Goal: Task Accomplishment & Management: Manage account settings

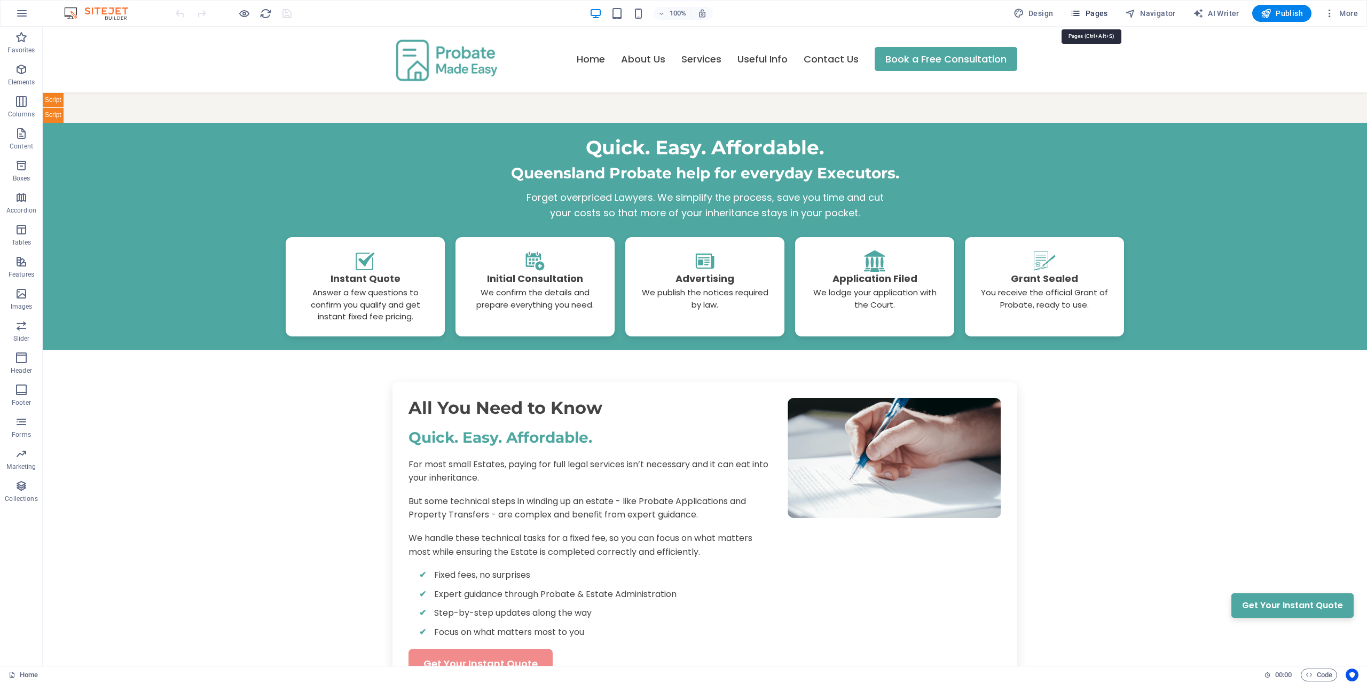
click at [1094, 13] on span "Pages" at bounding box center [1088, 13] width 37 height 11
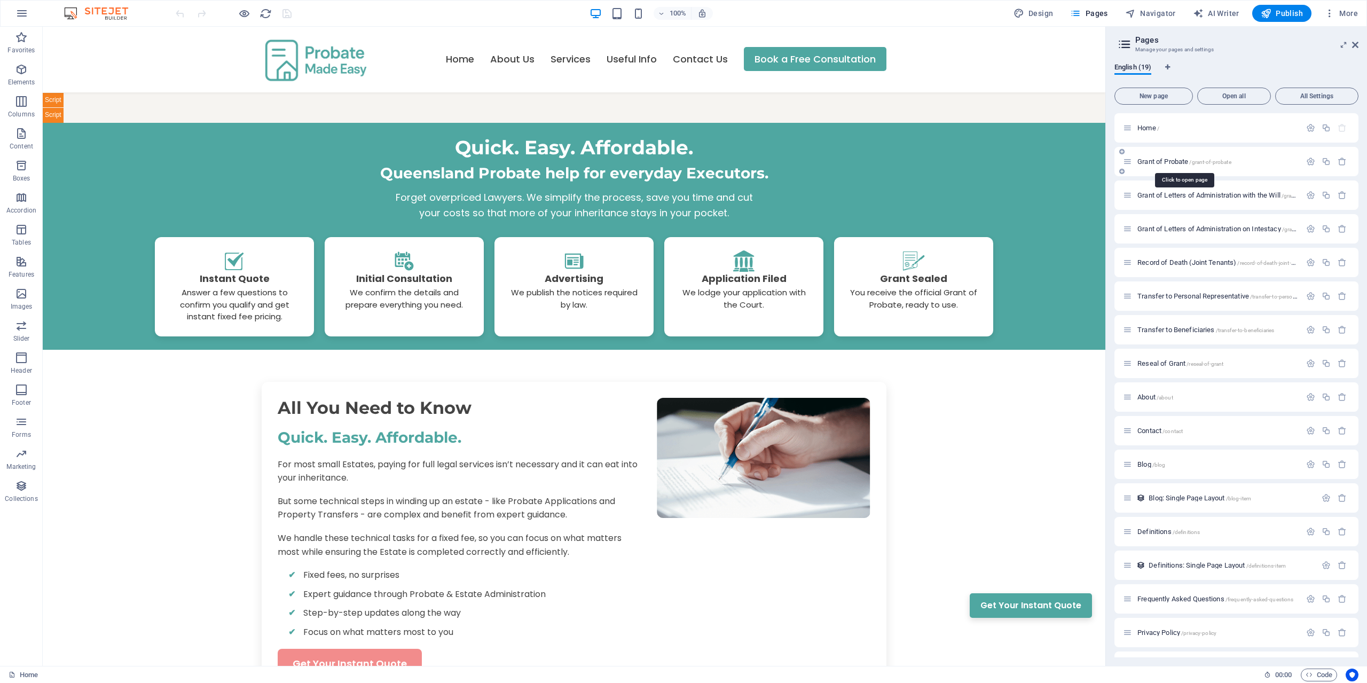
click at [1174, 163] on span "Grant of Probate /grant-of-probate" at bounding box center [1185, 162] width 94 height 8
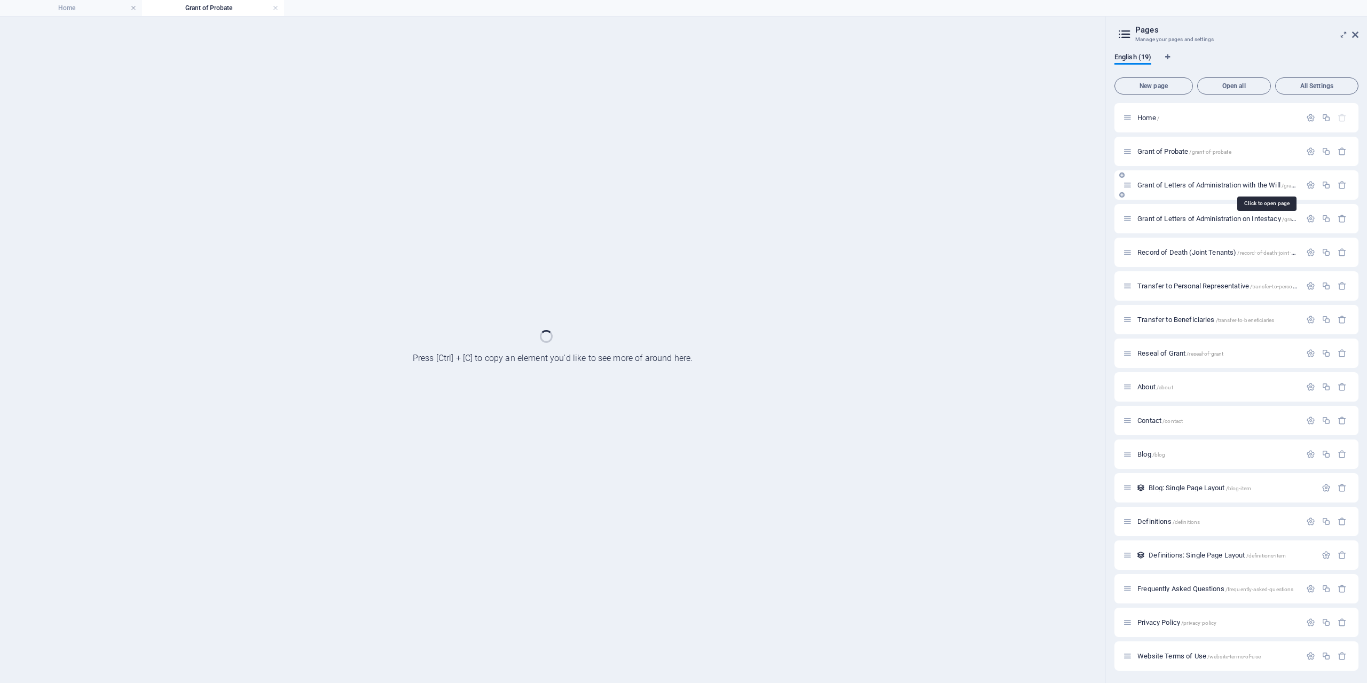
click at [1210, 187] on span "Grant of Letters of Administration with the Will /grant-of-letters-of-administr…" at bounding box center [1266, 185] width 256 height 8
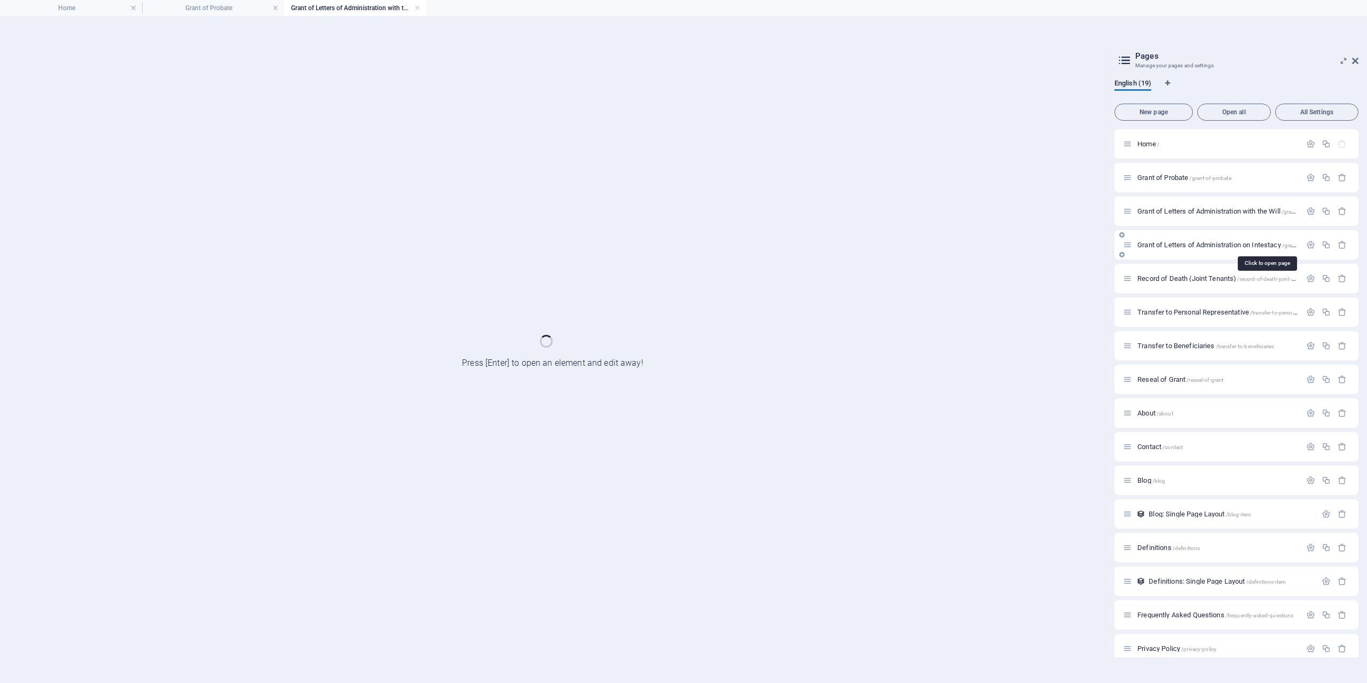
click at [1207, 244] on span "Grant of Letters of Administration on Intestacy /grant-of-letters-of-administra…" at bounding box center [1266, 245] width 256 height 8
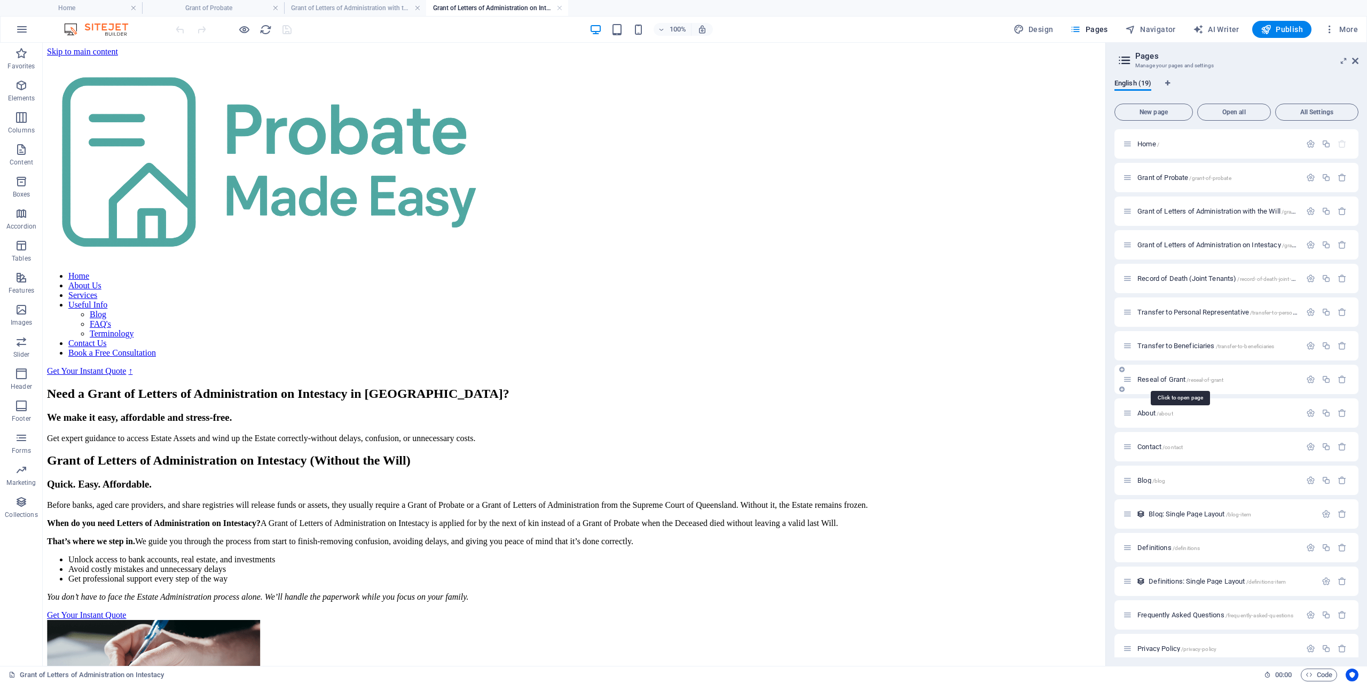
click at [1166, 380] on span "Reseal of Grant /reseal-of-grant" at bounding box center [1181, 379] width 86 height 8
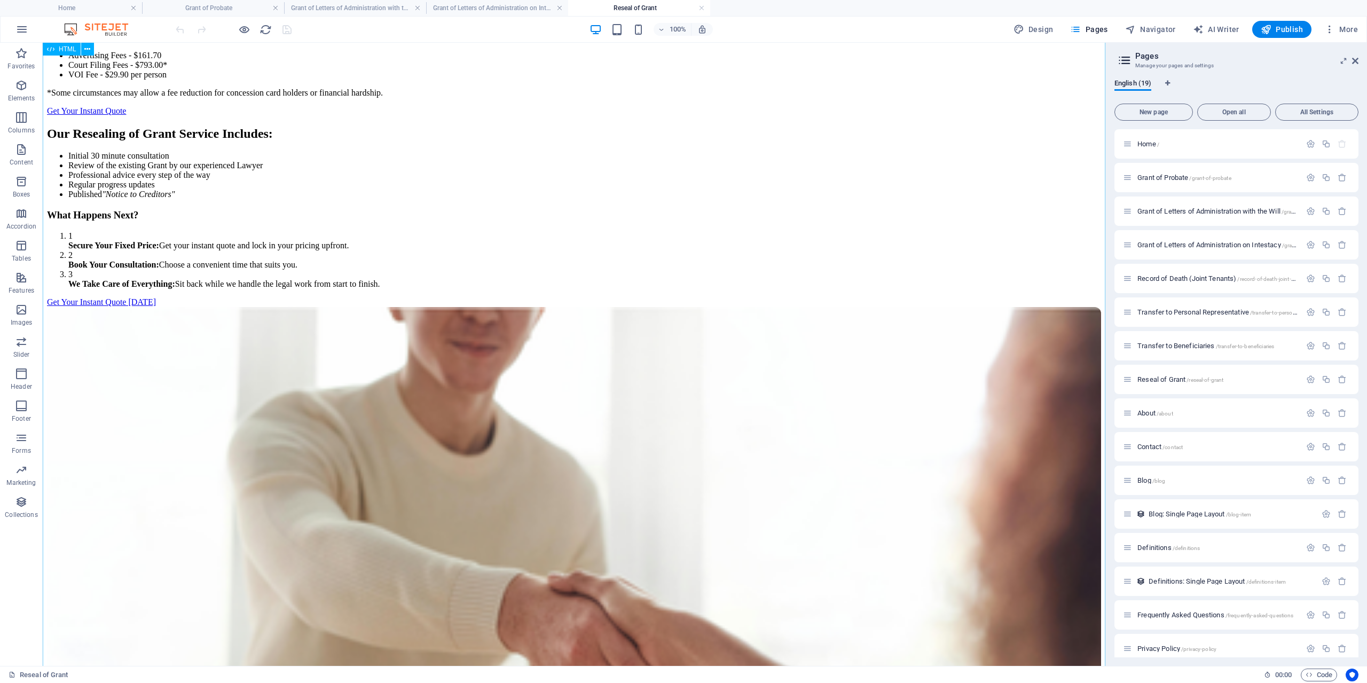
scroll to position [817, 0]
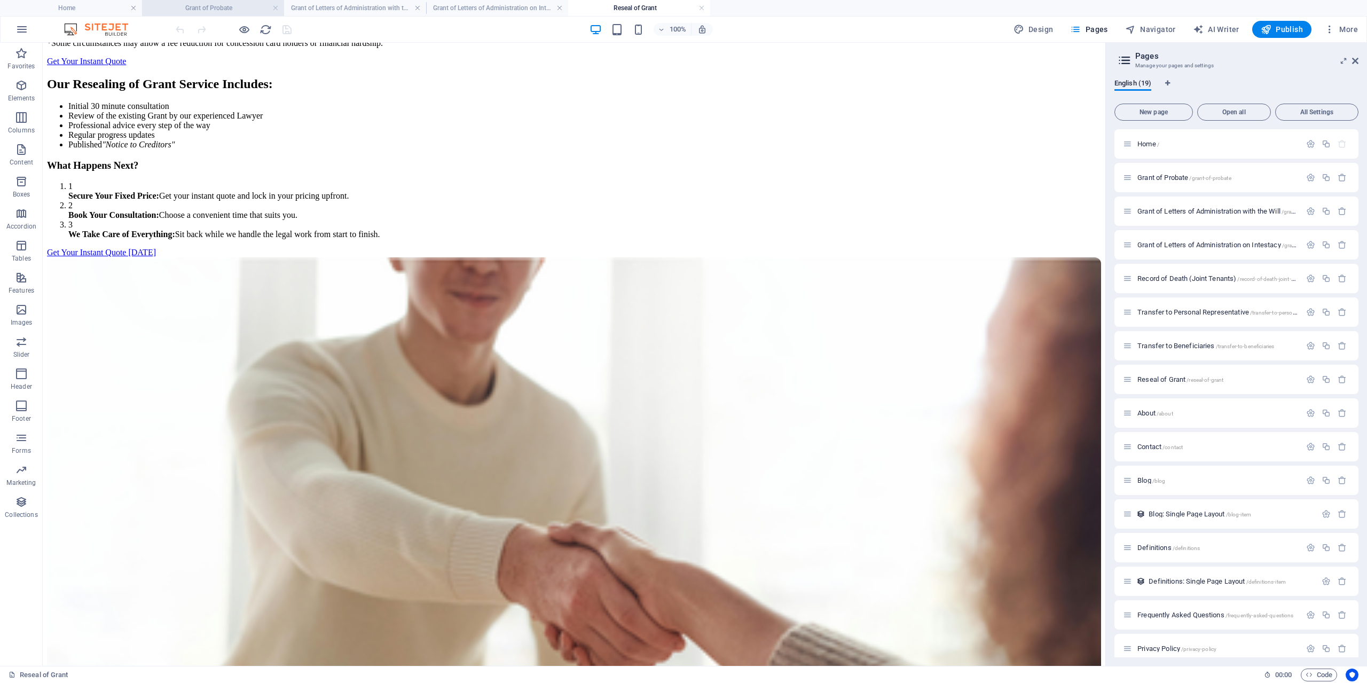
click at [213, 10] on h4 "Grant of Probate" at bounding box center [213, 8] width 142 height 12
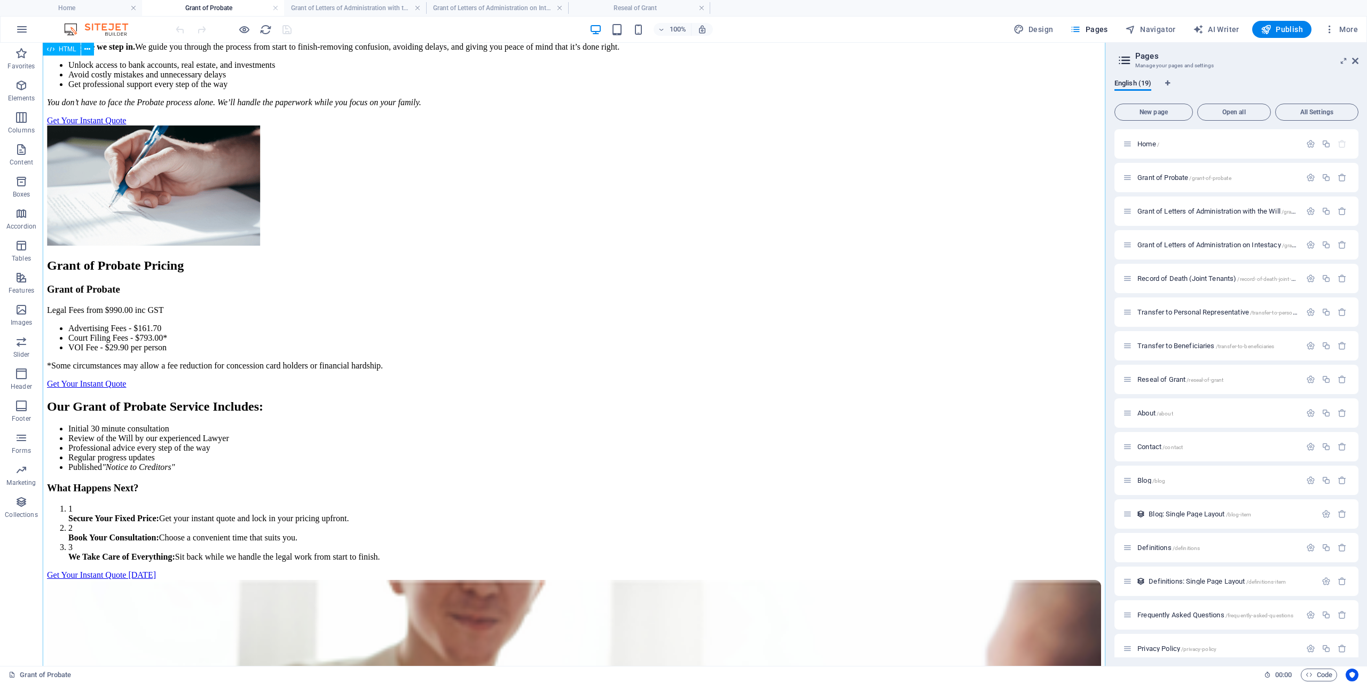
scroll to position [545, 0]
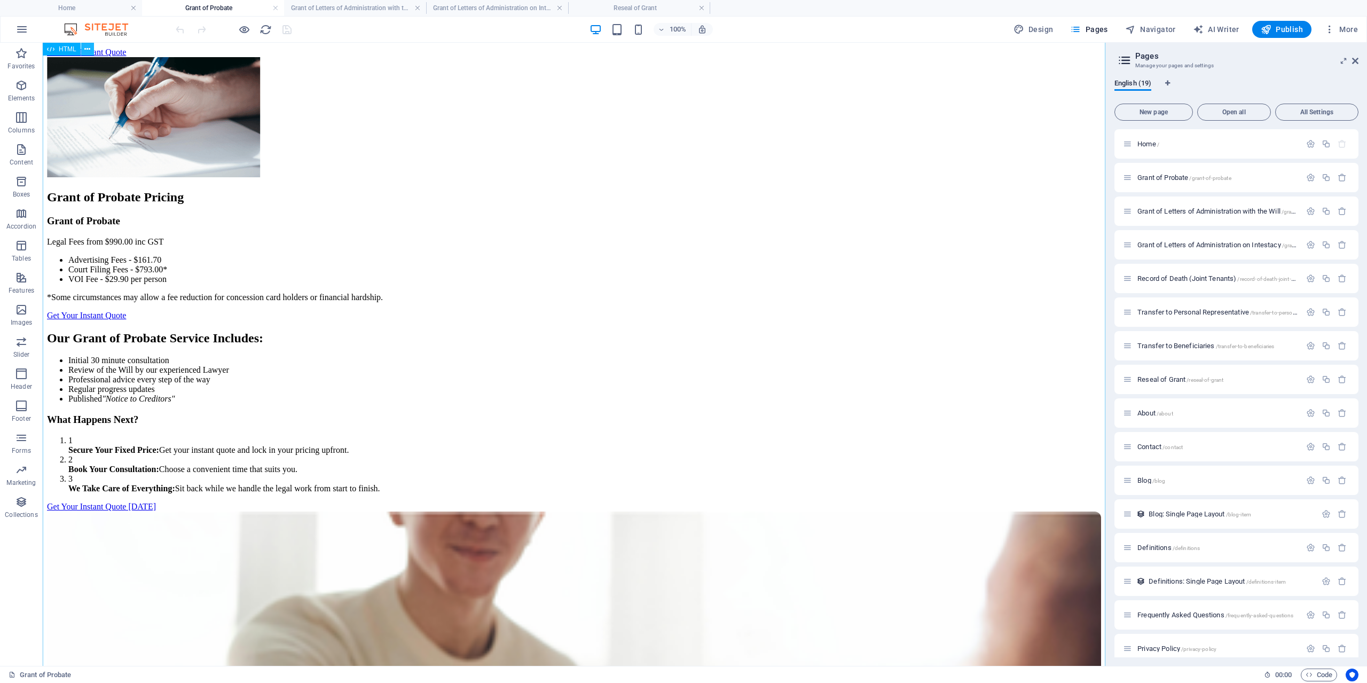
click at [89, 53] on icon at bounding box center [87, 49] width 6 height 11
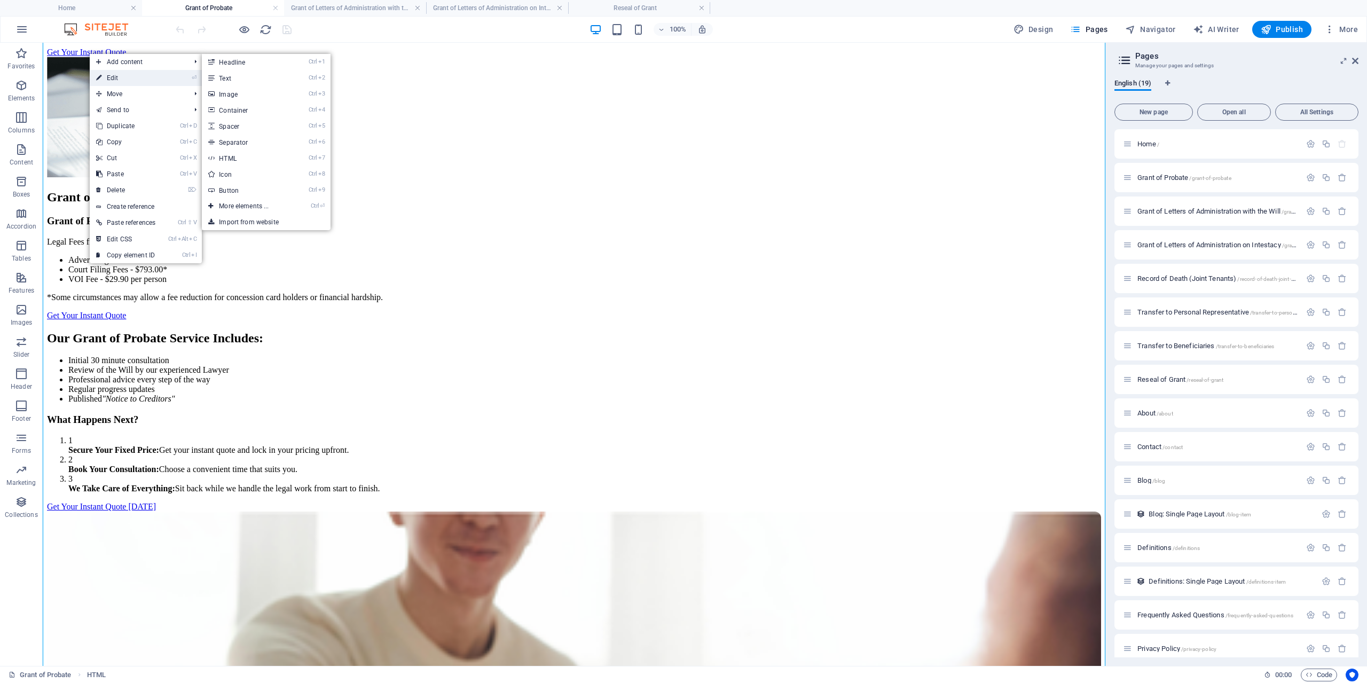
click at [108, 82] on link "⏎ Edit" at bounding box center [126, 78] width 72 height 16
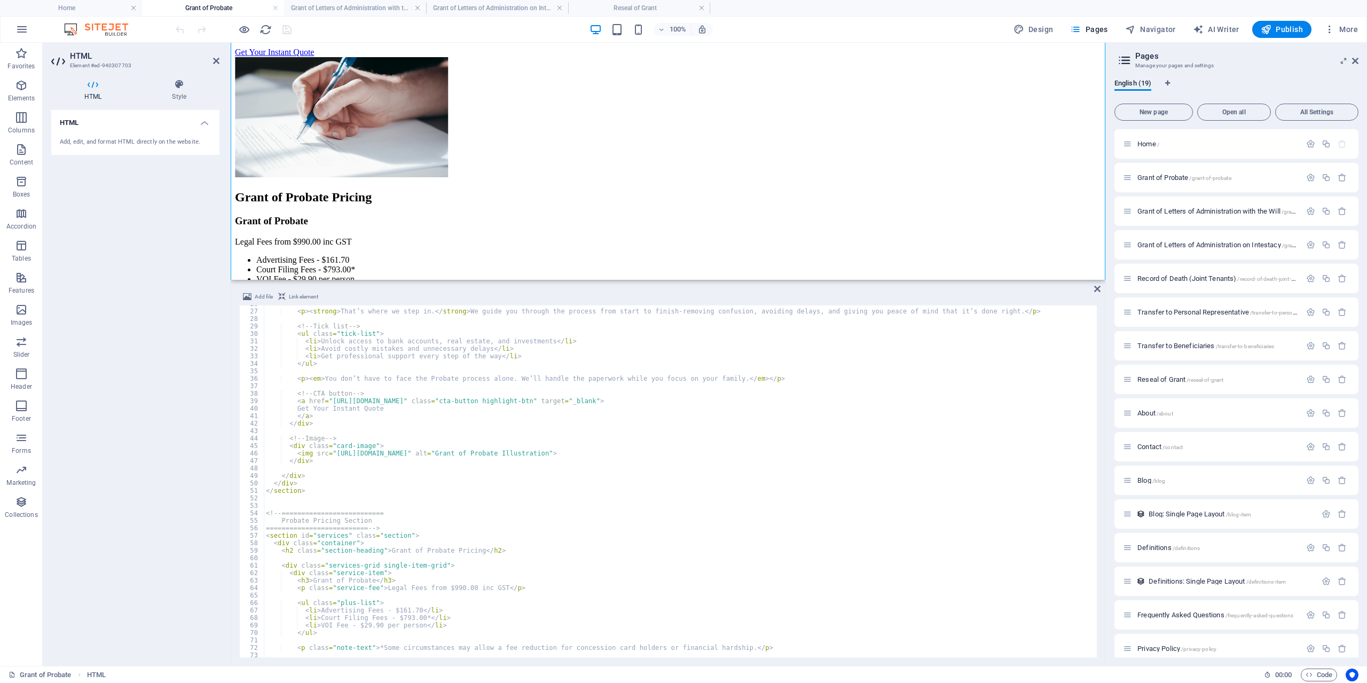
scroll to position [320, 0]
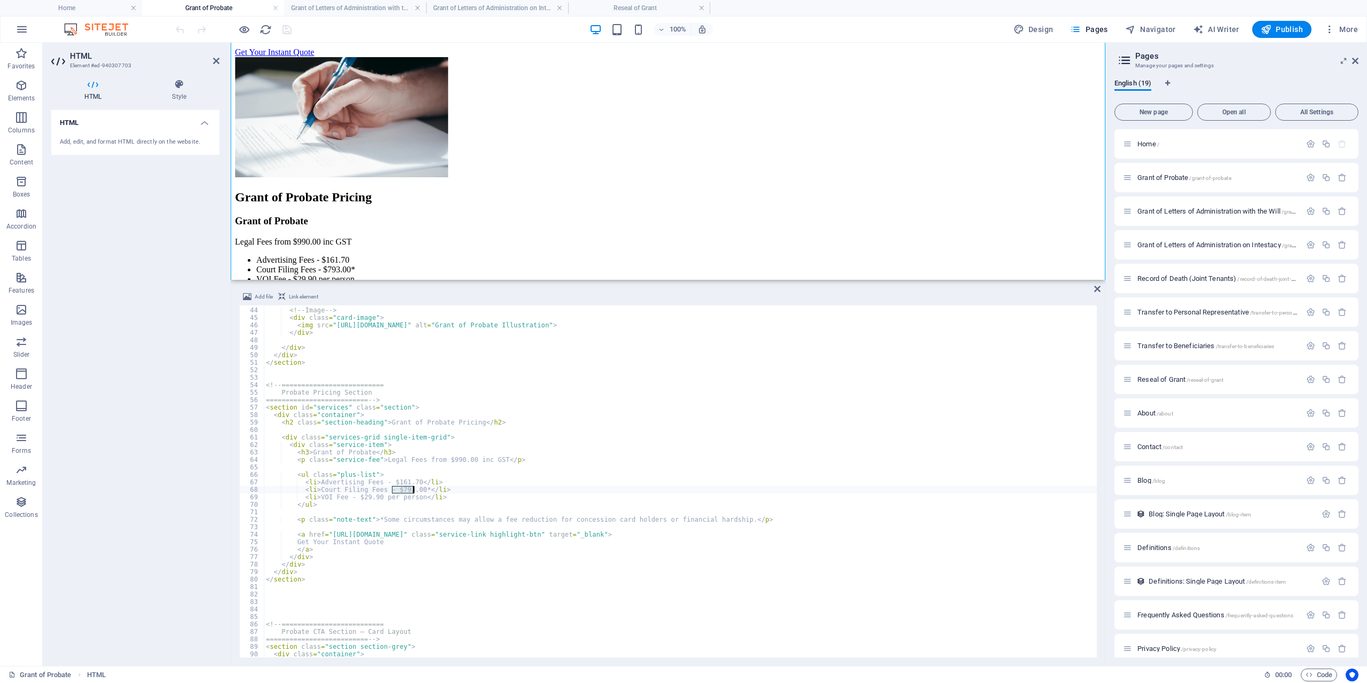
drag, startPoint x: 392, startPoint y: 490, endPoint x: 414, endPoint y: 490, distance: 22.4
click at [414, 490] on div "<!-- Image --> < div class = "card-image" > < img src = "[URL][DOMAIN_NAME]" al…" at bounding box center [737, 482] width 946 height 367
click at [461, 449] on div "<!-- Image --> < div class = "card-image" > < img src = "[URL][DOMAIN_NAME]" al…" at bounding box center [737, 482] width 946 height 367
type textarea "<h3>Grant of Probate</h3>"
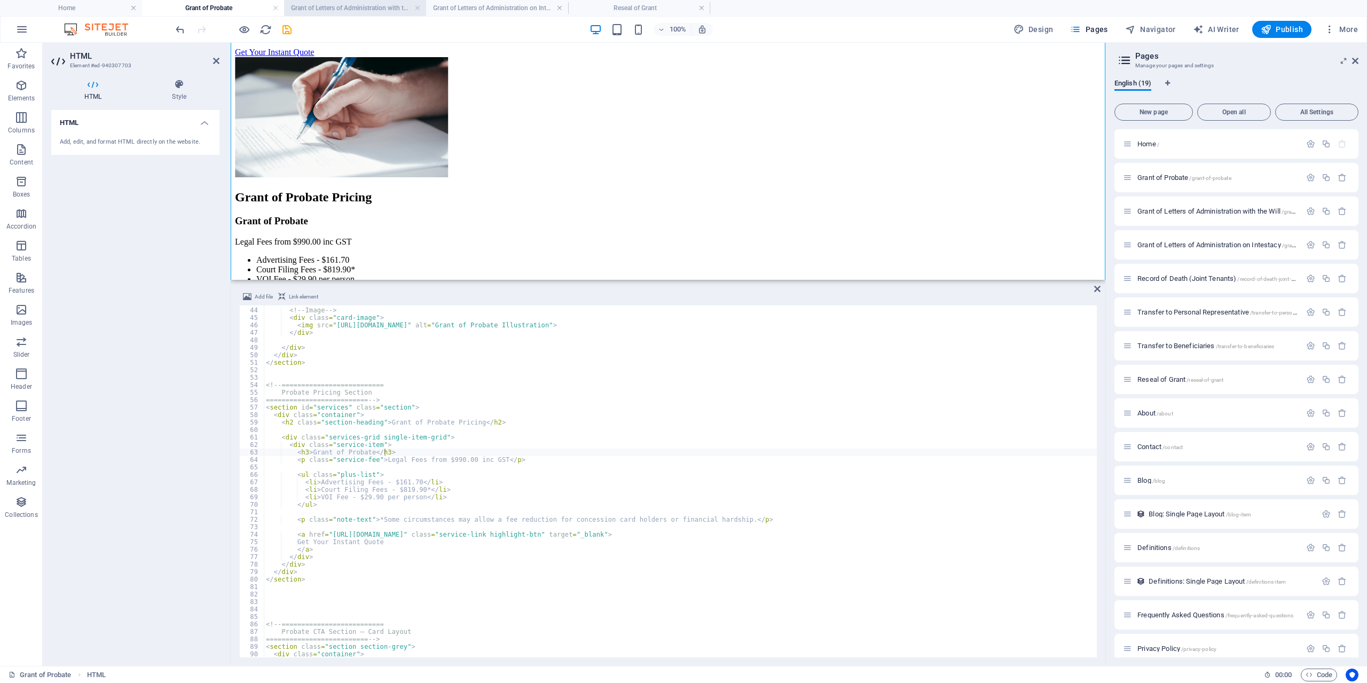
click at [337, 4] on h4 "Grant of Letters of Administration with the Will" at bounding box center [355, 8] width 142 height 12
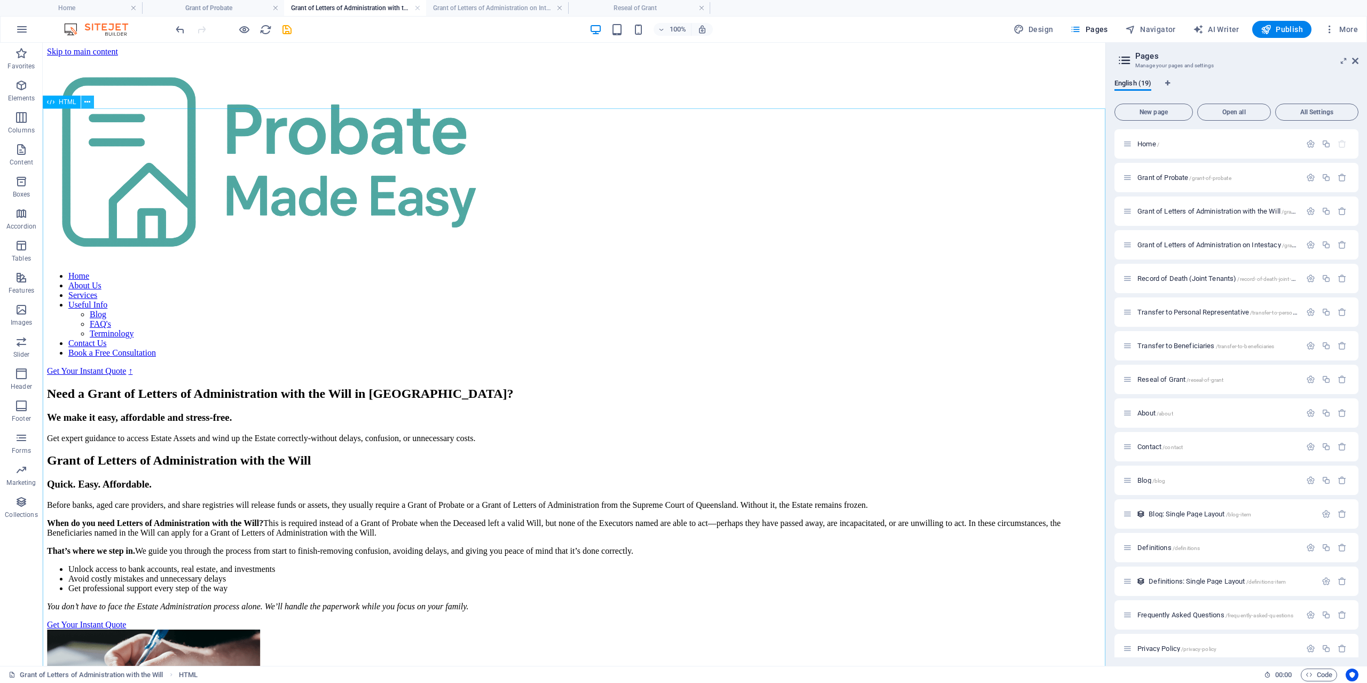
click at [91, 106] on button at bounding box center [87, 102] width 13 height 13
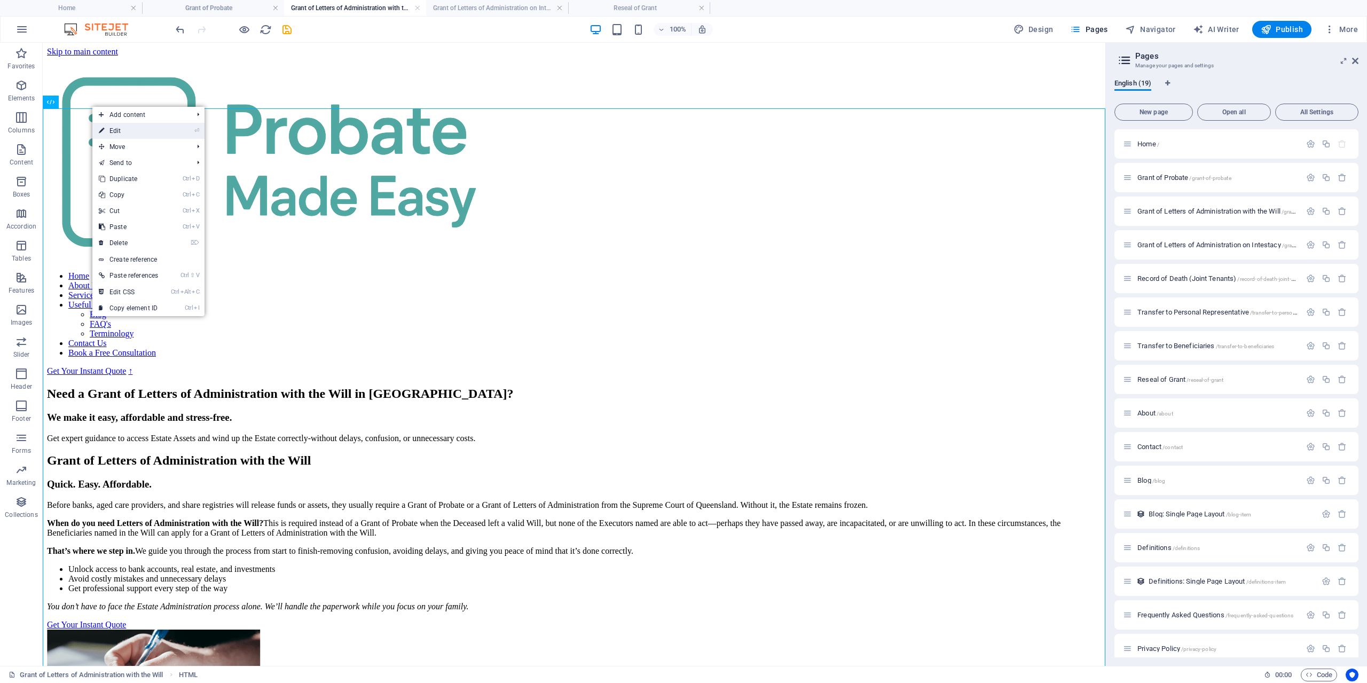
click at [121, 137] on link "⏎ Edit" at bounding box center [128, 131] width 72 height 16
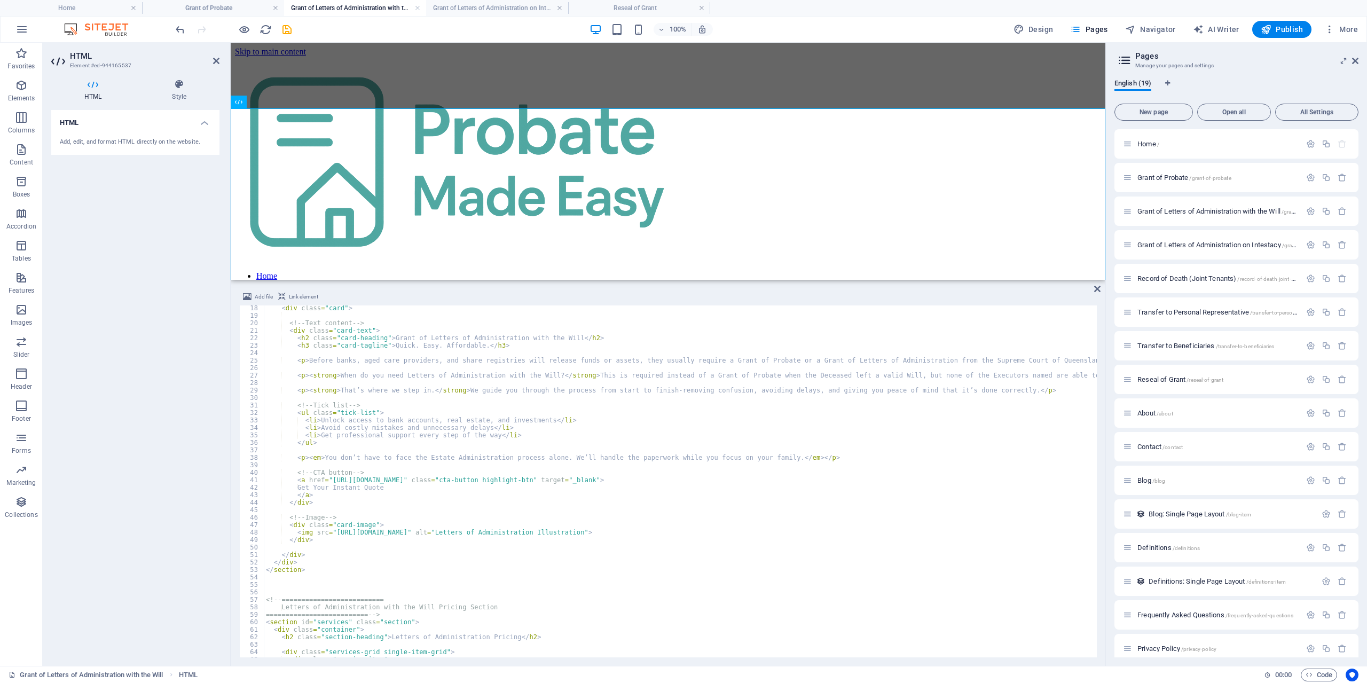
scroll to position [385, 0]
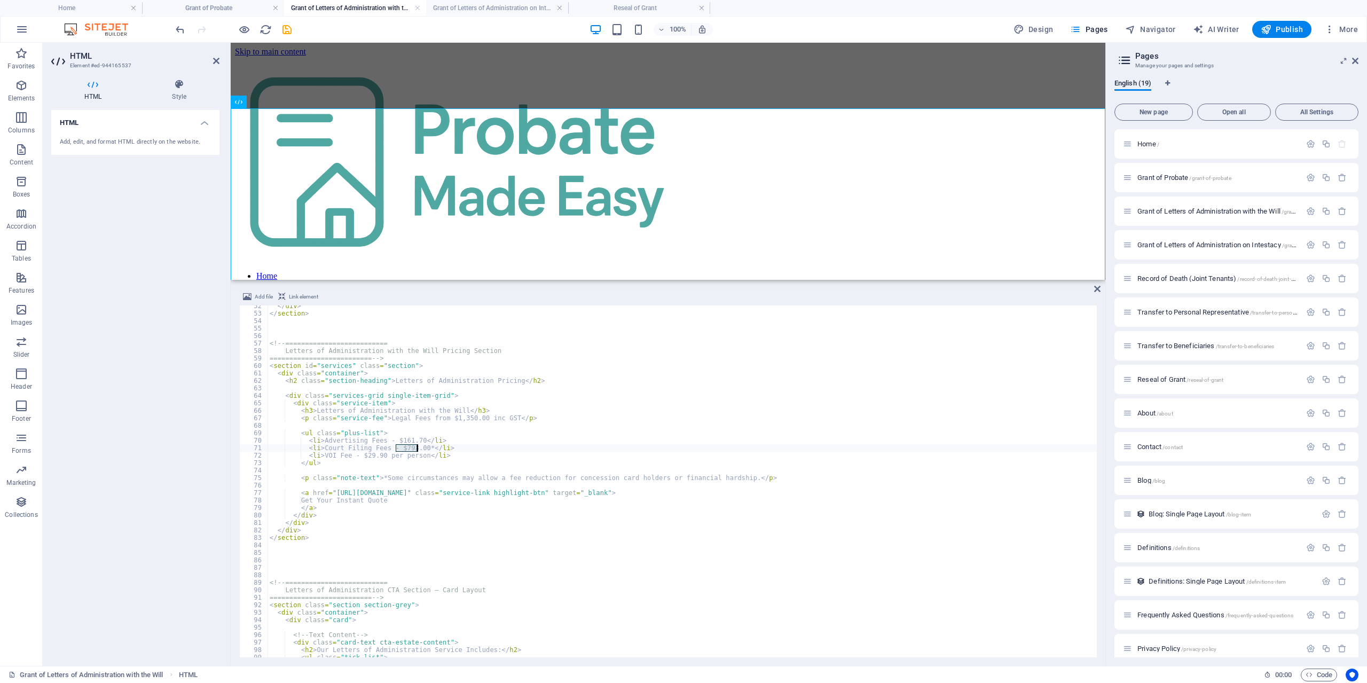
drag, startPoint x: 396, startPoint y: 447, endPoint x: 418, endPoint y: 447, distance: 21.9
click at [418, 447] on div "</ div > </ section > <!-- ========================== Letters of Administration…" at bounding box center [1029, 485] width 1522 height 367
click at [480, 419] on div "</ div > </ section > <!-- ========================== Letters of Administration…" at bounding box center [1029, 485] width 1522 height 367
type textarea "<p class="service-fee">Legal Fees from $1,350.00 inc GST</p>"
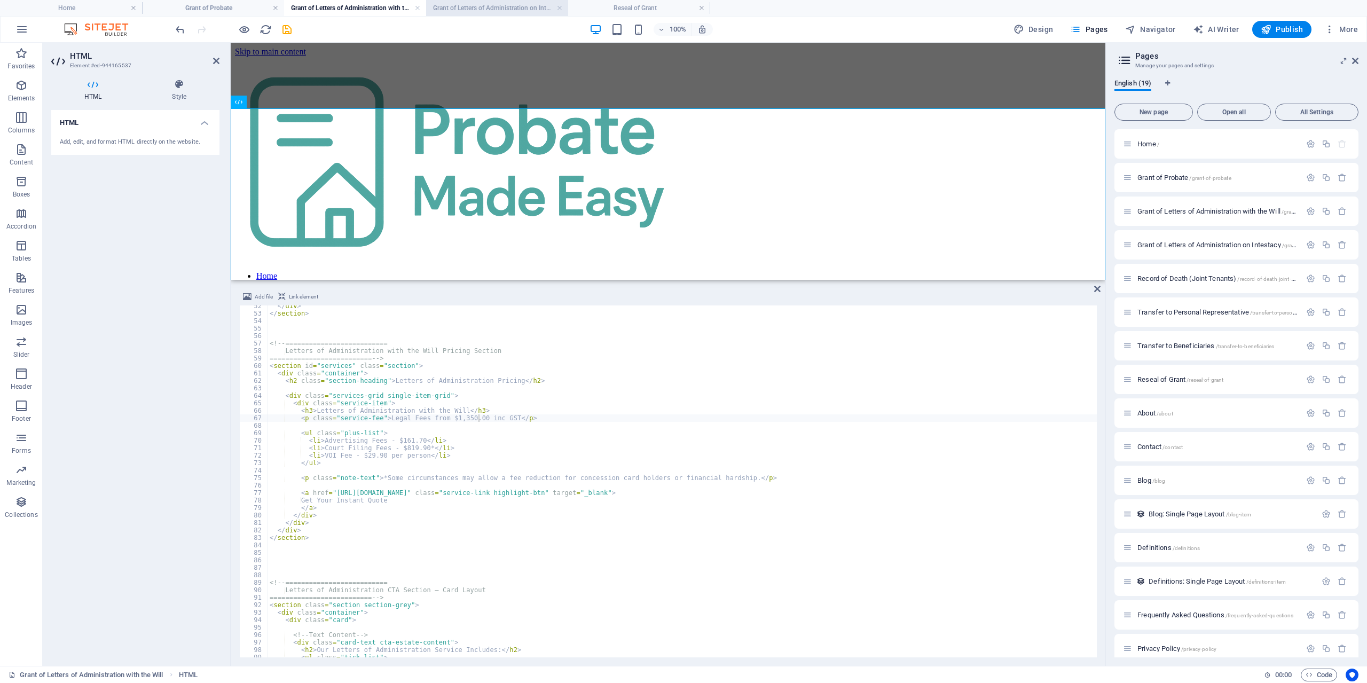
click at [488, 10] on h4 "Grant of Letters of Administration on Intestacy" at bounding box center [497, 8] width 142 height 12
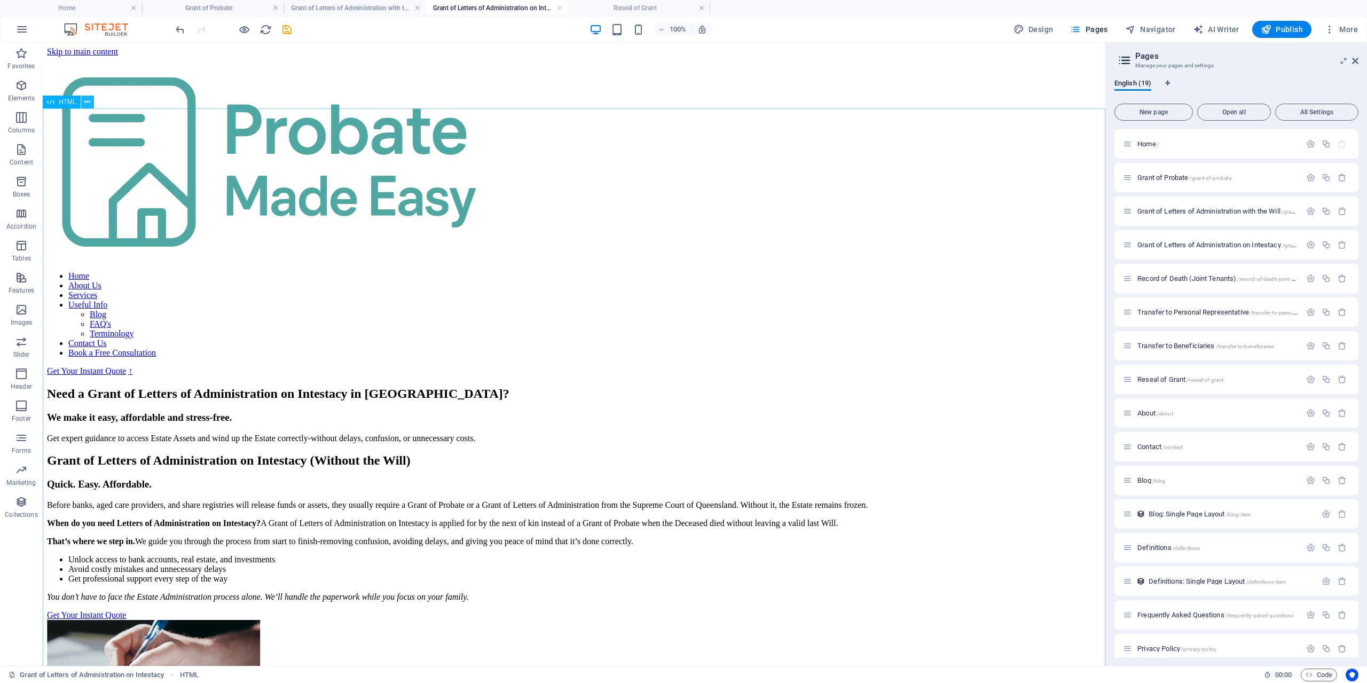
click at [89, 106] on icon at bounding box center [87, 102] width 6 height 11
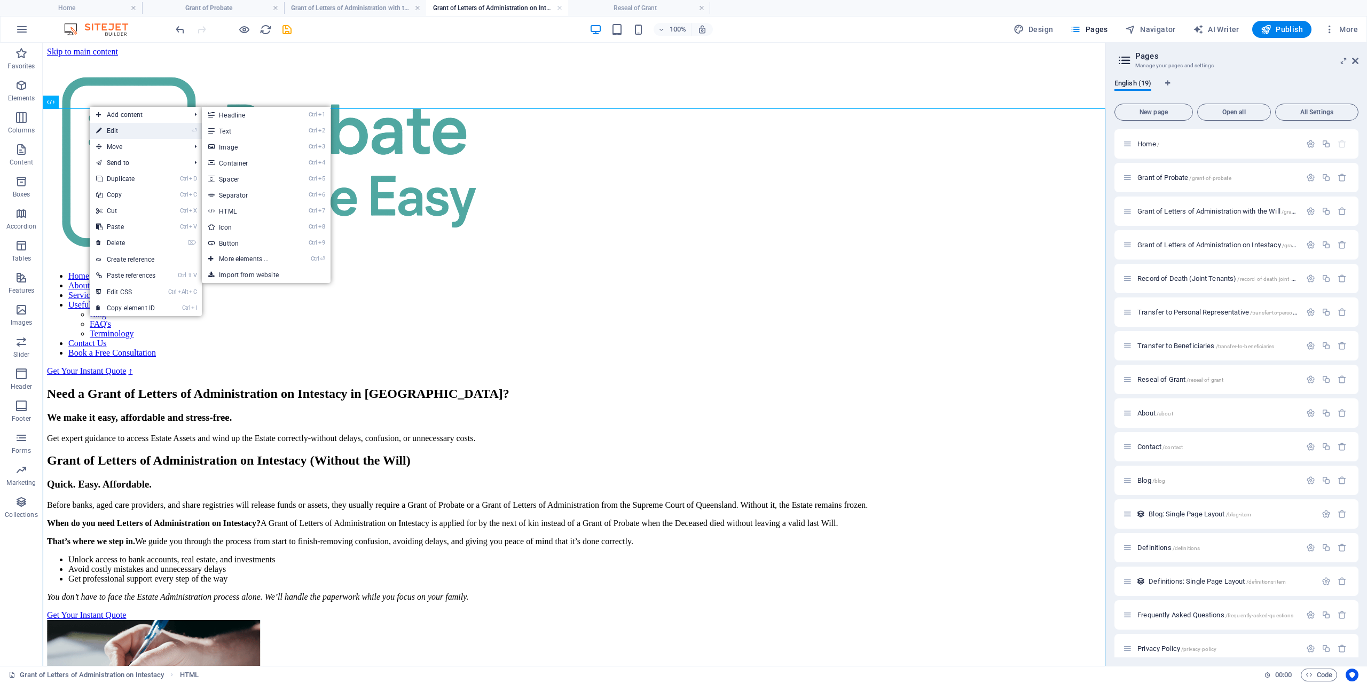
click at [103, 128] on link "⏎ Edit" at bounding box center [126, 131] width 72 height 16
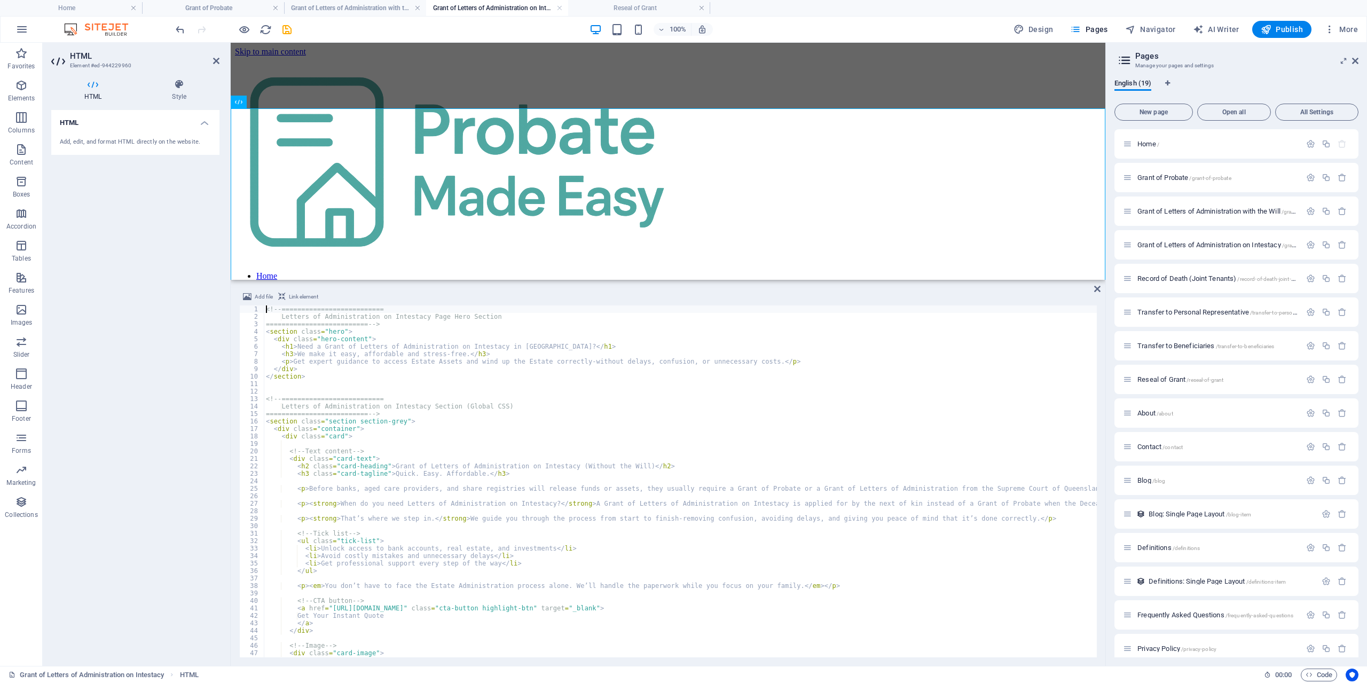
scroll to position [449, 0]
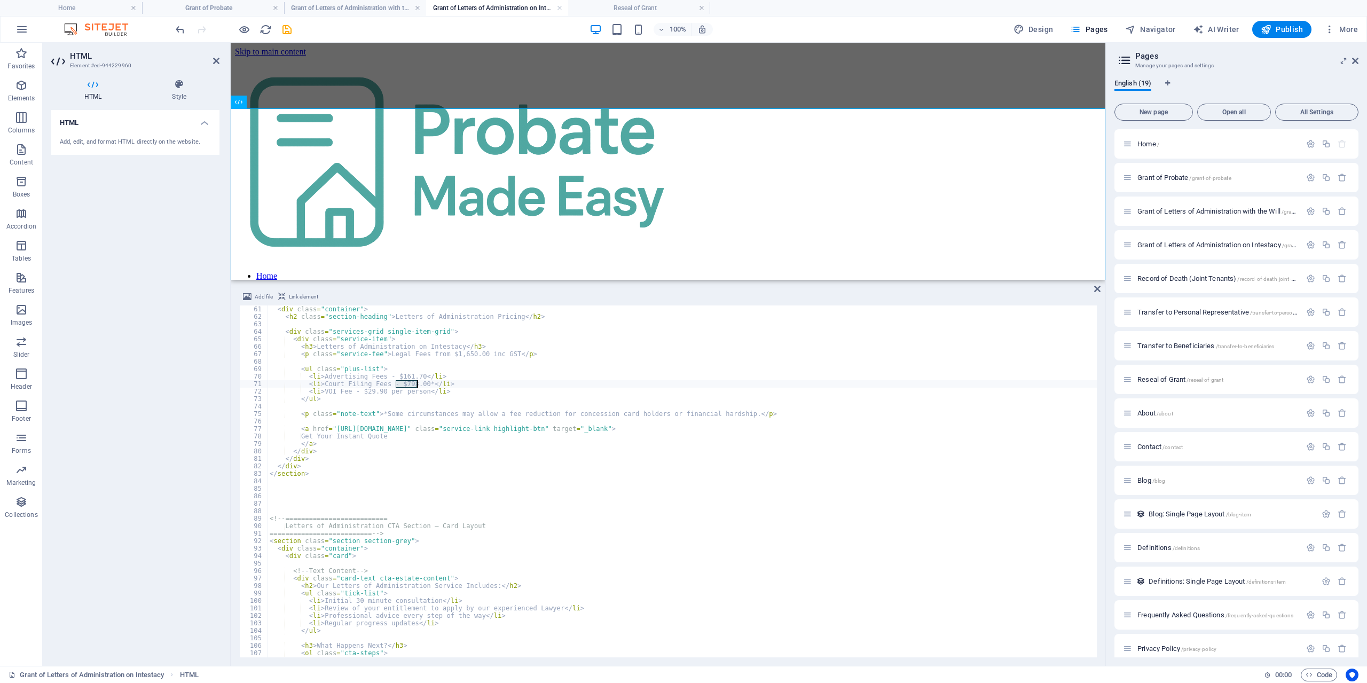
drag, startPoint x: 396, startPoint y: 385, endPoint x: 416, endPoint y: 383, distance: 19.8
click at [416, 383] on div "< div class = "container" > < h2 class = "section-heading" > Letters of Adminis…" at bounding box center [757, 489] width 979 height 367
type textarea "<li>Court Filing Fees - $819.90*</li>"
click at [603, 11] on h4 "Reseal of Grant" at bounding box center [639, 8] width 142 height 12
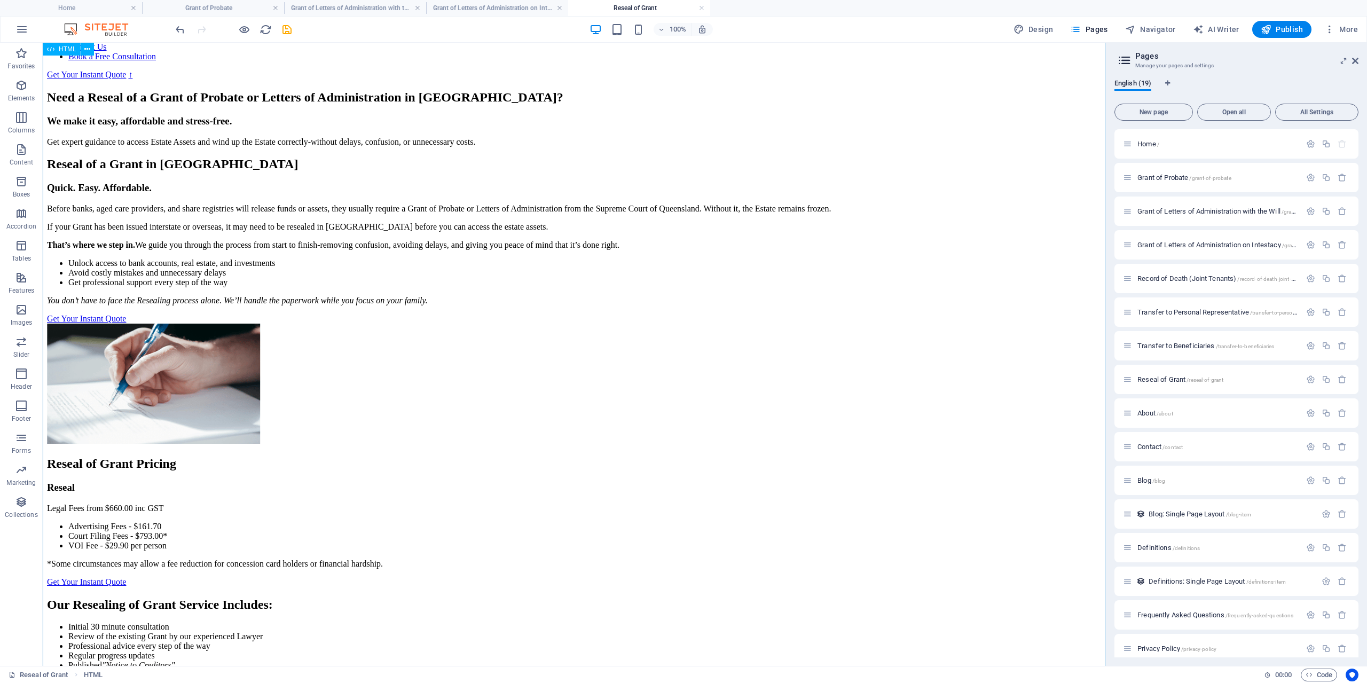
scroll to position [332, 0]
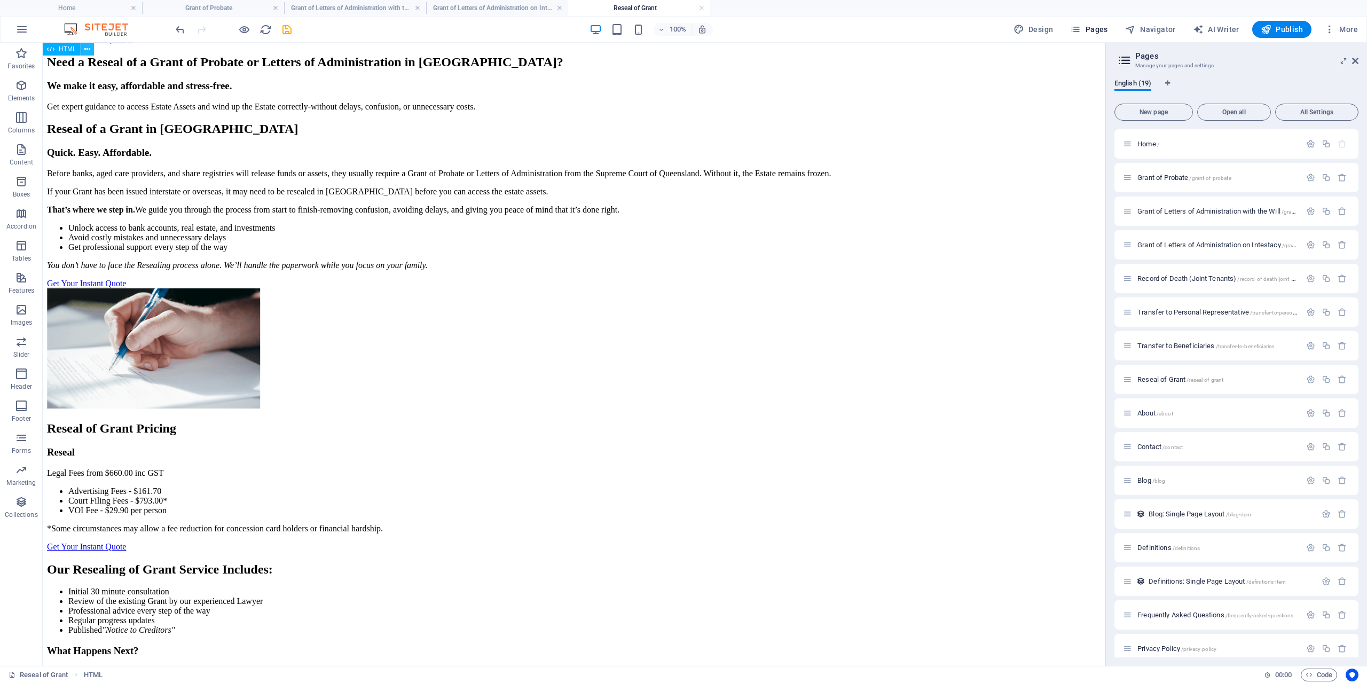
click at [88, 48] on icon at bounding box center [87, 49] width 6 height 11
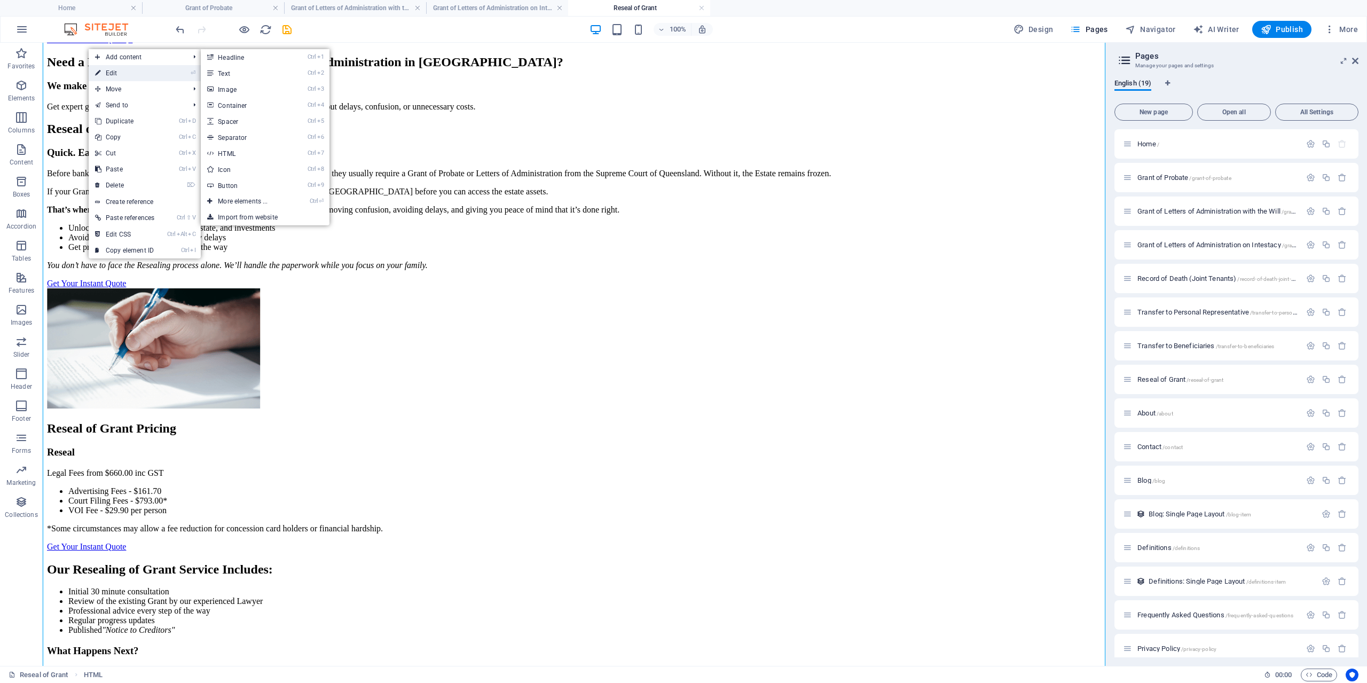
click at [105, 75] on link "⏎ Edit" at bounding box center [125, 73] width 72 height 16
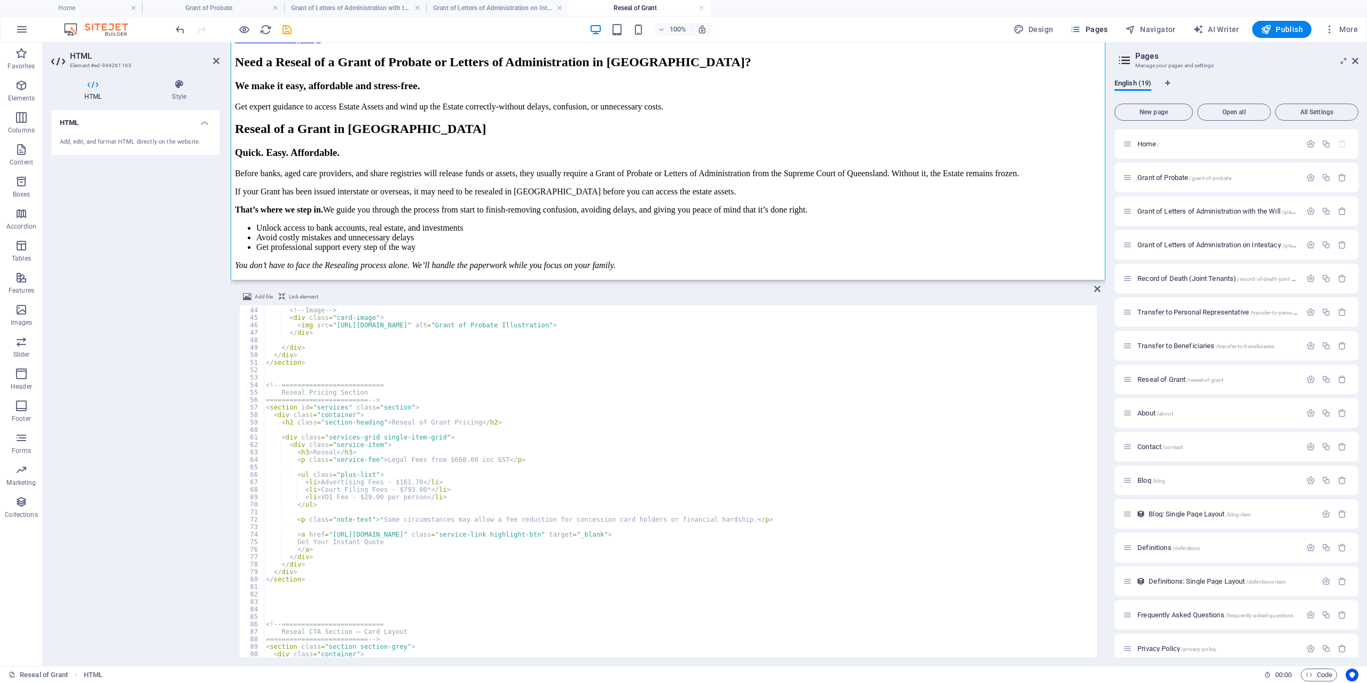
scroll to position [320, 0]
drag, startPoint x: 392, startPoint y: 488, endPoint x: 412, endPoint y: 488, distance: 20.3
click at [412, 488] on div "<!-- Image --> < div class = "card-image" > < img src = "[URL][DOMAIN_NAME]" al…" at bounding box center [737, 482] width 946 height 367
click at [446, 457] on div "<!-- Image --> < div class = "card-image" > < img src = "[URL][DOMAIN_NAME]" al…" at bounding box center [737, 482] width 946 height 367
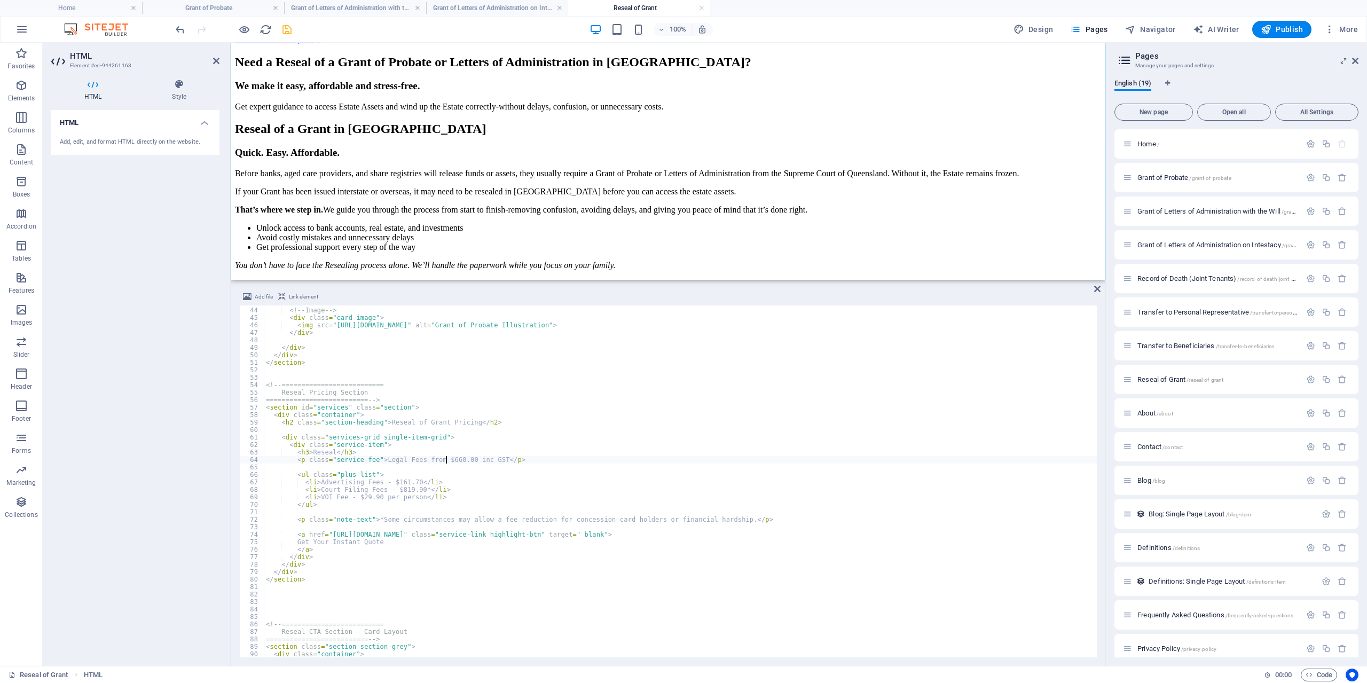
type textarea "<p class="service-fee">Legal Fees from $660.00 inc GST</p>"
click at [291, 31] on icon "save" at bounding box center [287, 30] width 12 height 12
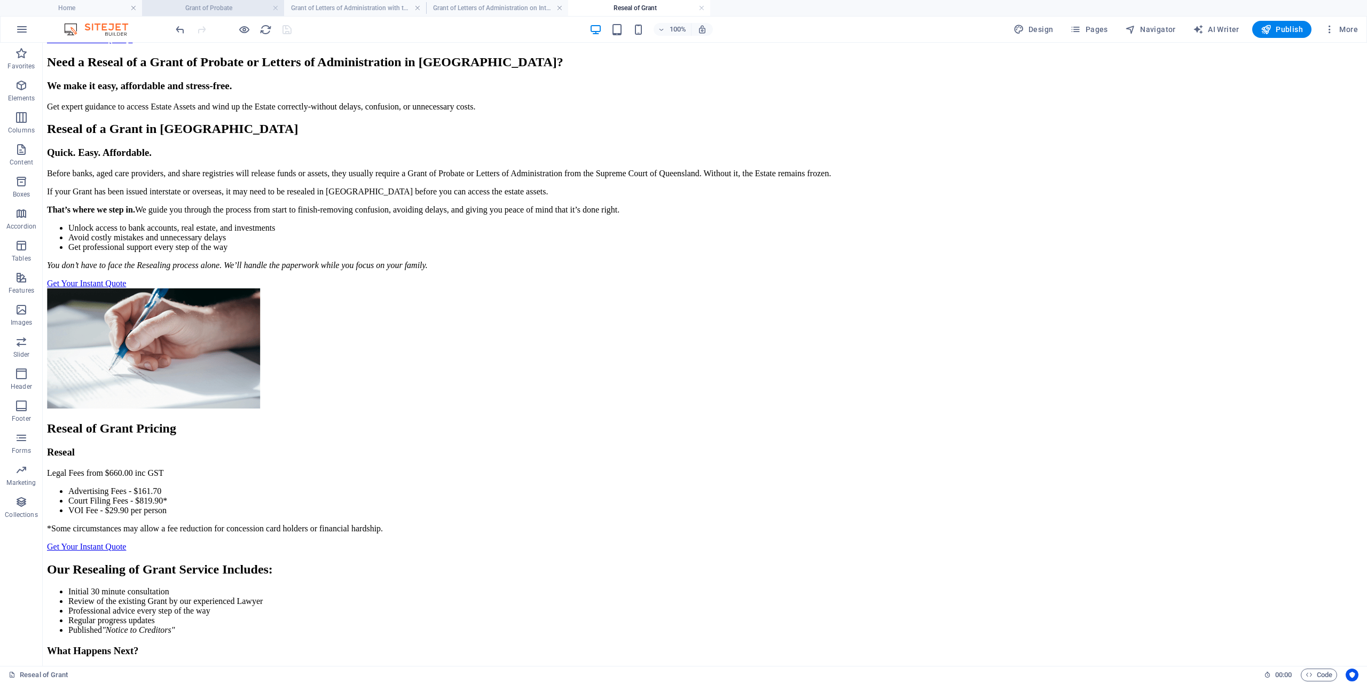
click at [234, 8] on h4 "Grant of Probate" at bounding box center [213, 8] width 142 height 12
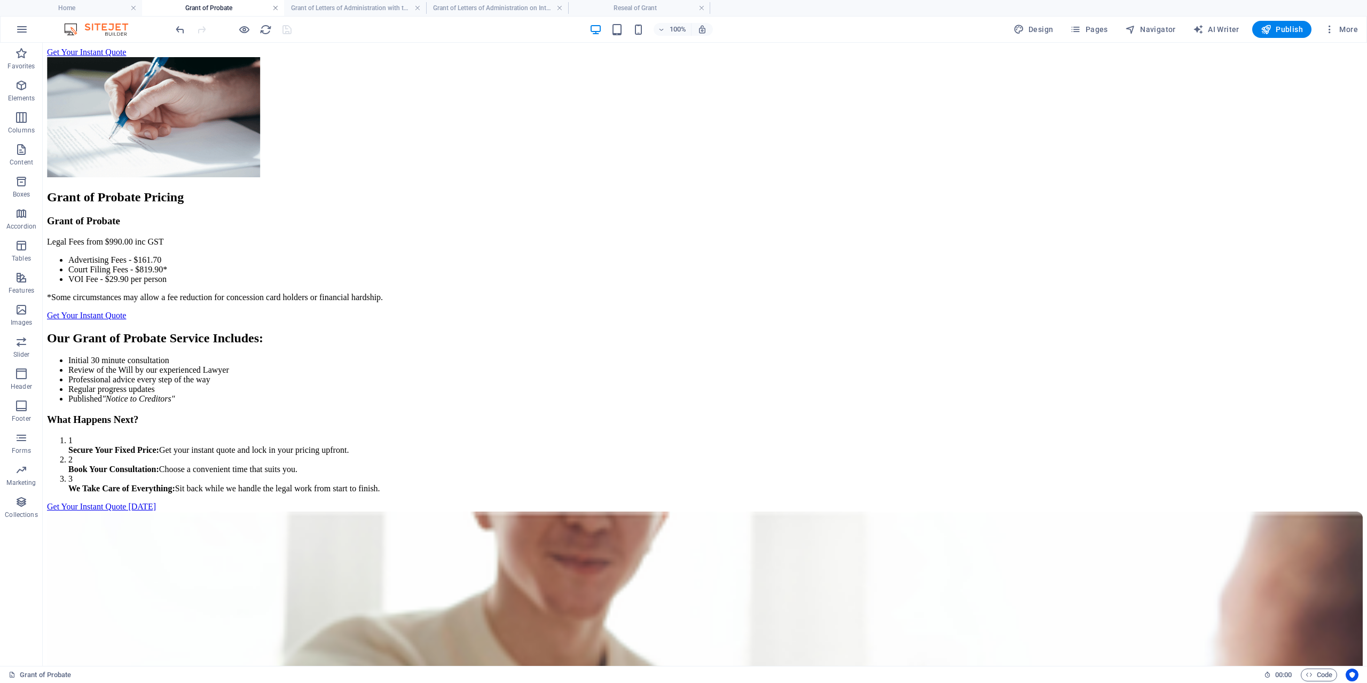
click at [276, 9] on link at bounding box center [275, 8] width 6 height 10
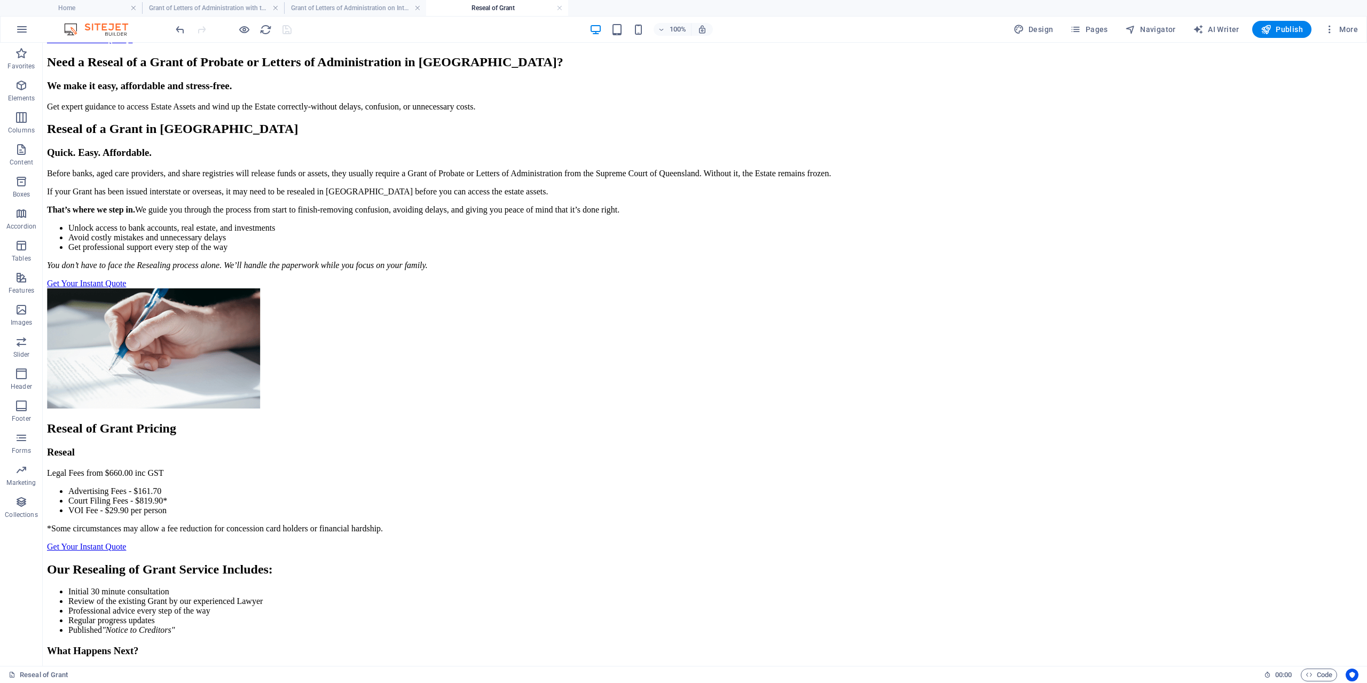
click at [276, 9] on link at bounding box center [275, 8] width 6 height 10
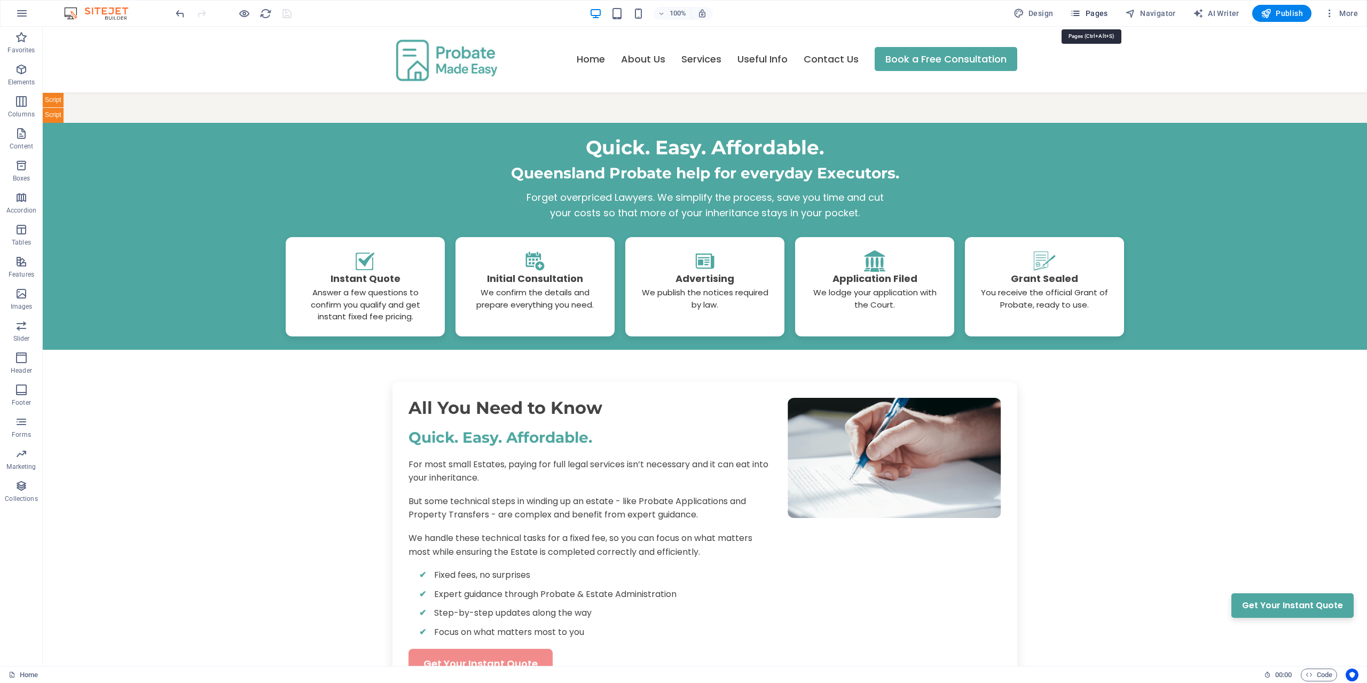
click at [1100, 21] on button "Pages" at bounding box center [1089, 13] width 46 height 17
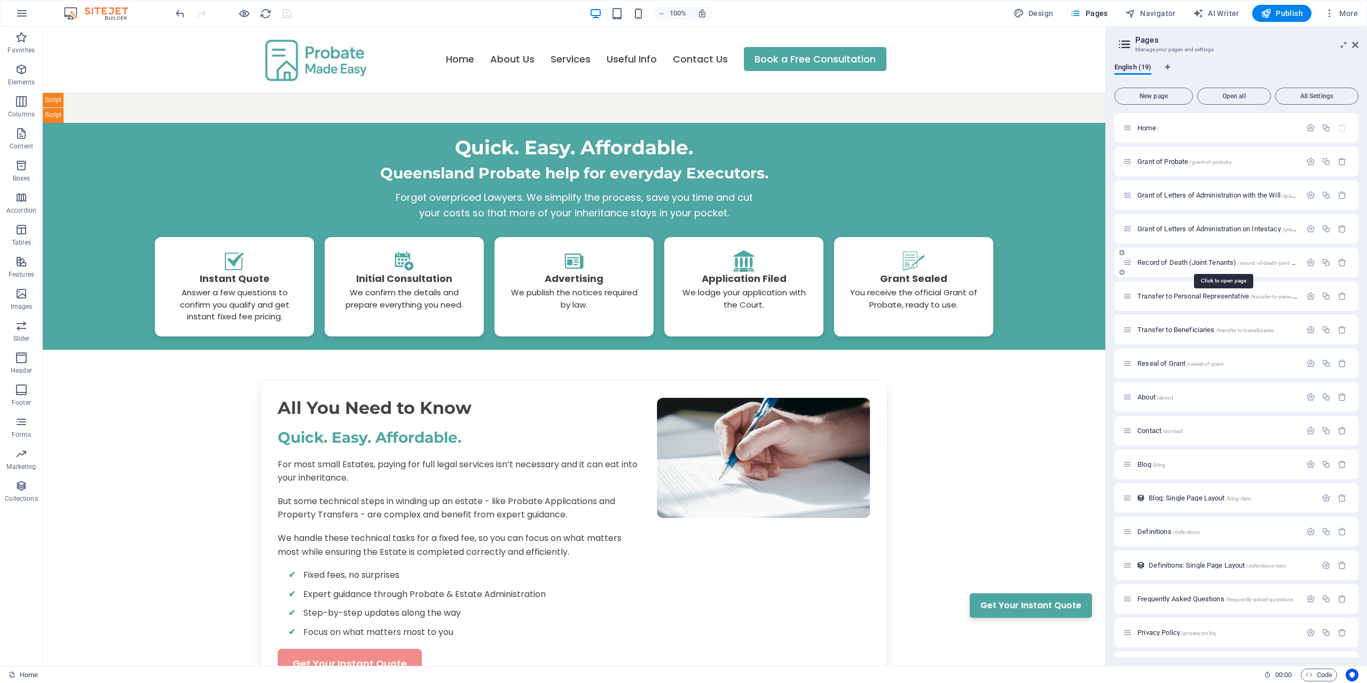
click at [1170, 264] on span "Record of Death (Joint Tenants) /record-of-death-joint-tenants" at bounding box center [1224, 263] width 172 height 8
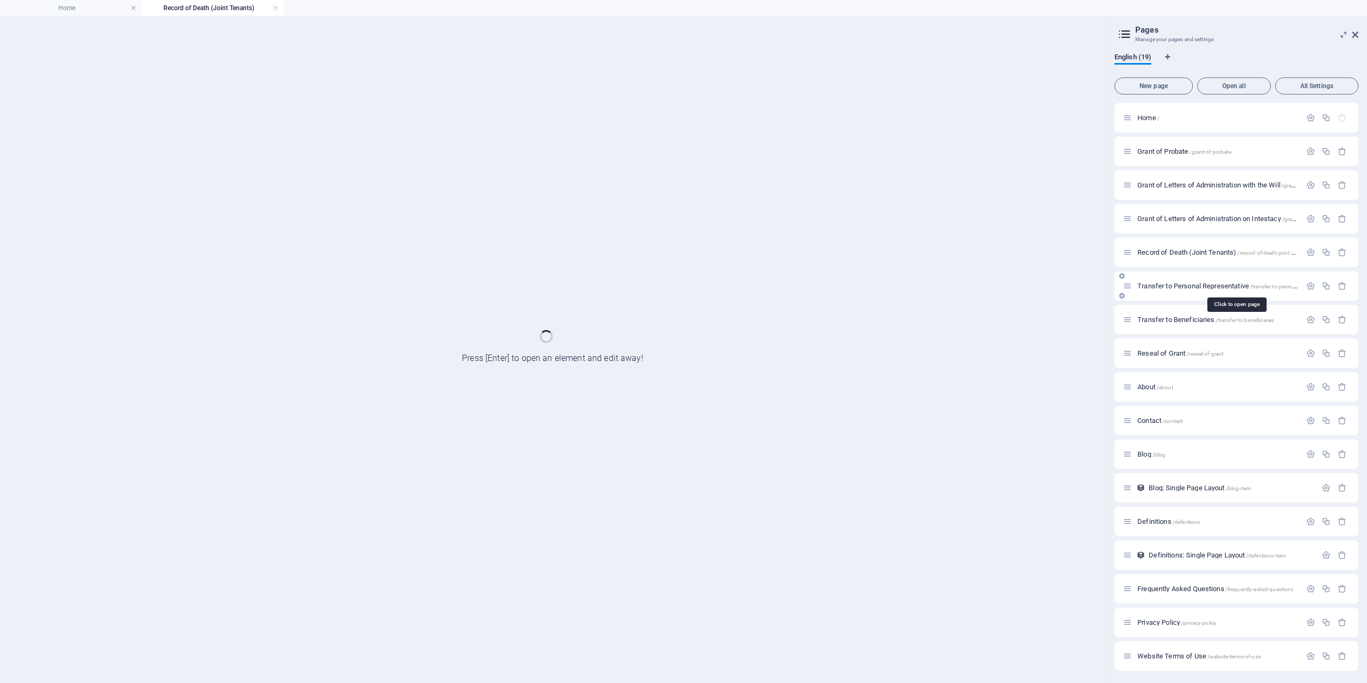
click at [1201, 284] on span "Transfer to Personal Representative /transfer-to-personal-representative" at bounding box center [1237, 286] width 198 height 8
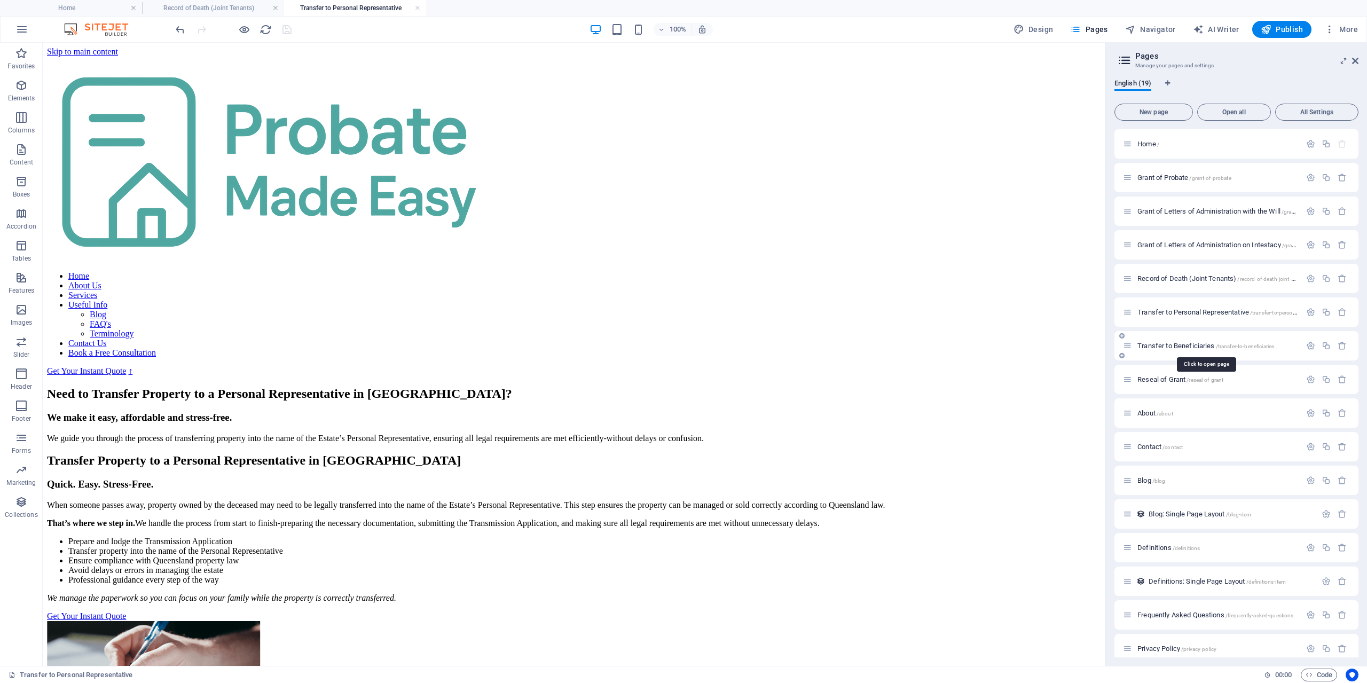
scroll to position [0, 0]
click at [1193, 346] on span "Transfer to Beneficiaries /transfer-to-beneficiaries" at bounding box center [1206, 346] width 137 height 8
click at [229, 12] on h4 "Record of Death (Joint Tenants)" at bounding box center [213, 8] width 142 height 12
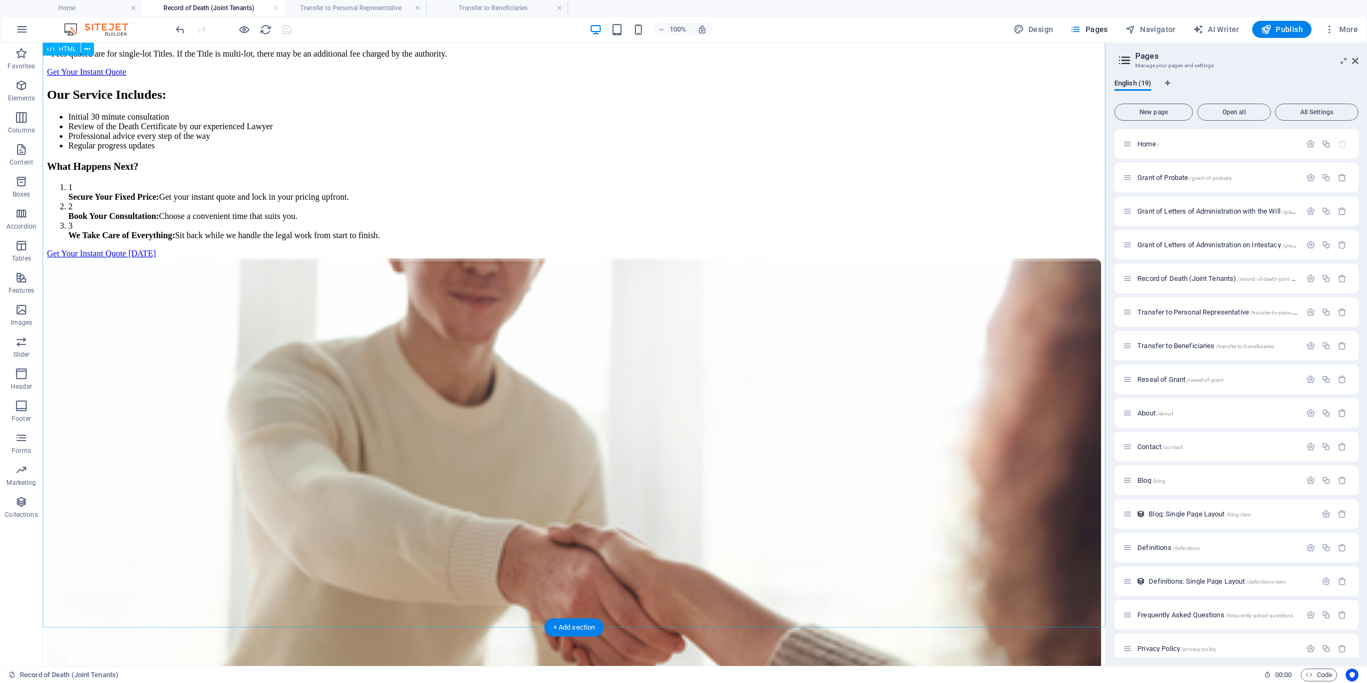
scroll to position [545, 0]
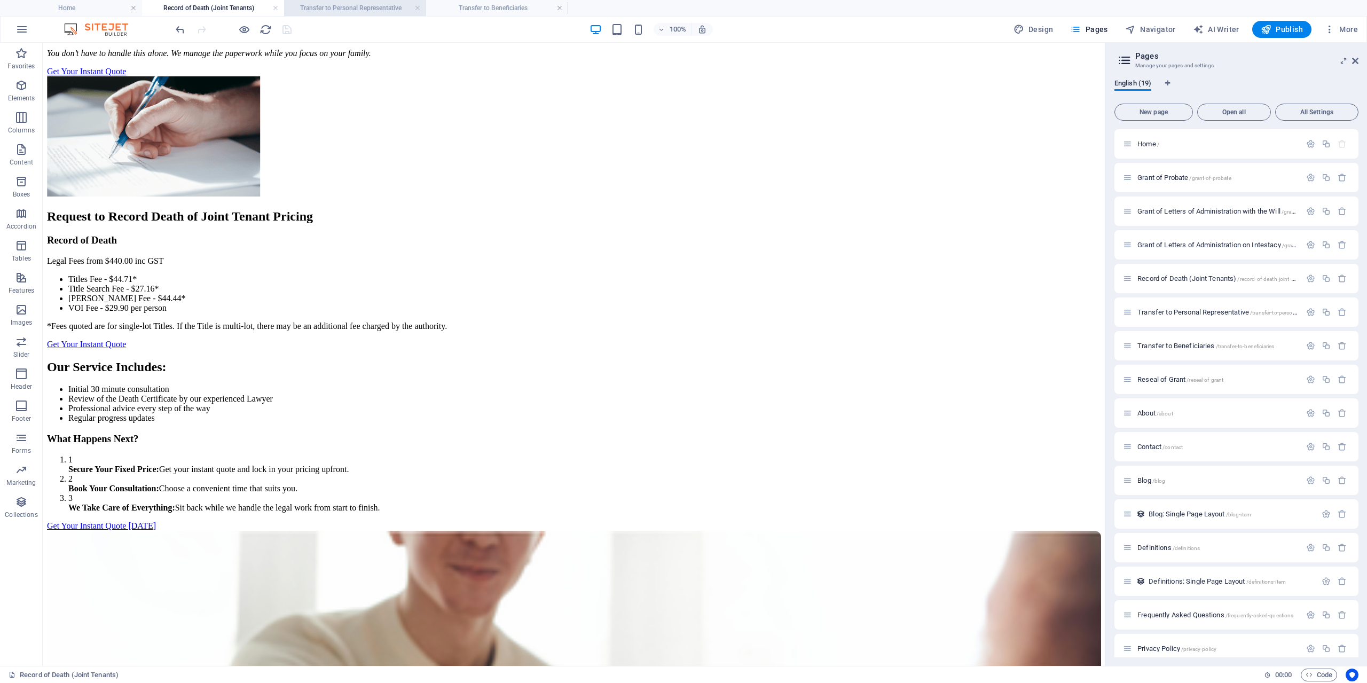
click at [346, 6] on h4 "Transfer to Personal Representative" at bounding box center [355, 8] width 142 height 12
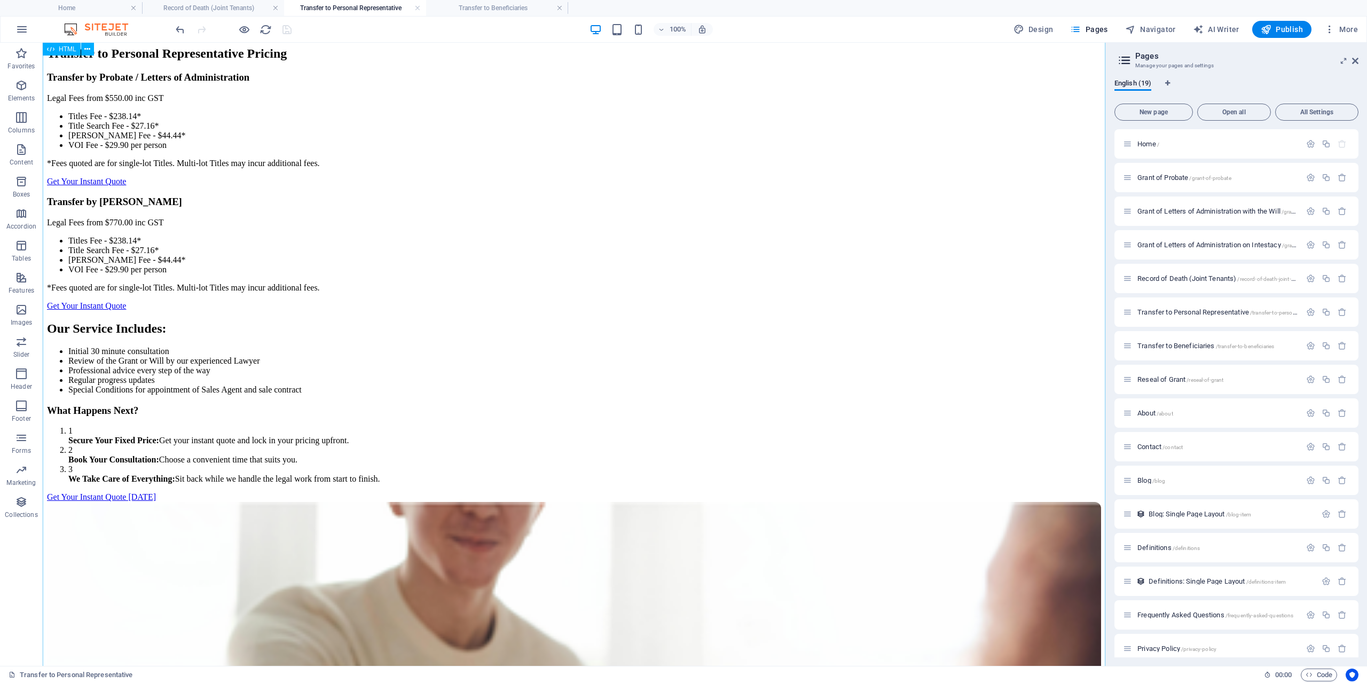
scroll to position [654, 0]
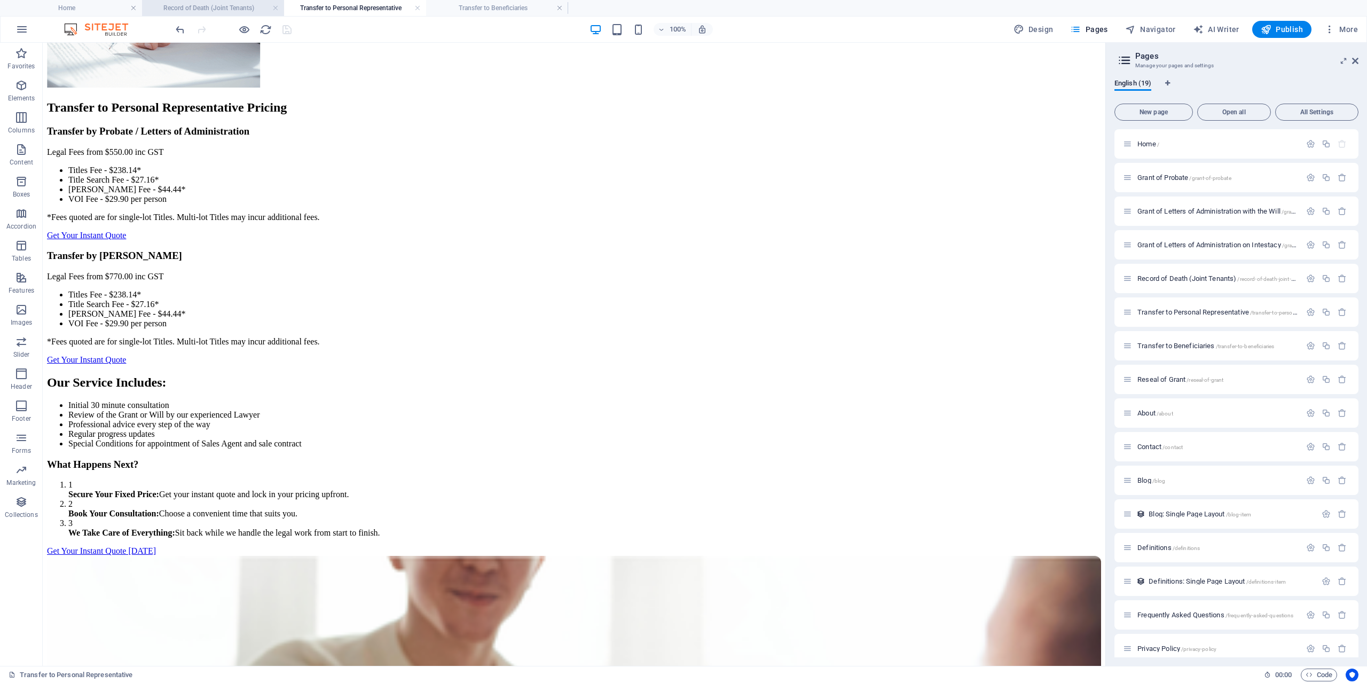
click at [251, 10] on h4 "Record of Death (Joint Tenants)" at bounding box center [213, 8] width 142 height 12
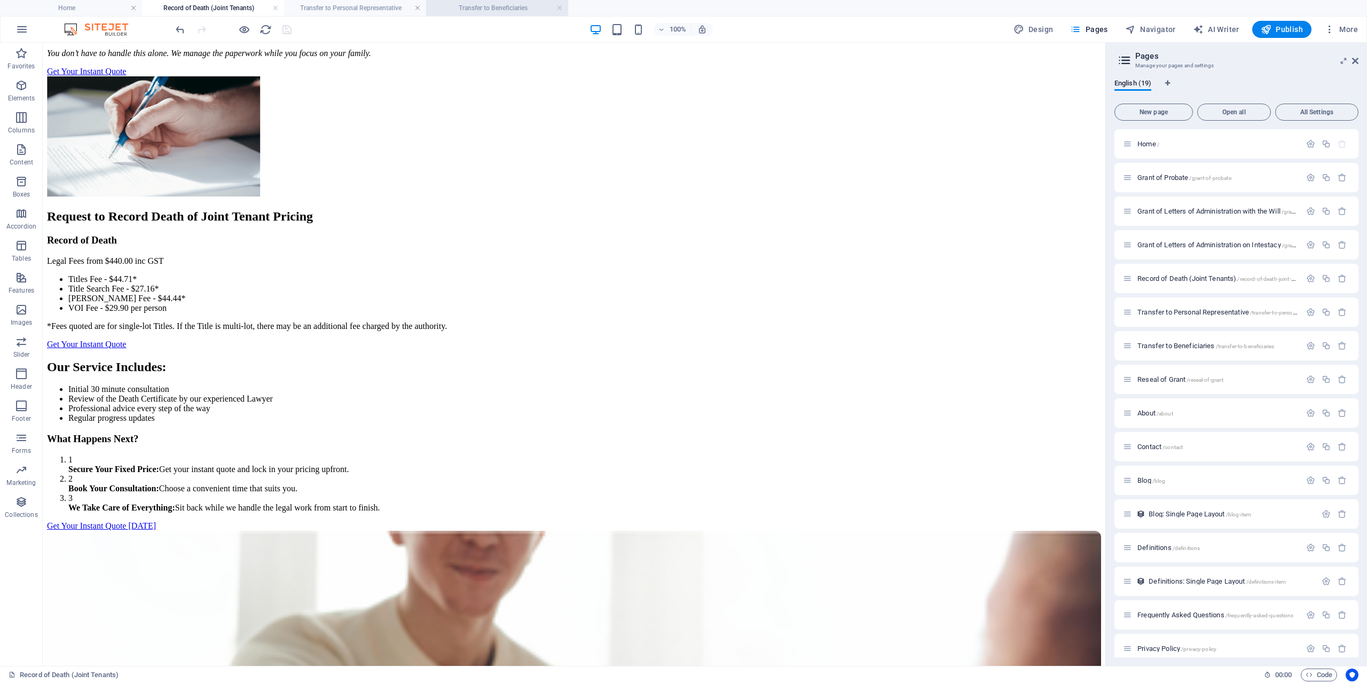
click at [502, 5] on h4 "Transfer to Beneficiaries" at bounding box center [497, 8] width 142 height 12
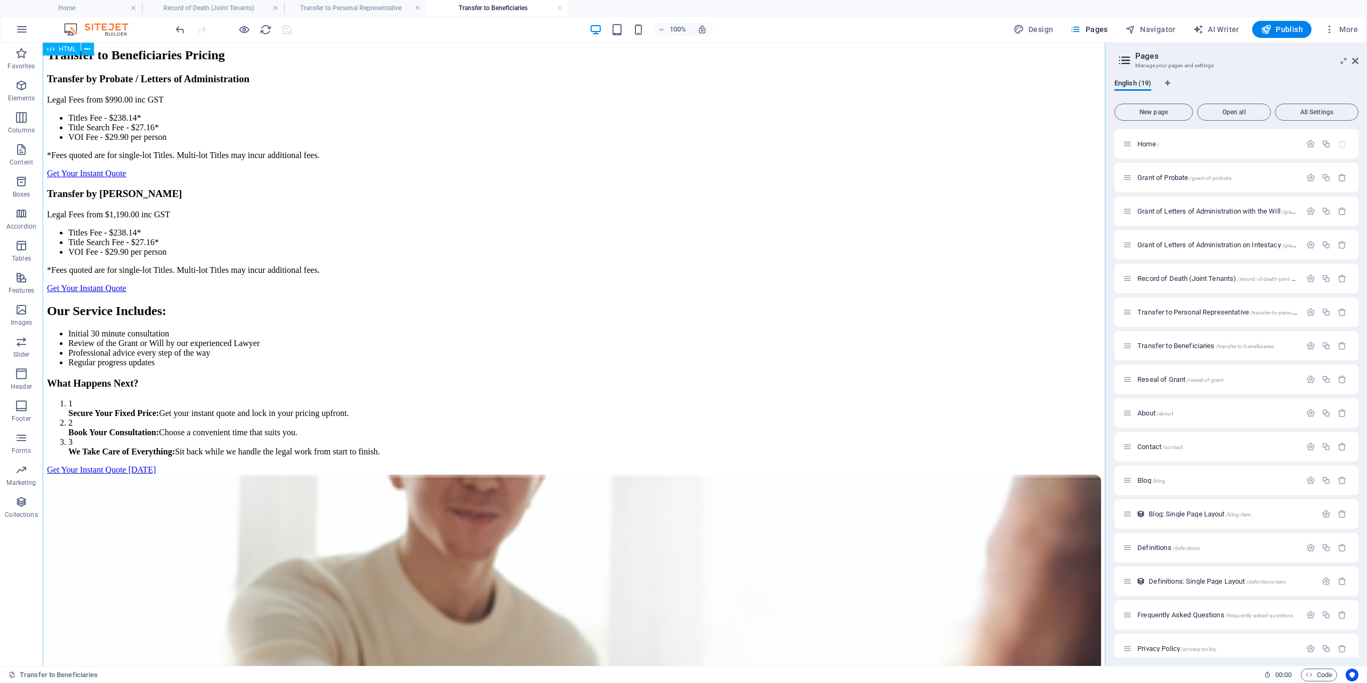
scroll to position [708, 0]
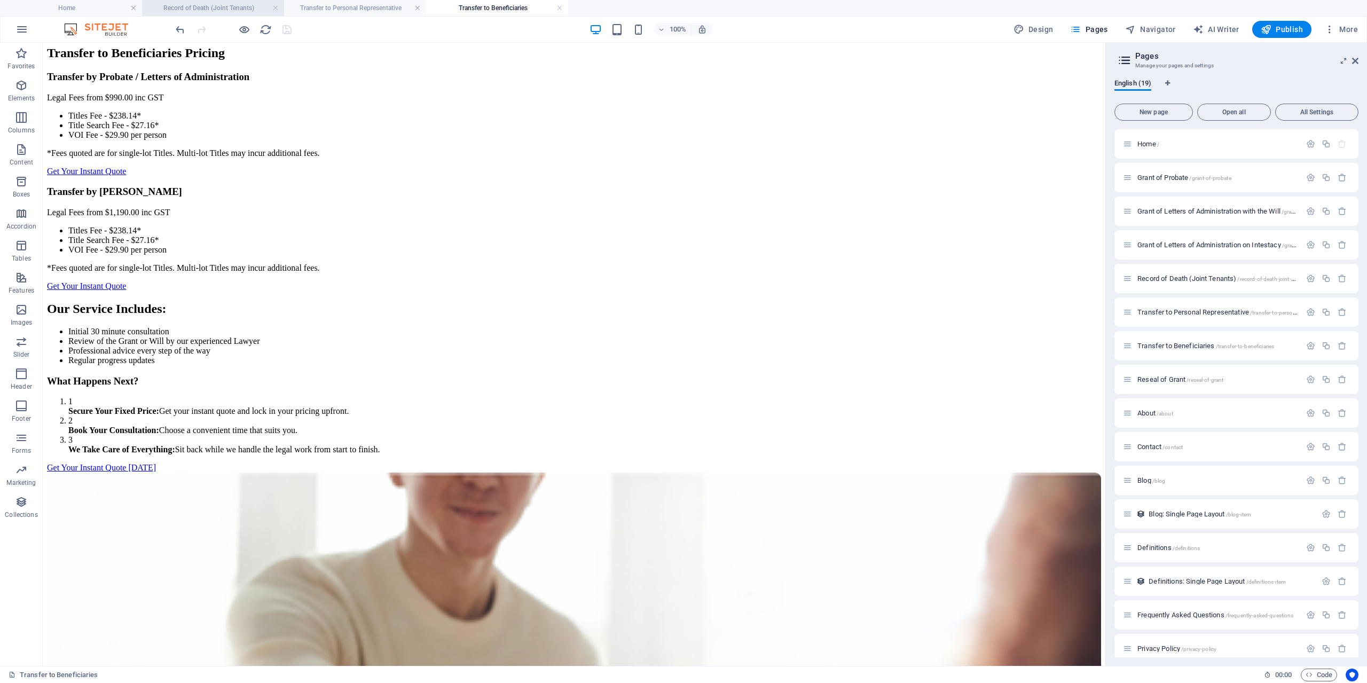
click at [215, 12] on h4 "Record of Death (Joint Tenants)" at bounding box center [213, 8] width 142 height 12
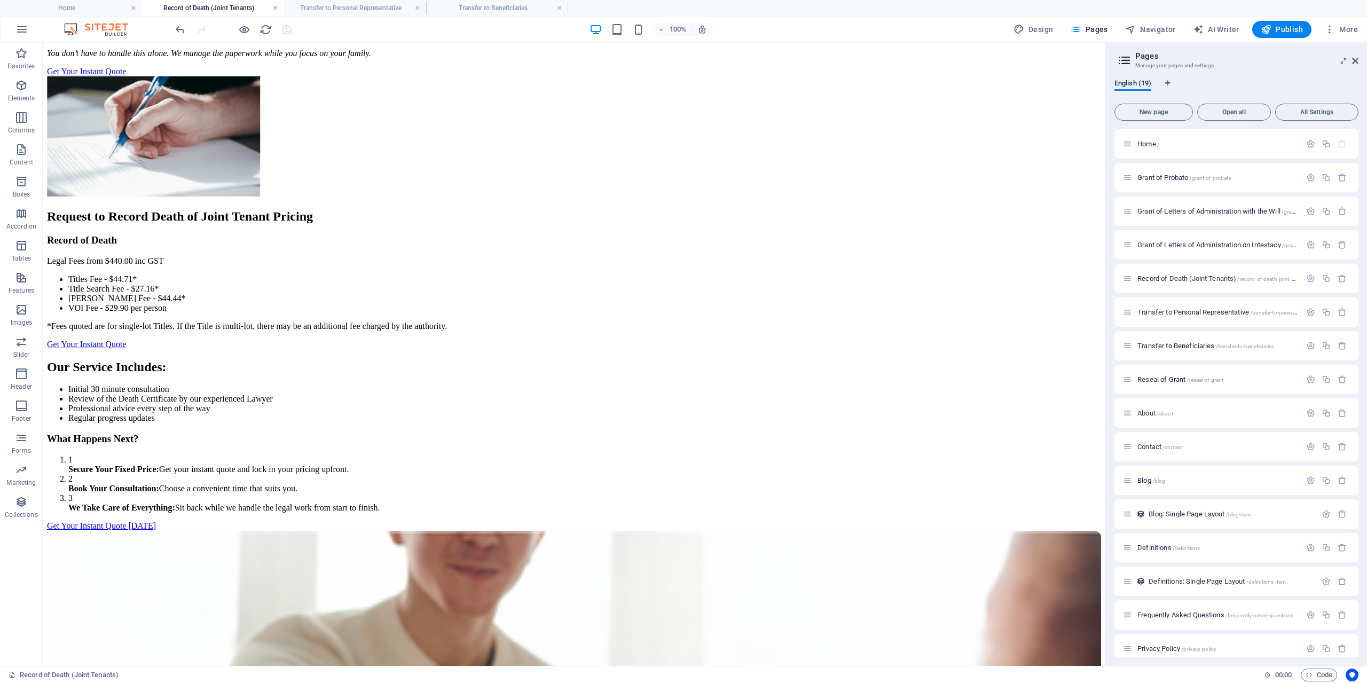
click at [275, 9] on link at bounding box center [275, 8] width 6 height 10
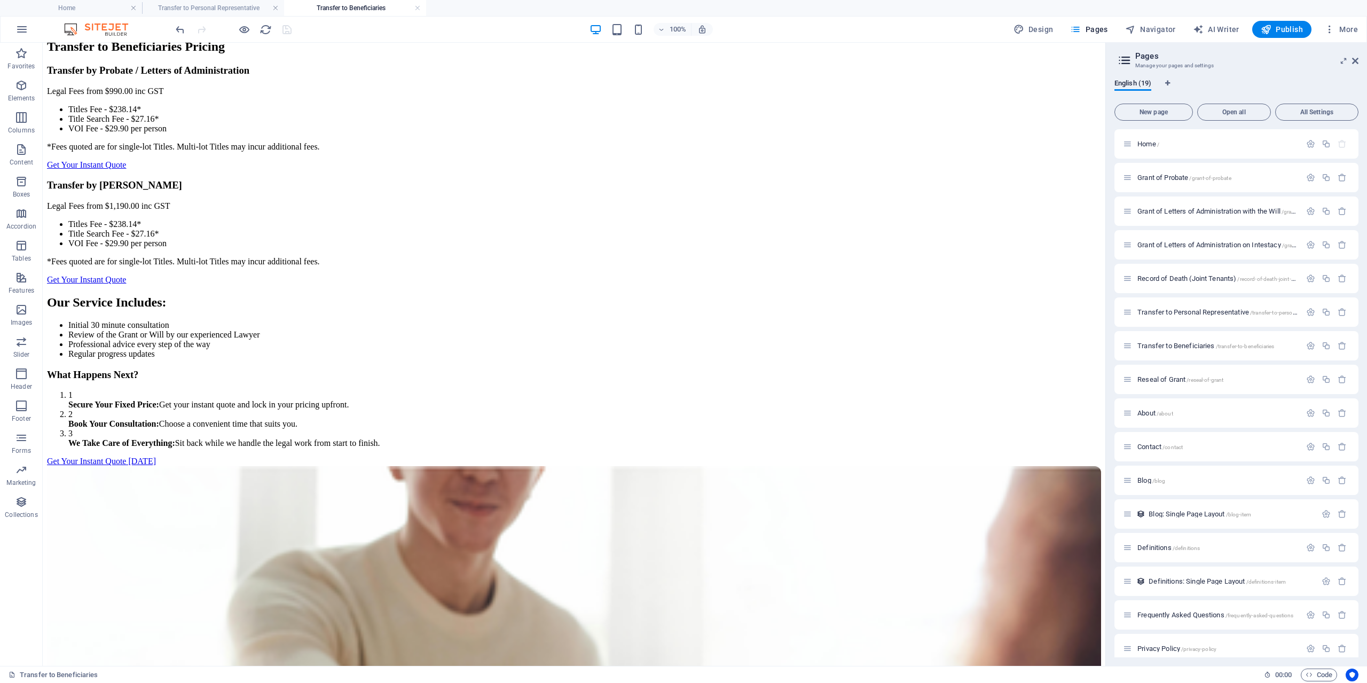
scroll to position [715, 0]
click at [275, 9] on link at bounding box center [275, 8] width 6 height 10
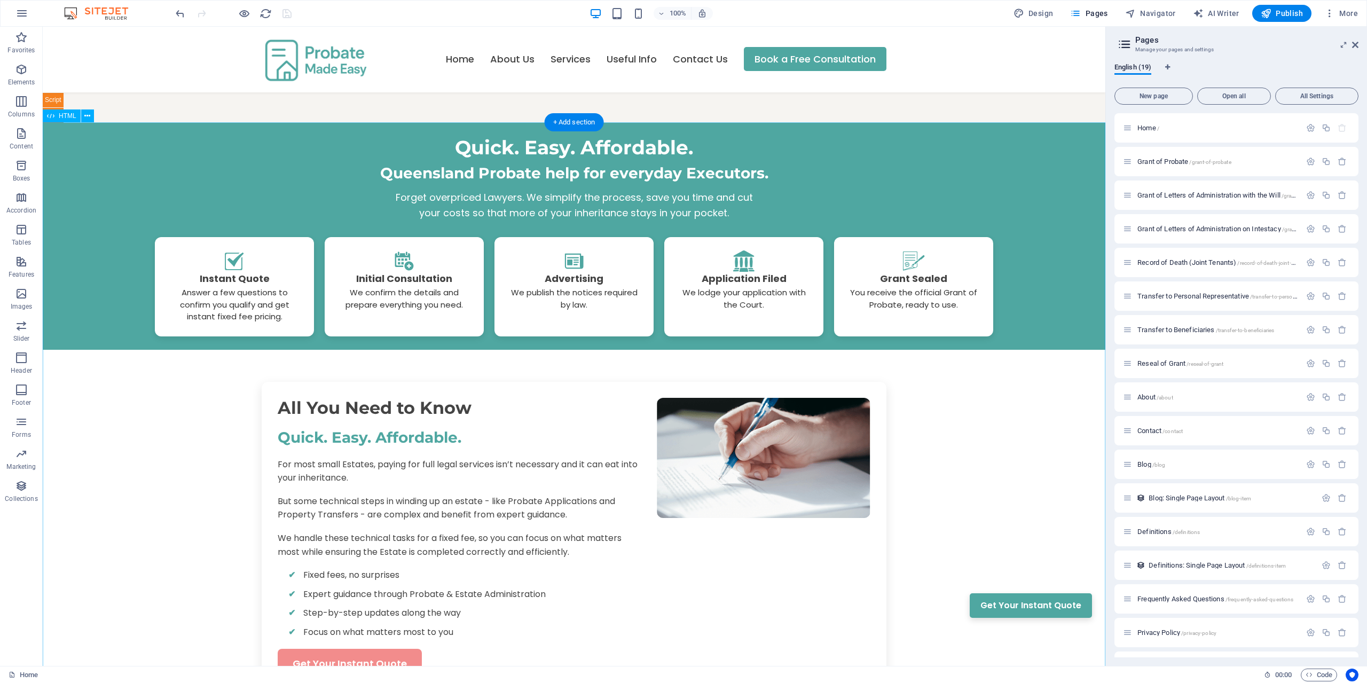
drag, startPoint x: 1358, startPoint y: 45, endPoint x: 1315, endPoint y: 19, distance: 50.8
click at [1358, 45] on icon at bounding box center [1355, 45] width 6 height 9
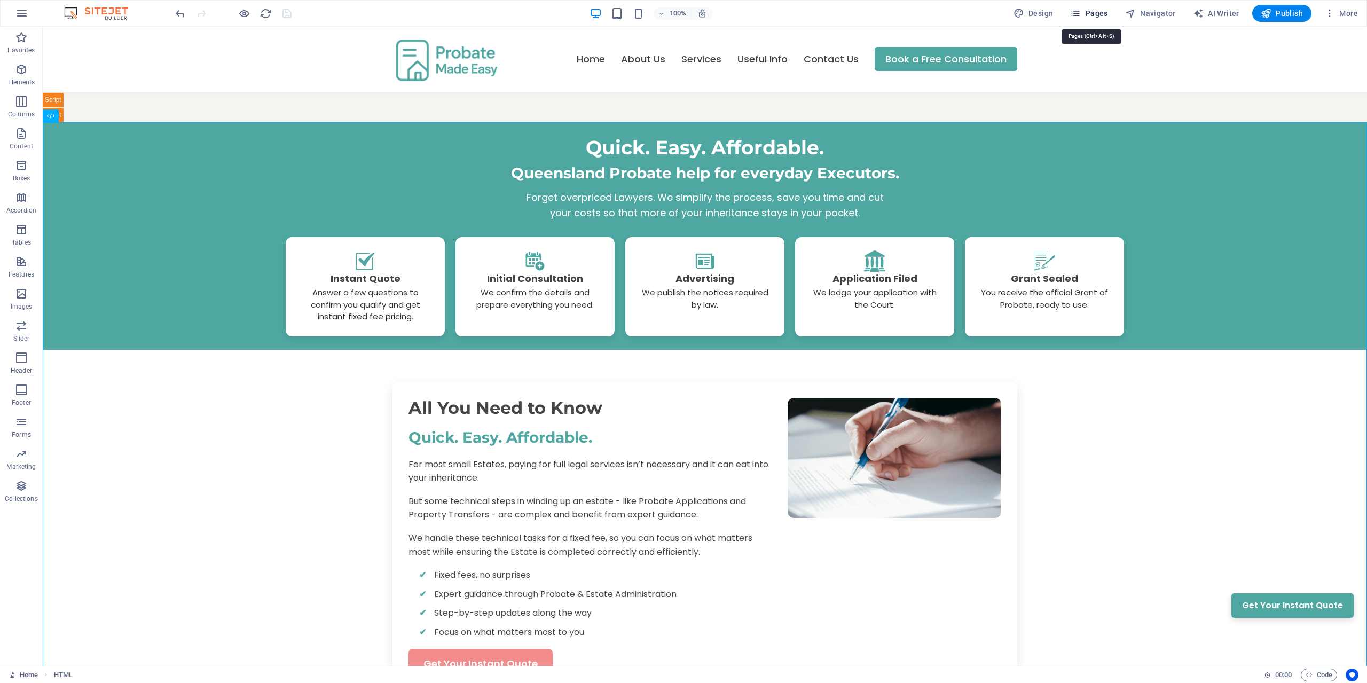
drag, startPoint x: 1084, startPoint y: 14, endPoint x: 1056, endPoint y: 3, distance: 29.5
click at [1081, 14] on icon "button" at bounding box center [1075, 13] width 11 height 11
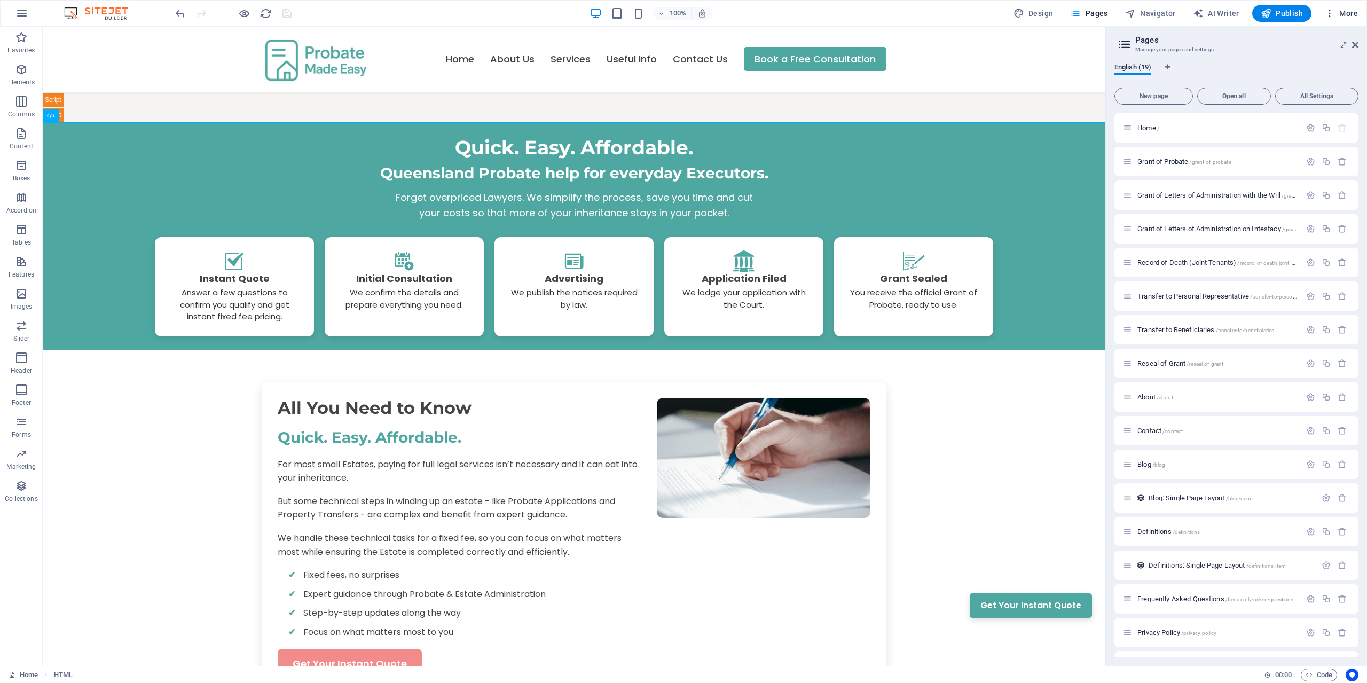
click at [1346, 12] on span "More" at bounding box center [1342, 13] width 34 height 11
click at [1304, 146] on h6 "Collections Manager" at bounding box center [1319, 143] width 64 height 13
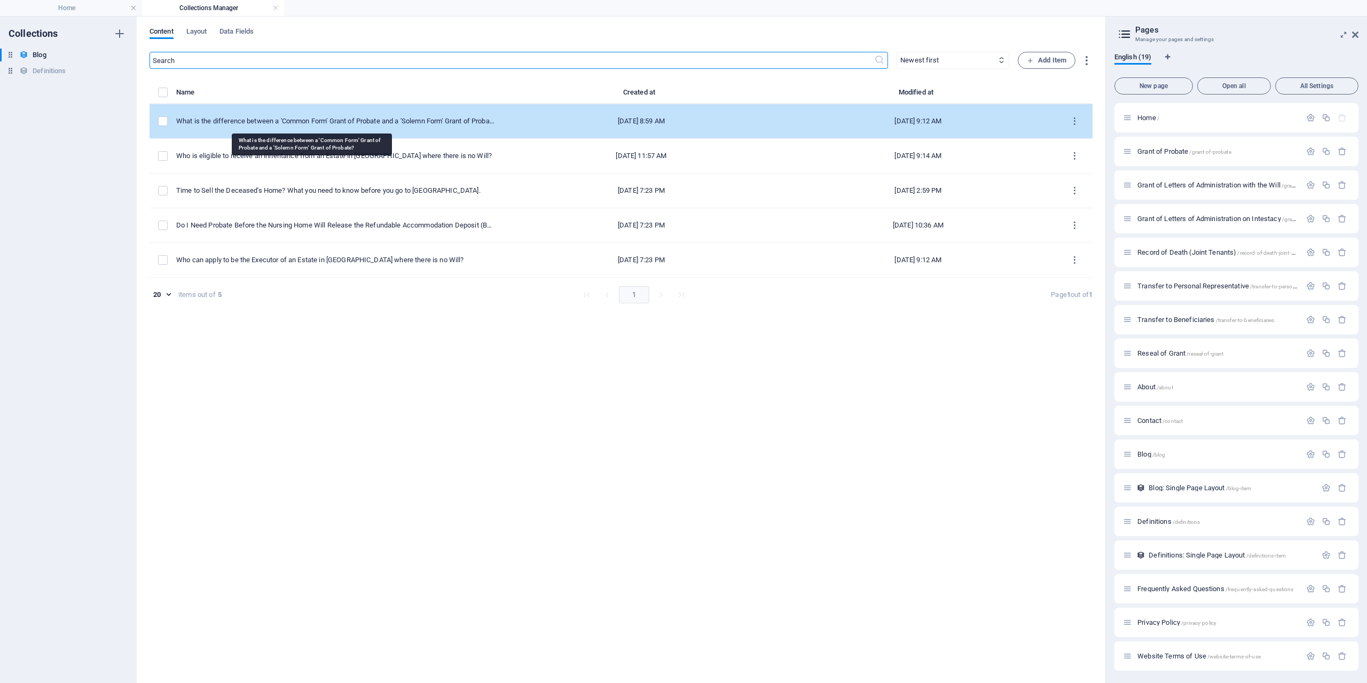
click at [323, 126] on div "What is the difference between a 'Common Form' Grant of Probate and a 'Solemn F…" at bounding box center [335, 121] width 318 height 10
select select "Probate"
select select "Draft"
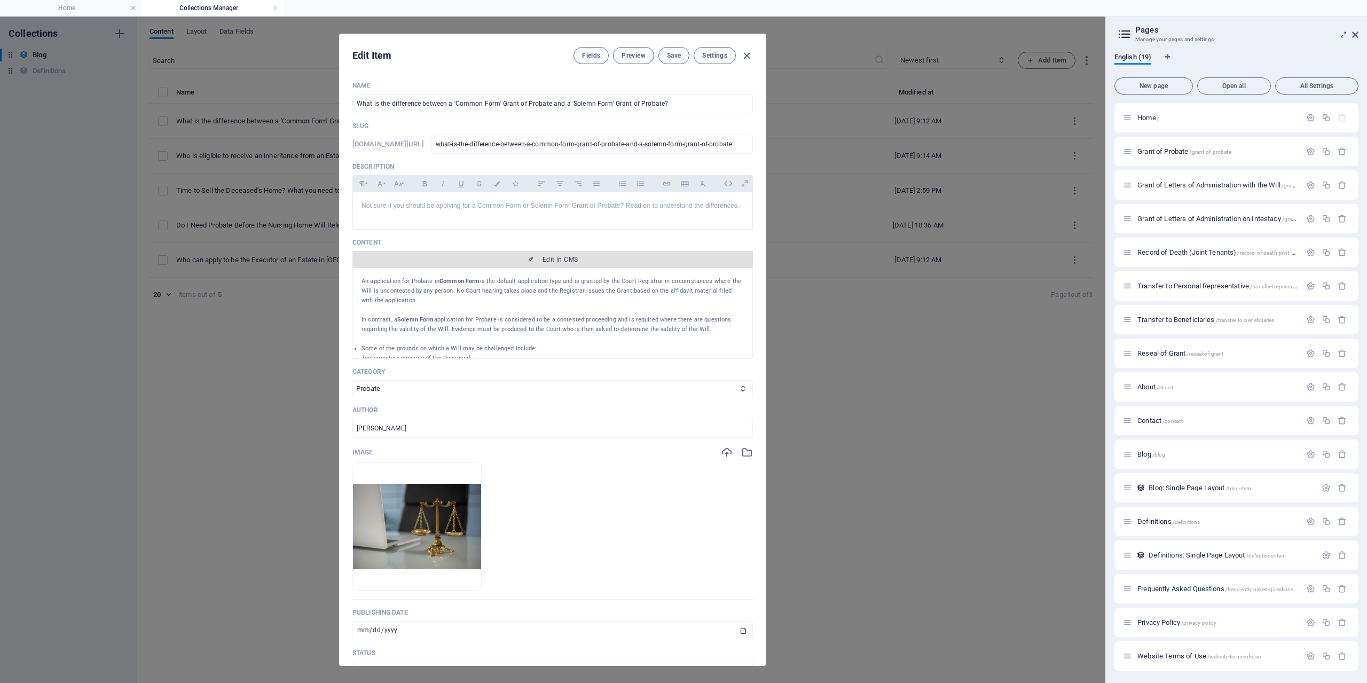
click at [546, 262] on span "Edit in CMS" at bounding box center [560, 259] width 35 height 9
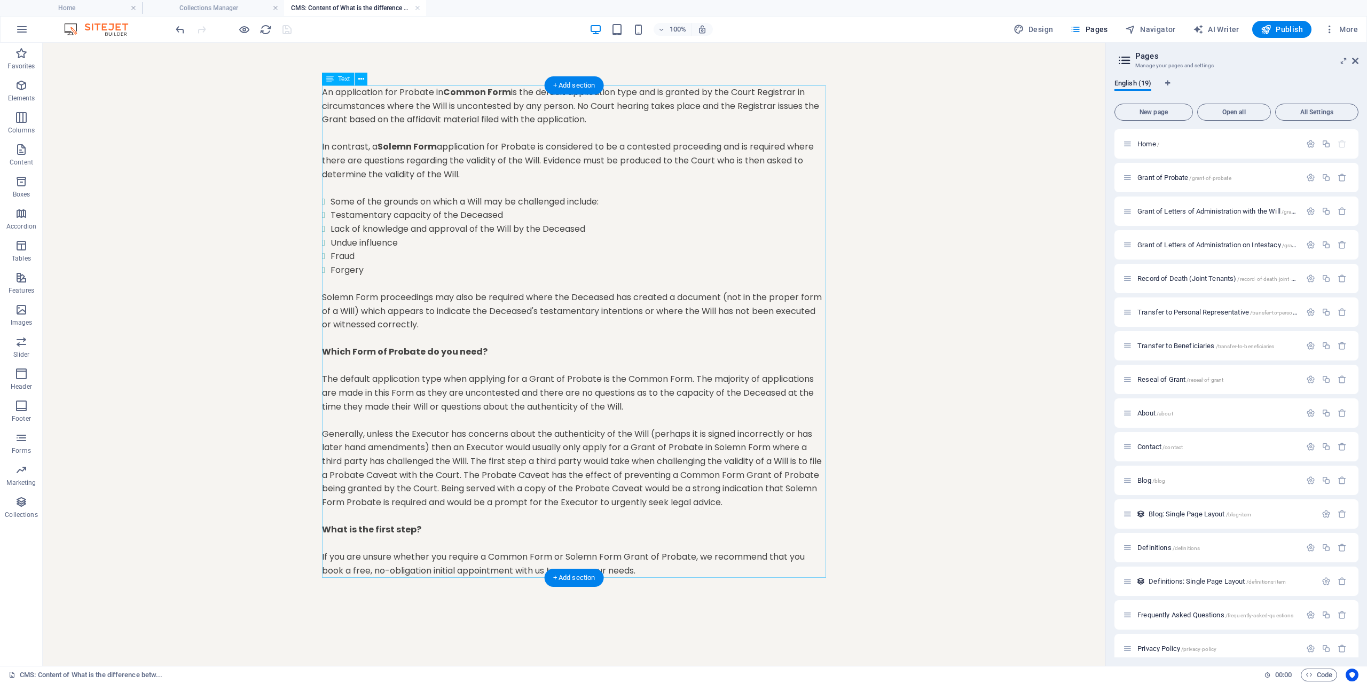
scroll to position [0, 0]
click at [516, 192] on div "An application for Probate in Common Form is the default application type and i…" at bounding box center [574, 331] width 504 height 492
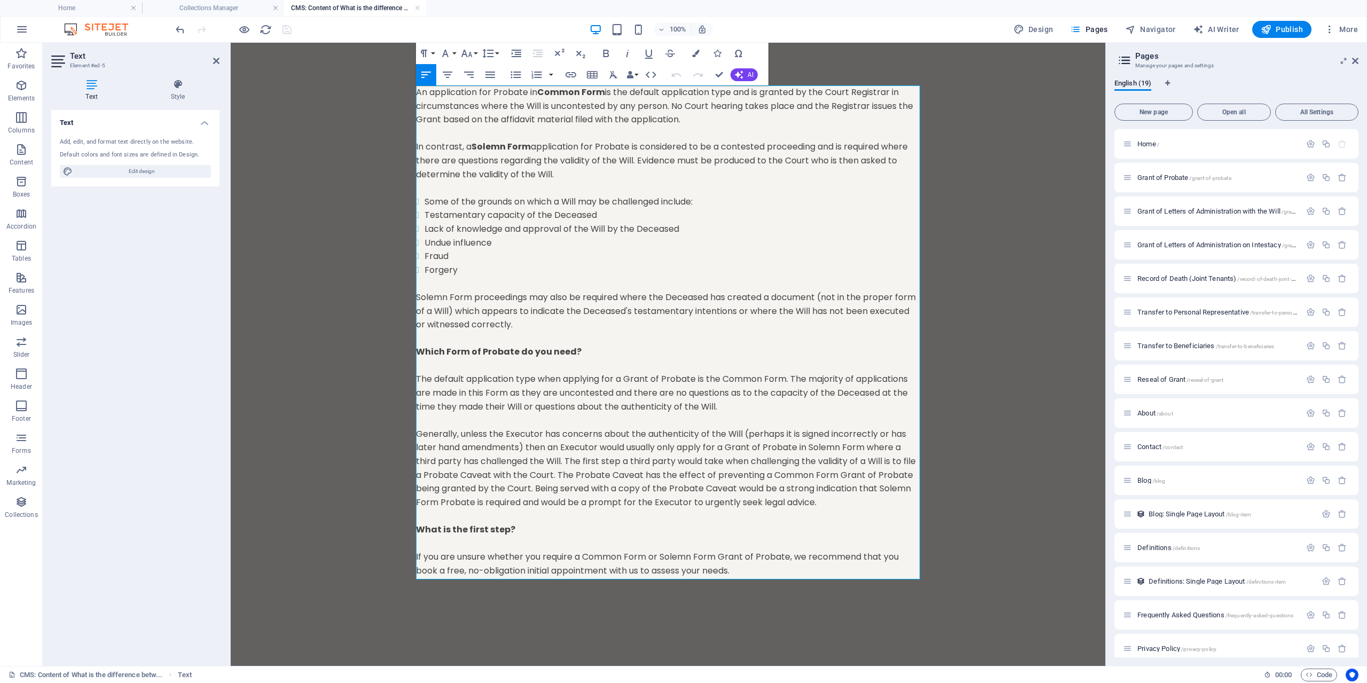
drag, startPoint x: 557, startPoint y: 173, endPoint x: 418, endPoint y: 93, distance: 160.8
click at [418, 93] on div "An application for Probate in Common Form is the default application type and i…" at bounding box center [668, 331] width 504 height 492
copy div "An application for Probate in Common Form is the default application type and i…"
click at [554, 186] on p at bounding box center [668, 188] width 504 height 14
click at [297, 208] on body "Skip to main content An application for Probate in Common Form is the default a…" at bounding box center [668, 331] width 875 height 577
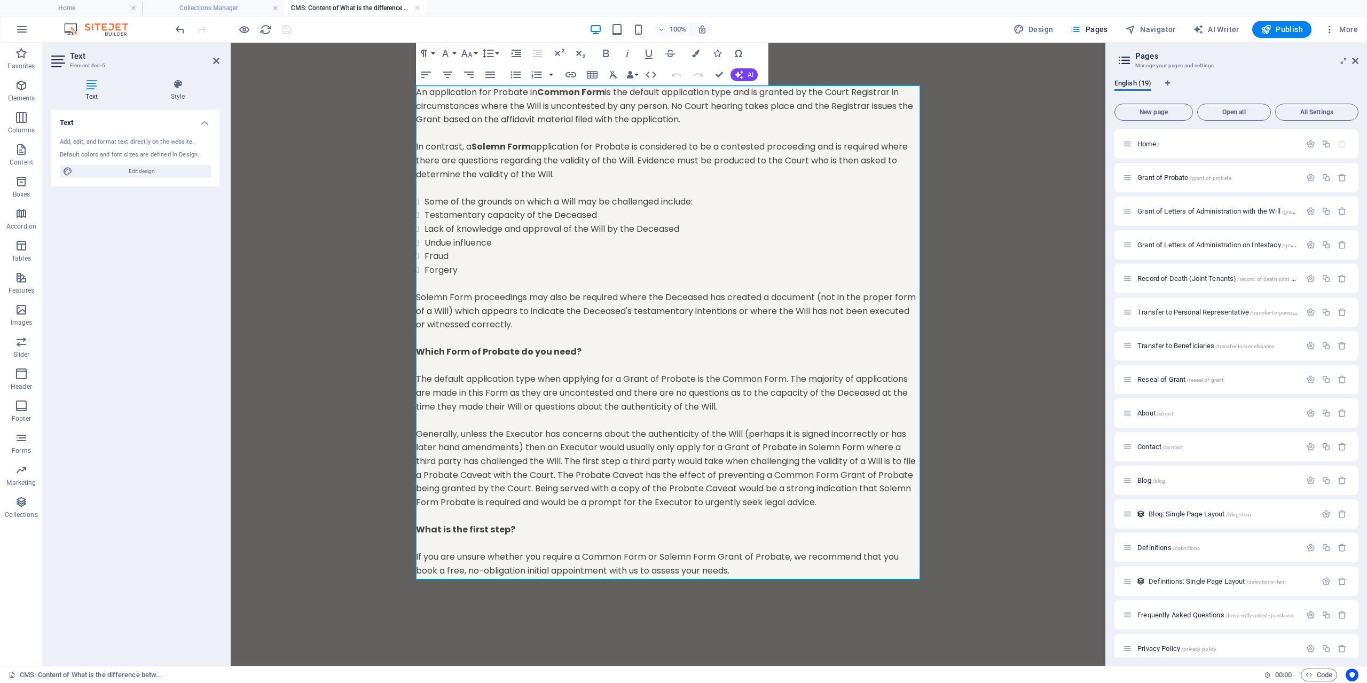
click at [972, 62] on body "Skip to main content An application for Probate in Common Form is the default a…" at bounding box center [668, 331] width 875 height 577
click at [417, 6] on link at bounding box center [417, 8] width 6 height 10
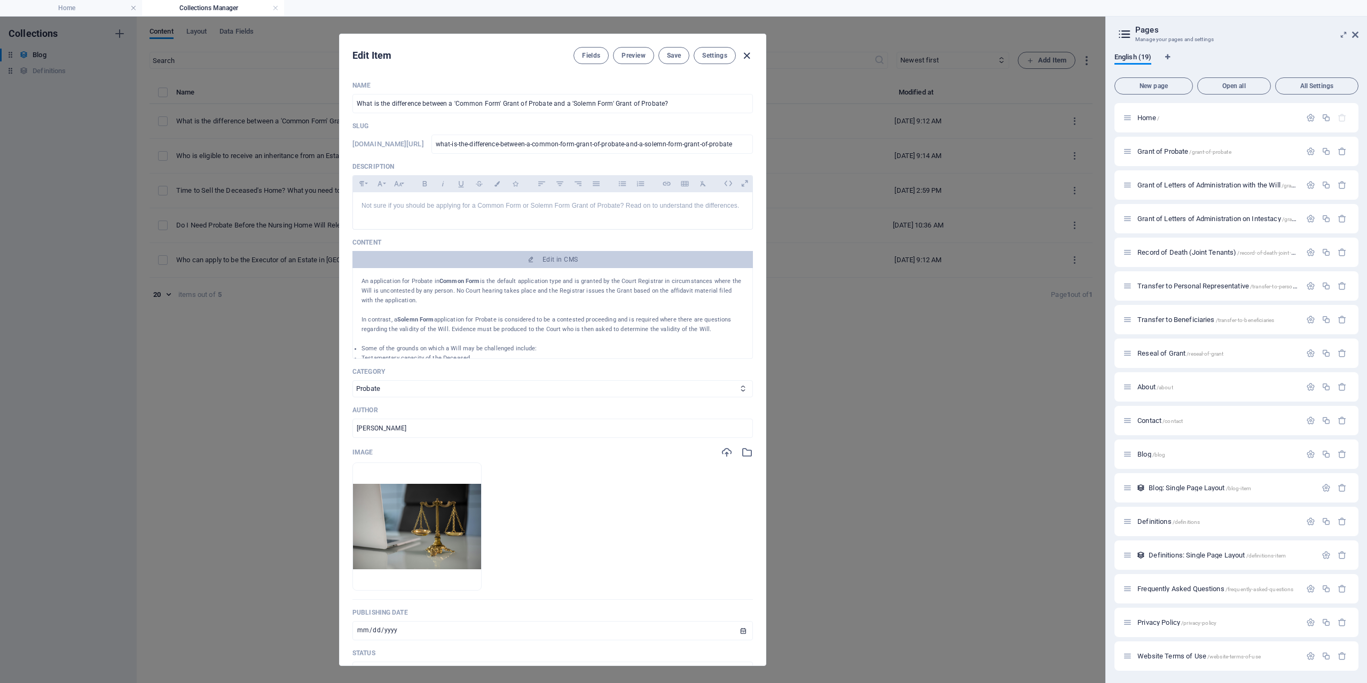
click at [749, 56] on icon "button" at bounding box center [747, 56] width 12 height 12
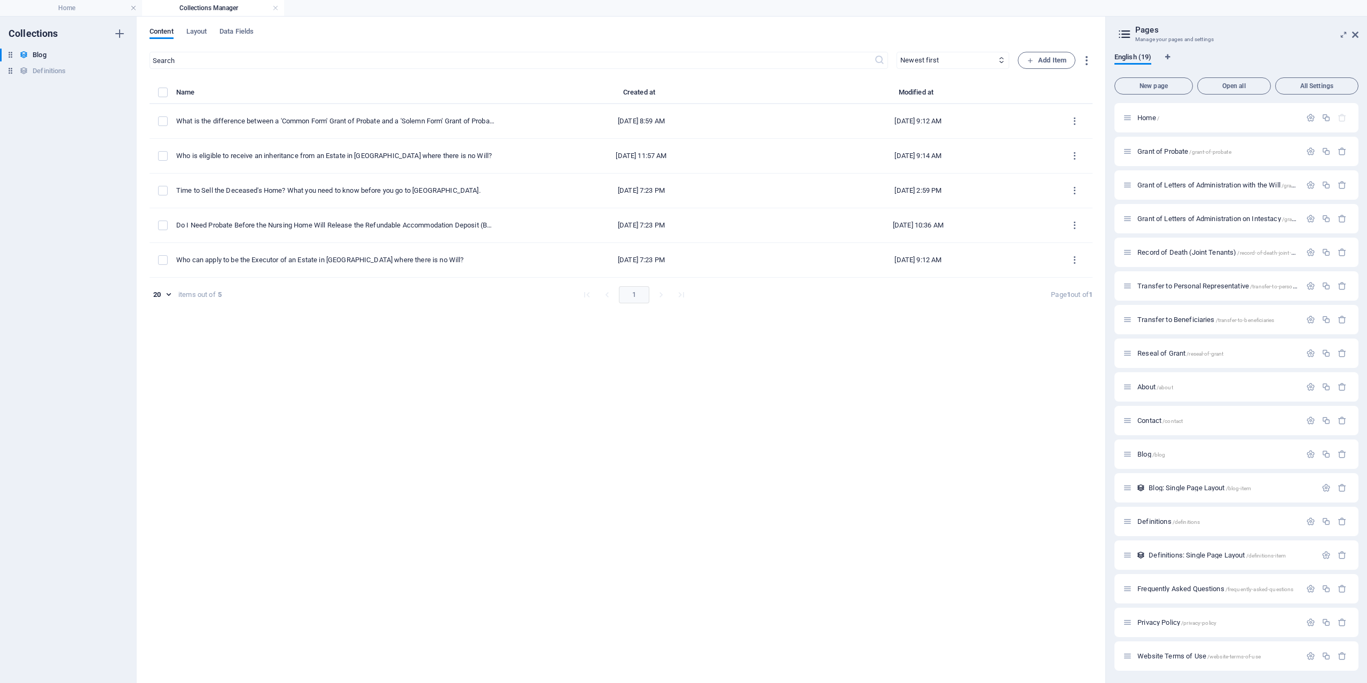
type input "[DATE]"
type input "what-is-the-difference-between-a-common-form-grant-of-probate-and-a-solemn-form…"
click at [46, 76] on h6 "Definitions" at bounding box center [49, 71] width 33 height 13
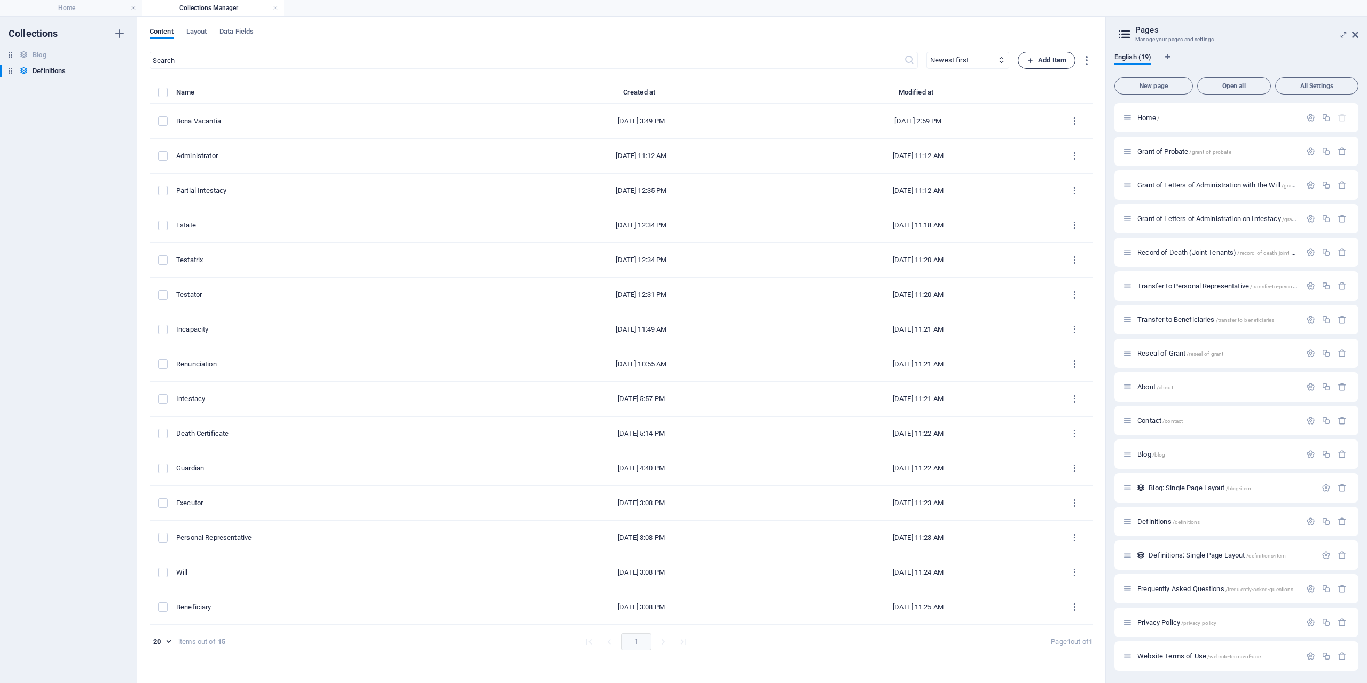
click at [1045, 63] on span "Add Item" at bounding box center [1047, 60] width 40 height 13
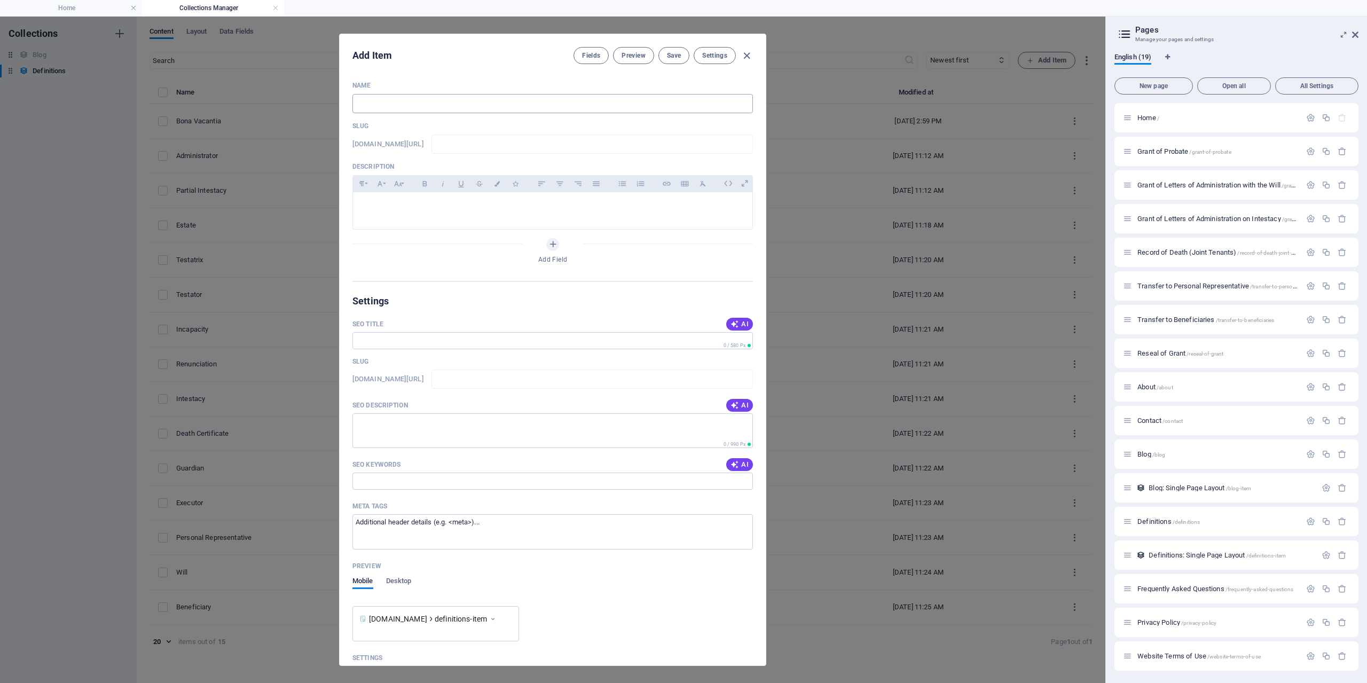
click at [444, 100] on input "text" at bounding box center [553, 103] width 401 height 19
type input "C"
type input "c"
type input "Co"
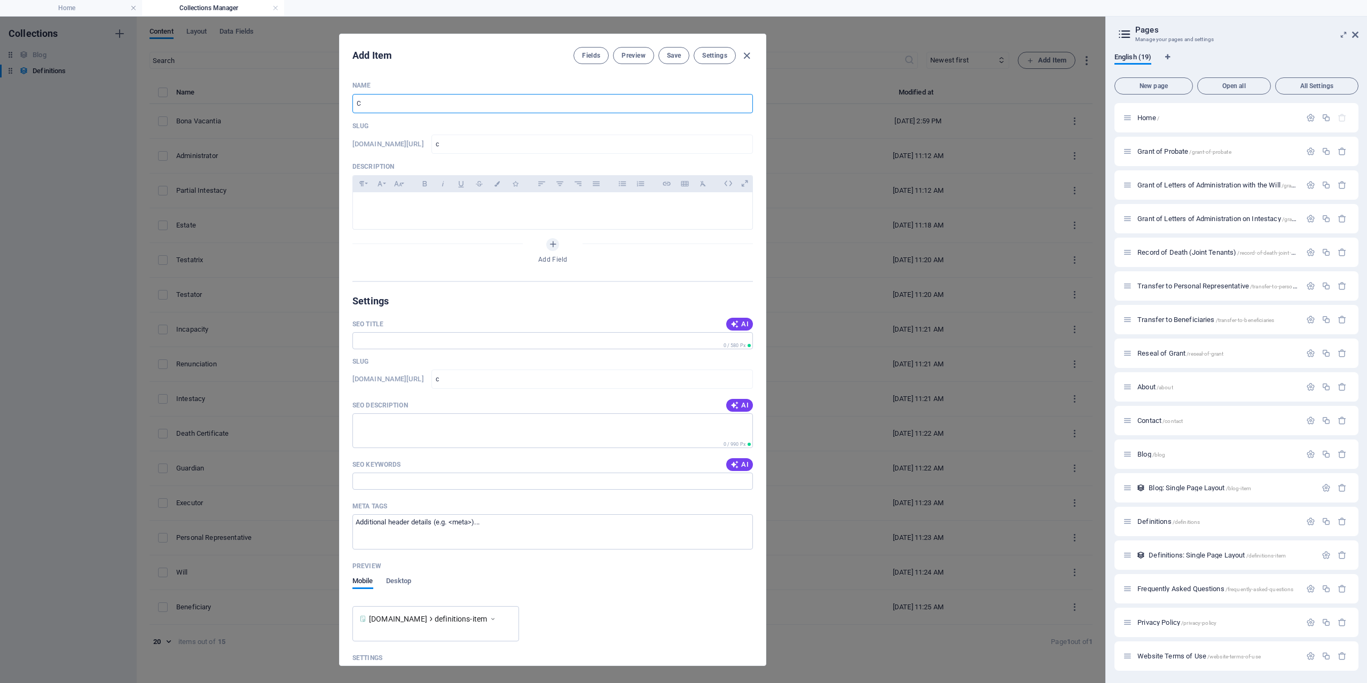
type input "co"
type input "Com"
type input "com"
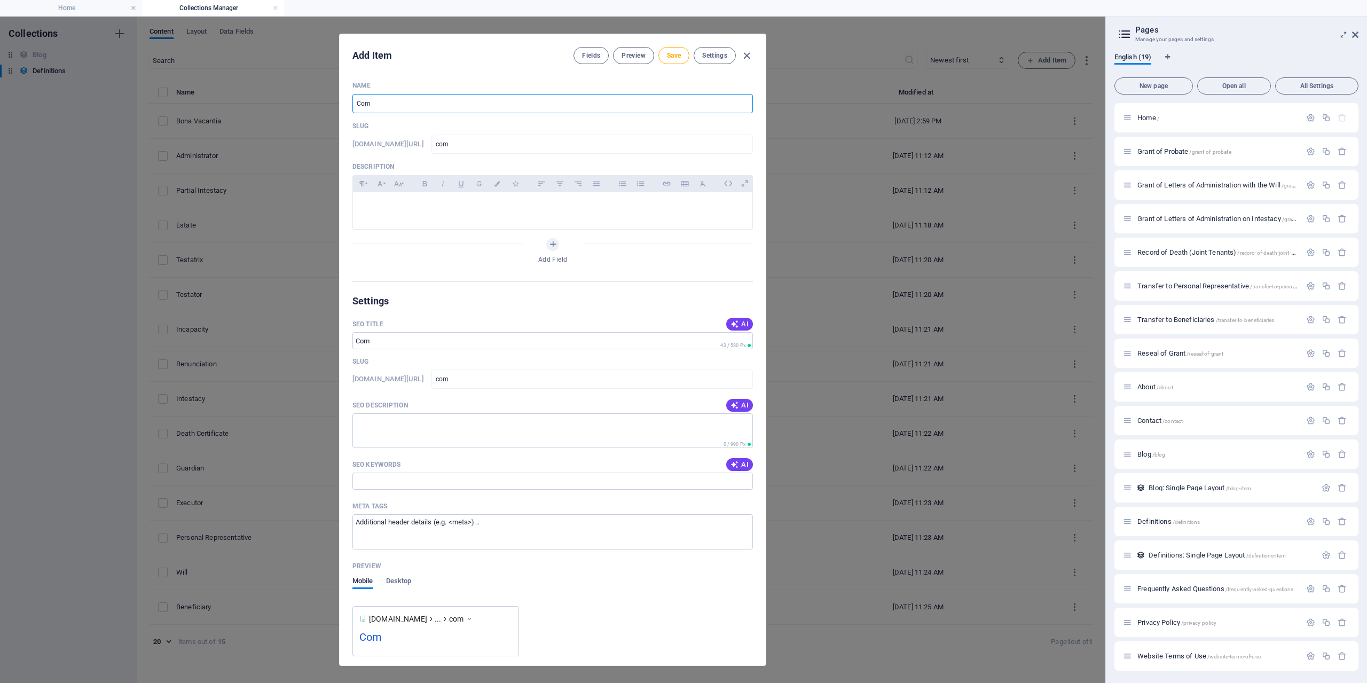
type input "Comm"
type input "comm"
type input "Commo"
type input "commo"
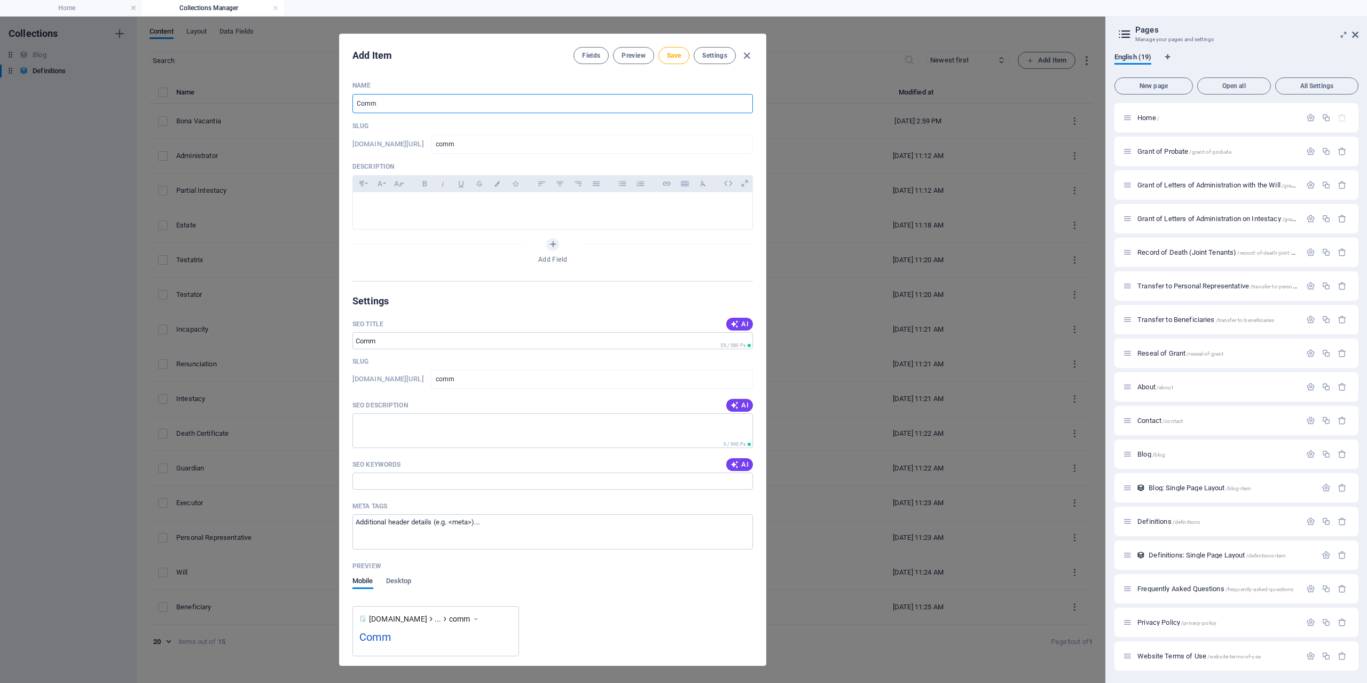
type input "commo"
type input "Common"
type input "common"
type input "Common F"
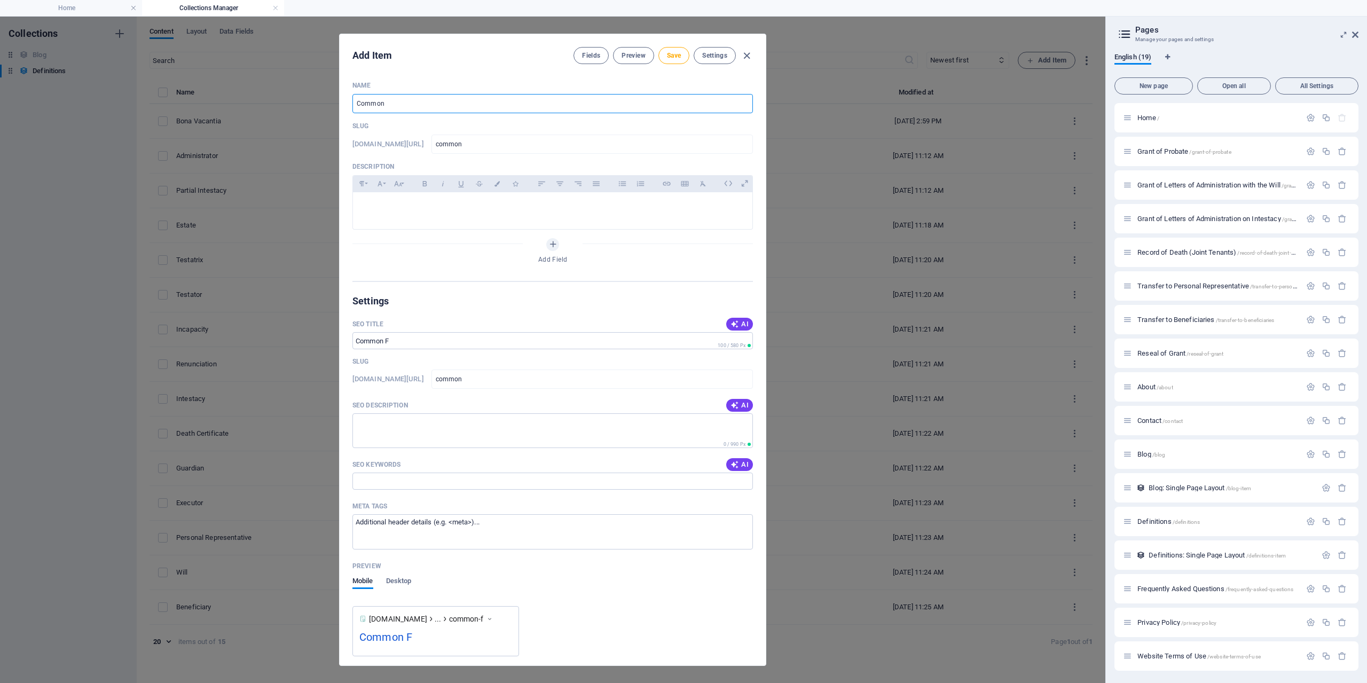
type input "common-f"
type input "Common Fo"
type input "common-fo"
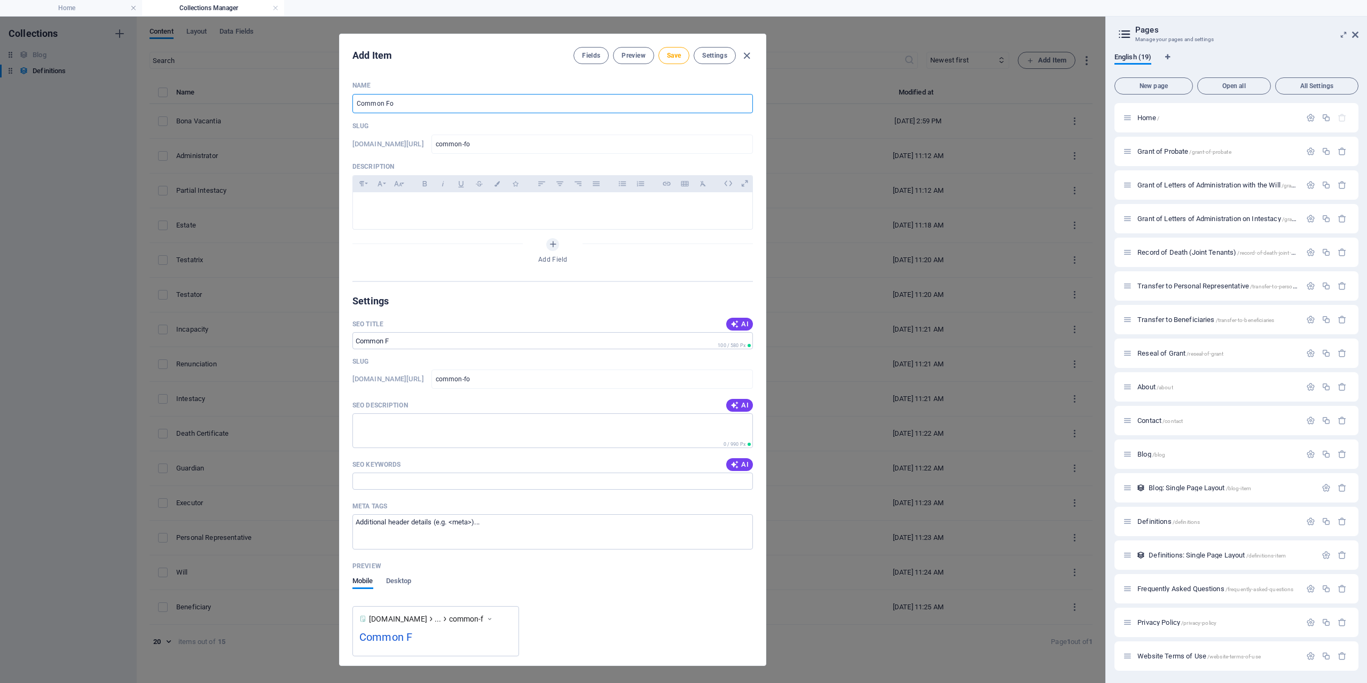
type input "Common For"
type input "common-for"
type input "Common Form"
type input "common-form"
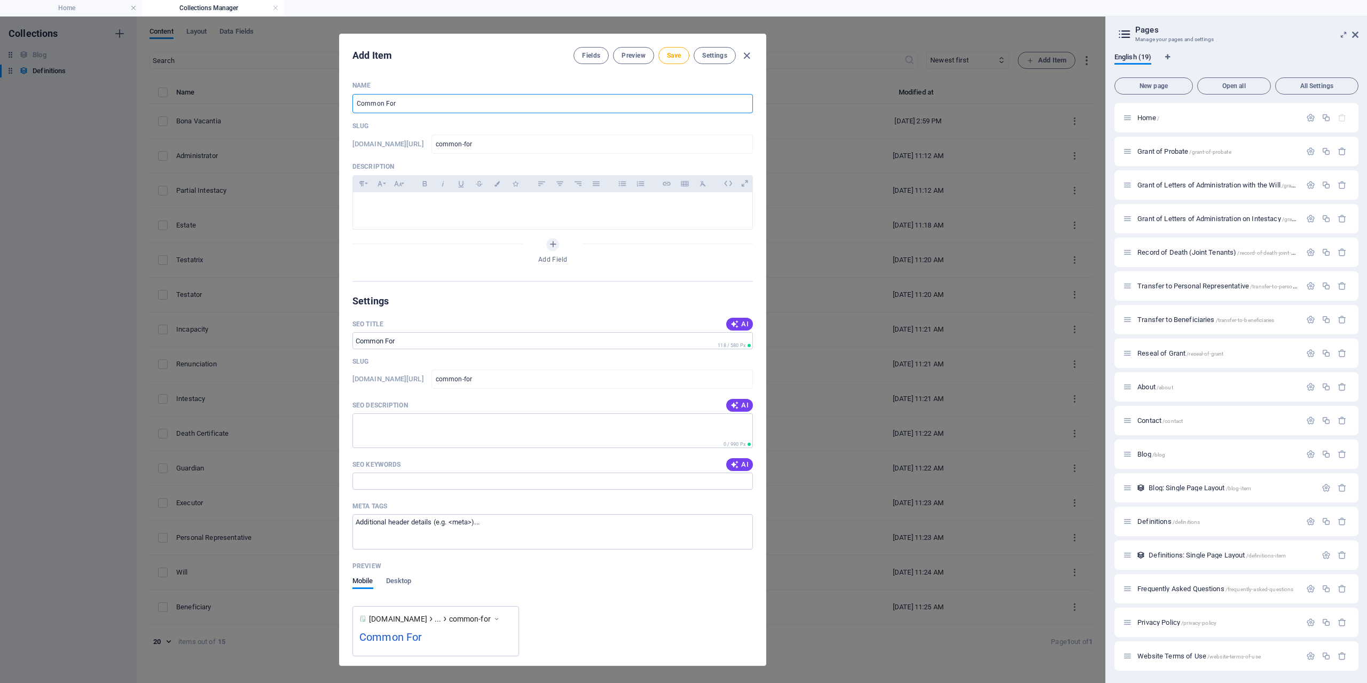
type input "common-form"
type input "Common Form P"
type input "common-form-p"
type input "Common Form Pr"
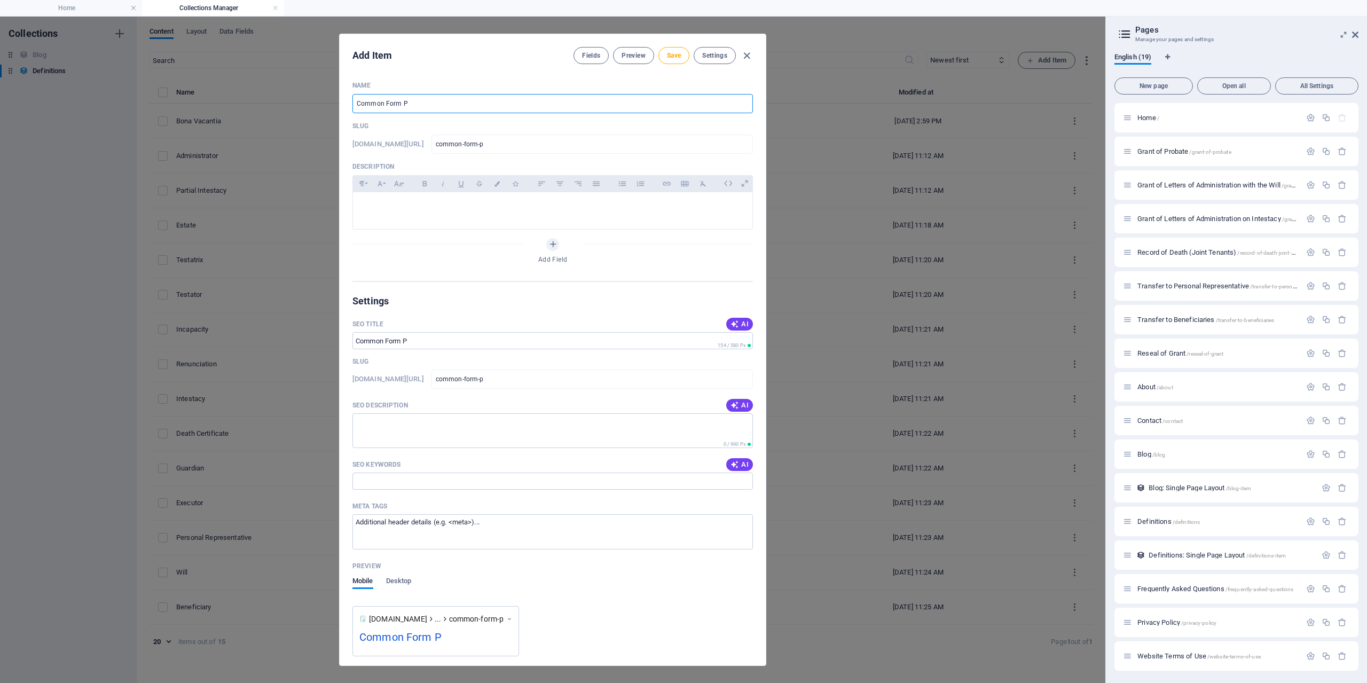
type input "common-form-pr"
type input "Common Form Pro"
type input "common-form-pro"
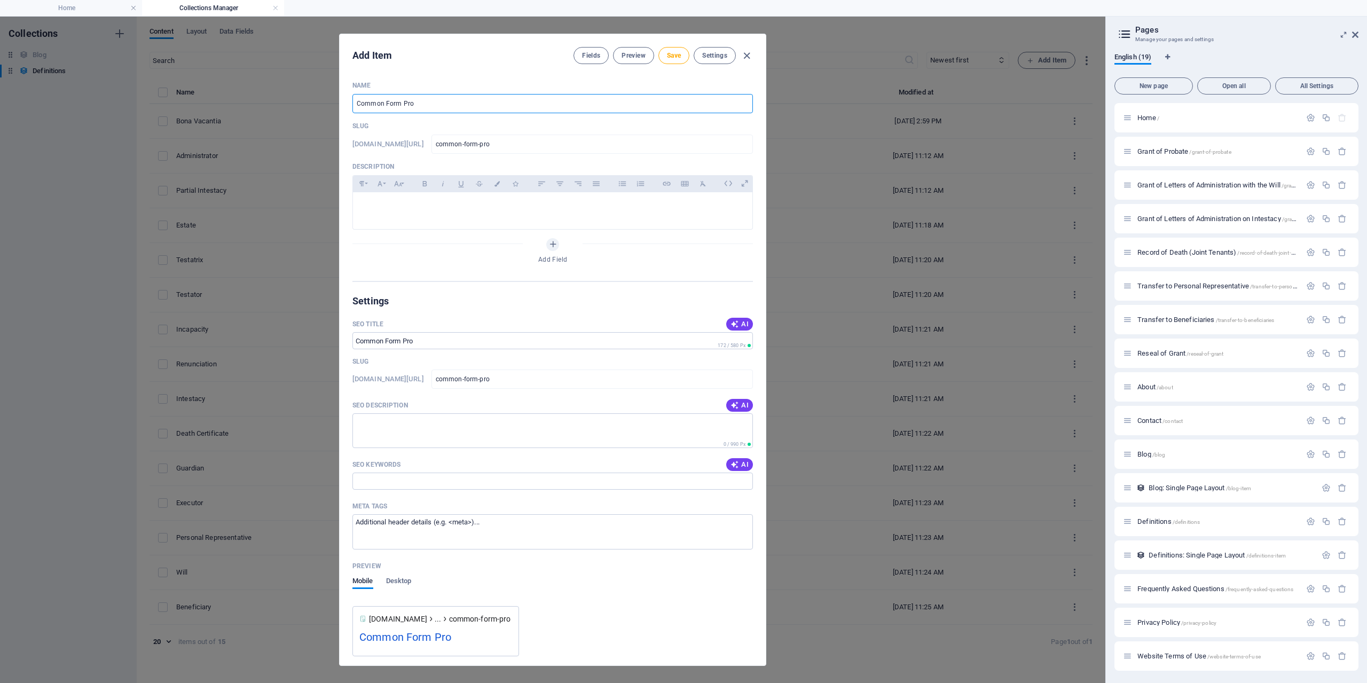
type input "Common Form Prob"
type input "common-form-prob"
type input "Common Form Proba"
type input "common-form-proba"
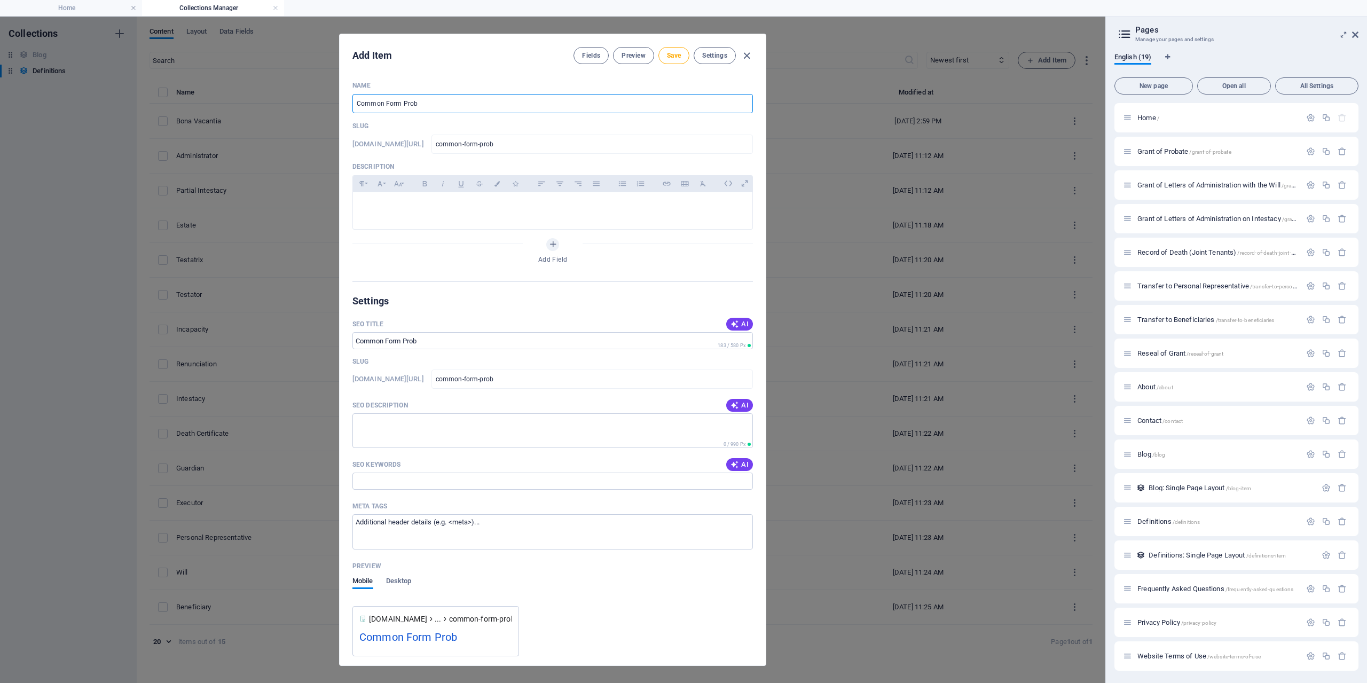
type input "common-form-proba"
type input "Common Form Probat"
type input "common-form-probat"
type input "Common Form Probate"
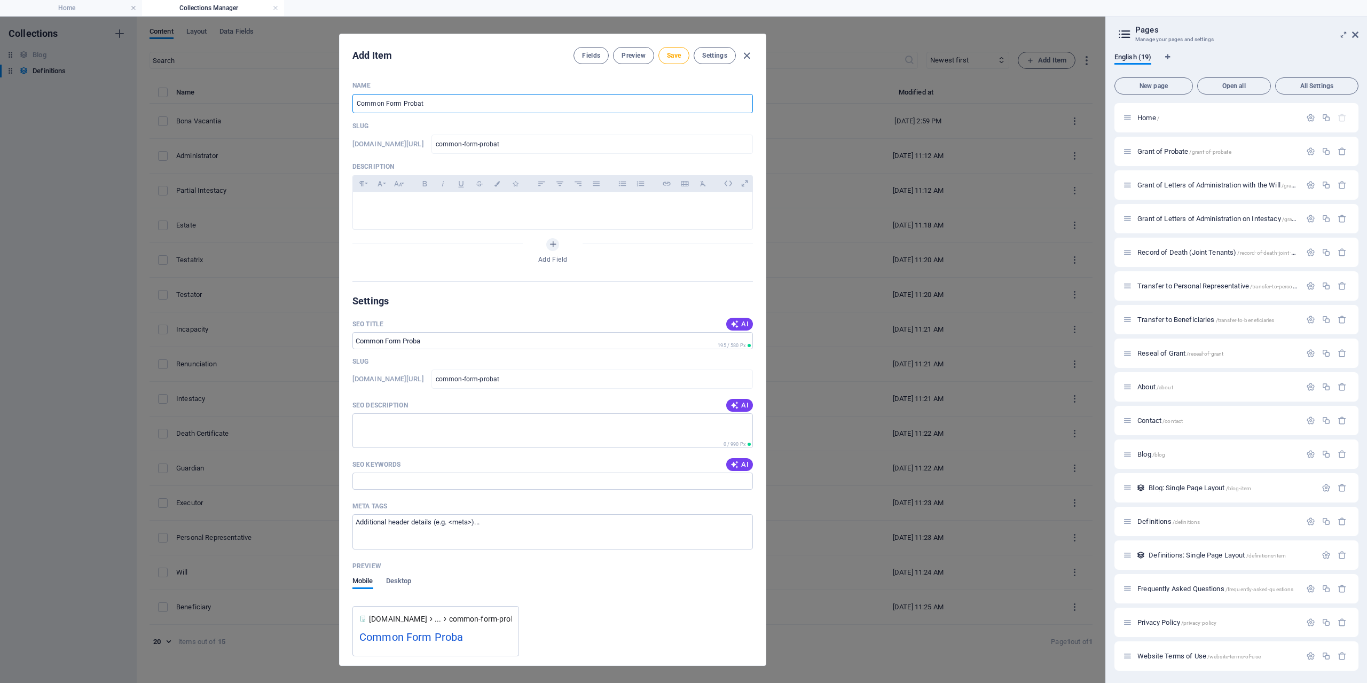
type input "common-form-probate"
type input "Common Form Probate"
click at [460, 207] on p at bounding box center [553, 206] width 382 height 10
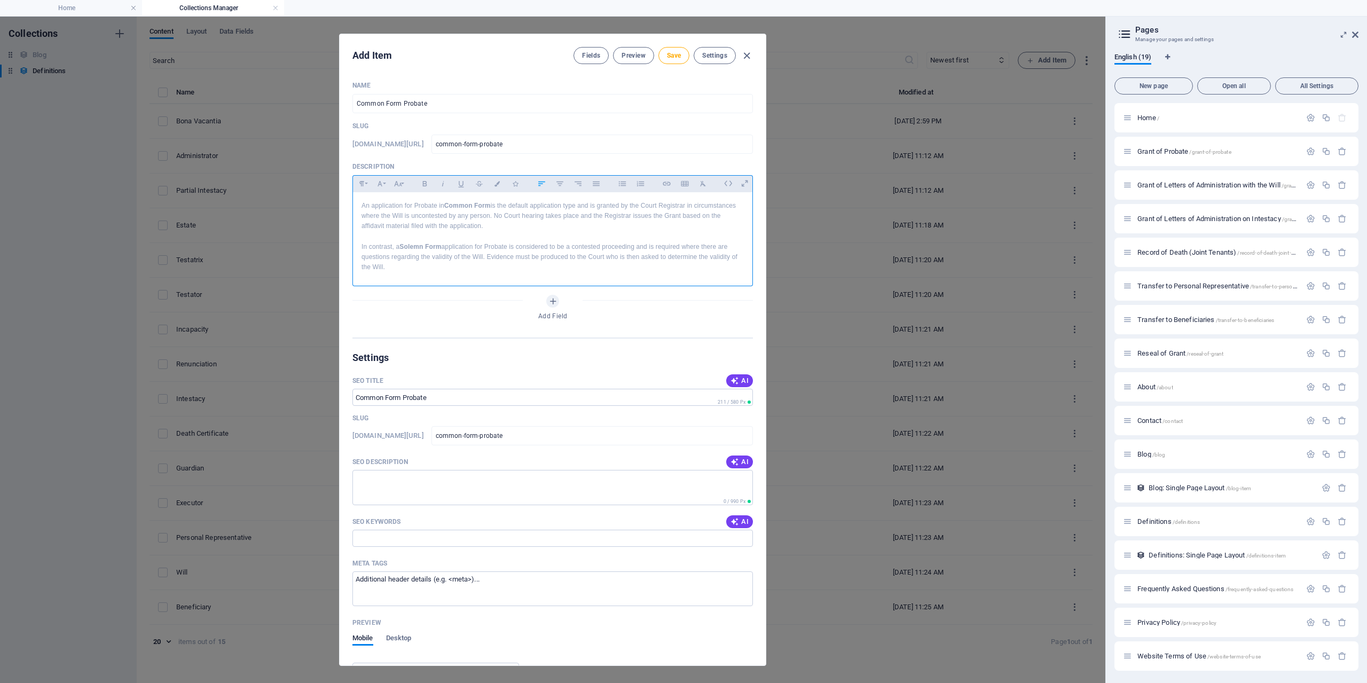
drag, startPoint x: 428, startPoint y: 269, endPoint x: 369, endPoint y: 231, distance: 69.9
click at [358, 236] on div "An application for Probate in Common Form is the default application type and i…" at bounding box center [553, 236] width 400 height 89
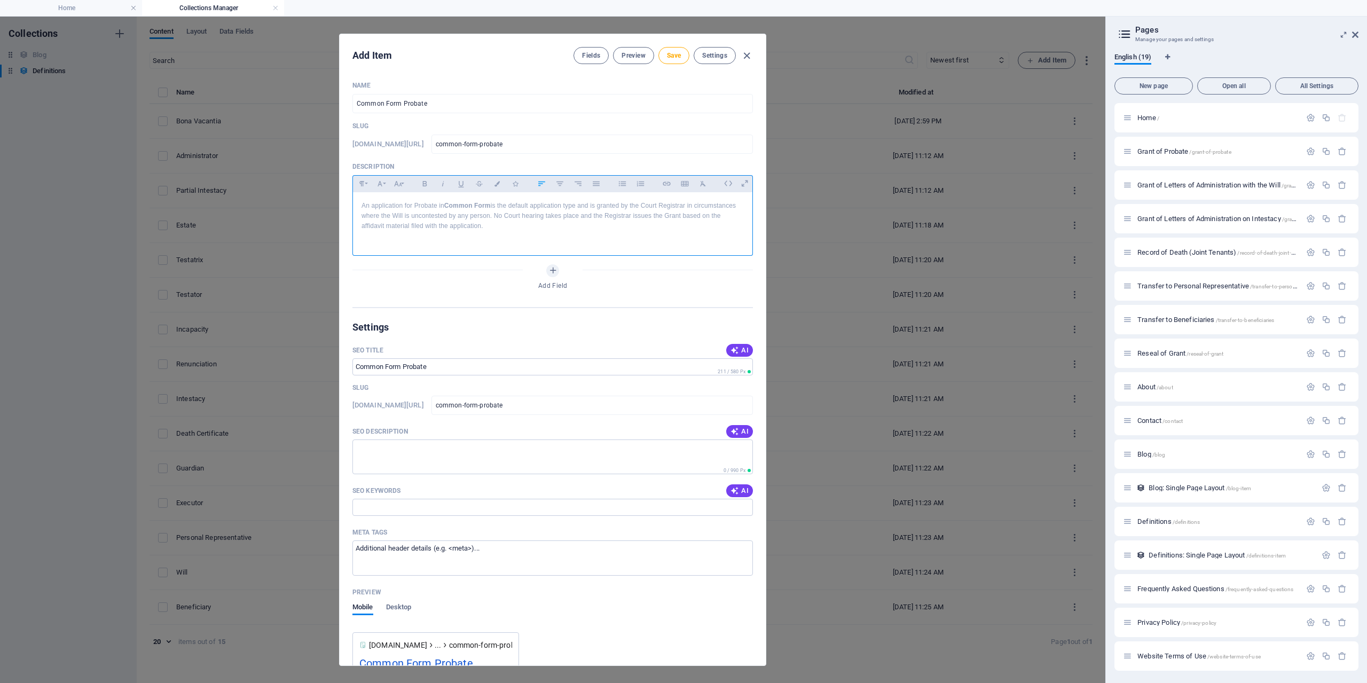
click at [495, 226] on p "An application for Probate in Common Form is the default application type and i…" at bounding box center [553, 216] width 382 height 31
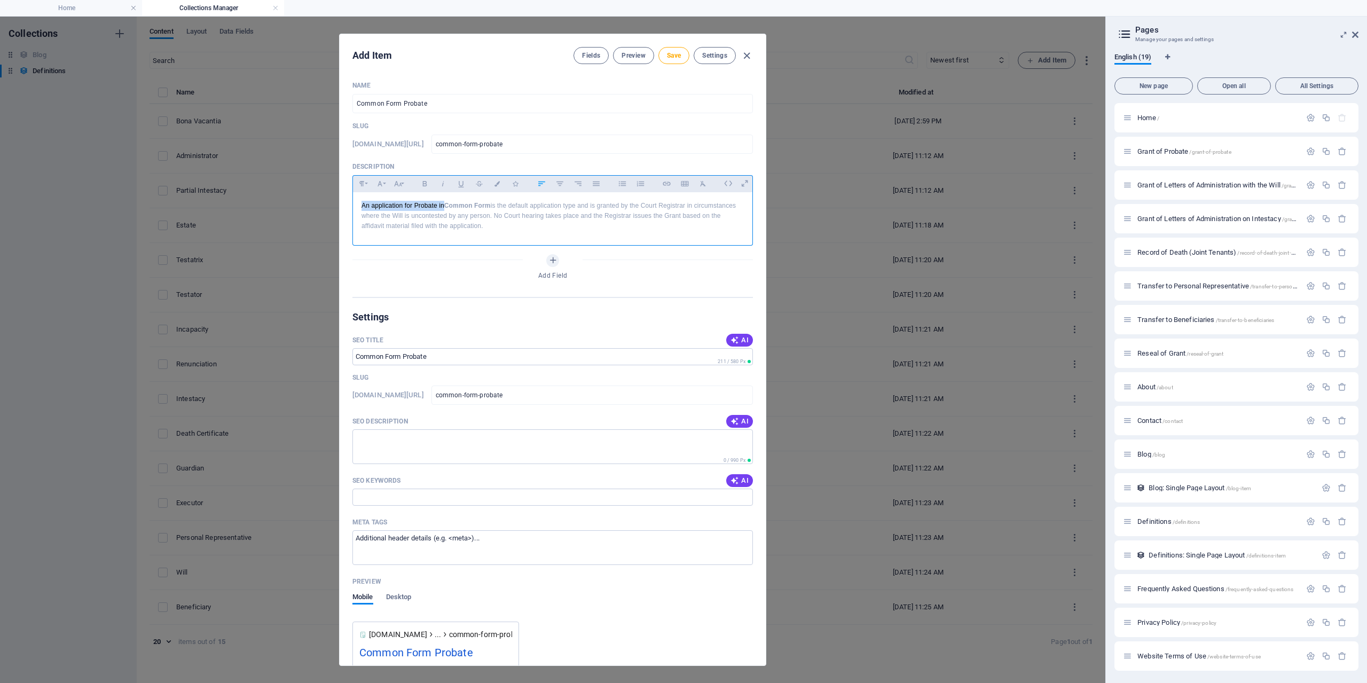
drag, startPoint x: 446, startPoint y: 203, endPoint x: 358, endPoint y: 202, distance: 88.1
click at [358, 202] on div "An application for Probate in Common Form is the default application type and i…" at bounding box center [553, 216] width 400 height 48
click at [410, 206] on p "Common Form is the default application type and is granted by the Court Registr…" at bounding box center [553, 216] width 382 height 31
click at [424, 207] on p "Common Form Probate is the default application type and is granted by the Court…" at bounding box center [553, 216] width 382 height 31
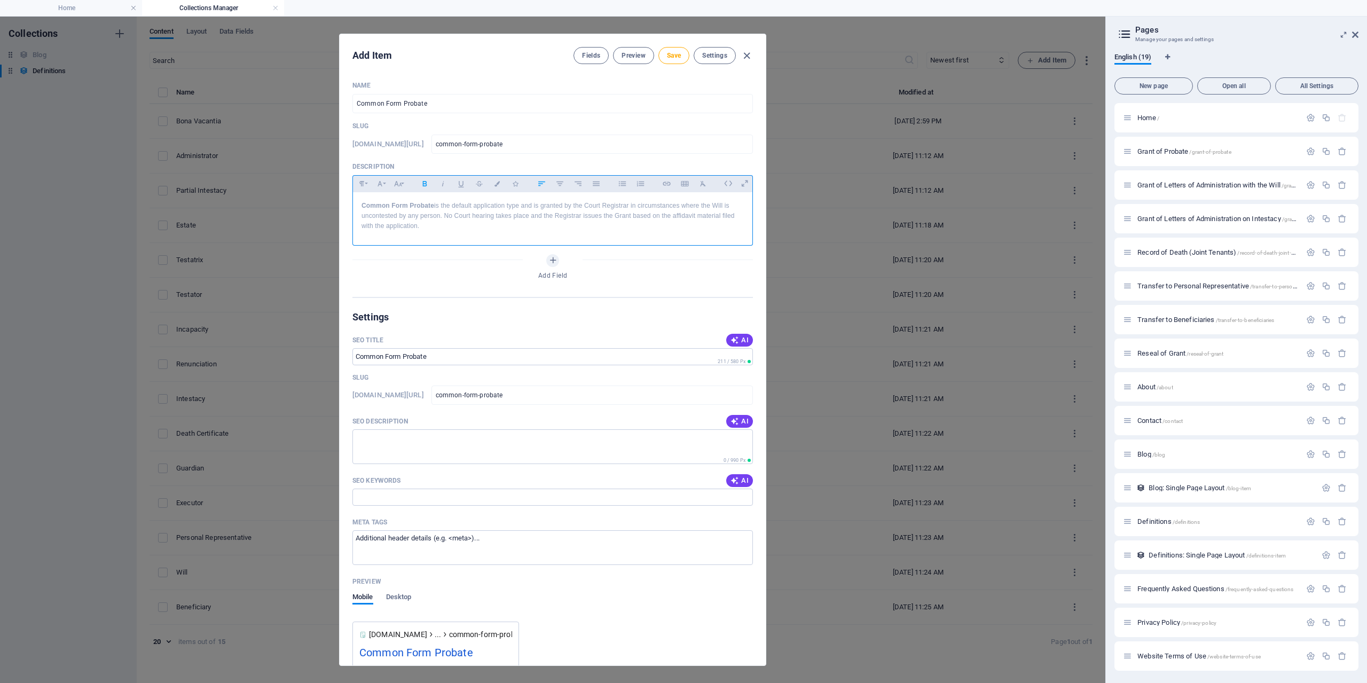
click at [481, 209] on p "Common Form Probate is the default application type and is granted by the Court…" at bounding box center [553, 216] width 382 height 31
click at [491, 207] on p "Common Form Probate is the default application type and is granted by the Court…" at bounding box center [553, 216] width 382 height 31
click at [491, 206] on p "Common Form Probate is the default application type and is granted by the Court…" at bounding box center [553, 216] width 382 height 31
click at [483, 225] on p "Common Form Probate is the default type of Probate and is granted by the Court …" at bounding box center [553, 216] width 382 height 31
click at [500, 233] on div "Common Form Probate is the default type of Probate and is granted by the Court …" at bounding box center [553, 216] width 400 height 48
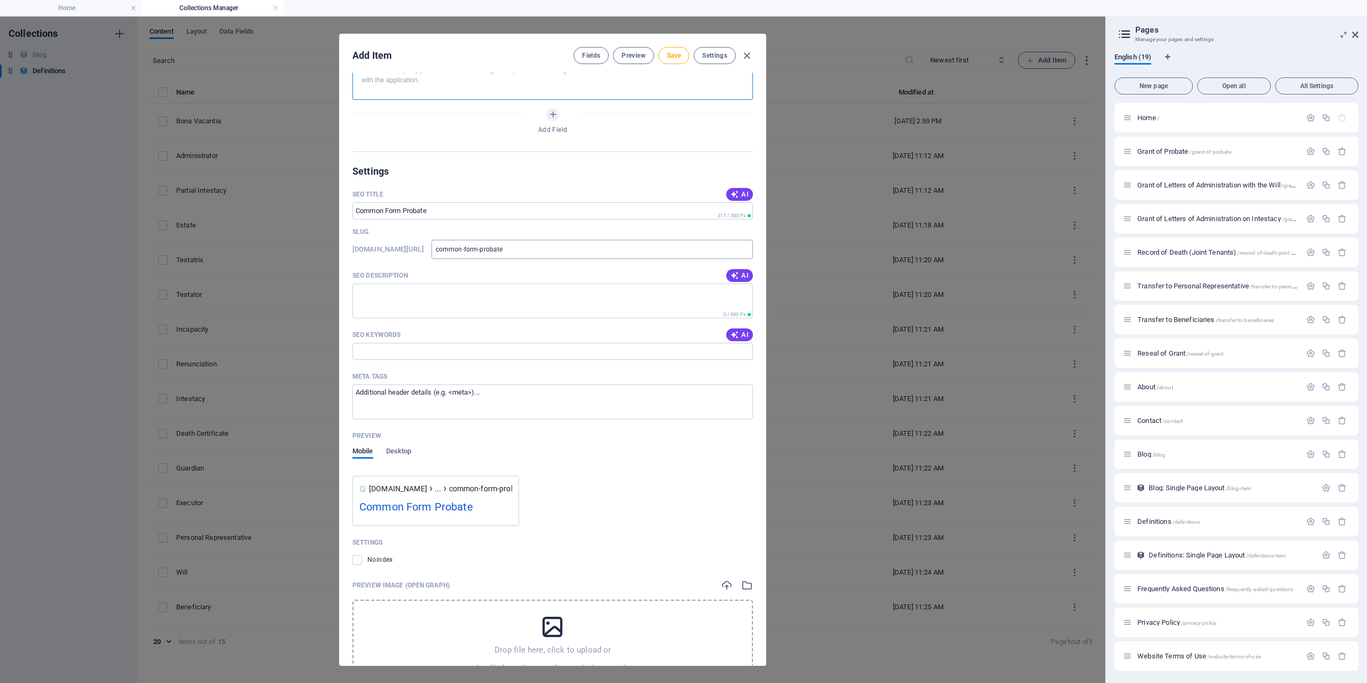
scroll to position [144, 0]
click at [677, 60] on button "Save" at bounding box center [674, 55] width 31 height 17
click at [745, 57] on icon "button" at bounding box center [747, 56] width 12 height 12
type input "common-form-probate"
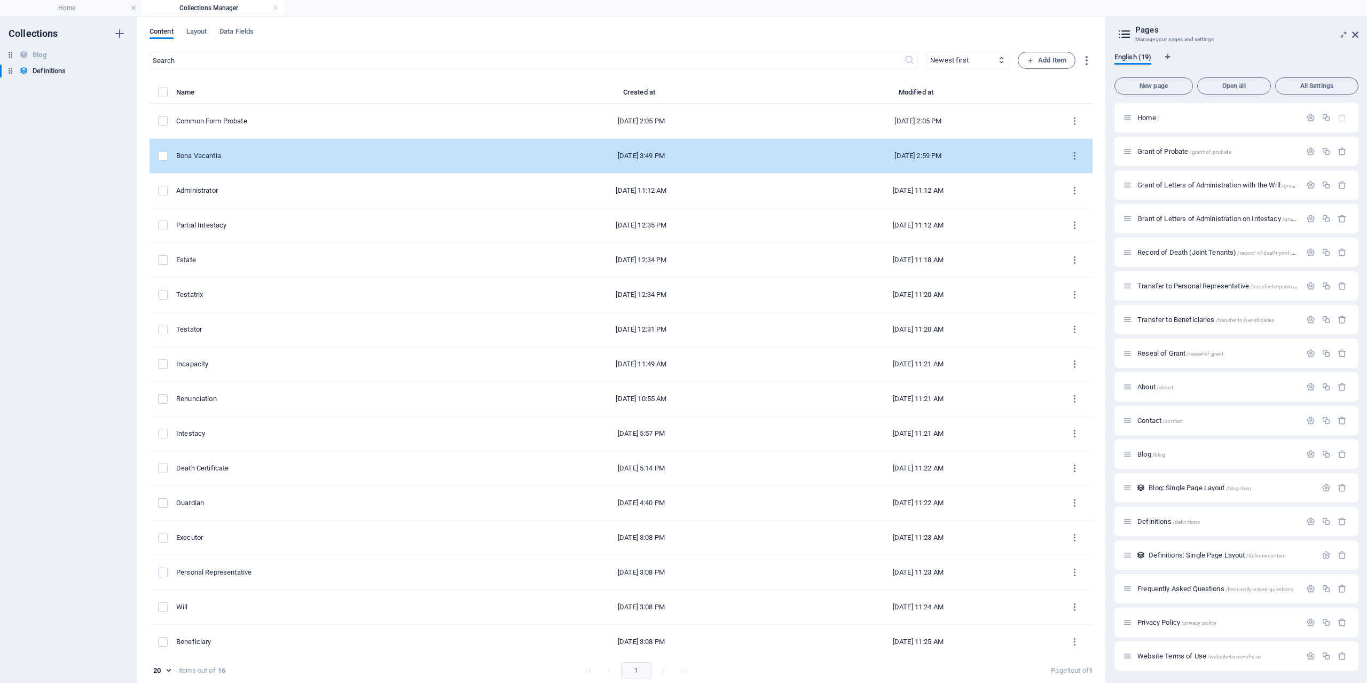
click at [219, 155] on div "Bona Vacantia" at bounding box center [335, 156] width 318 height 10
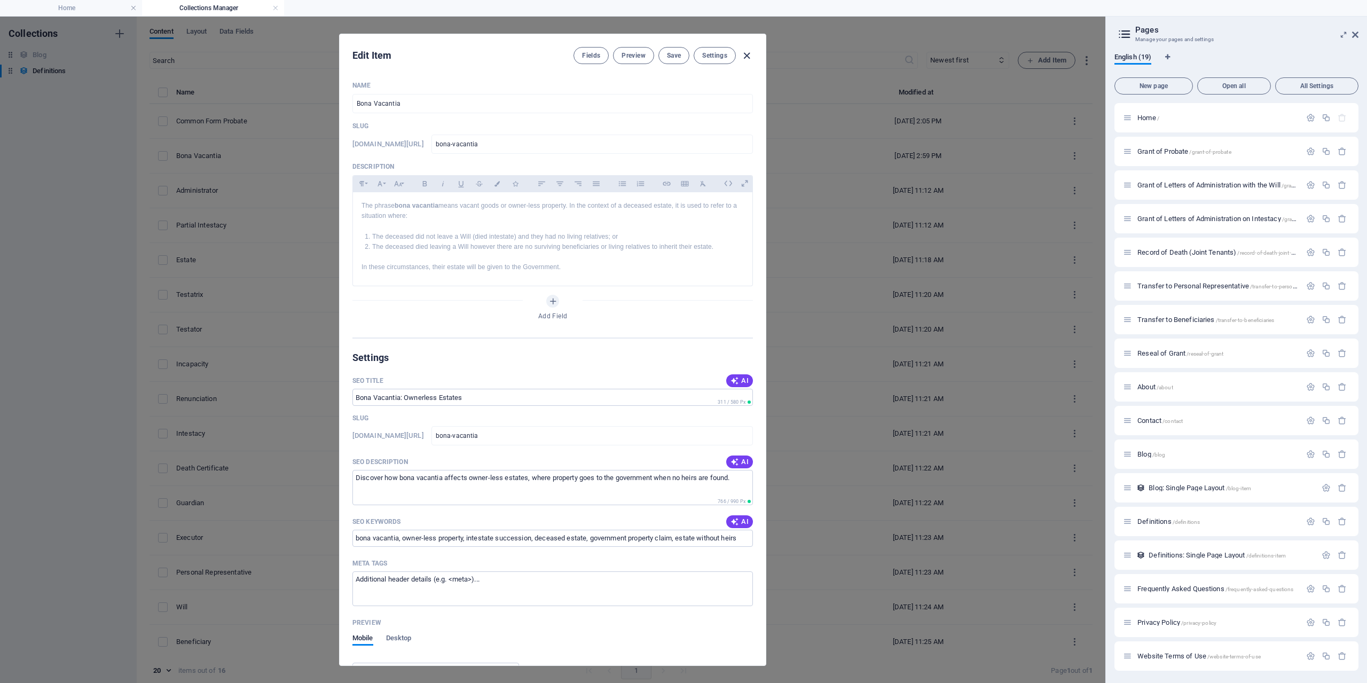
click at [748, 57] on icon "button" at bounding box center [747, 56] width 12 height 12
type input "bona-vacantia"
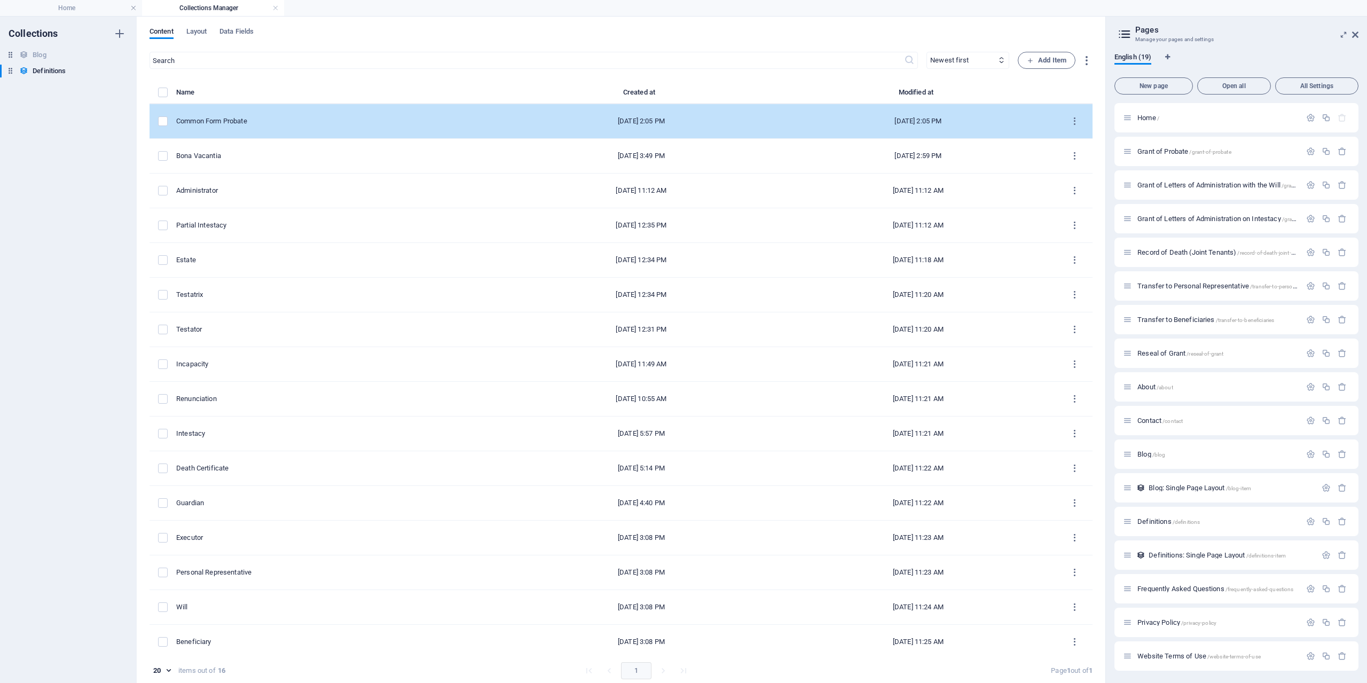
click at [228, 116] on div "Common Form Probate" at bounding box center [335, 121] width 318 height 10
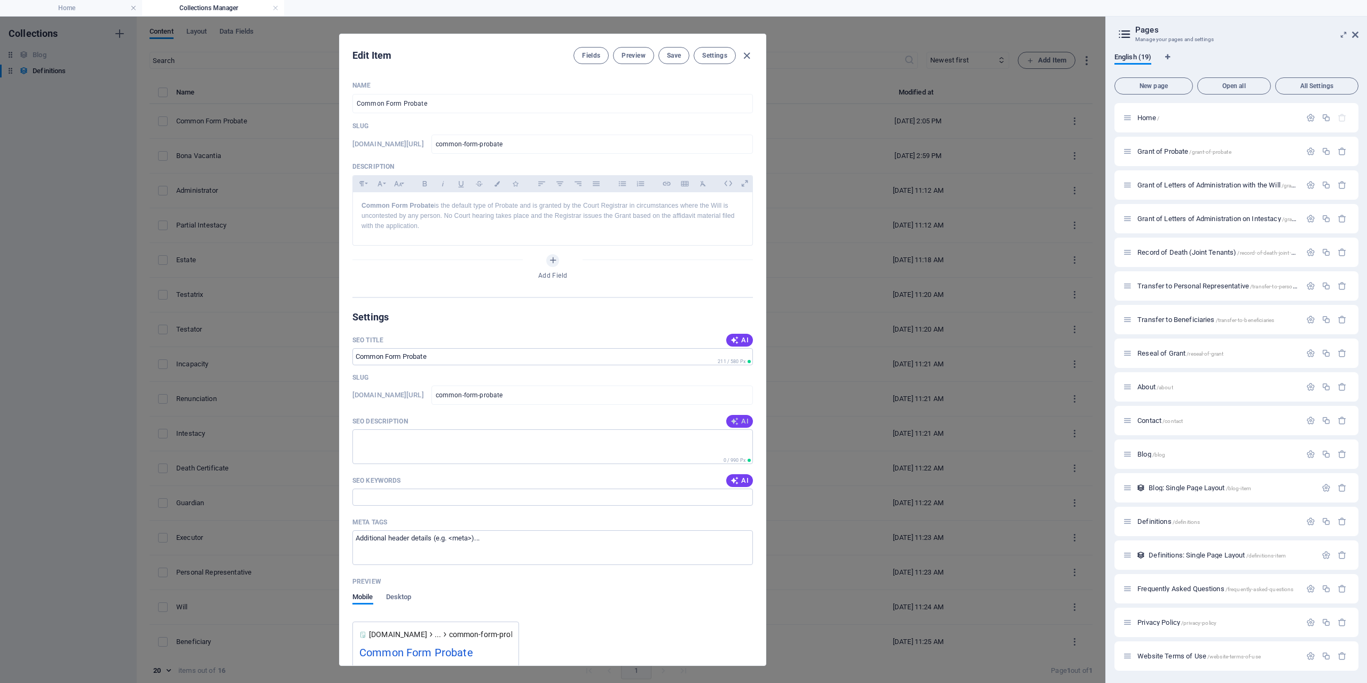
click at [734, 420] on icon "button" at bounding box center [735, 421] width 9 height 9
type textarea "Discover Common Form Probate: A hassle-free, uncontested probate process grante…"
click at [741, 479] on span "AI" at bounding box center [740, 480] width 18 height 9
type input "Common Form Probate, uncontested Will, Probate application, Court Registrar, Gr…"
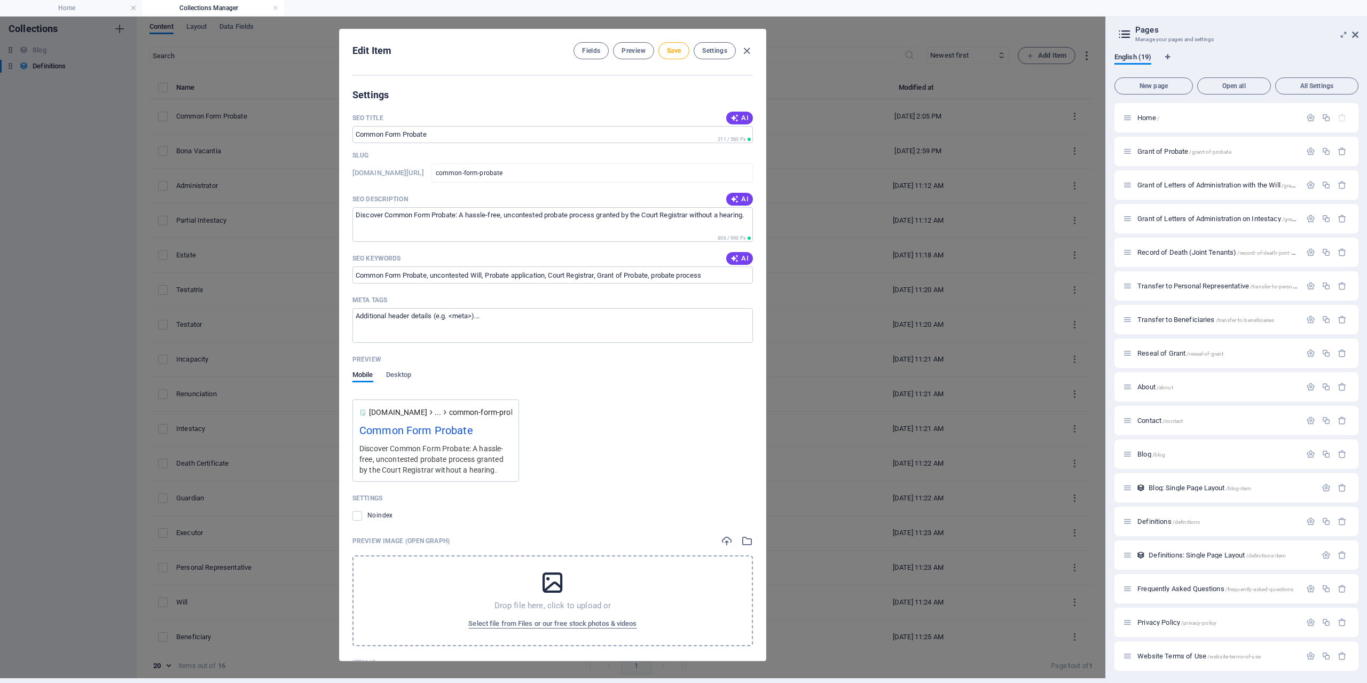
scroll to position [0, 0]
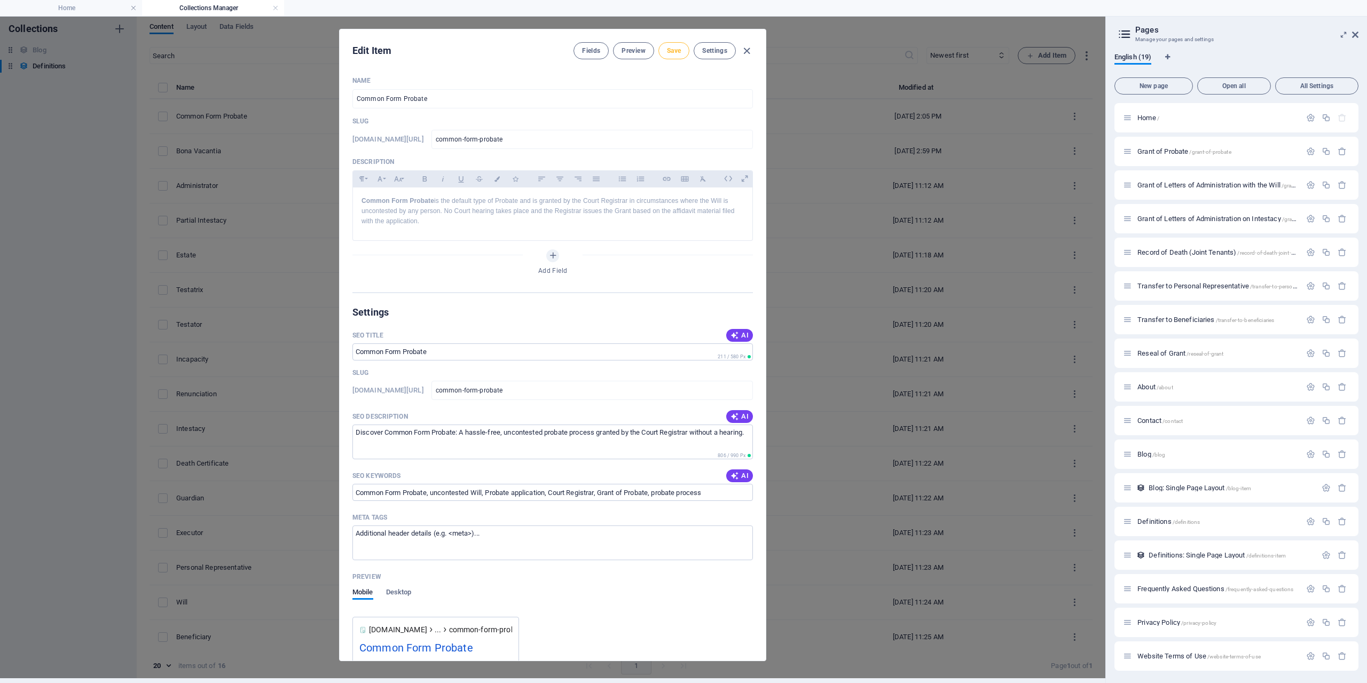
click at [673, 50] on span "Save" at bounding box center [674, 50] width 14 height 9
click at [746, 51] on icon "button" at bounding box center [747, 51] width 12 height 12
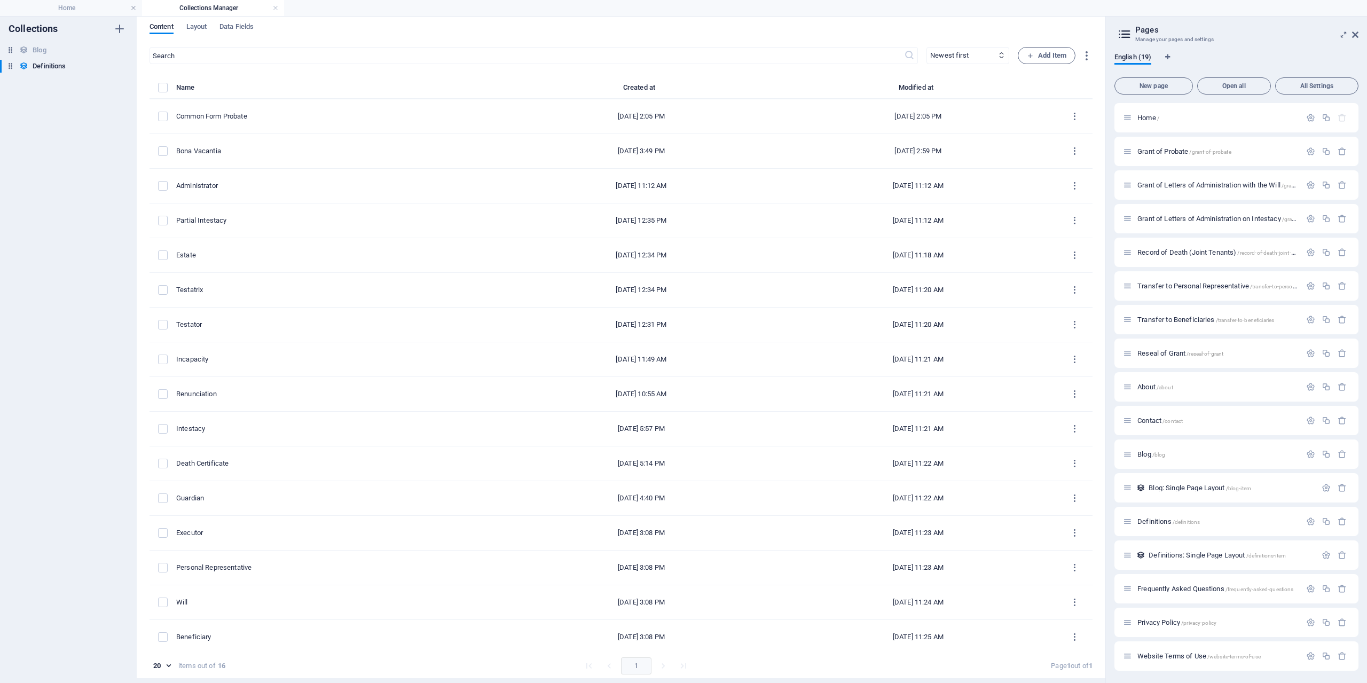
type input "common-form-probate"
click at [1040, 51] on span "Add Item" at bounding box center [1047, 55] width 40 height 13
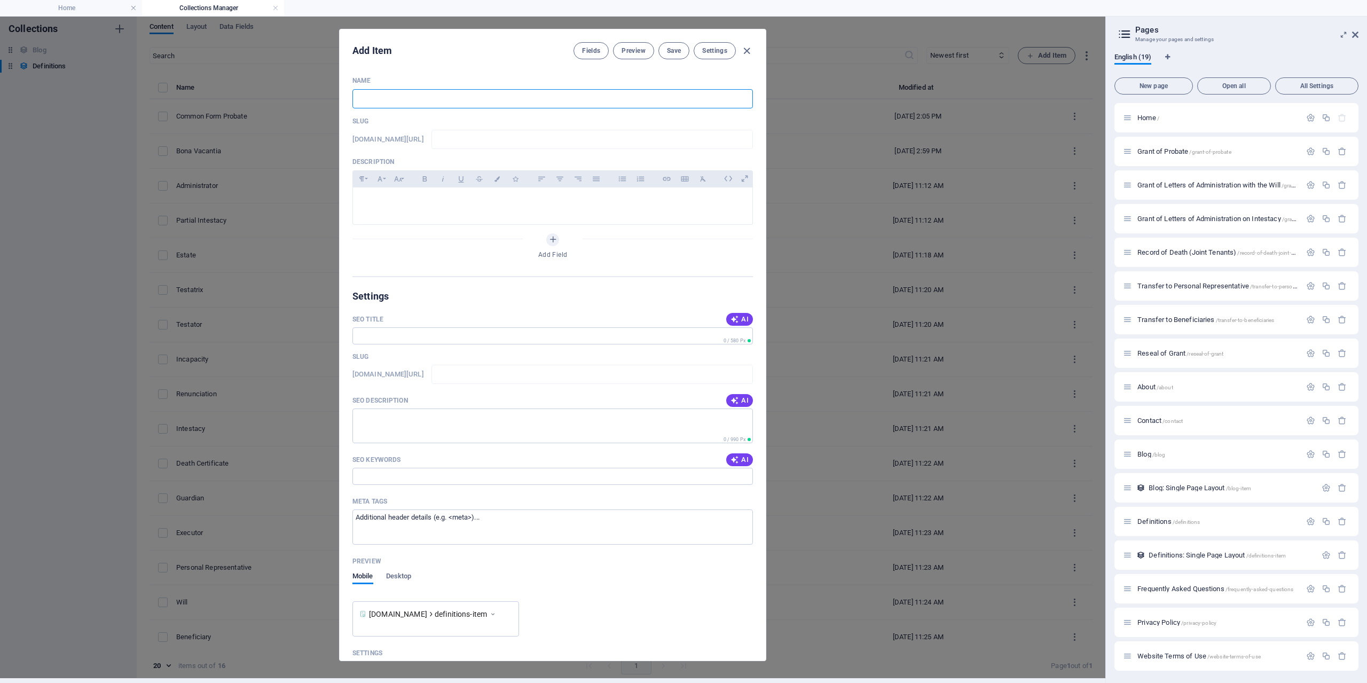
click at [426, 105] on input "text" at bounding box center [553, 98] width 401 height 19
type input "S"
type input "s"
type input "So"
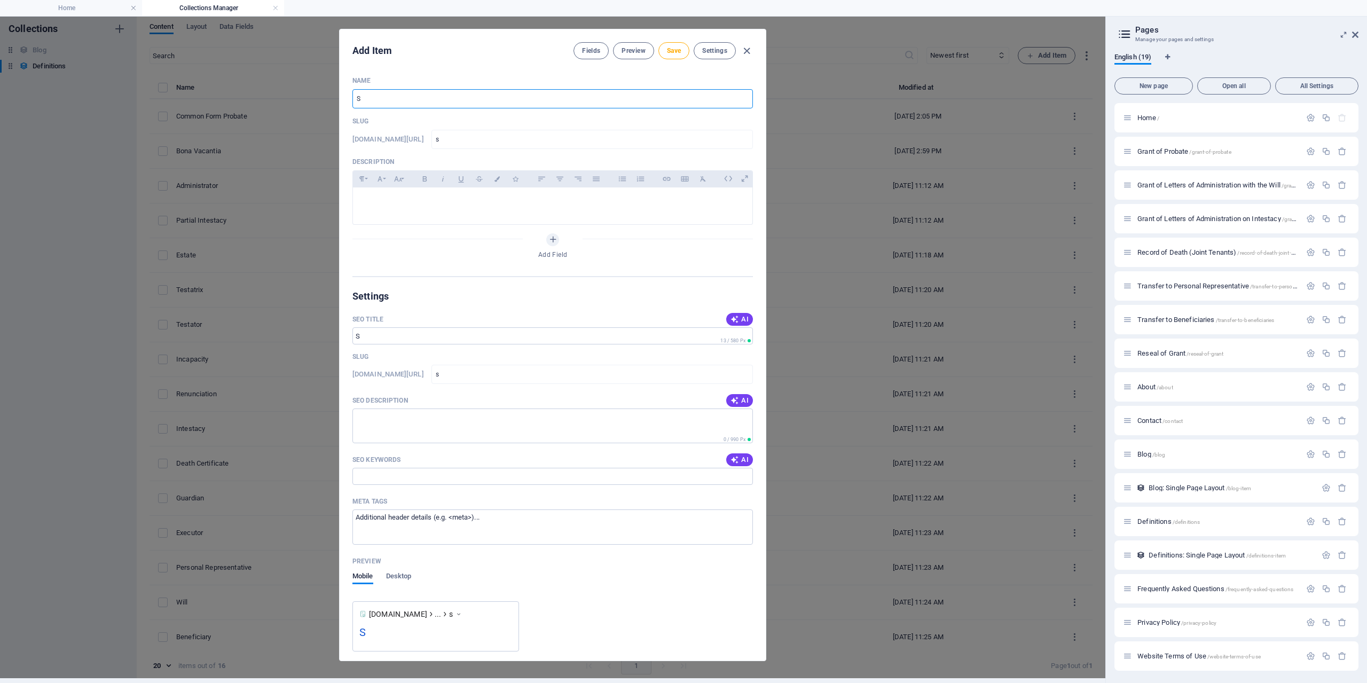
type input "so"
type input "Sol"
type input "sol"
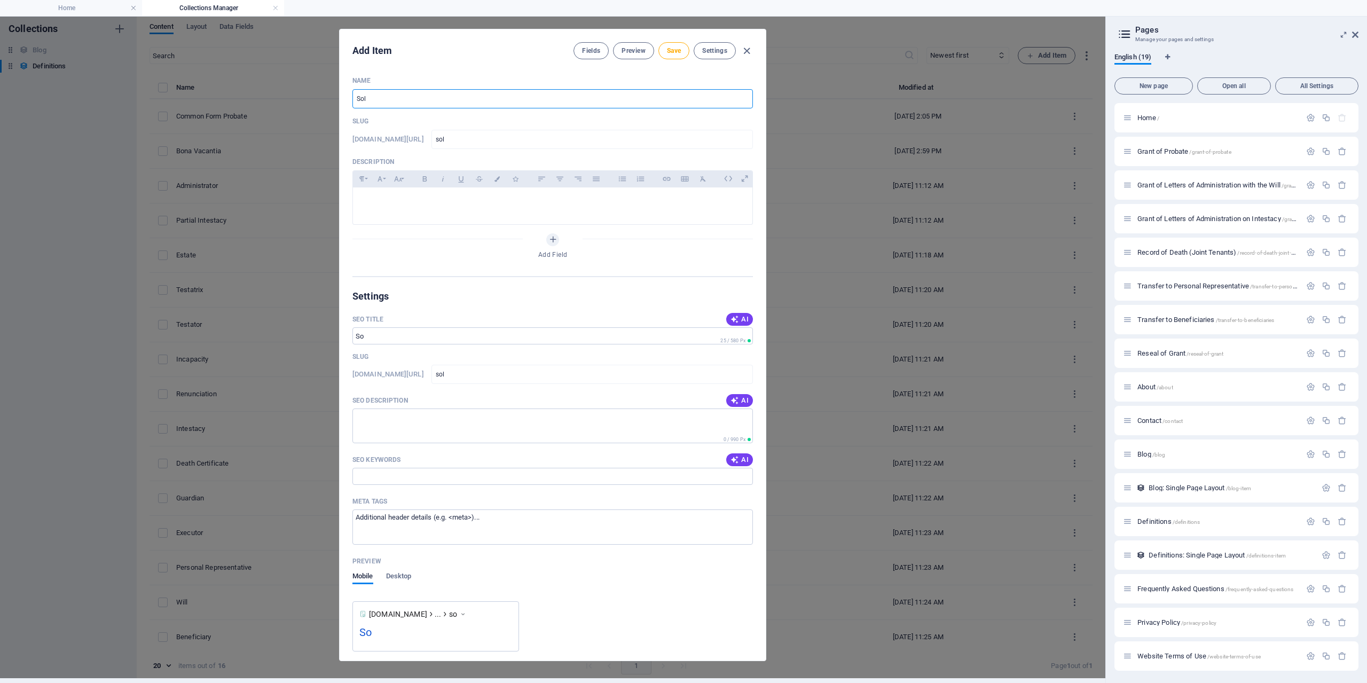
type input "Sole"
type input "sole"
type input "[PERSON_NAME]"
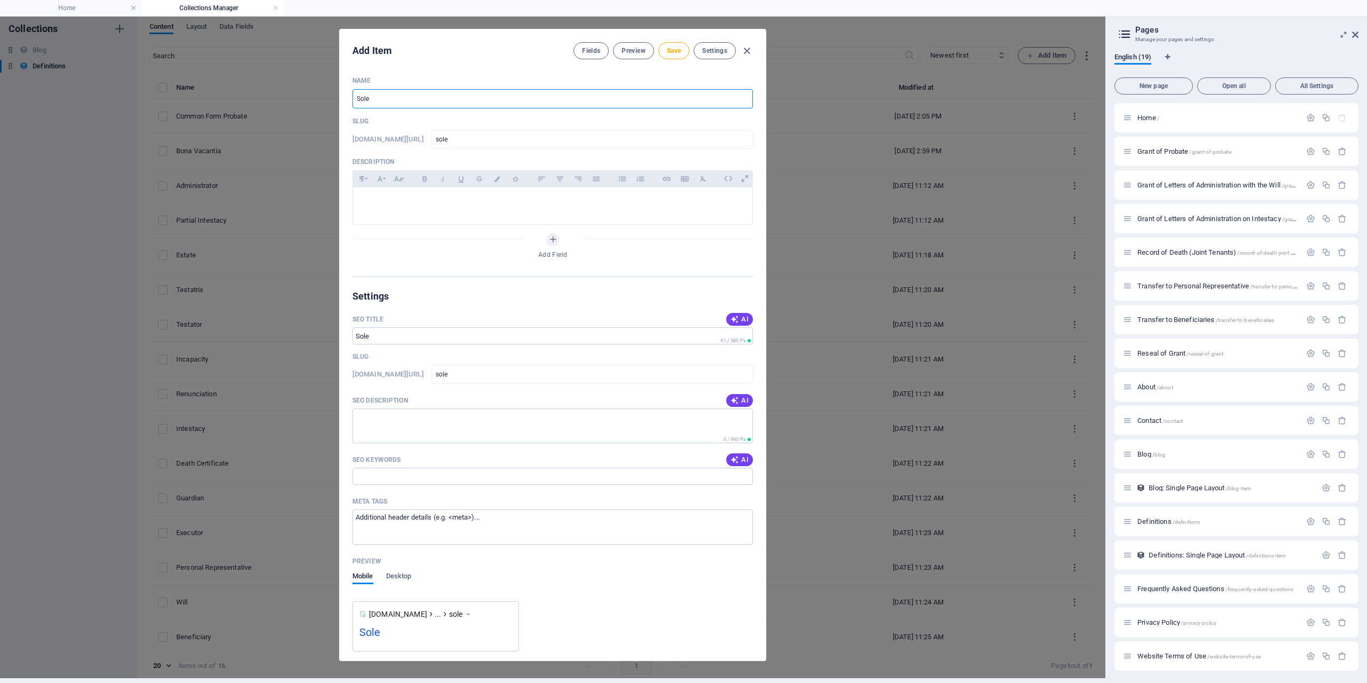
type input "[PERSON_NAME]"
type input "Solemn"
type input "solemn"
type input "Solemn F"
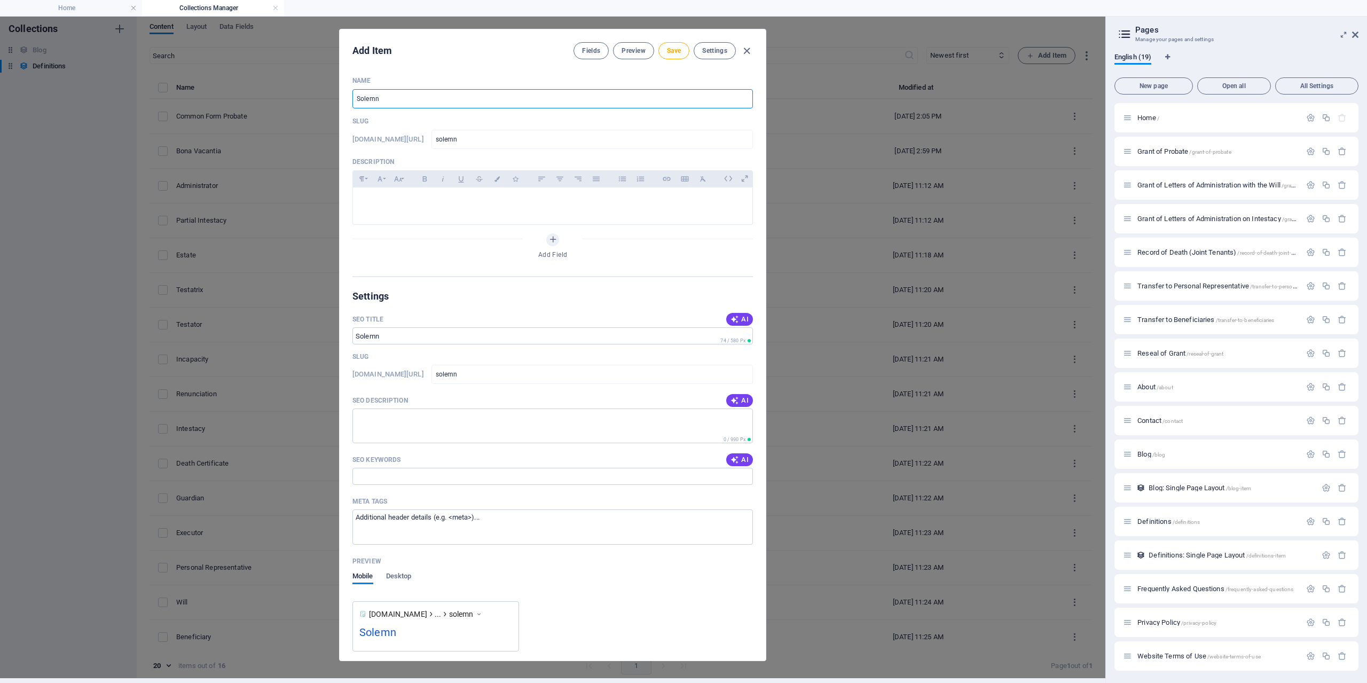
type input "solemn-f"
type input "Solemn Fo"
type input "solemn-fo"
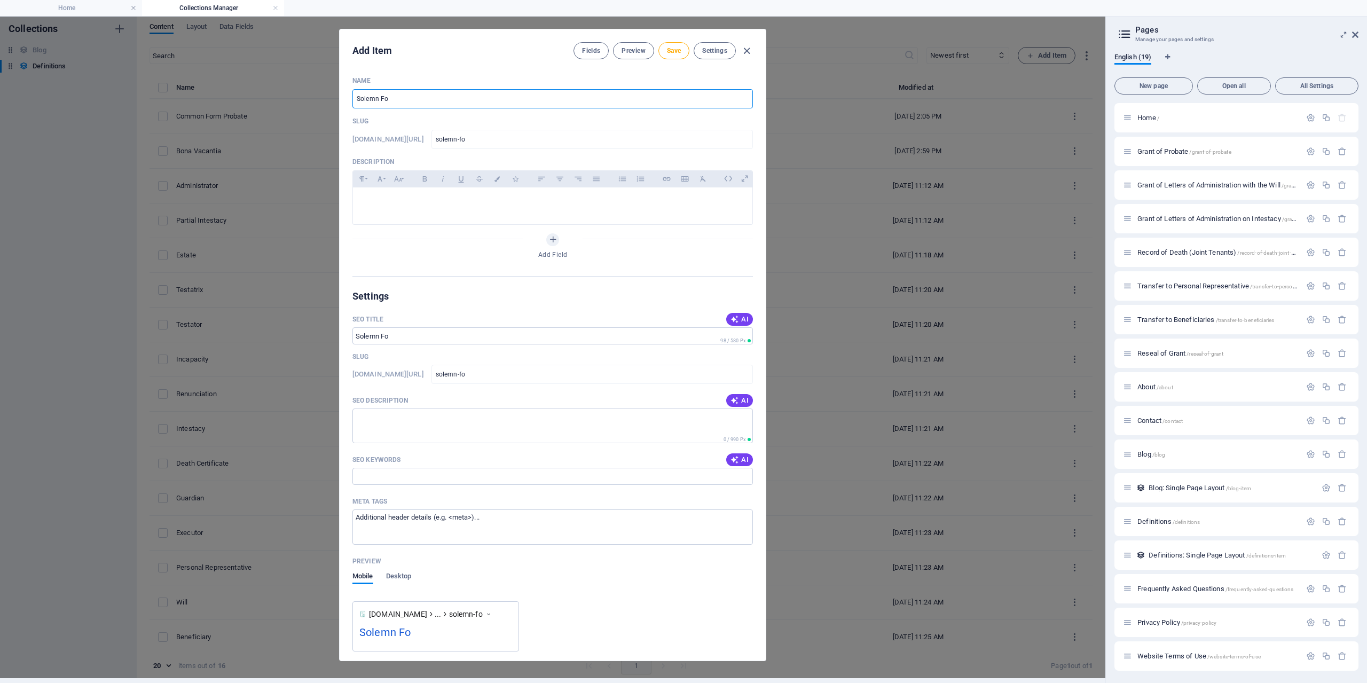
type input "Solemn For"
type input "solemn-for"
type input "Solemn Form"
type input "solemn-form"
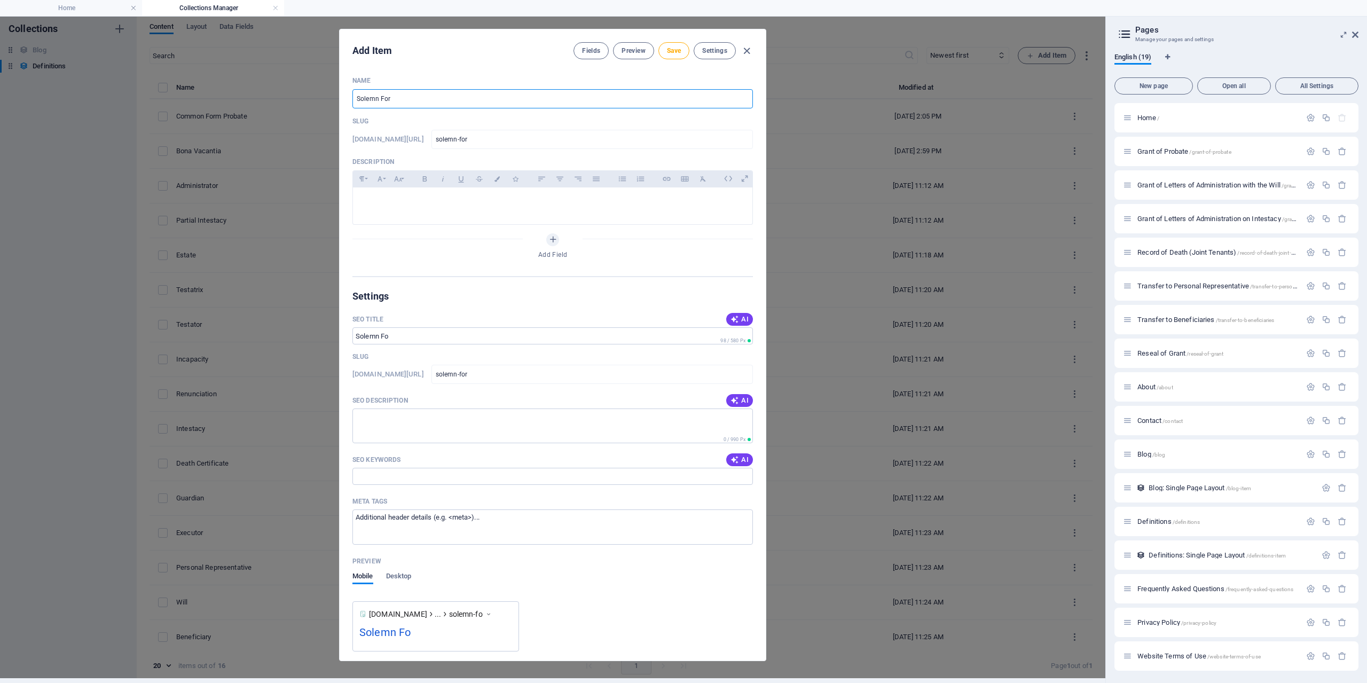
type input "solemn-form"
type input "Solemn Form P"
type input "solemn-form-p"
type input "Solemn Form Pr"
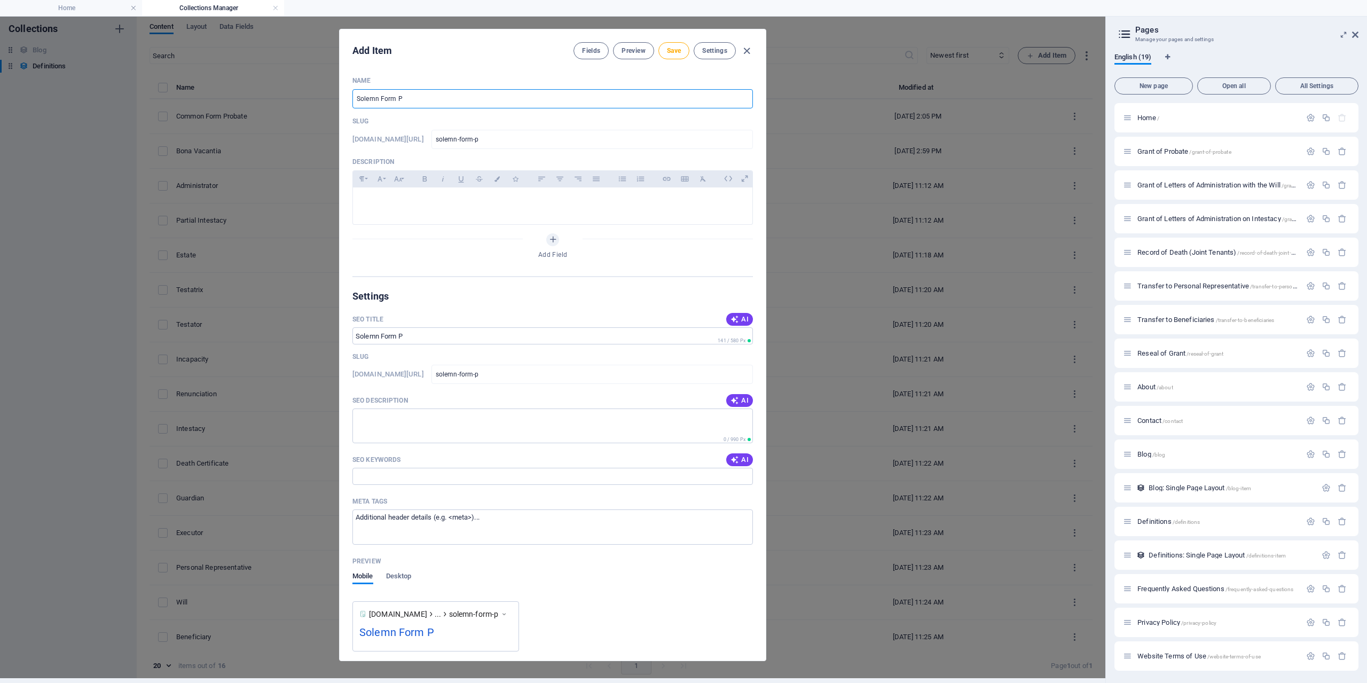
type input "solemn-form-pr"
type input "Solemn Form Pro"
type input "solemn-form-pro"
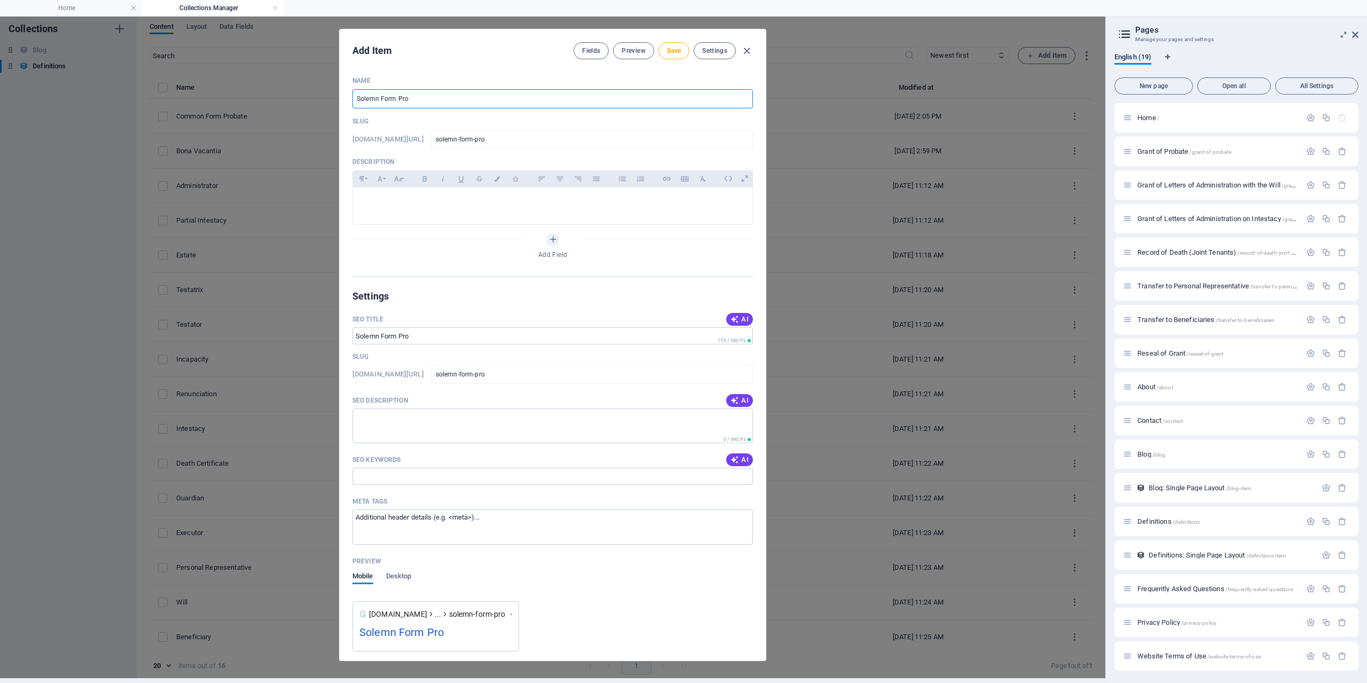
type input "Solemn Form Prob"
type input "solemn-form-prob"
type input "Solemn Form Proba"
type input "solemn-form-proba"
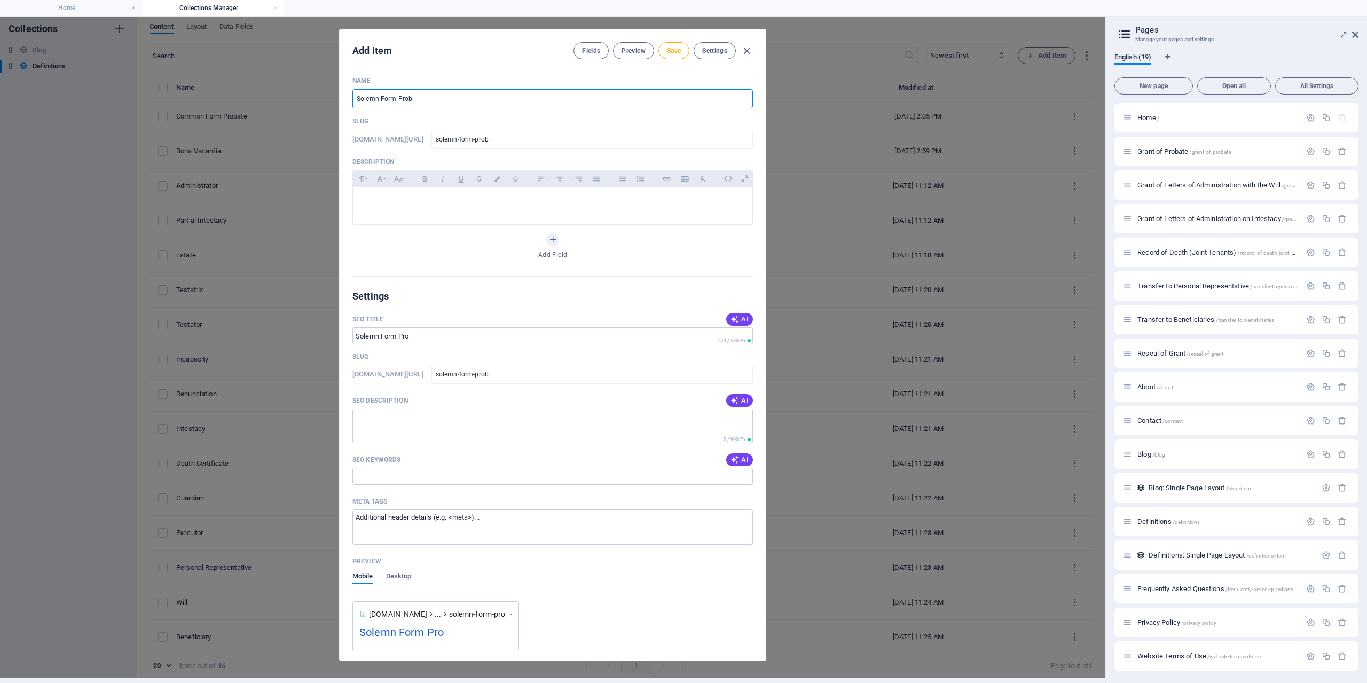
type input "solemn-form-proba"
type input "Solemn Form Probat"
type input "solemn-form-probat"
type input "Solemn Form Probate"
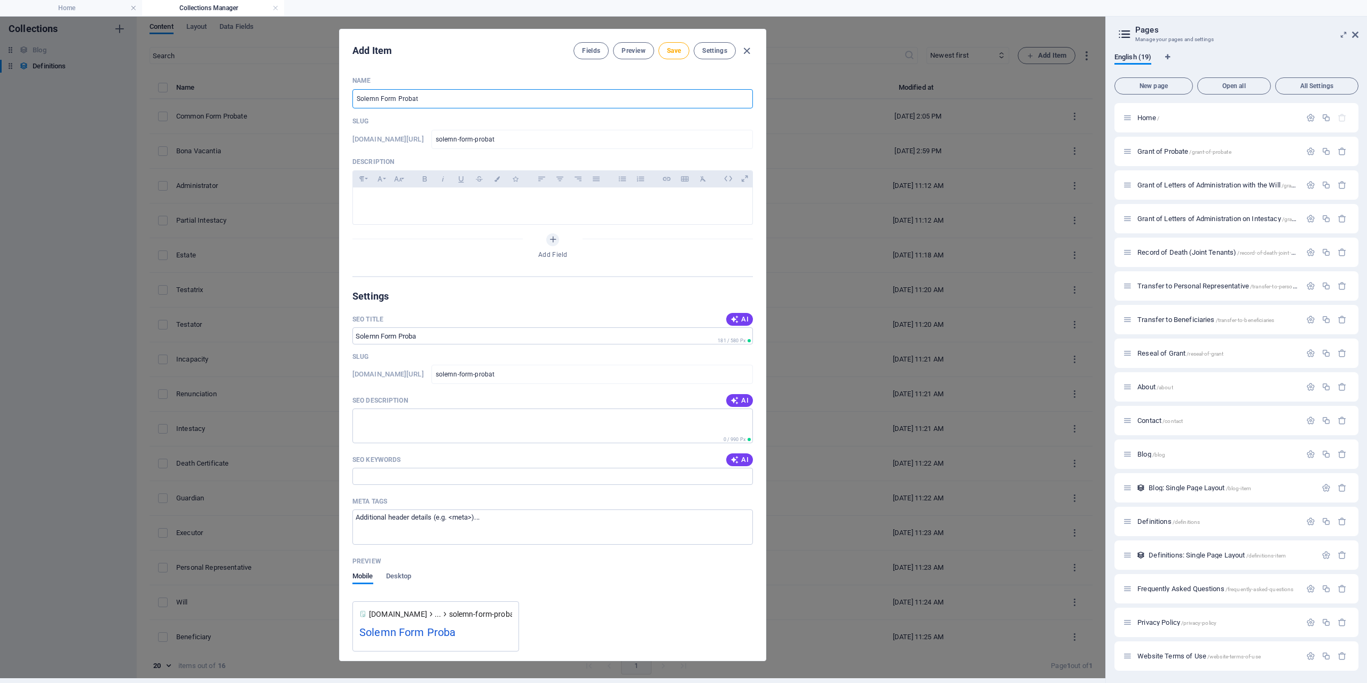
type input "solemn-form-probate"
type input "Solemn Form Probate"
click at [519, 191] on div at bounding box center [553, 203] width 400 height 32
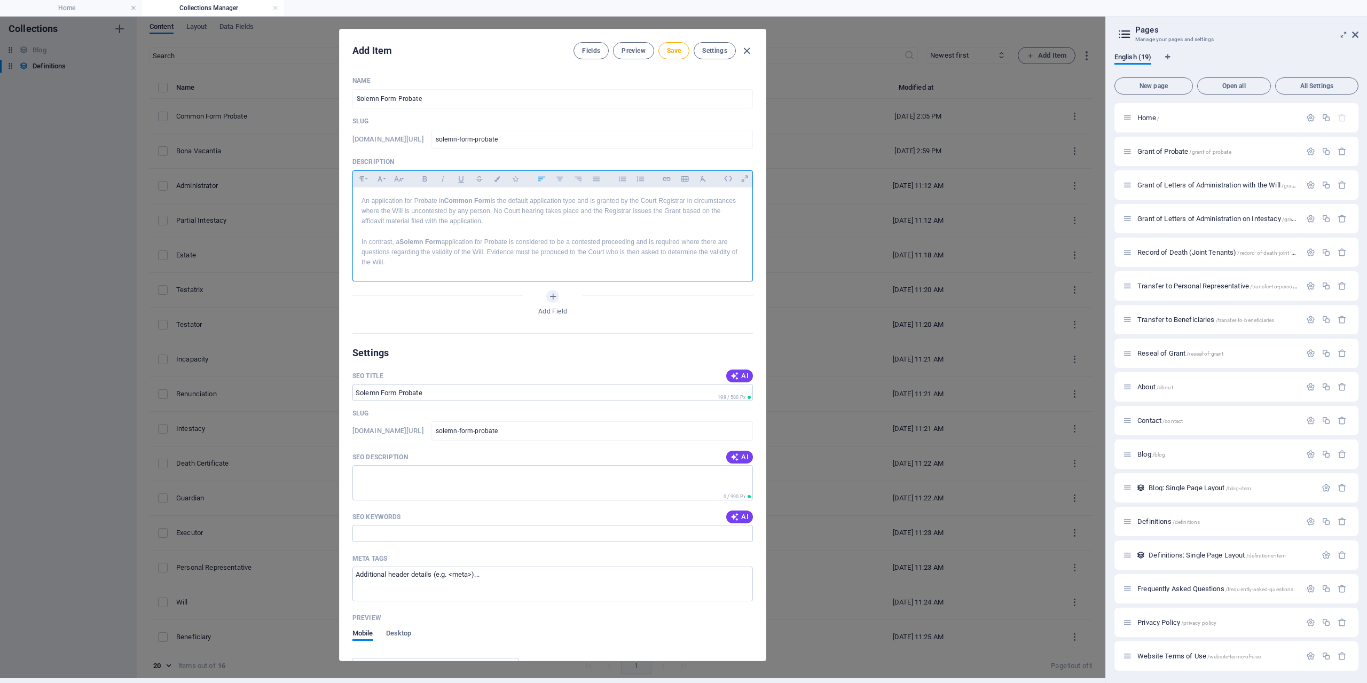
drag, startPoint x: 510, startPoint y: 220, endPoint x: 319, endPoint y: 195, distance: 192.3
click at [353, 195] on div "An application for Probate in Common Form is the default application type and i…" at bounding box center [553, 231] width 401 height 89
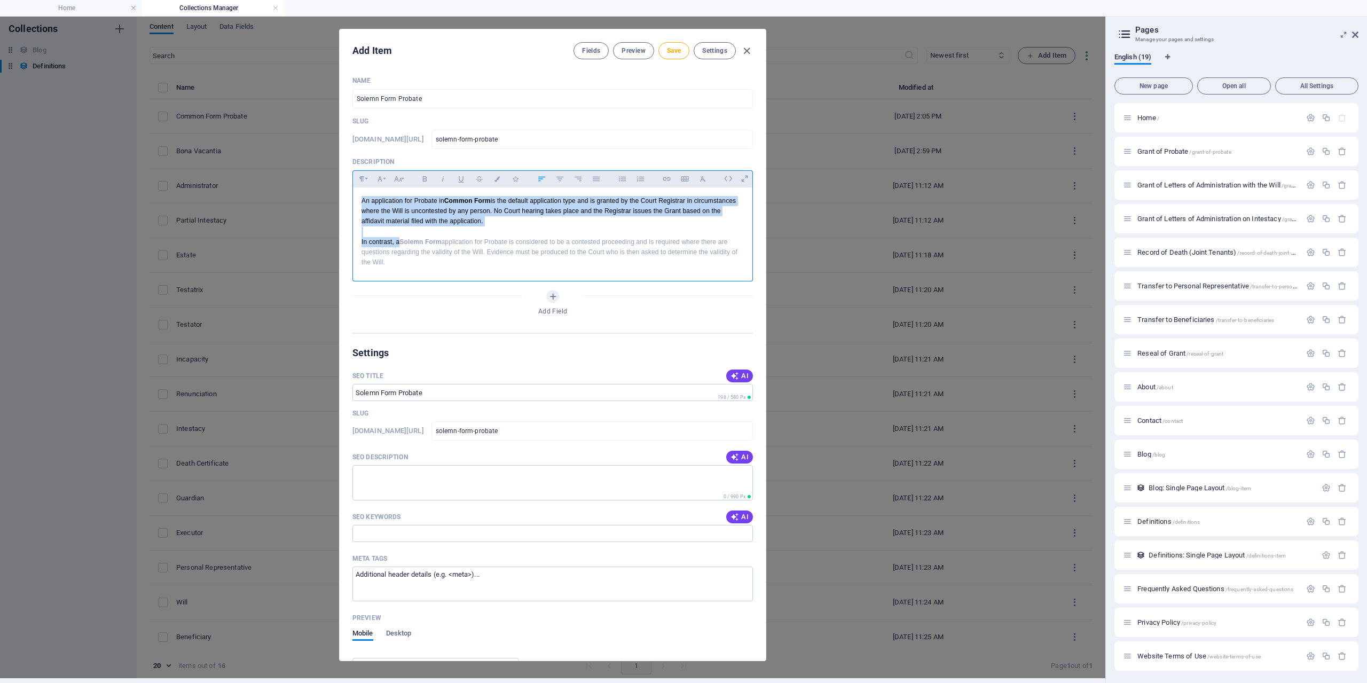
drag, startPoint x: 402, startPoint y: 240, endPoint x: 342, endPoint y: 187, distance: 80.2
click at [353, 187] on div "An application for Probate in Common Form is the default application type and i…" at bounding box center [553, 231] width 401 height 89
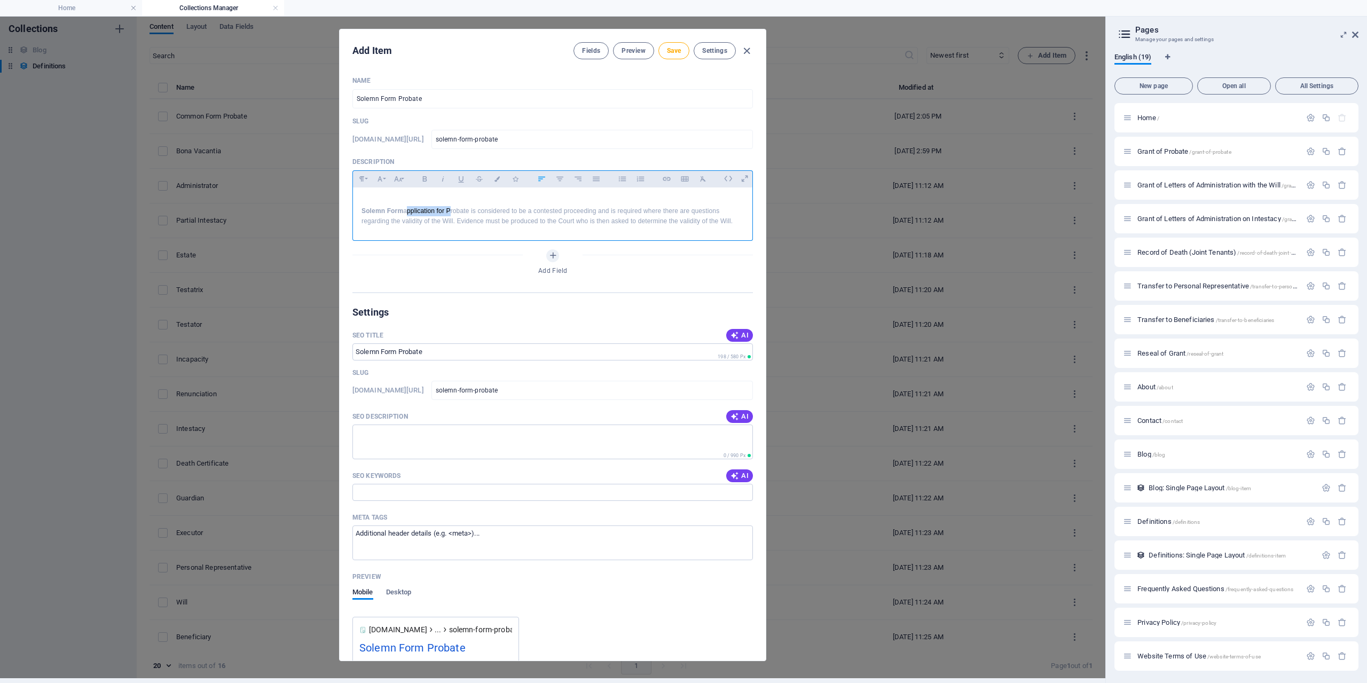
drag, startPoint x: 405, startPoint y: 210, endPoint x: 450, endPoint y: 210, distance: 44.3
click at [450, 210] on p "Solemn Form application for Probate is considered to be a contested proceeding …" at bounding box center [553, 216] width 382 height 20
drag, startPoint x: 437, startPoint y: 212, endPoint x: 485, endPoint y: 212, distance: 48.1
click at [486, 212] on p "Solemn Form Probate is considered to be a contested proceeding and is required …" at bounding box center [553, 216] width 382 height 20
click at [473, 214] on p "Solemn Form Probate is a contested proceeding and is required where there are q…" at bounding box center [553, 216] width 382 height 20
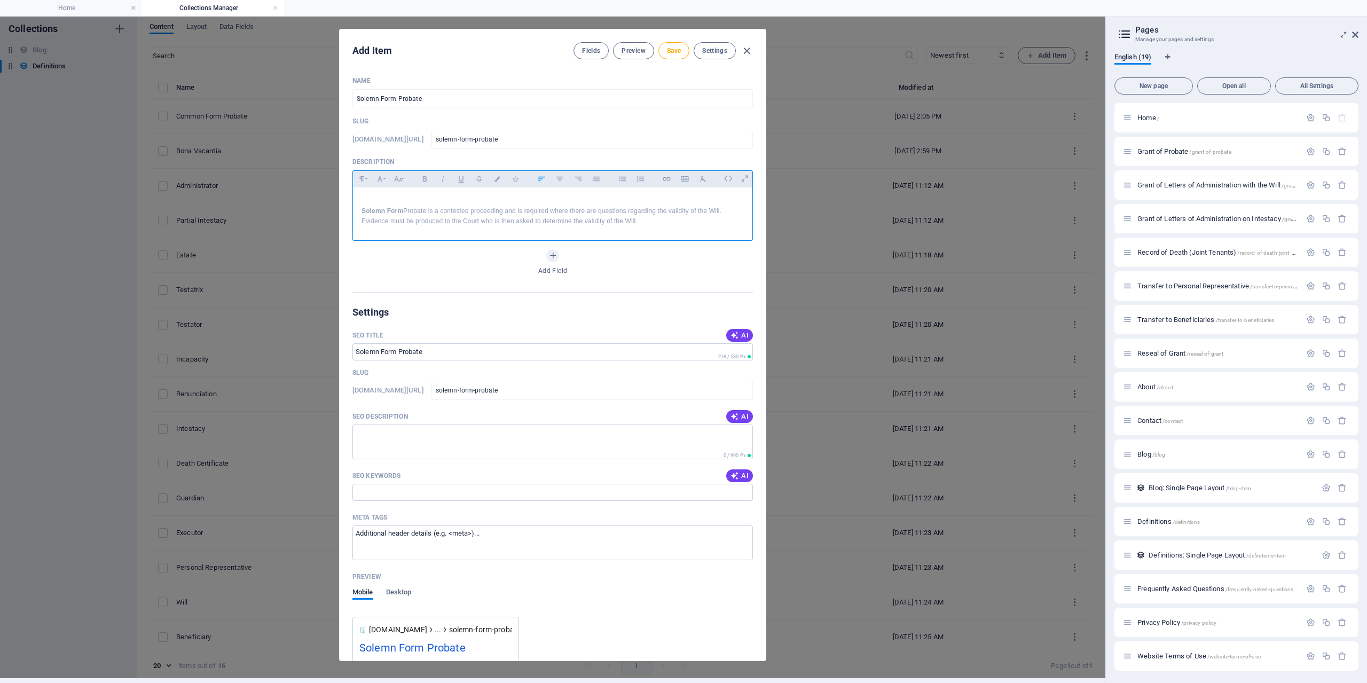
click at [476, 209] on p "Solemn Form Probate is a contested proceeding and is required where there are q…" at bounding box center [553, 216] width 382 height 20
drag, startPoint x: 372, startPoint y: 222, endPoint x: 432, endPoint y: 240, distance: 62.4
click at [372, 222] on p "Solemn Form Probate is a contested application for Probate and is required wher…" at bounding box center [553, 216] width 382 height 20
click at [651, 223] on p "Solemn Form Probate is a contested application for Probate and is required wher…" at bounding box center [553, 216] width 382 height 20
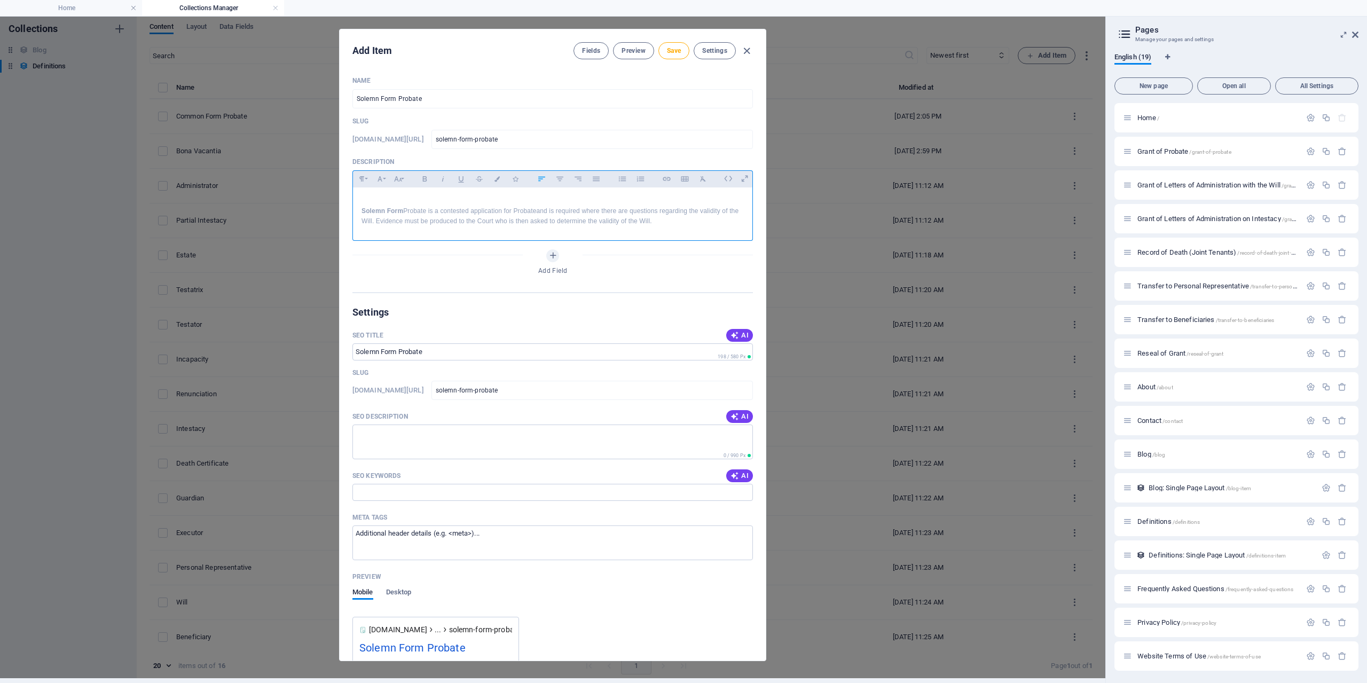
click at [582, 214] on p "Solemn Form Probate is a contested application for Probate and is required wher…" at bounding box center [553, 216] width 382 height 20
click at [631, 210] on p "Solemn Form Probate is a contested application for Probate and is required wher…" at bounding box center [553, 216] width 382 height 20
click at [487, 212] on p "Solemn Form Probate is a contested application for Probate and is required wher…" at bounding box center [553, 216] width 382 height 20
click at [497, 220] on p "Solemn Form Probate is a contested application for Probate and is required wher…" at bounding box center [553, 216] width 382 height 20
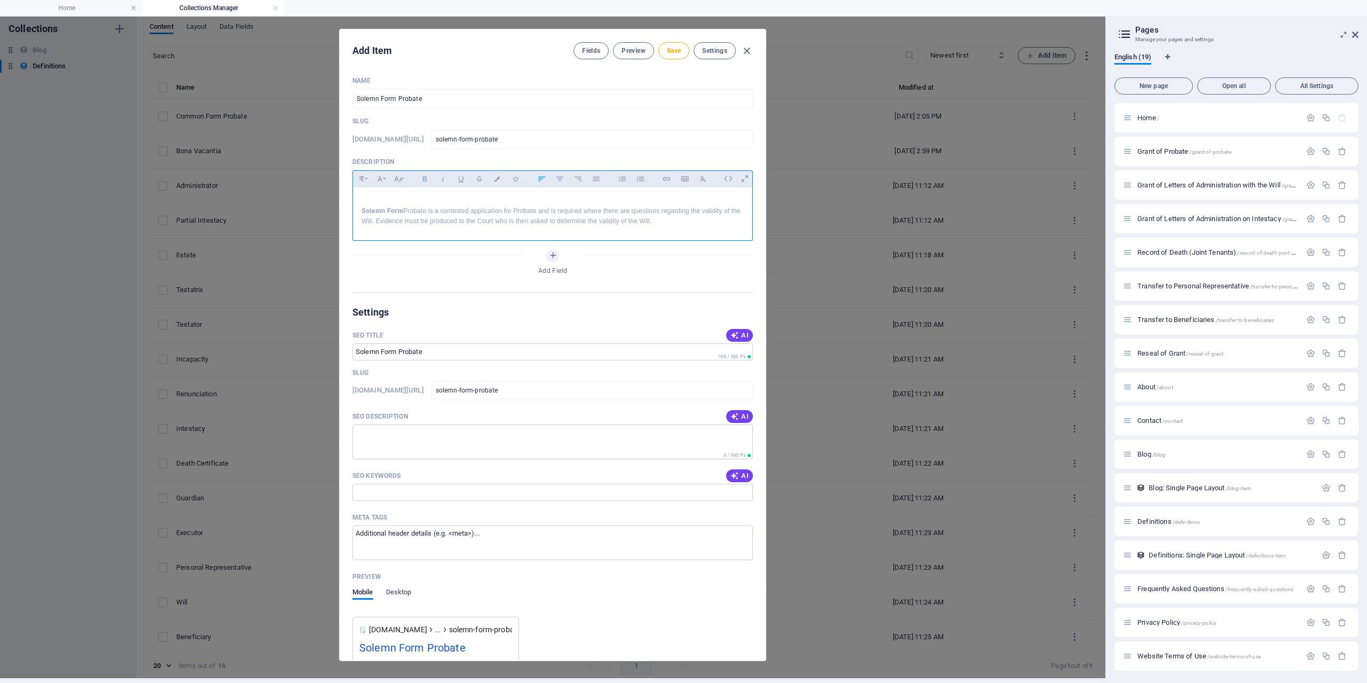
click at [671, 223] on p "Solemn Form Probate is a contested application for Probate and is required wher…" at bounding box center [553, 216] width 382 height 20
click at [733, 413] on icon "button" at bounding box center [735, 416] width 9 height 9
type textarea "Explore Solemn Form Probate for contested cases. Ensure your [PERSON_NAME] vali…"
click at [743, 477] on span "AI" at bounding box center [740, 476] width 18 height 9
type input "Solemn Form Probate, contested Probate application, validity of Will, Probate c…"
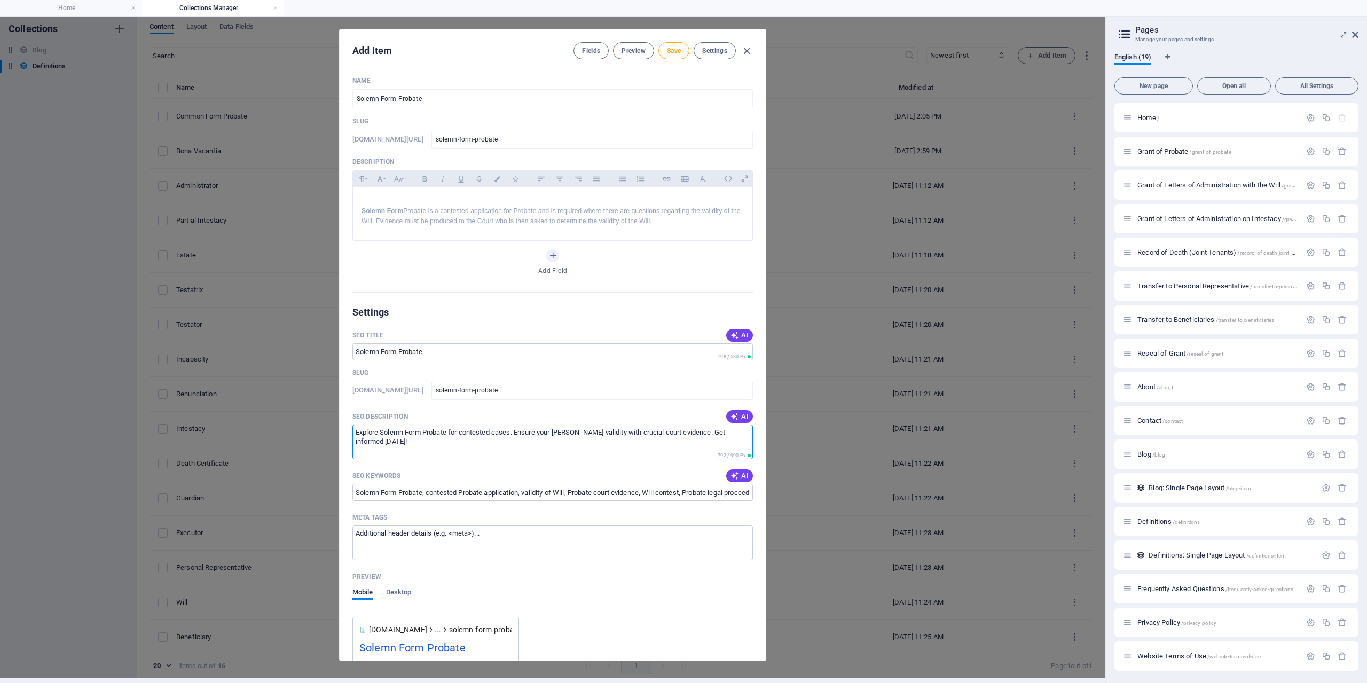
drag, startPoint x: 750, startPoint y: 433, endPoint x: 340, endPoint y: 422, distance: 409.8
click at [353, 425] on textarea "Explore Solemn Form Probate for contested cases. Ensure your [PERSON_NAME] vali…" at bounding box center [553, 442] width 401 height 35
drag, startPoint x: 409, startPoint y: 443, endPoint x: 381, endPoint y: 441, distance: 27.3
click at [408, 443] on textarea "Explore Solemn Form Probate for contested cases. Ensure your [PERSON_NAME] vali…" at bounding box center [553, 442] width 401 height 35
drag, startPoint x: 381, startPoint y: 431, endPoint x: 356, endPoint y: 435, distance: 24.9
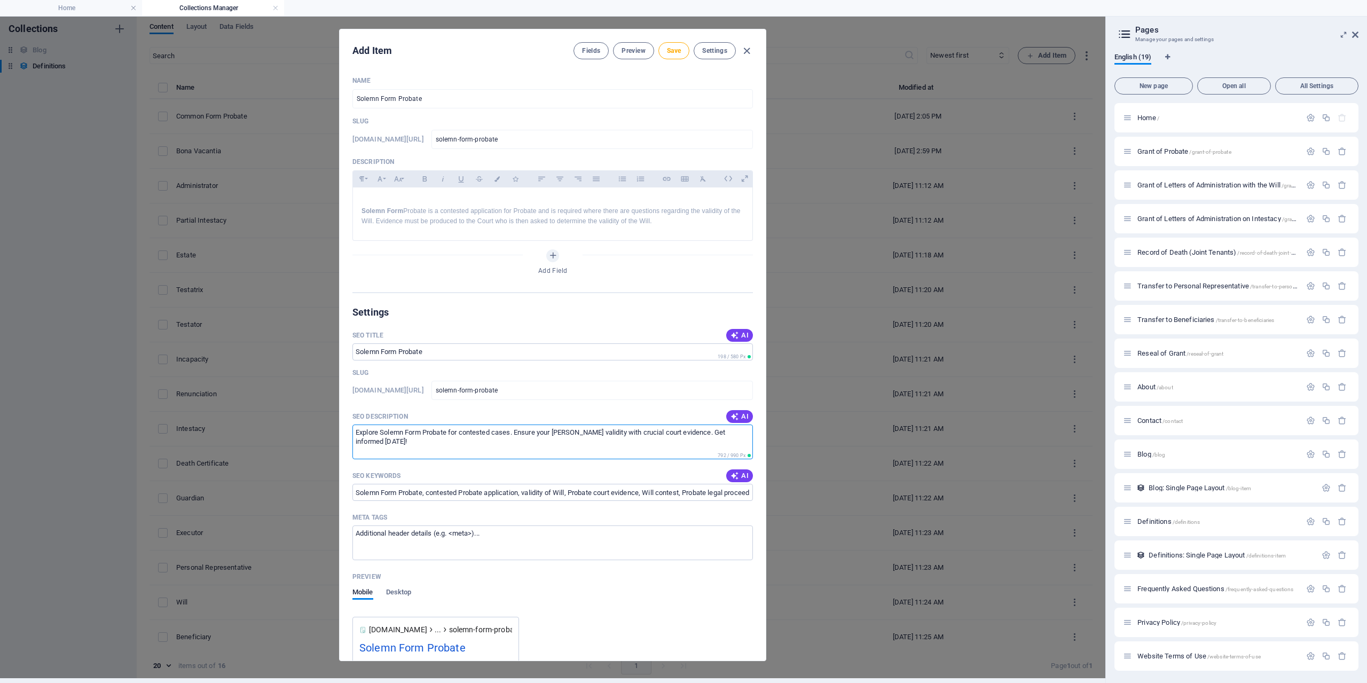
click at [356, 435] on textarea "Explore Solemn Form Probate for contested cases. Ensure your [PERSON_NAME] vali…" at bounding box center [553, 442] width 401 height 35
click at [422, 438] on textarea "Explore Solemn Form Probate for contested cases. Ensure your [PERSON_NAME] vali…" at bounding box center [553, 442] width 401 height 35
click at [382, 434] on textarea "Explore Solemn Form Probate for contested cases. Ensure your [PERSON_NAME] vali…" at bounding box center [553, 442] width 401 height 35
click at [503, 433] on textarea "Explore the meaning of Solemn Form Probate for contested cases. Ensure your [PE…" at bounding box center [553, 442] width 401 height 35
click at [500, 433] on textarea "Explore the meaning of Solemn Form Probate for contested cases. Ensure your [PE…" at bounding box center [553, 442] width 401 height 35
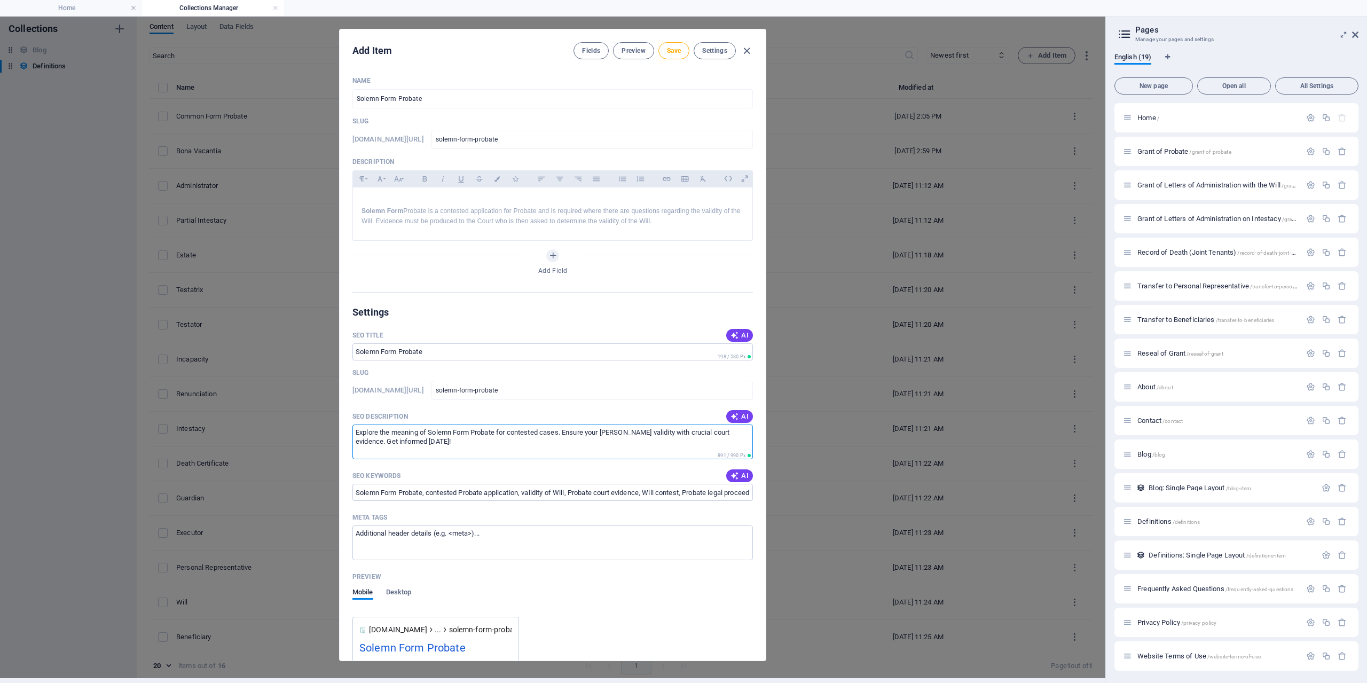
drag, startPoint x: 498, startPoint y: 434, endPoint x: 509, endPoint y: 440, distance: 12.2
click at [509, 440] on textarea "Explore the meaning of Solemn Form Probate for contested cases. Ensure your [PE…" at bounding box center [553, 442] width 401 height 35
drag, startPoint x: 476, startPoint y: 436, endPoint x: 456, endPoint y: 437, distance: 20.3
click at [475, 436] on textarea "Explore the meaning of Solemn Form Probate for contested cases. Ensure your [PE…" at bounding box center [553, 442] width 401 height 35
drag, startPoint x: 431, startPoint y: 430, endPoint x: 339, endPoint y: 430, distance: 91.9
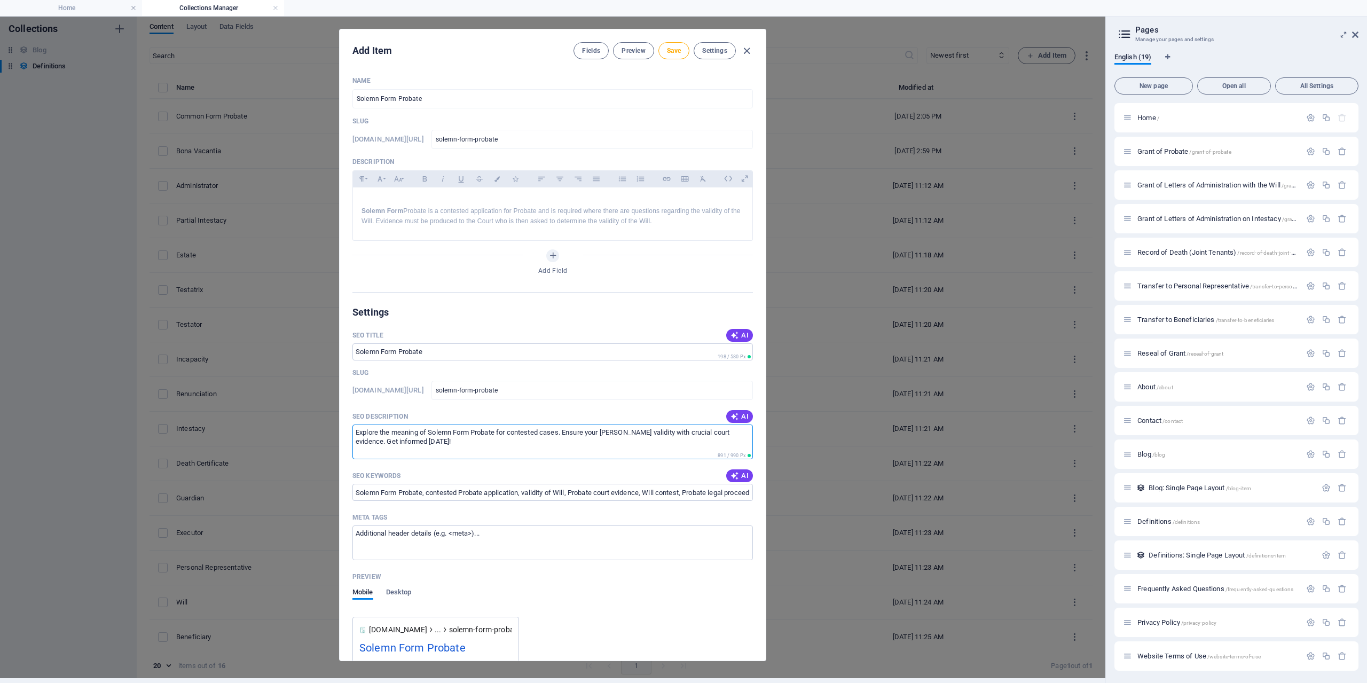
click at [353, 430] on textarea "Explore the meaning of Solemn Form Probate for contested cases. Ensure your [PE…" at bounding box center [553, 442] width 401 height 35
drag, startPoint x: 451, startPoint y: 435, endPoint x: 756, endPoint y: 445, distance: 305.1
click at [753, 445] on textarea "What is Solemn Form Probate for contested cases. Ensure your [PERSON_NAME] vali…" at bounding box center [553, 442] width 401 height 35
click at [566, 392] on input "solemn-form-probate" at bounding box center [593, 390] width 322 height 19
click at [586, 437] on textarea "What is Solemn Form Probate and when is it required" at bounding box center [553, 442] width 401 height 35
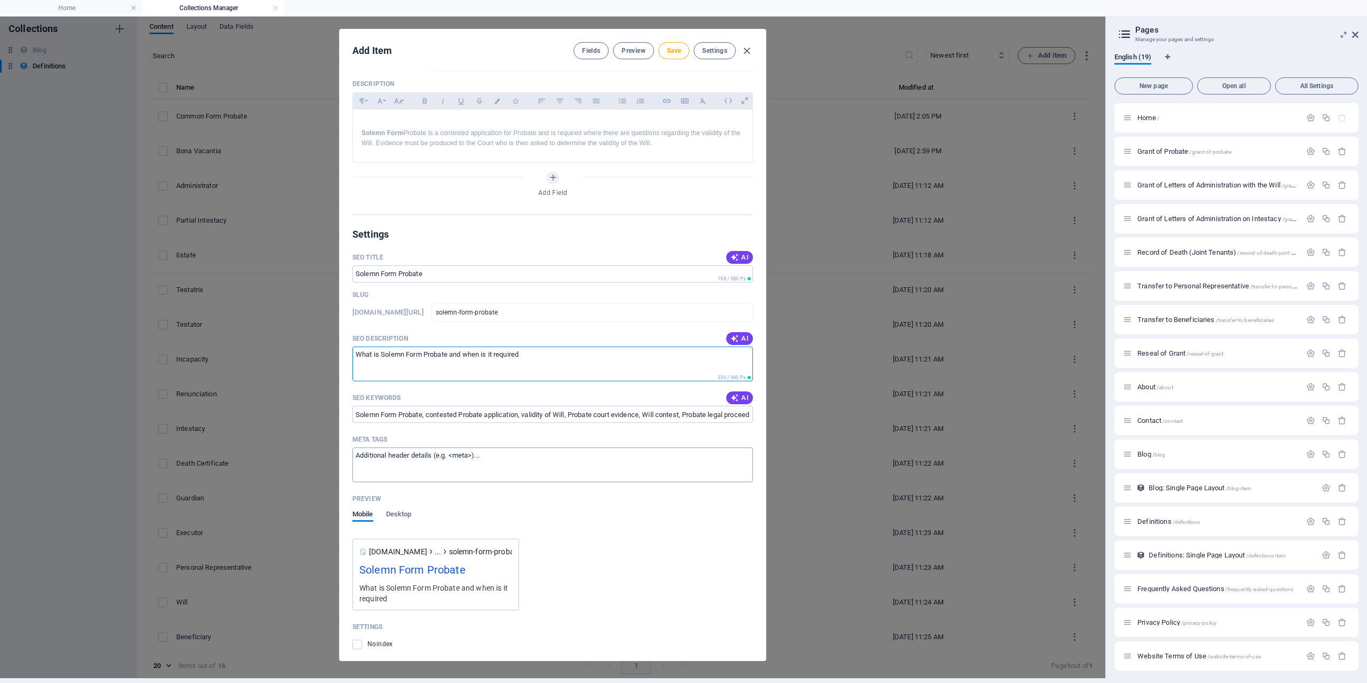
scroll to position [96, 0]
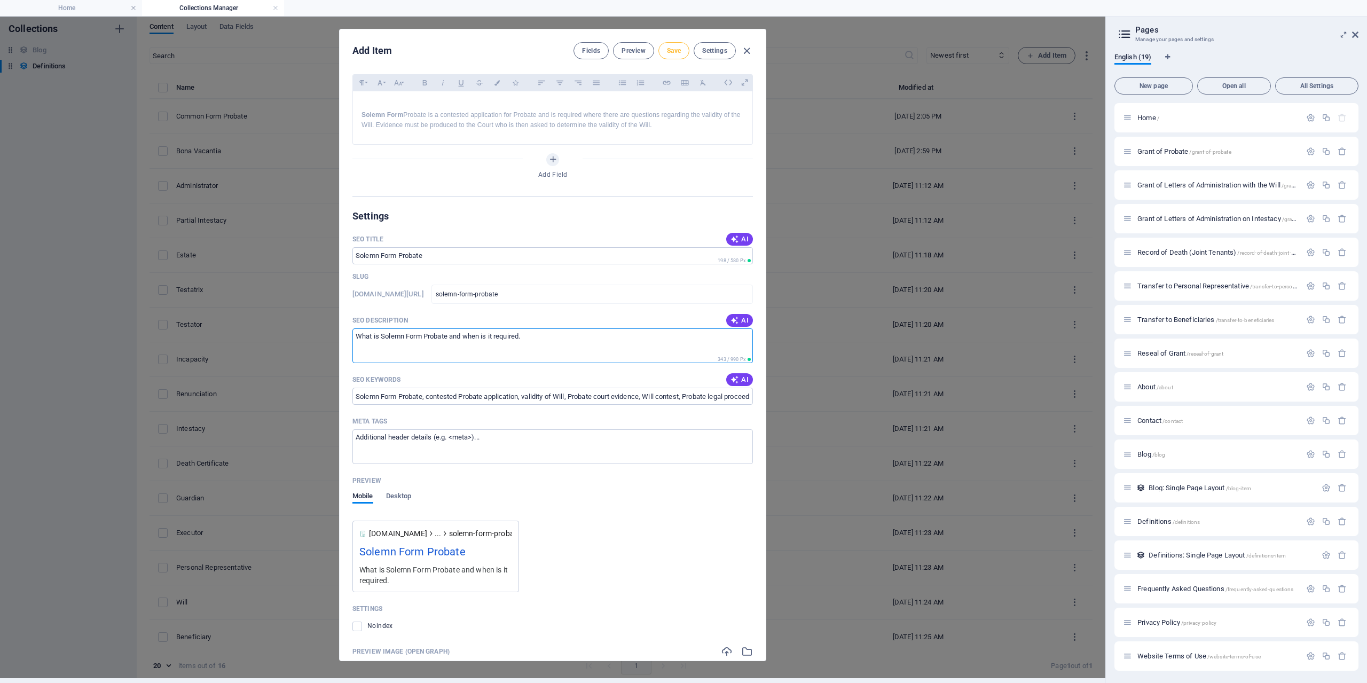
type textarea "What is Solemn Form Probate and when is it required."
click at [685, 56] on button "Save" at bounding box center [674, 50] width 31 height 17
click at [747, 51] on icon "button" at bounding box center [747, 51] width 12 height 12
type input "solemn-form-probate"
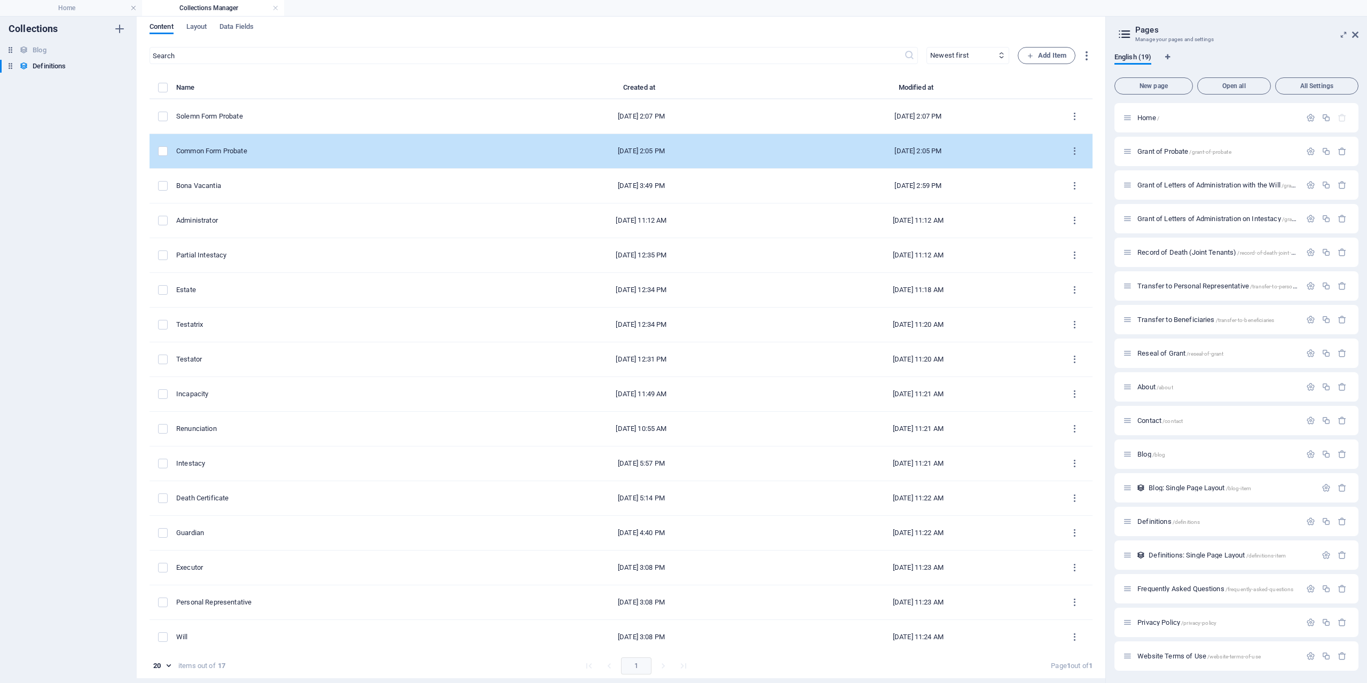
click at [281, 153] on div "Common Form Probate" at bounding box center [335, 151] width 318 height 10
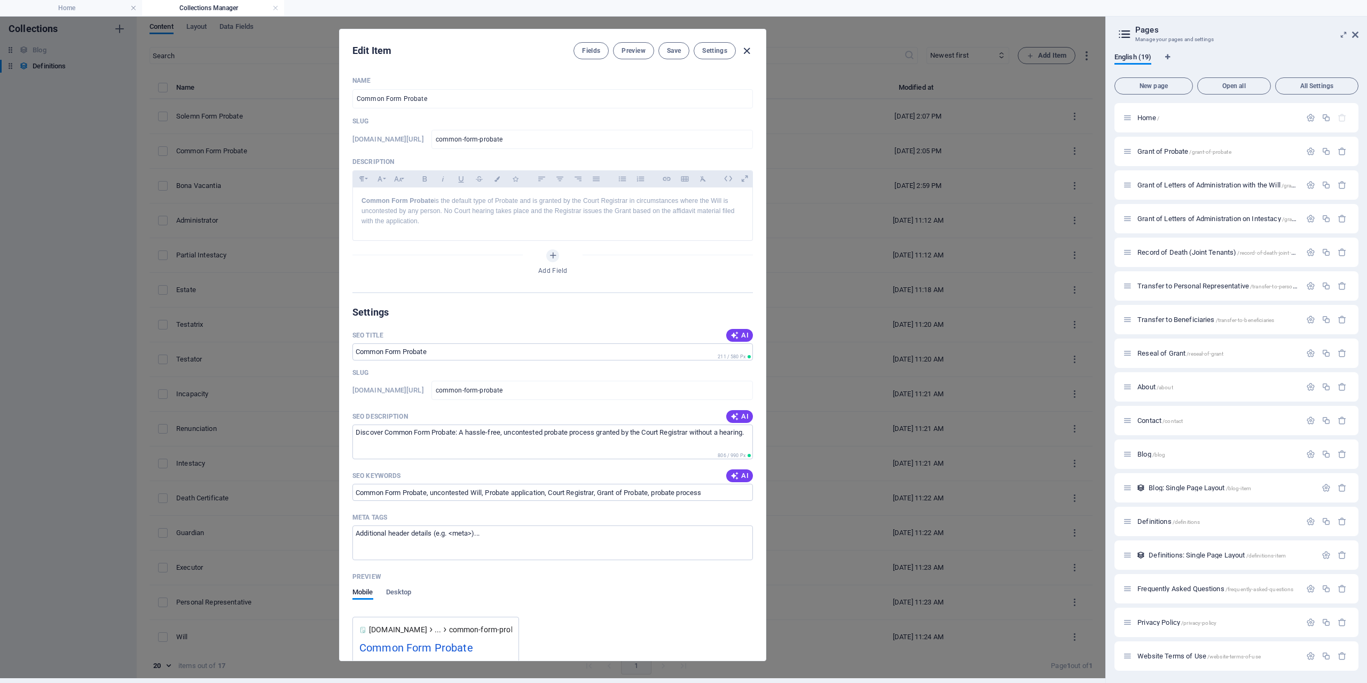
click at [747, 49] on icon "button" at bounding box center [747, 51] width 12 height 12
type input "common-form-probate"
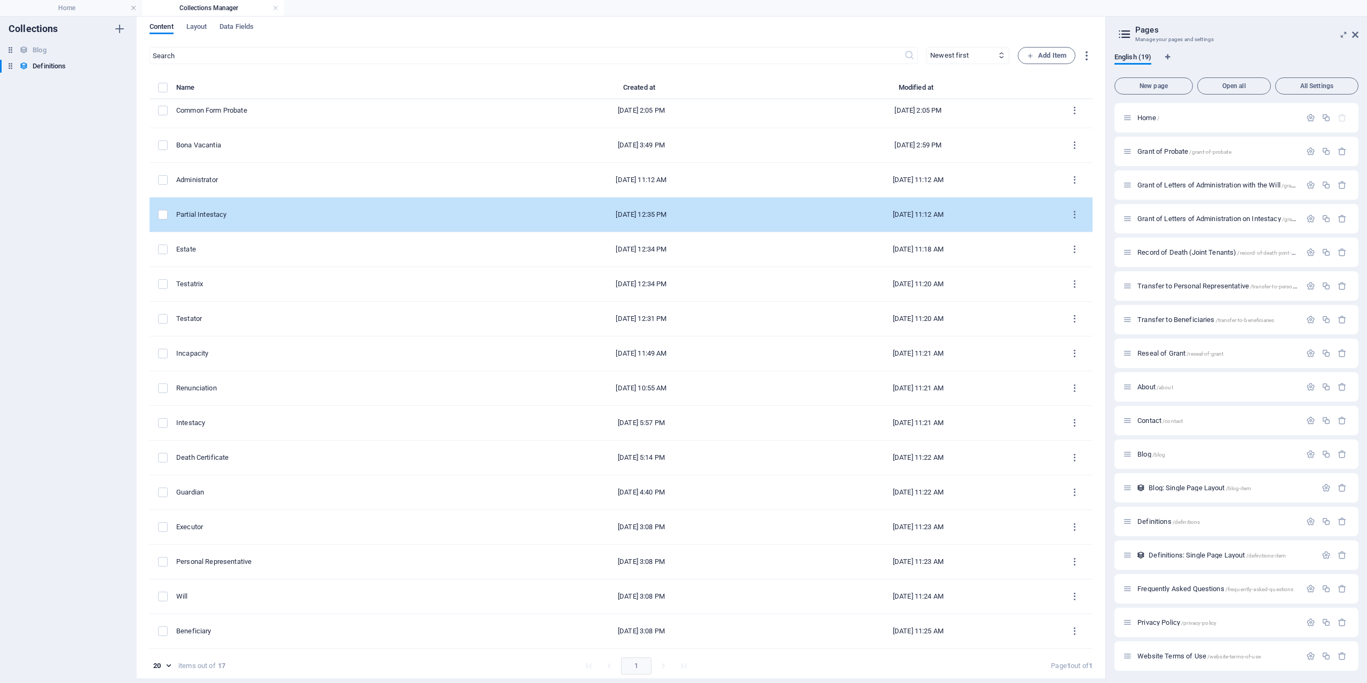
scroll to position [0, 0]
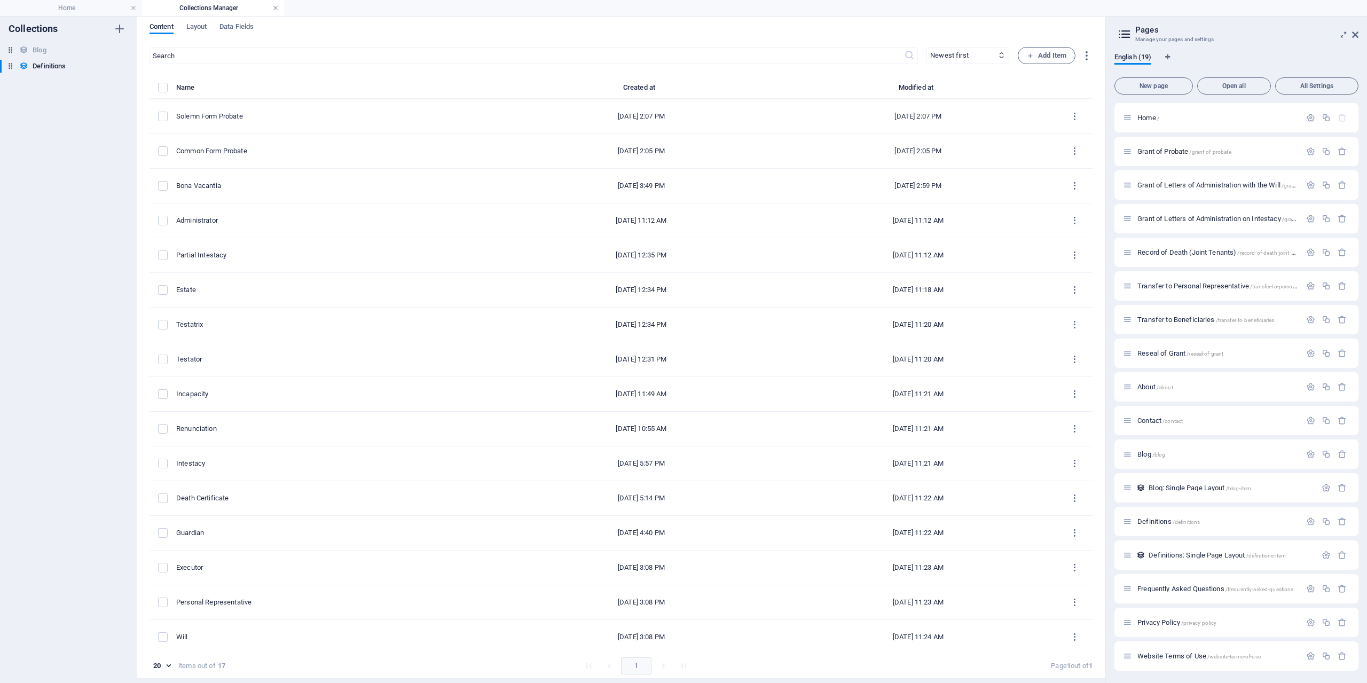
click at [277, 8] on link at bounding box center [275, 8] width 6 height 10
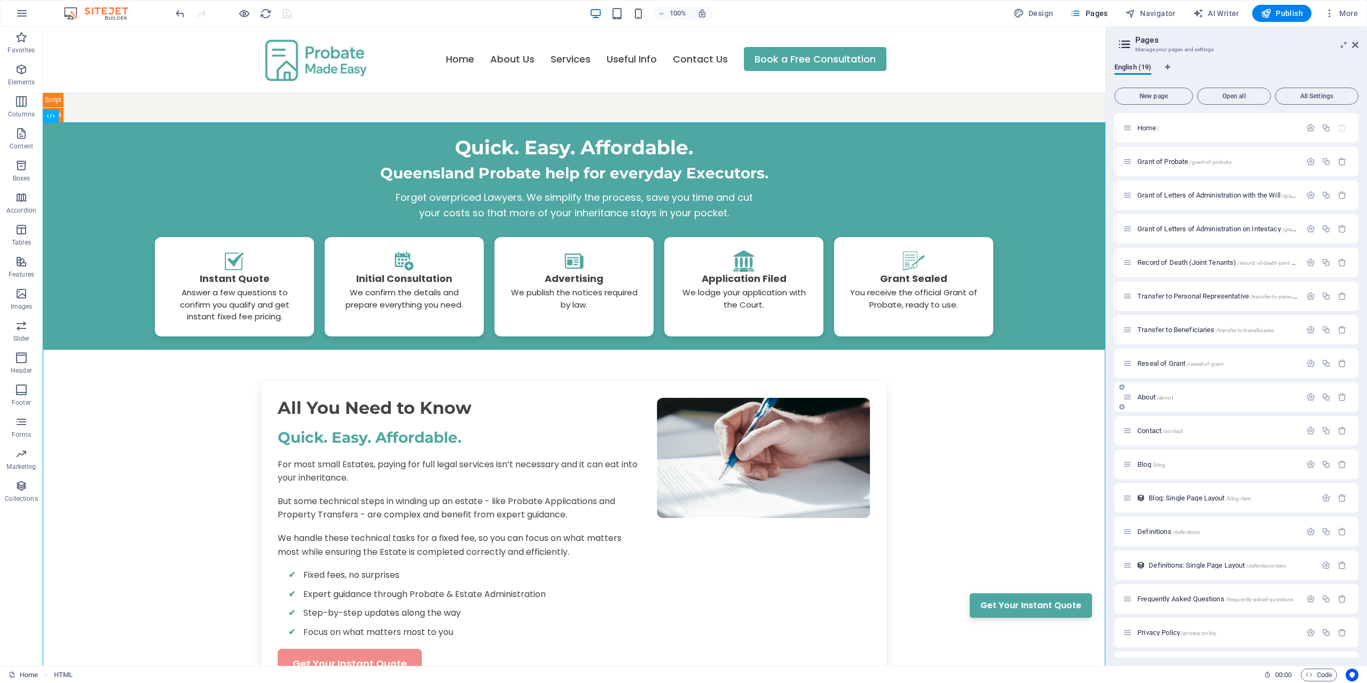
click at [1172, 402] on div "About /about" at bounding box center [1212, 397] width 178 height 12
click at [1172, 397] on span "/about" at bounding box center [1165, 398] width 17 height 6
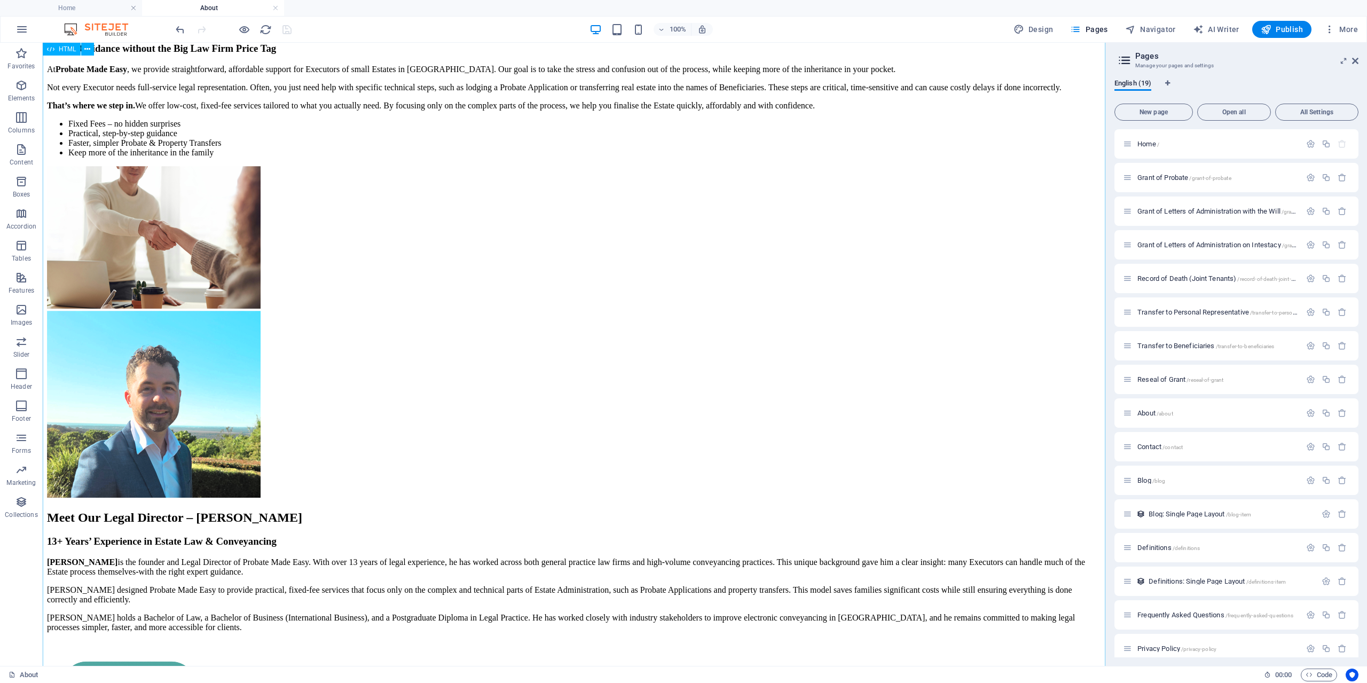
scroll to position [490, 0]
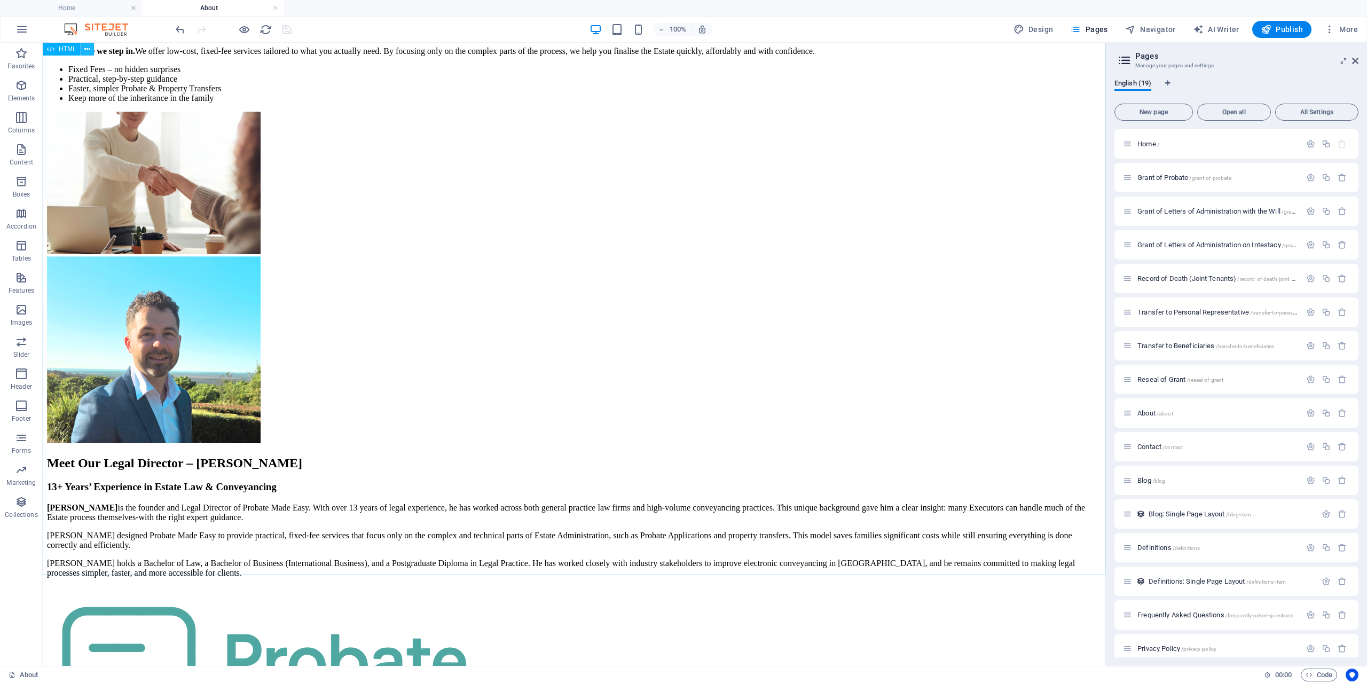
click at [89, 50] on icon at bounding box center [87, 49] width 6 height 11
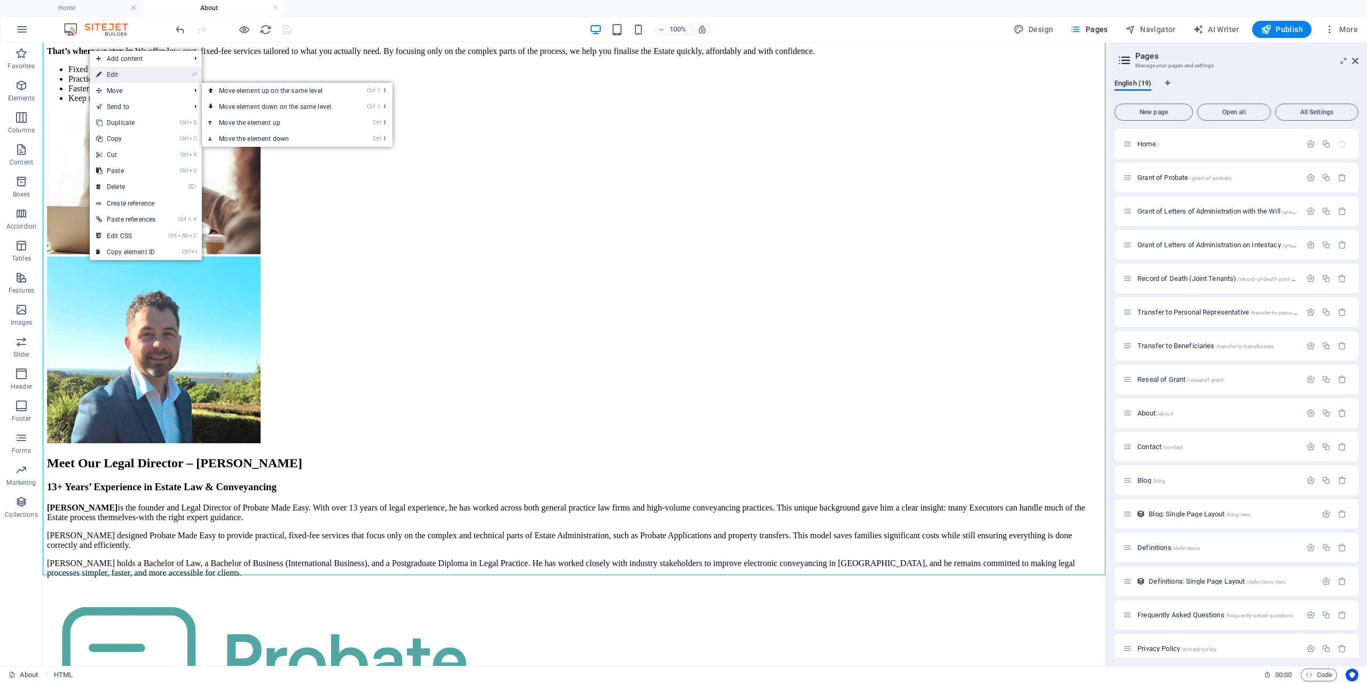
click at [131, 79] on link "⏎ Edit" at bounding box center [126, 75] width 72 height 16
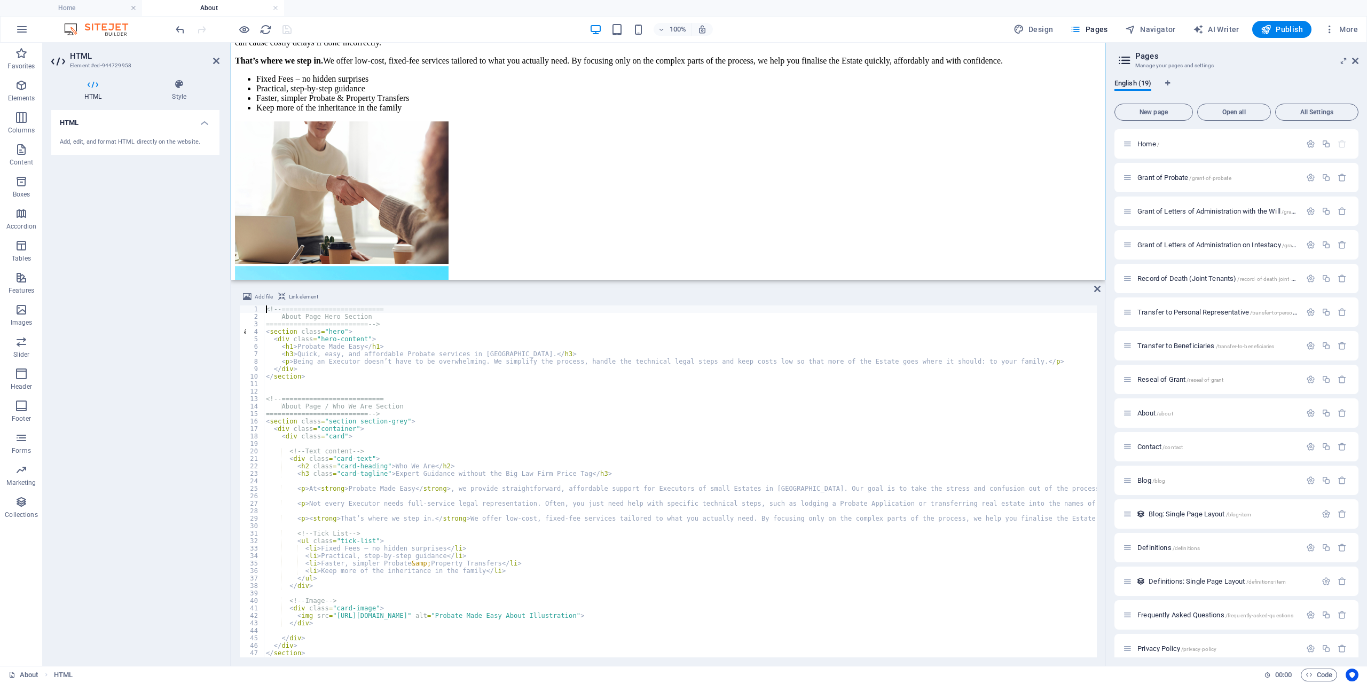
scroll to position [224, 0]
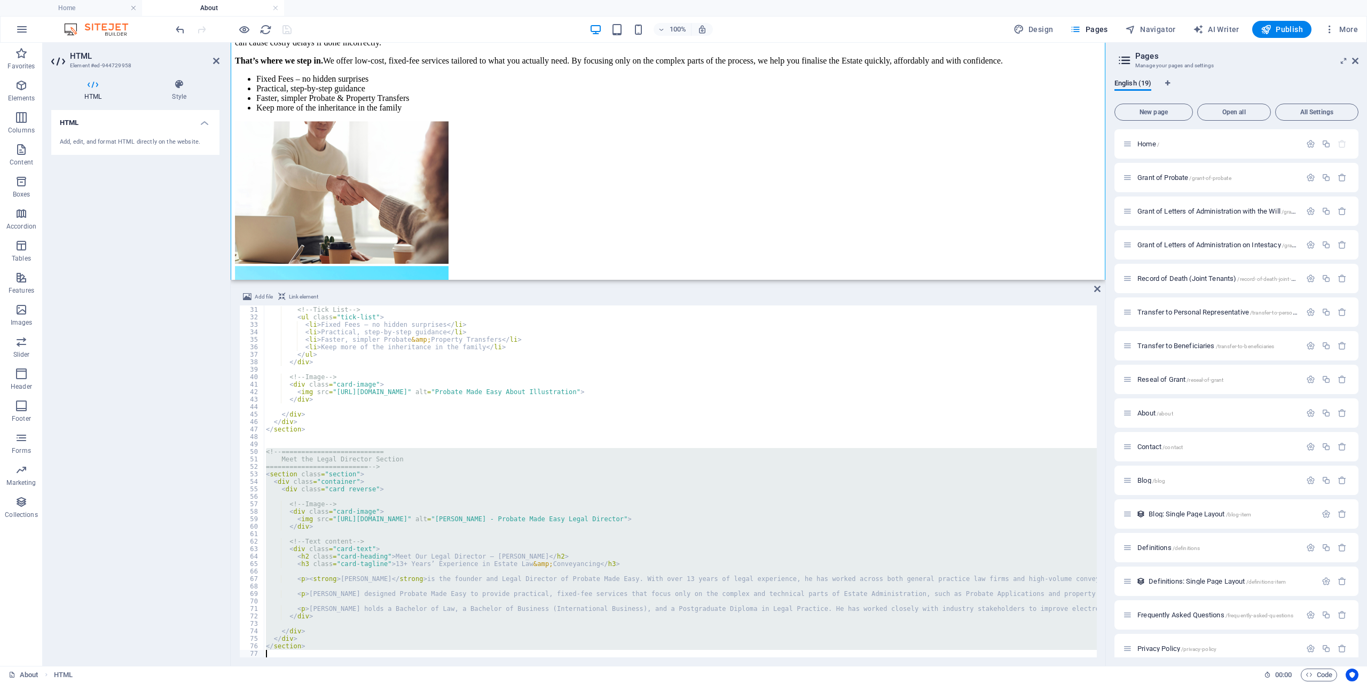
drag, startPoint x: 267, startPoint y: 451, endPoint x: 381, endPoint y: 652, distance: 230.6
click at [381, 652] on div "<!-- Tick List --> < ul class = "tick-list" > < li > Fixed Fees – no hidden sur…" at bounding box center [946, 482] width 1364 height 367
type textarea "</section>"
click at [374, 493] on div "<!-- Tick List --> < ul class = "tick-list" > < li > Fixed Fees – no hidden sur…" at bounding box center [680, 482] width 833 height 352
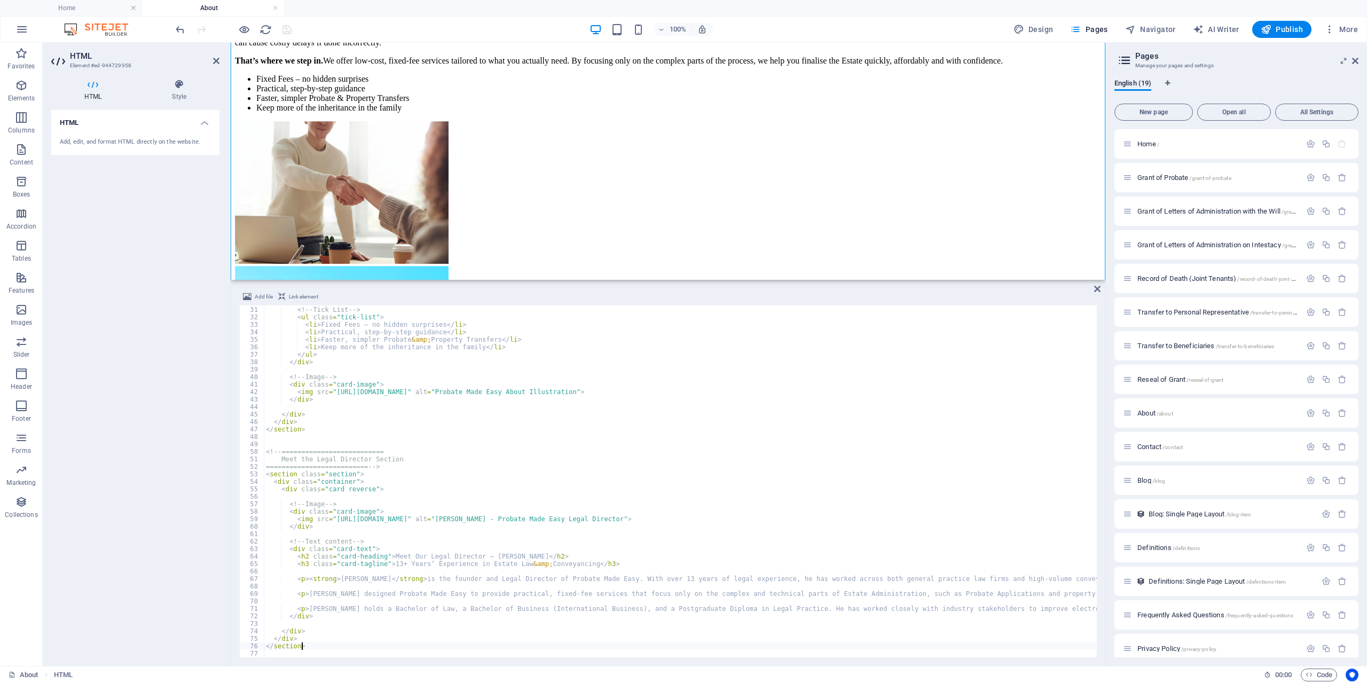
click at [326, 643] on div "<!-- Tick List --> < ul class = "tick-list" > < li > Fixed Fees – no hidden sur…" at bounding box center [946, 482] width 1364 height 367
type textarea "</section>"
paste textarea
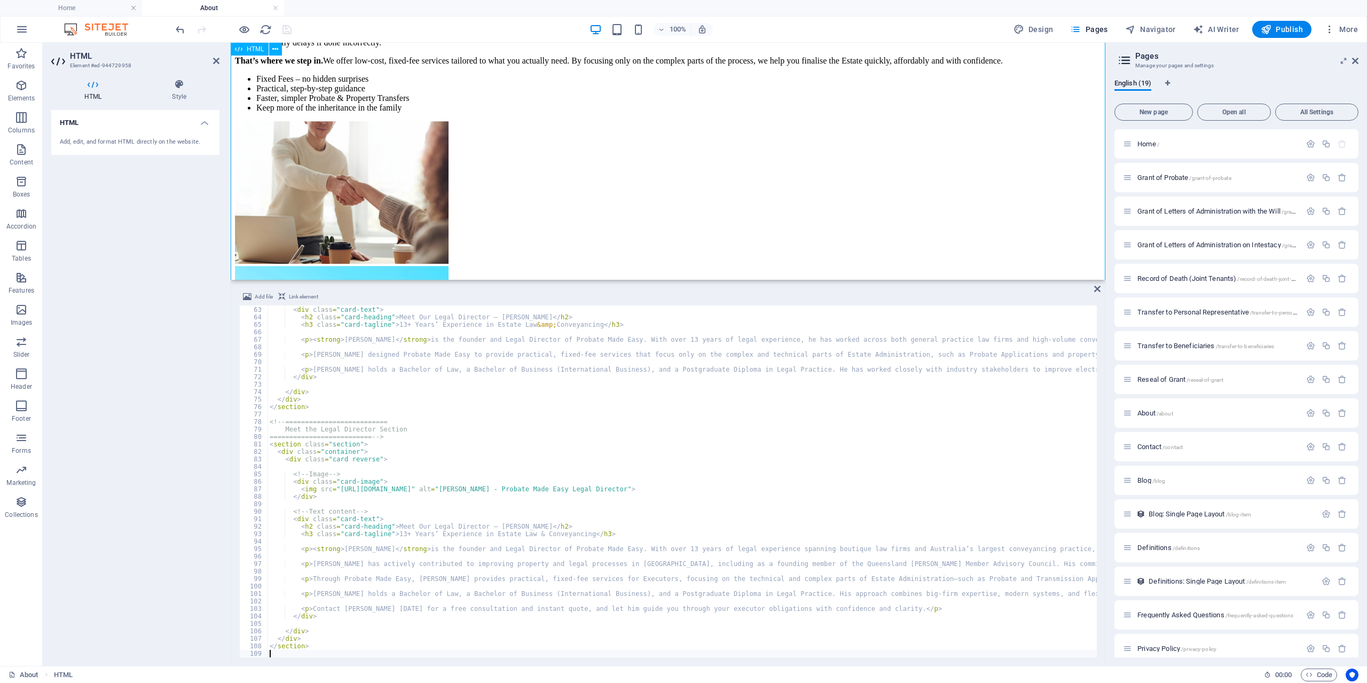
click at [341, 202] on div "Probate Made Easy Quick, easy, and affordable Probate services in [GEOGRAPHIC_D…" at bounding box center [668, 429] width 866 height 1067
click at [1096, 288] on icon at bounding box center [1097, 289] width 6 height 9
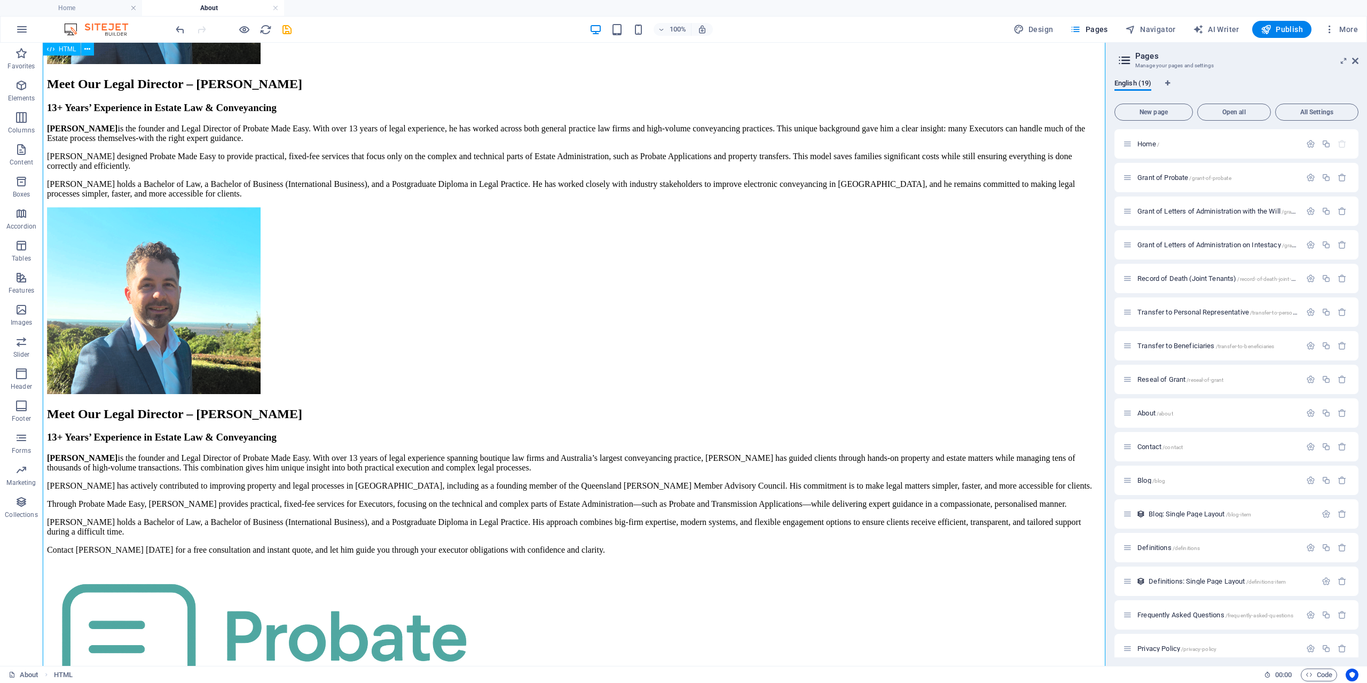
scroll to position [872, 0]
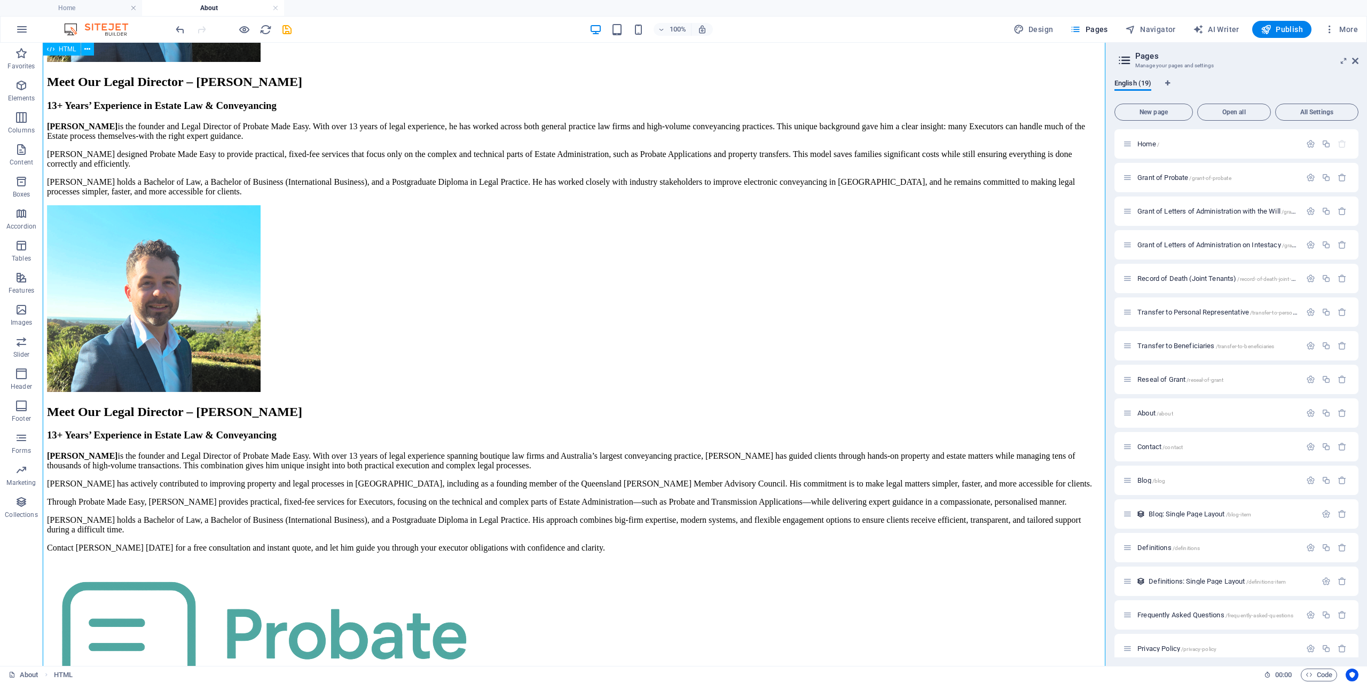
click at [806, 429] on div "Probate Made Easy Quick, easy, and affordable Probate services in [GEOGRAPHIC_D…" at bounding box center [574, 34] width 1054 height 1038
click at [86, 49] on icon at bounding box center [87, 49] width 6 height 11
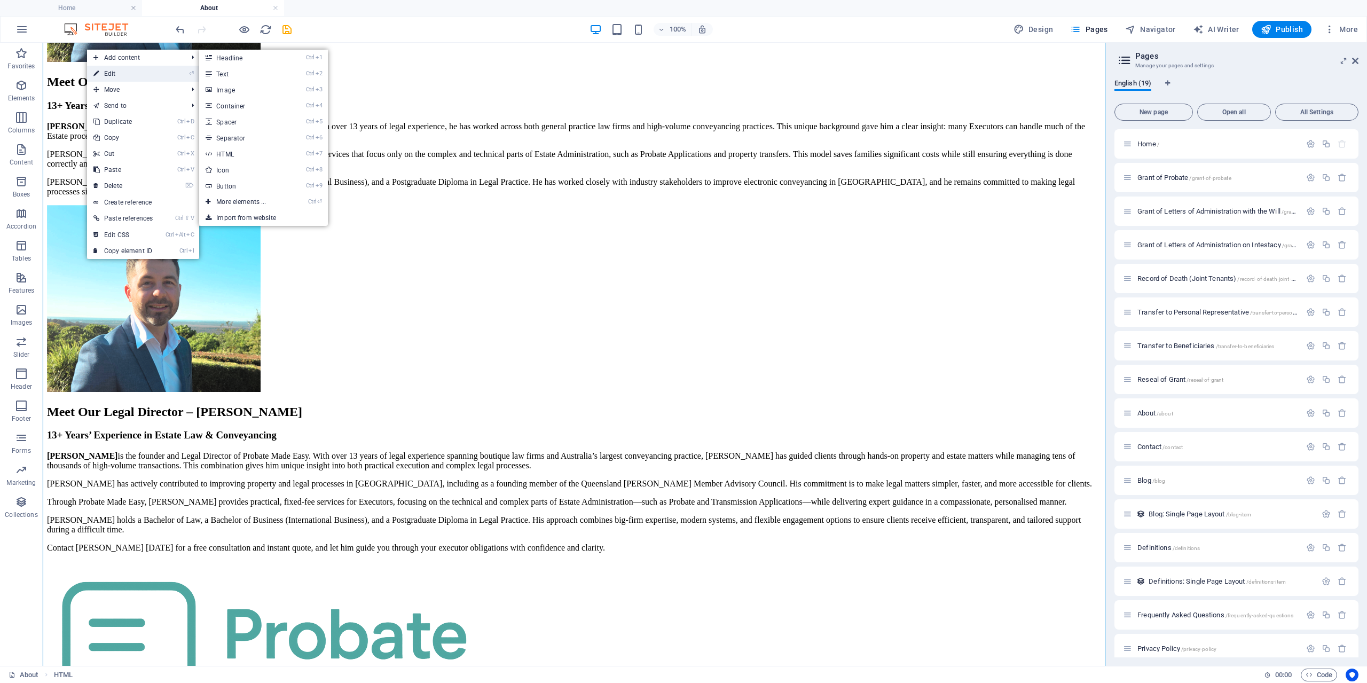
click at [106, 74] on link "⏎ Edit" at bounding box center [123, 74] width 72 height 16
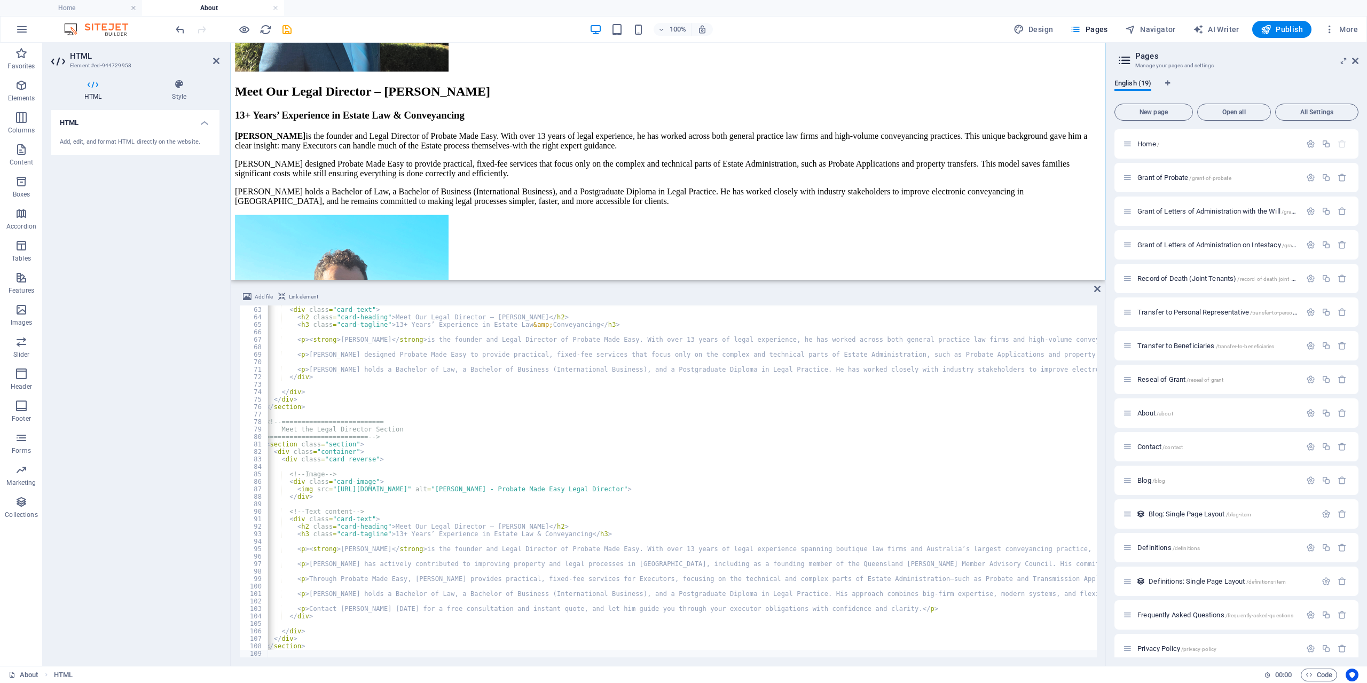
scroll to position [0, 19]
click at [755, 565] on div "<!-- Text content --> < div class = "card-text" > < h2 class = "card-heading" >…" at bounding box center [1055, 482] width 1612 height 367
type textarea "<p>[PERSON_NAME] has actively contributed to improving property and legal proce…"
click at [817, 558] on div "<!-- Text content --> < div class = "card-text" > < h2 class = "card-heading" >…" at bounding box center [1055, 482] width 1612 height 367
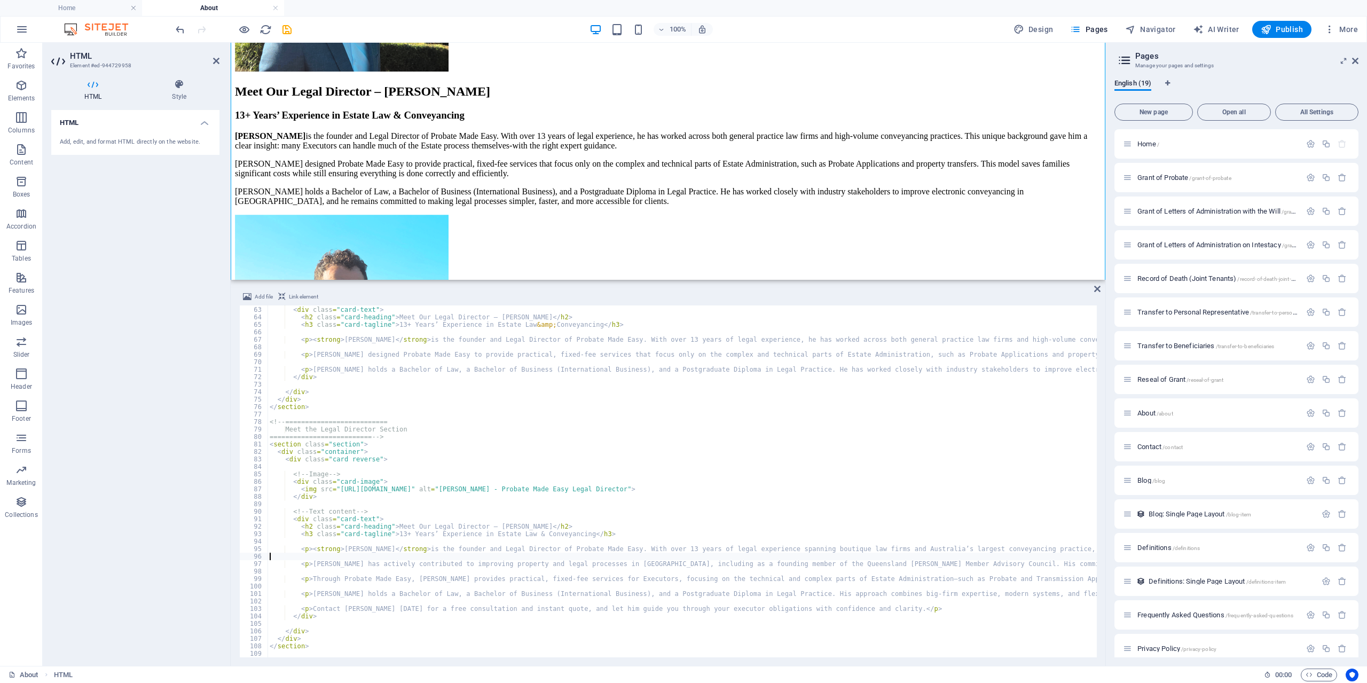
click at [695, 565] on div "<!-- Text content --> < div class = "card-text" > < h2 class = "card-heading" >…" at bounding box center [1074, 482] width 1612 height 367
type textarea "<p>[PERSON_NAME] has actively contributed to improving property and legal proce…"
click at [812, 601] on div "<!-- Text content --> < div class = "card-text" > < h2 class = "card-heading" >…" at bounding box center [1074, 482] width 1612 height 367
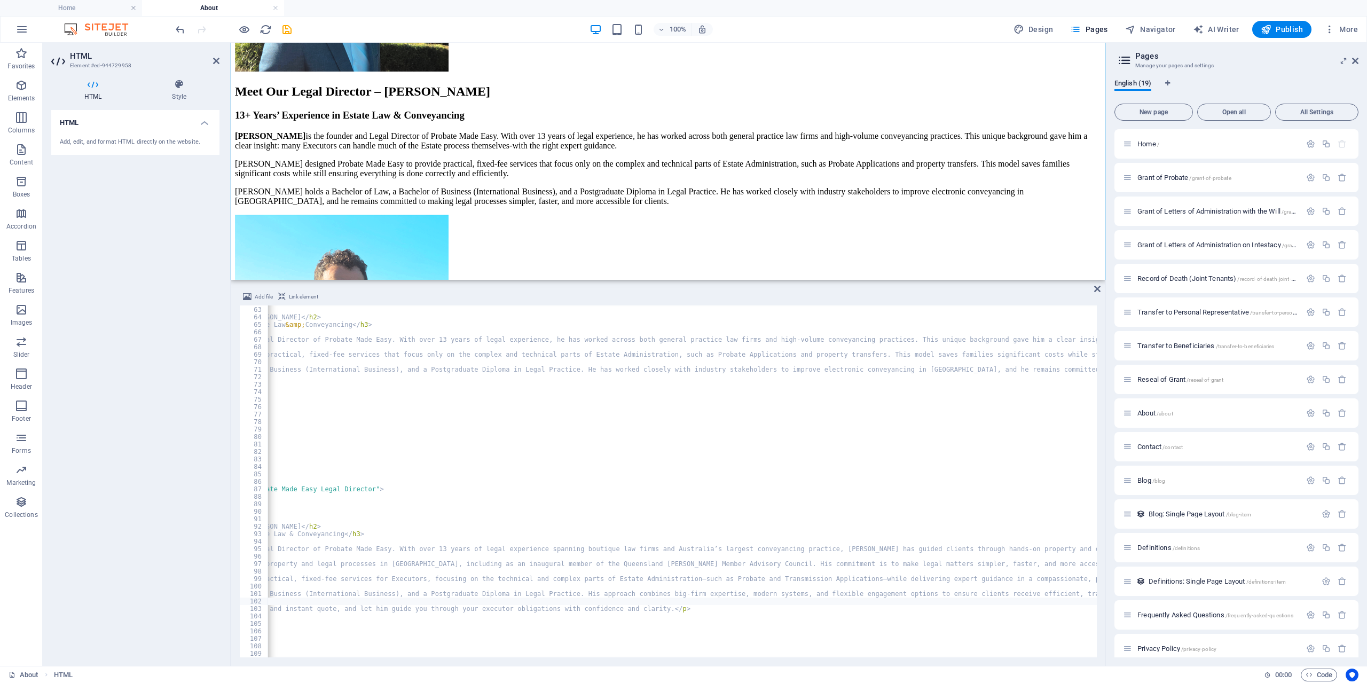
scroll to position [0, 258]
click at [613, 174] on div "Probate Made Easy Quick, easy, and affordable Probate services in [GEOGRAPHIC_D…" at bounding box center [668, 48] width 866 height 1067
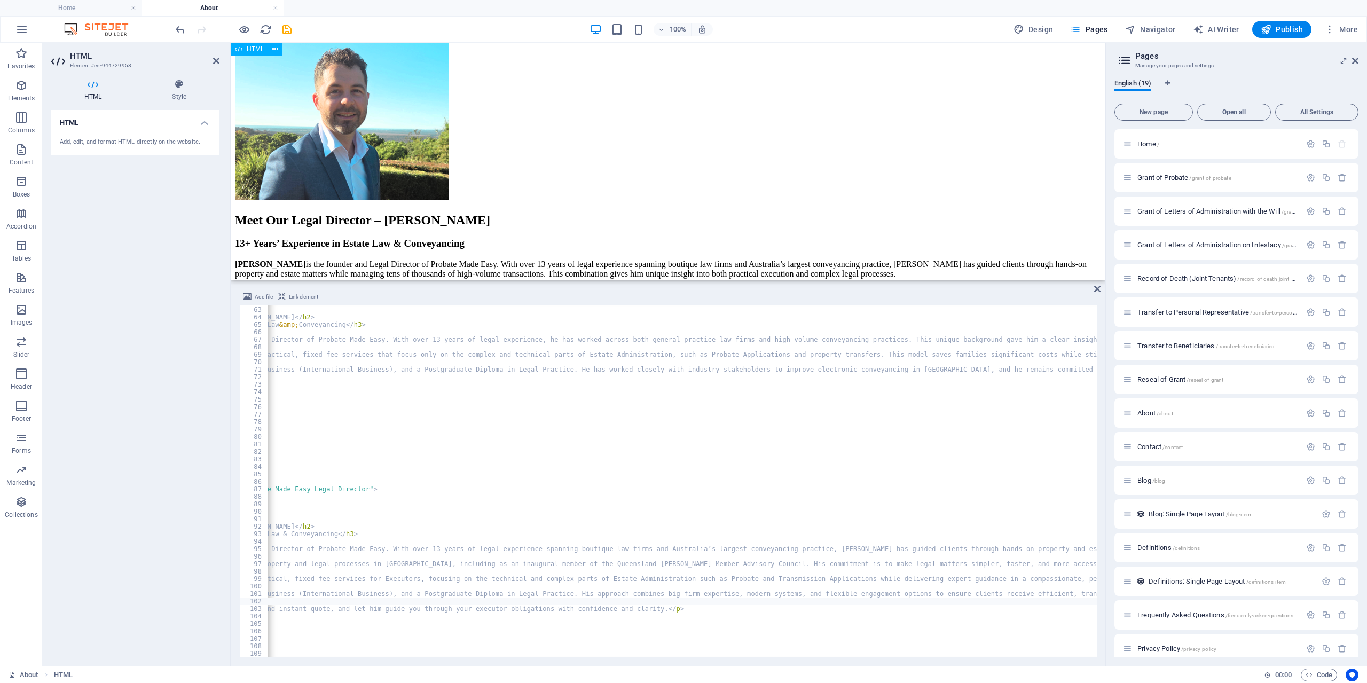
scroll to position [1144, 0]
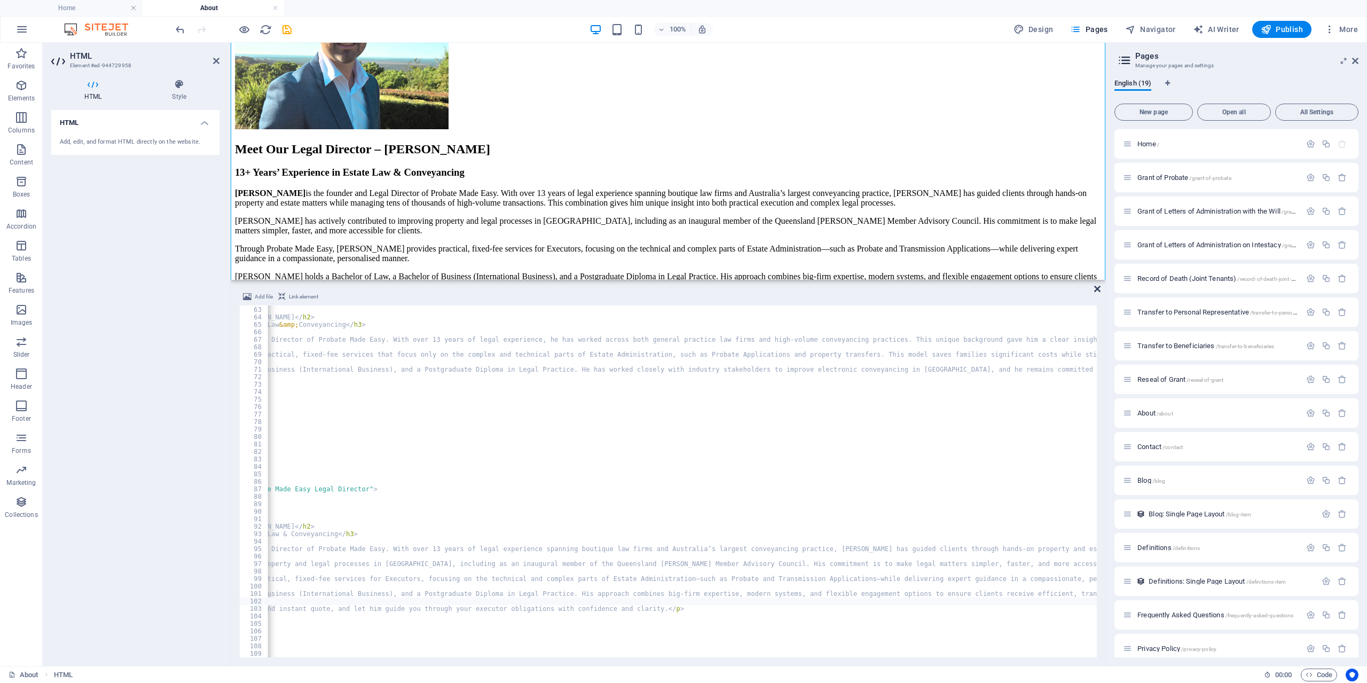
click at [1100, 291] on icon at bounding box center [1097, 289] width 6 height 9
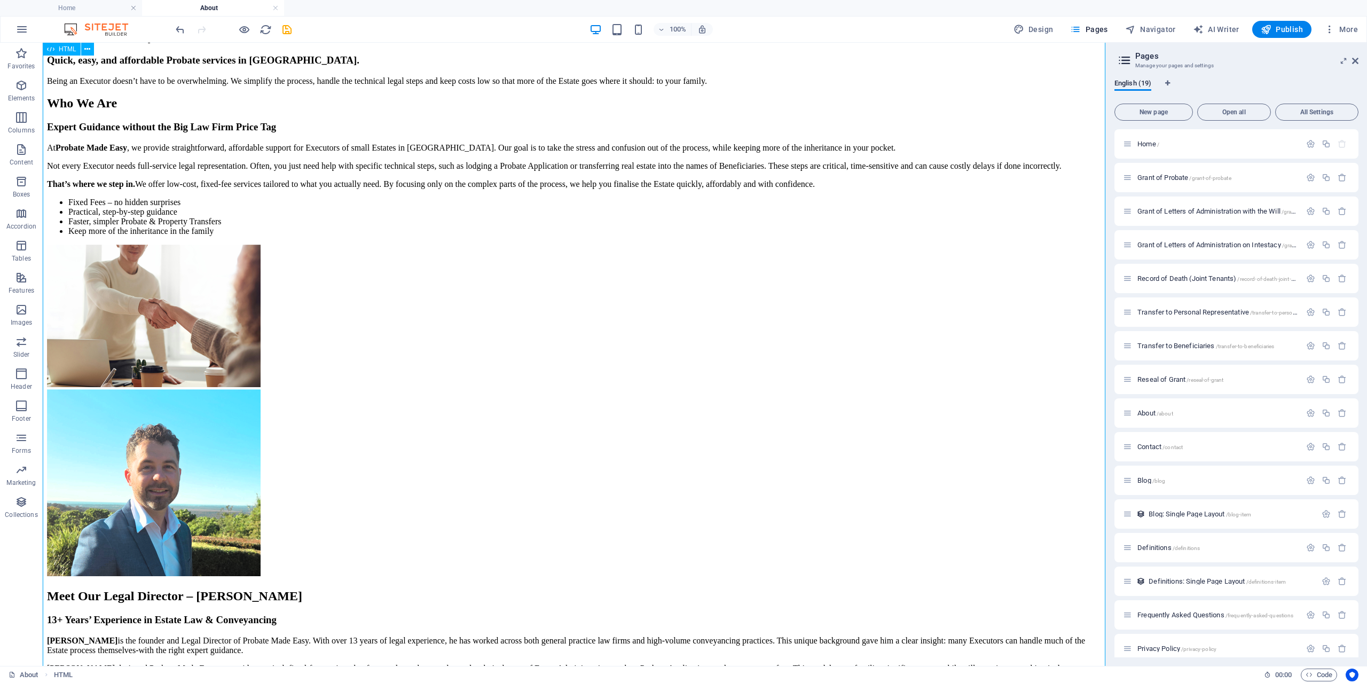
scroll to position [438, 0]
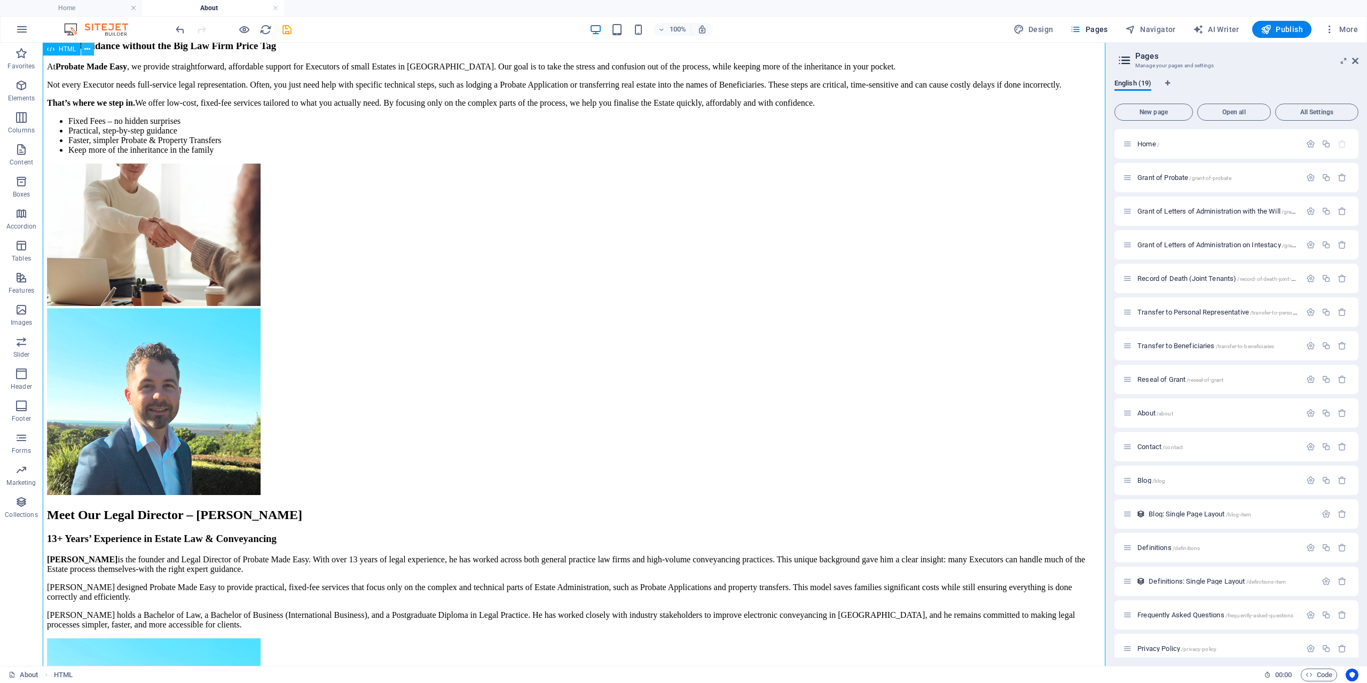
click at [88, 49] on icon at bounding box center [87, 49] width 6 height 11
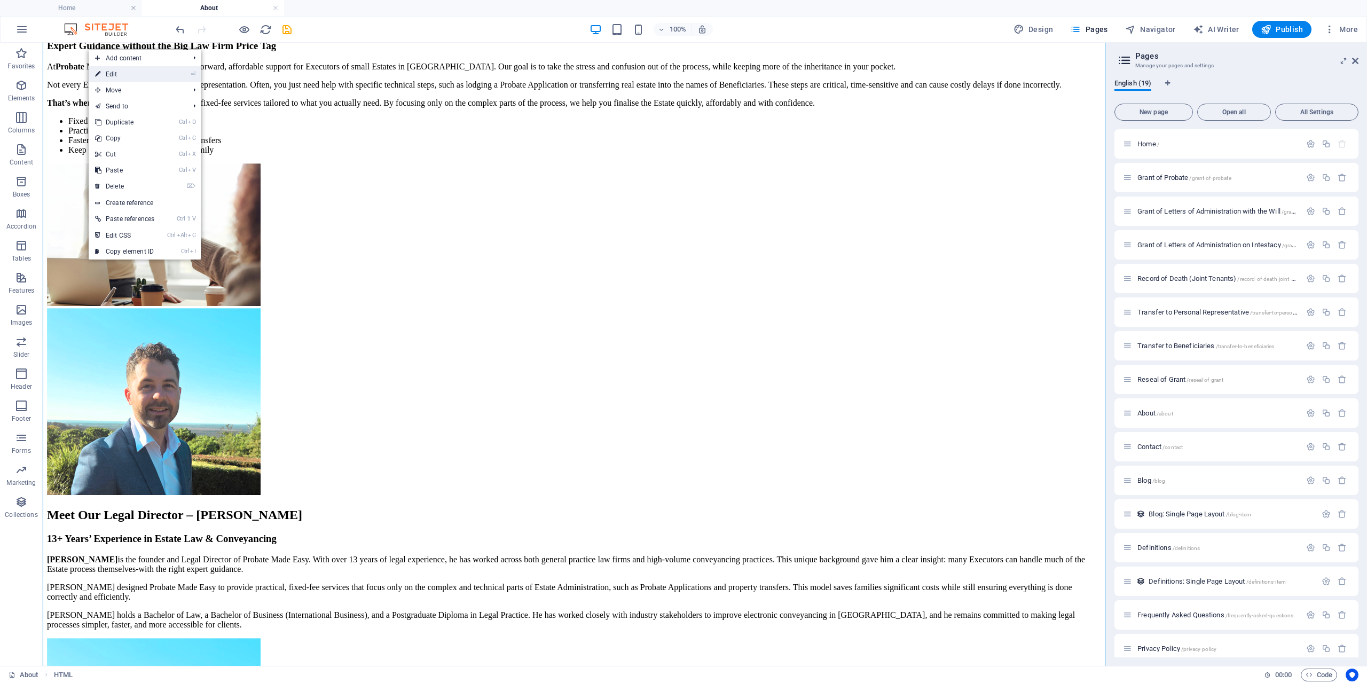
click at [108, 69] on link "⏎ Edit" at bounding box center [125, 74] width 72 height 16
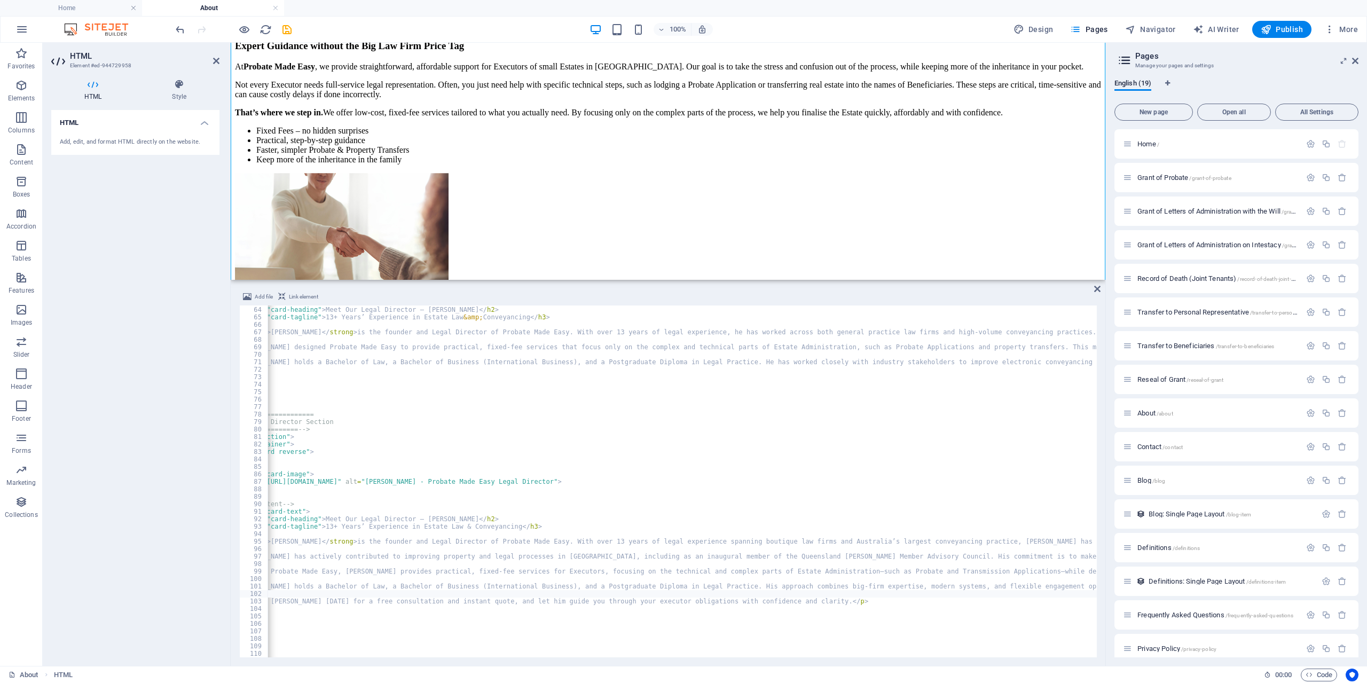
scroll to position [0, 0]
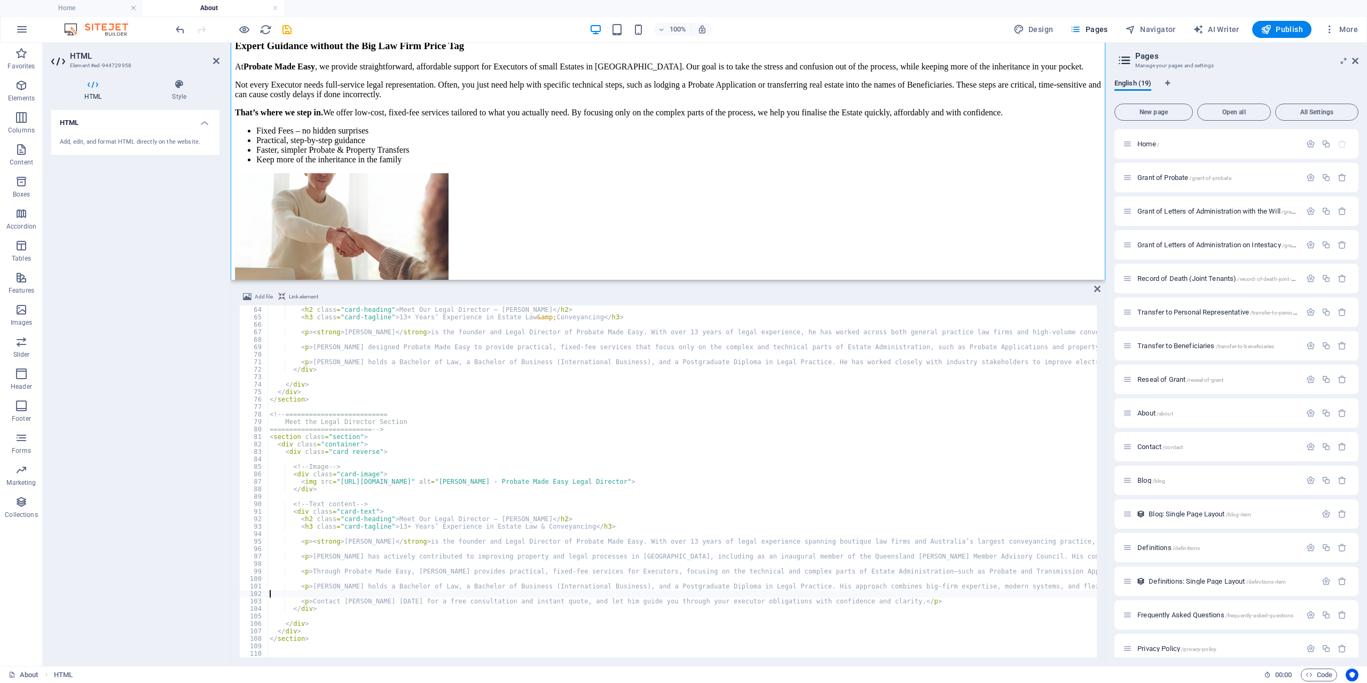
click at [324, 644] on div "< div class = "card-text" > < h2 class = "card-heading" > Meet Our Legal Direct…" at bounding box center [1074, 482] width 1612 height 367
click at [340, 106] on div "Probate Made Easy Quick, easy, and affordable Probate services in [GEOGRAPHIC_D…" at bounding box center [668, 674] width 866 height 1452
click at [1099, 290] on icon at bounding box center [1097, 289] width 6 height 9
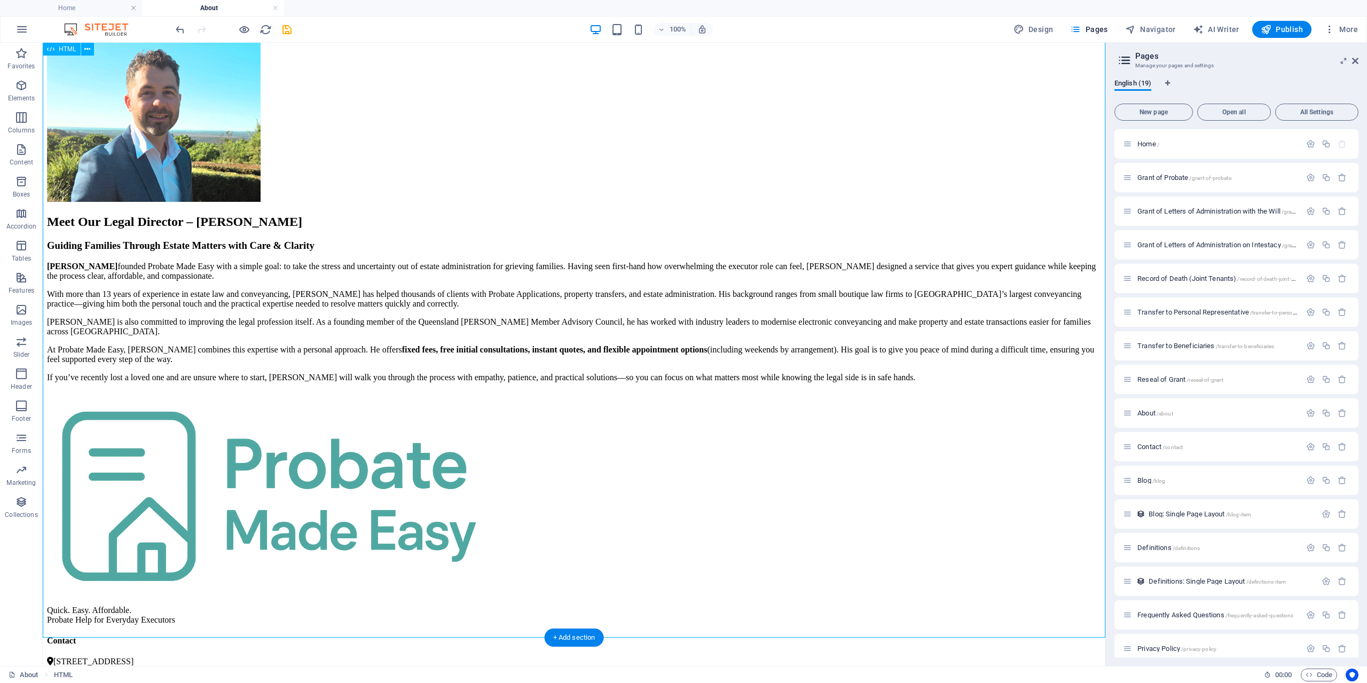
scroll to position [1419, 0]
click at [89, 48] on icon at bounding box center [87, 49] width 6 height 11
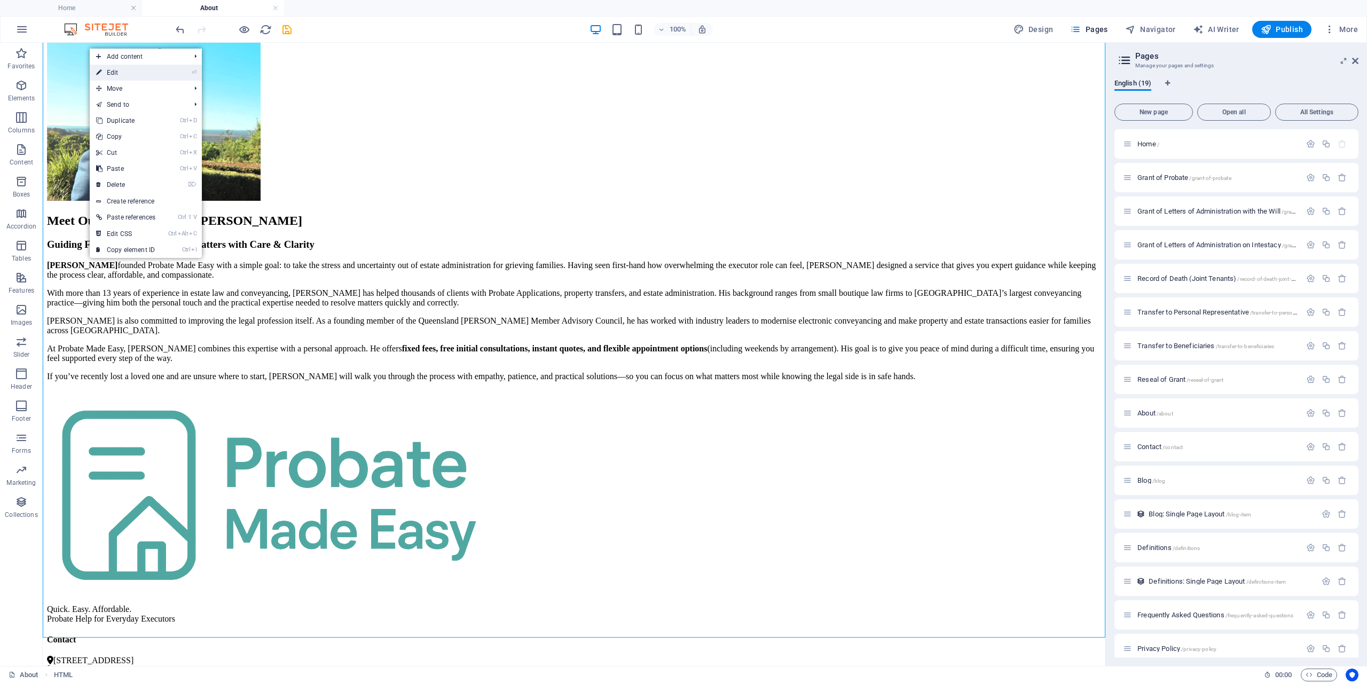
click at [123, 77] on link "⏎ Edit" at bounding box center [126, 73] width 72 height 16
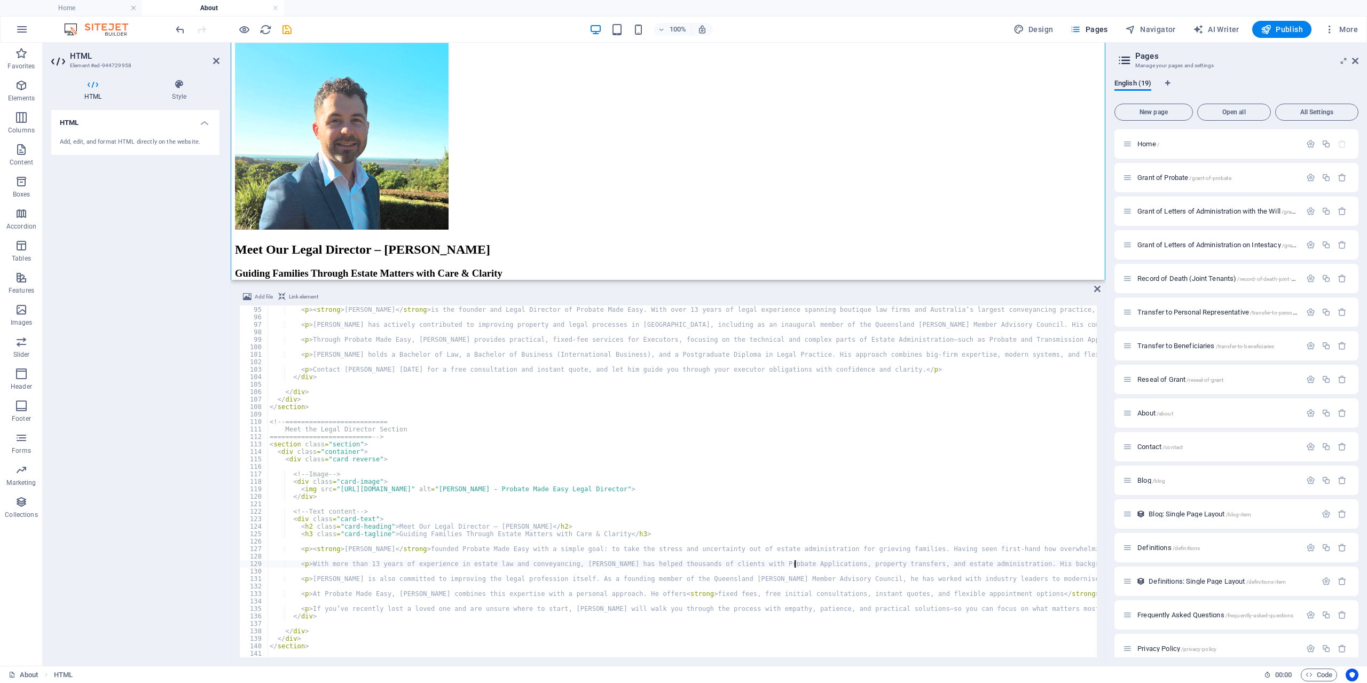
click at [794, 563] on div "< p > < strong > [PERSON_NAME] </ strong > is the founder and Legal Director of…" at bounding box center [1074, 482] width 1612 height 367
click at [829, 562] on div "< p > < strong > [PERSON_NAME] </ strong > is the founder and Legal Director of…" at bounding box center [1074, 482] width 1612 height 367
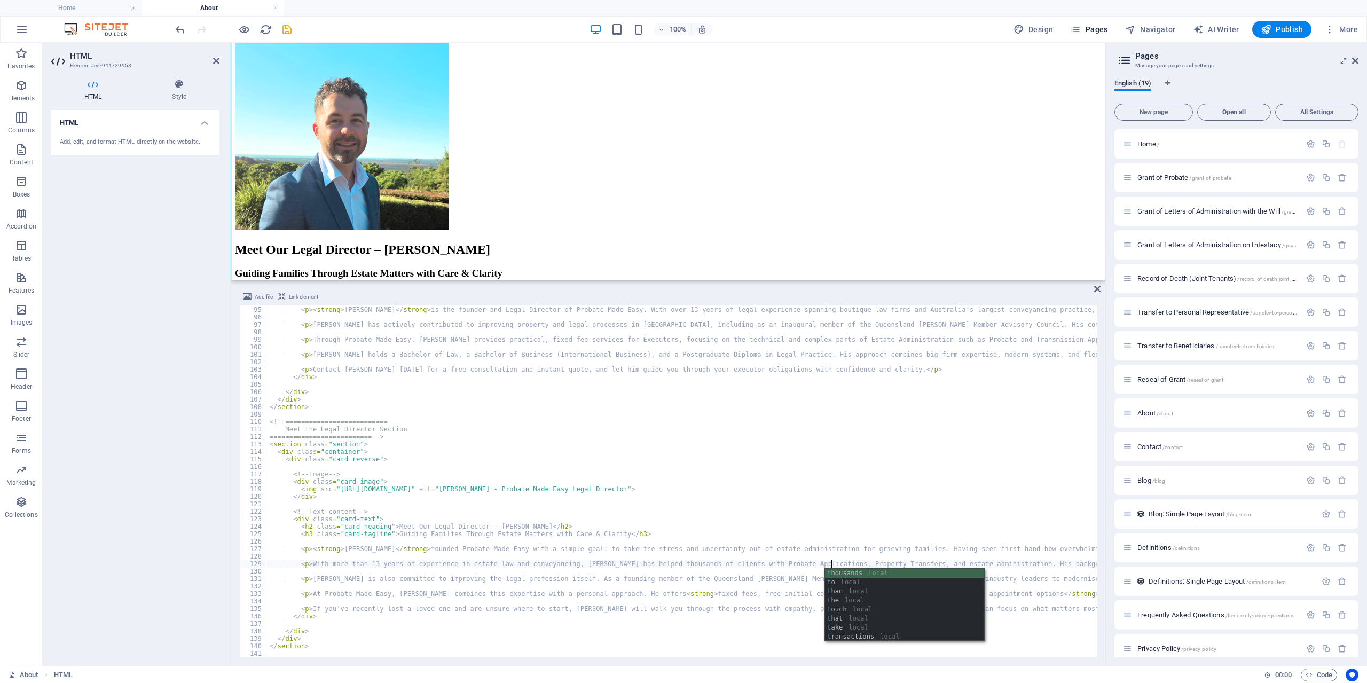
scroll to position [0, 45]
click at [870, 561] on div "< p > < strong > [PERSON_NAME] </ strong > is the founder and Legal Director of…" at bounding box center [1074, 482] width 1612 height 367
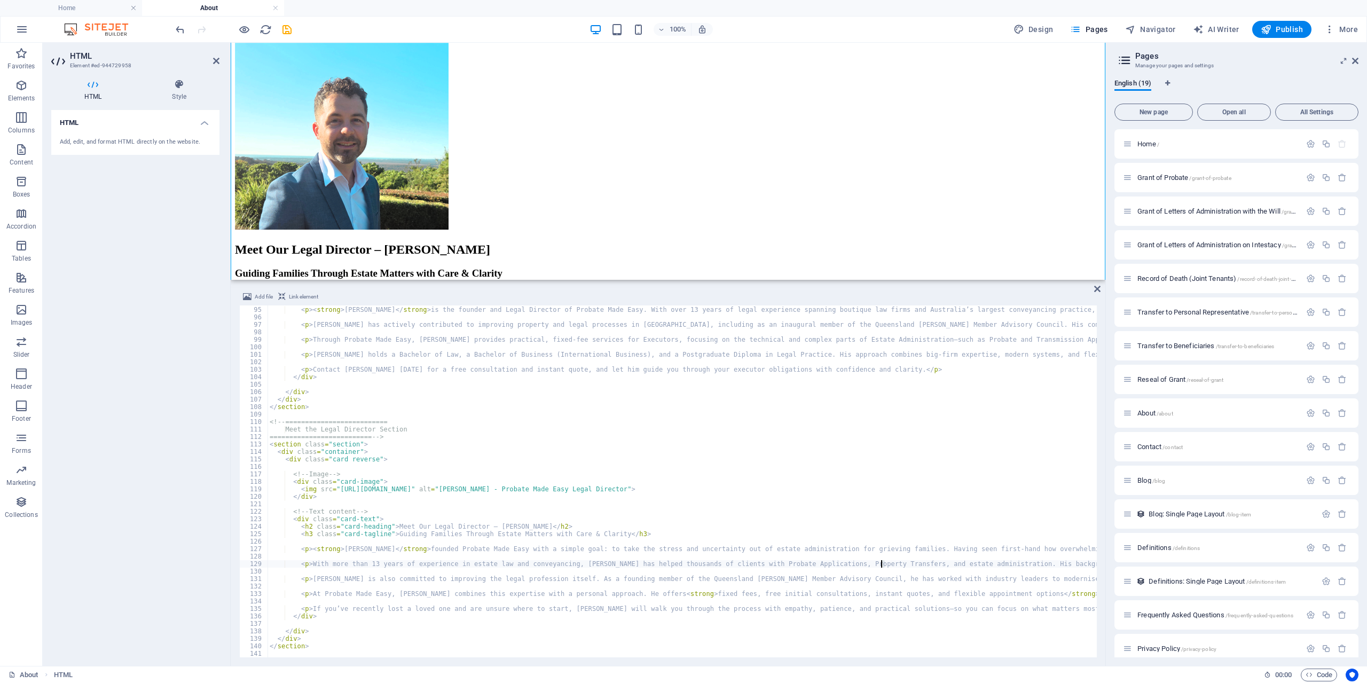
click at [881, 562] on div "< p > < strong > [PERSON_NAME] </ strong > is the founder and Legal Director of…" at bounding box center [1074, 482] width 1612 height 367
click at [911, 563] on div "< p > < strong > [PERSON_NAME] </ strong > is the founder and Legal Director of…" at bounding box center [1074, 482] width 1612 height 367
type textarea "<p>With more than 13 years of experience in estate law and conveyancing, [PERSO…"
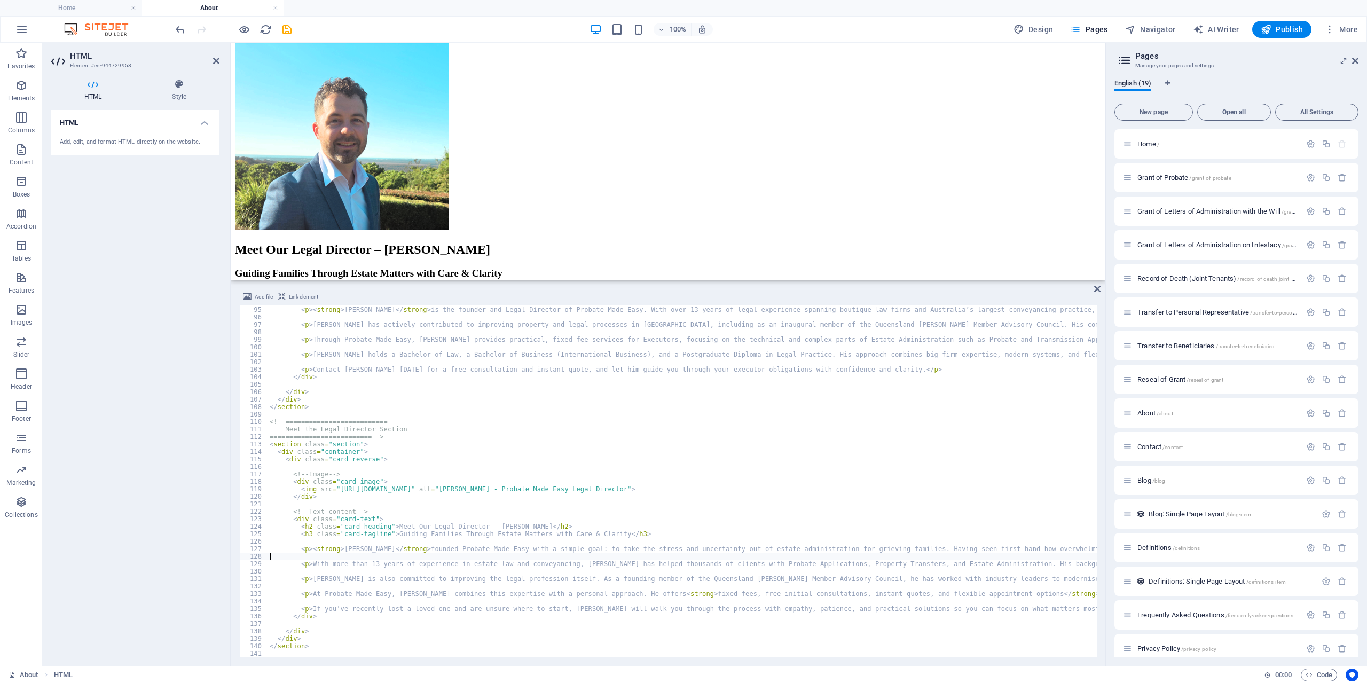
click at [945, 560] on div "< p > < strong > [PERSON_NAME] </ strong > is the founder and Legal Director of…" at bounding box center [1074, 482] width 1612 height 367
click at [1099, 286] on icon at bounding box center [1097, 289] width 6 height 9
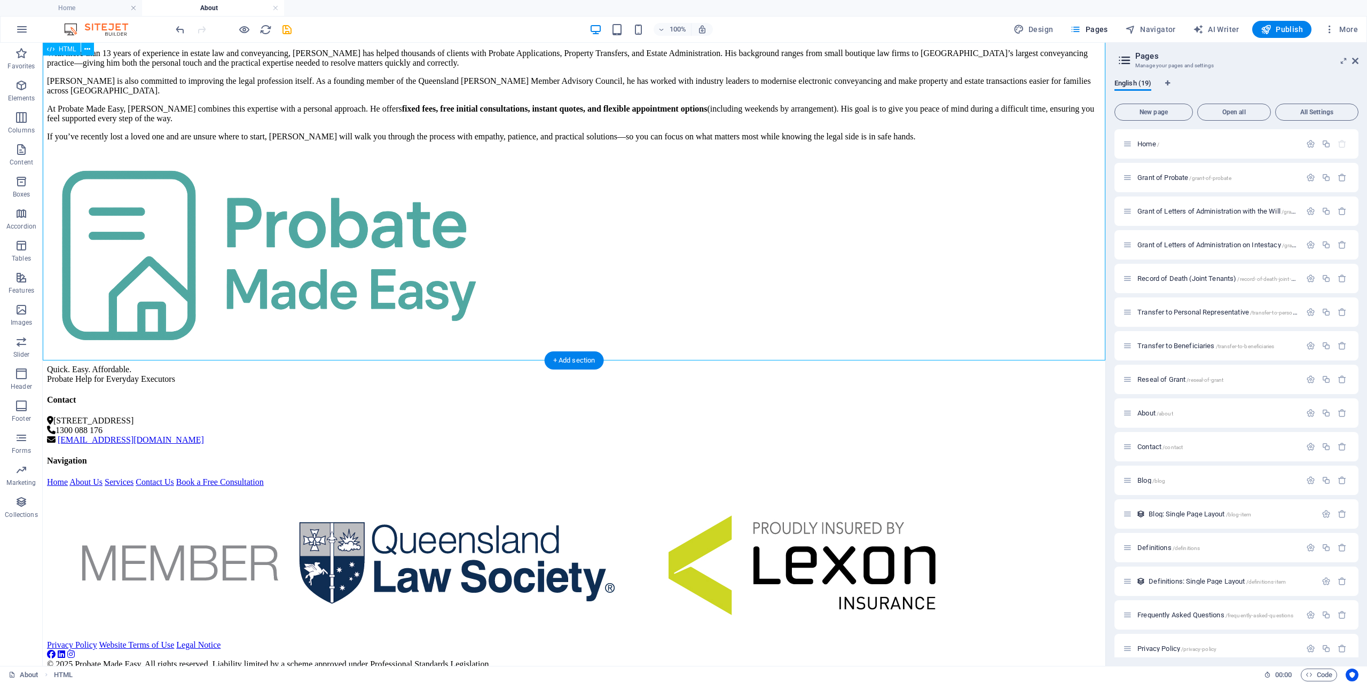
scroll to position [1587, 0]
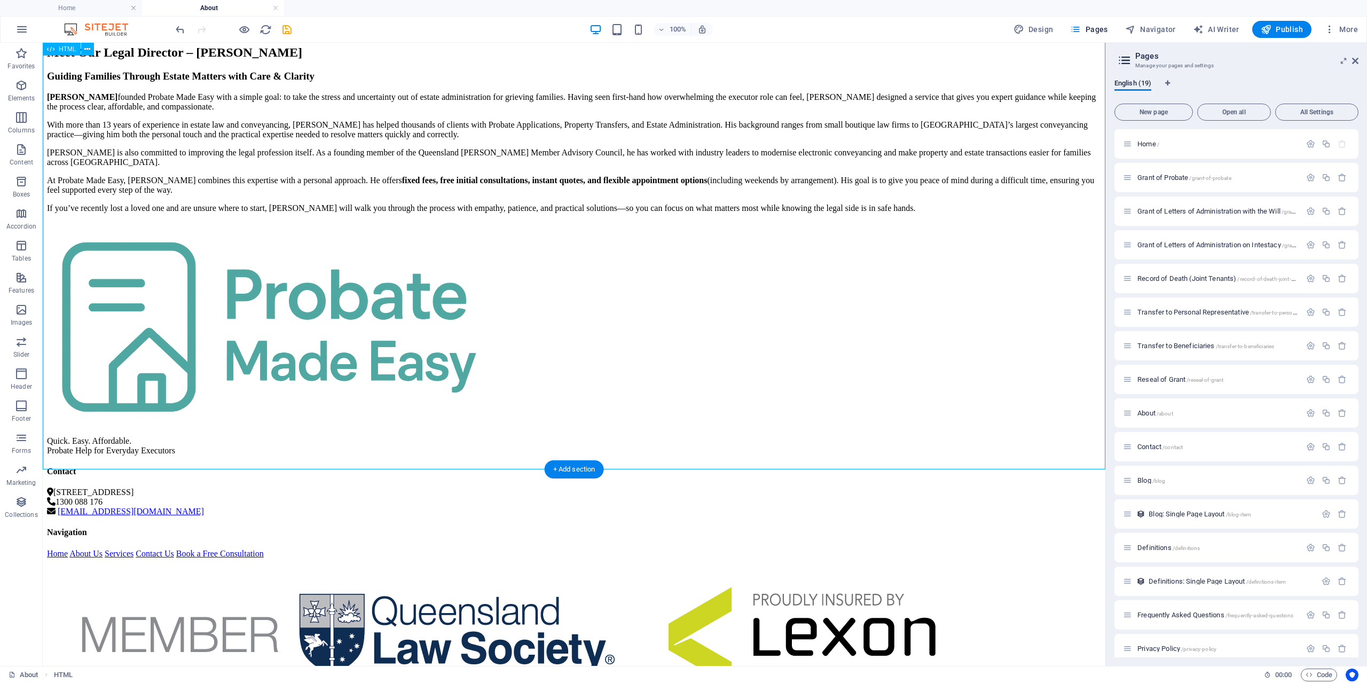
click at [85, 49] on icon at bounding box center [87, 49] width 6 height 11
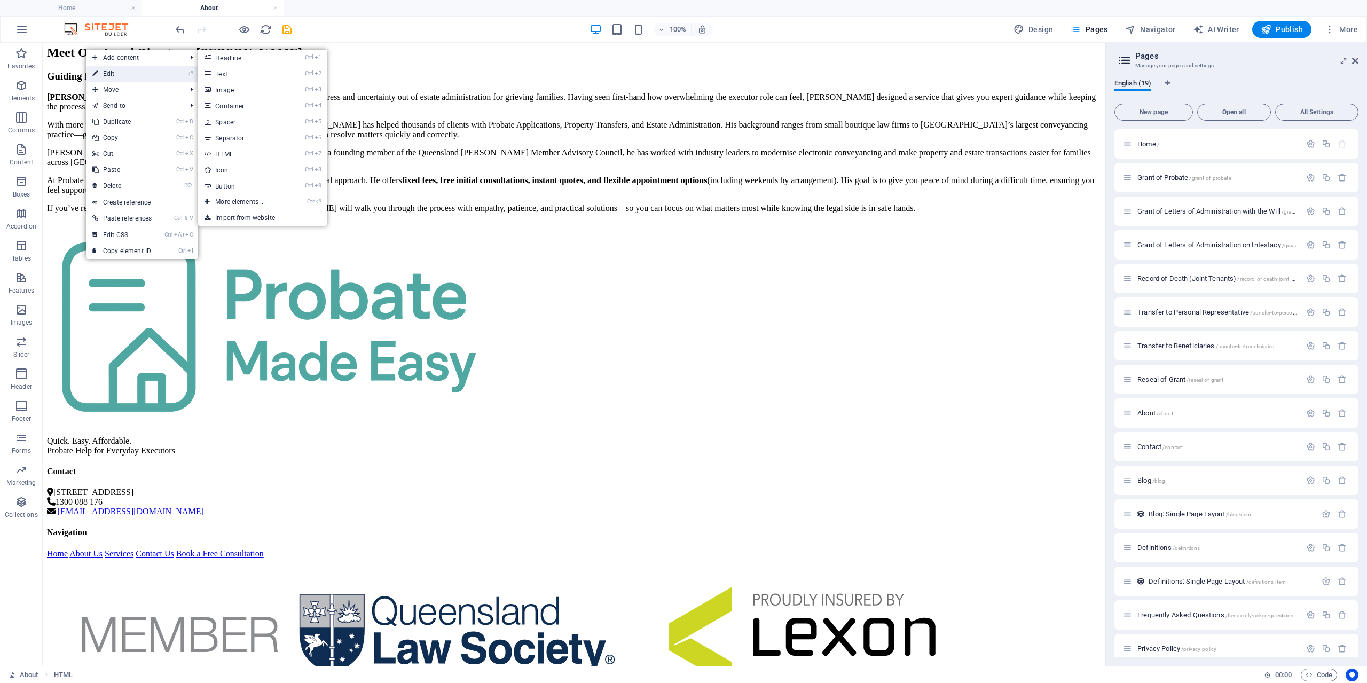
click at [113, 73] on link "⏎ Edit" at bounding box center [122, 74] width 72 height 16
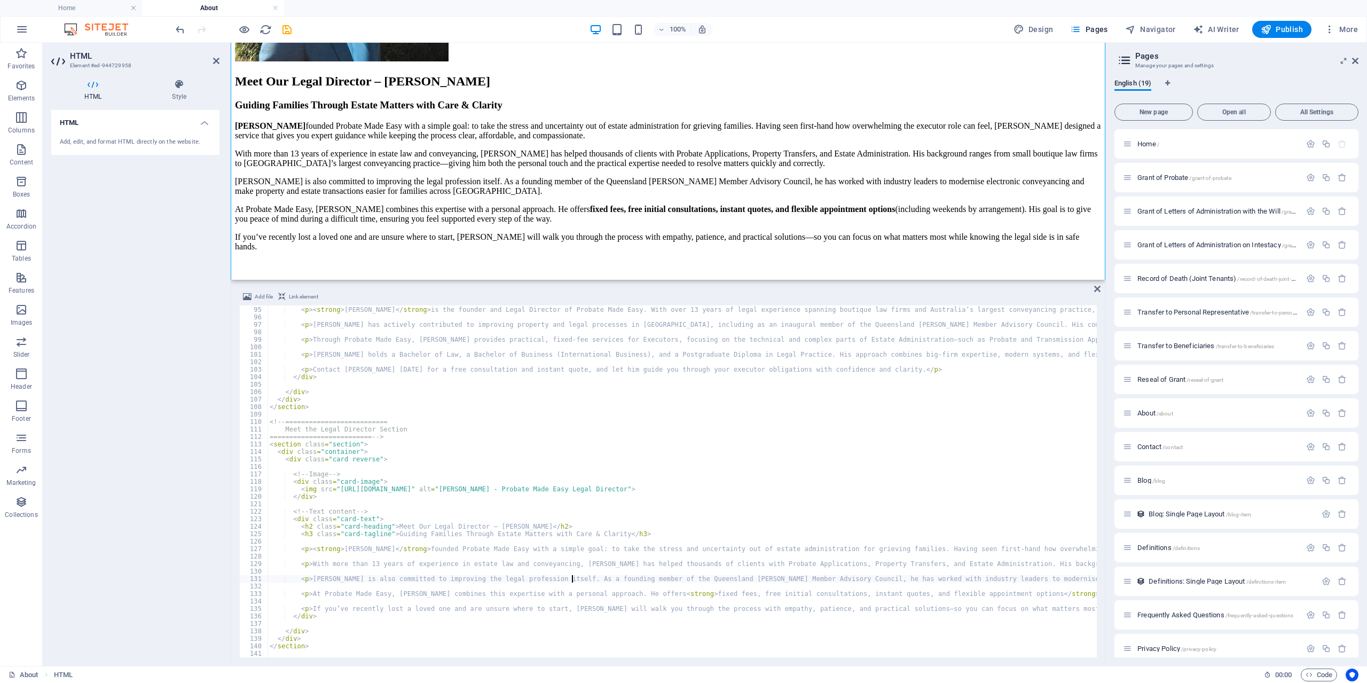
click at [572, 578] on div "< p > < strong > [PERSON_NAME] </ strong > is the founder and Legal Director of…" at bounding box center [1074, 482] width 1612 height 367
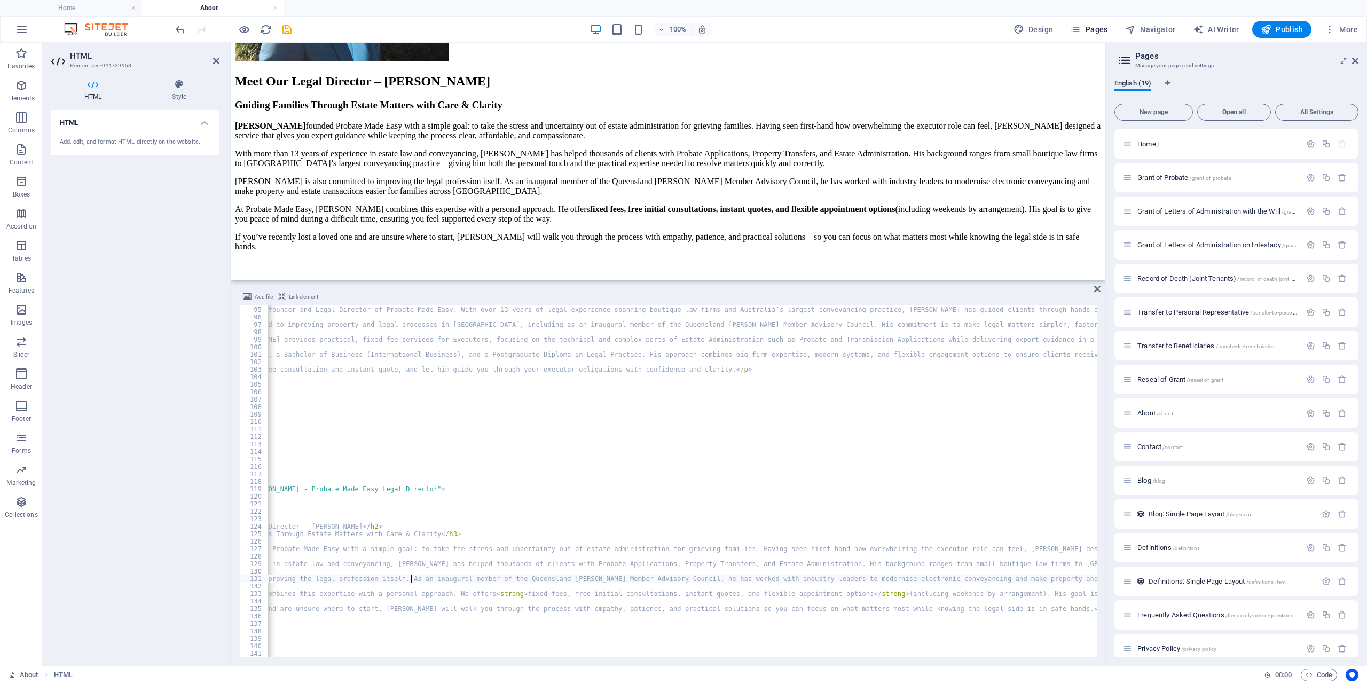
scroll to position [0, 190]
type textarea "<p>[PERSON_NAME] is also committed to improving the legal profession itself. As…"
click at [1098, 289] on icon at bounding box center [1097, 289] width 6 height 9
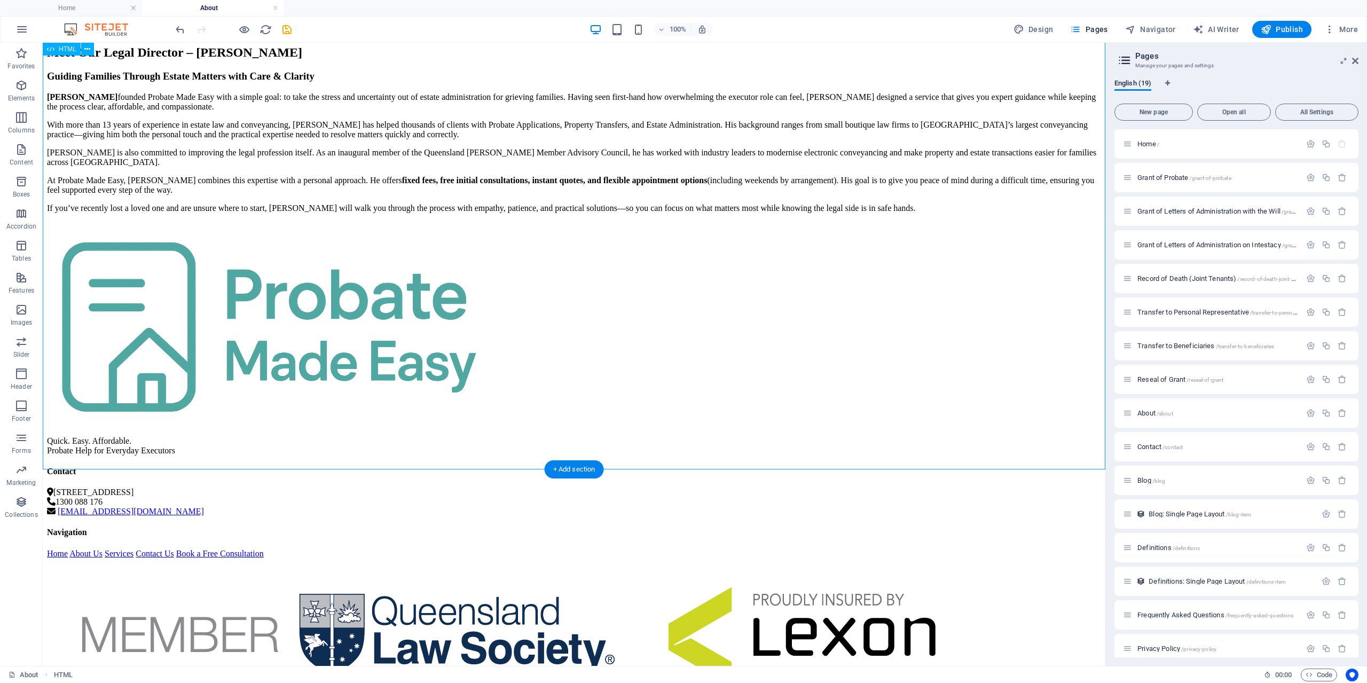
drag, startPoint x: 831, startPoint y: 403, endPoint x: 733, endPoint y: 343, distance: 114.6
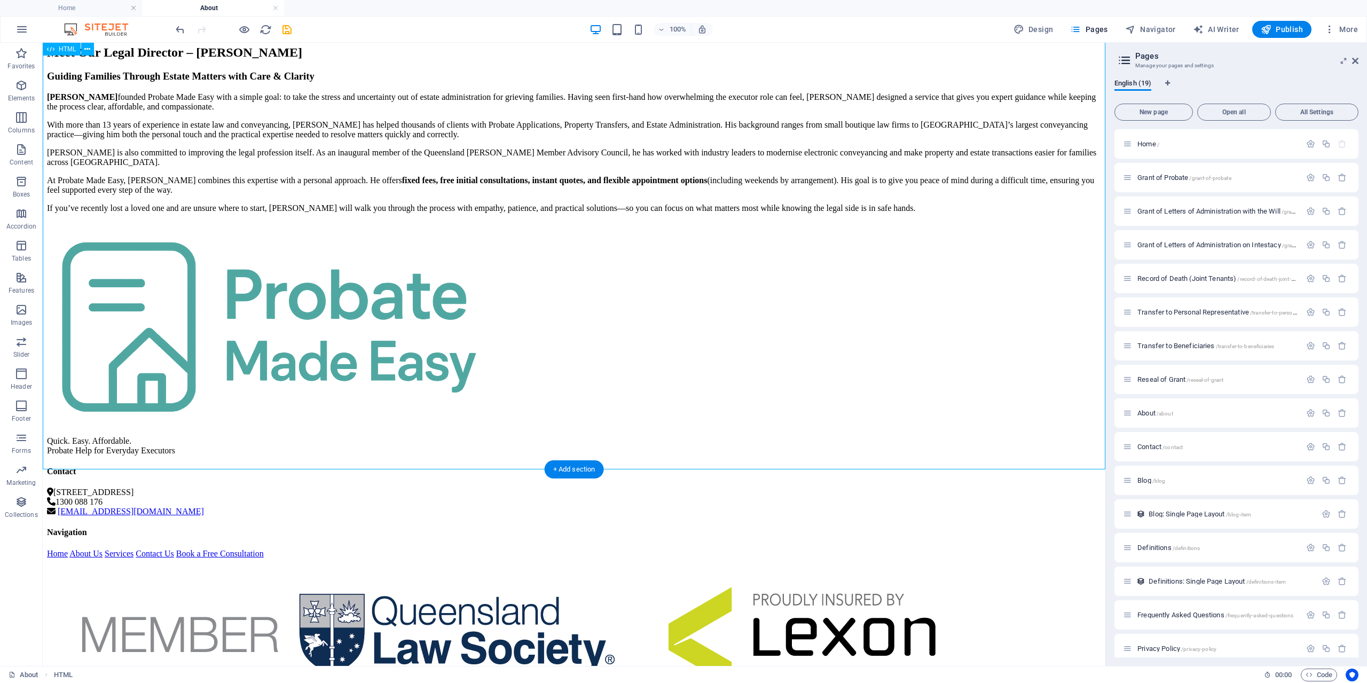
drag, startPoint x: 796, startPoint y: 399, endPoint x: 732, endPoint y: 389, distance: 64.9
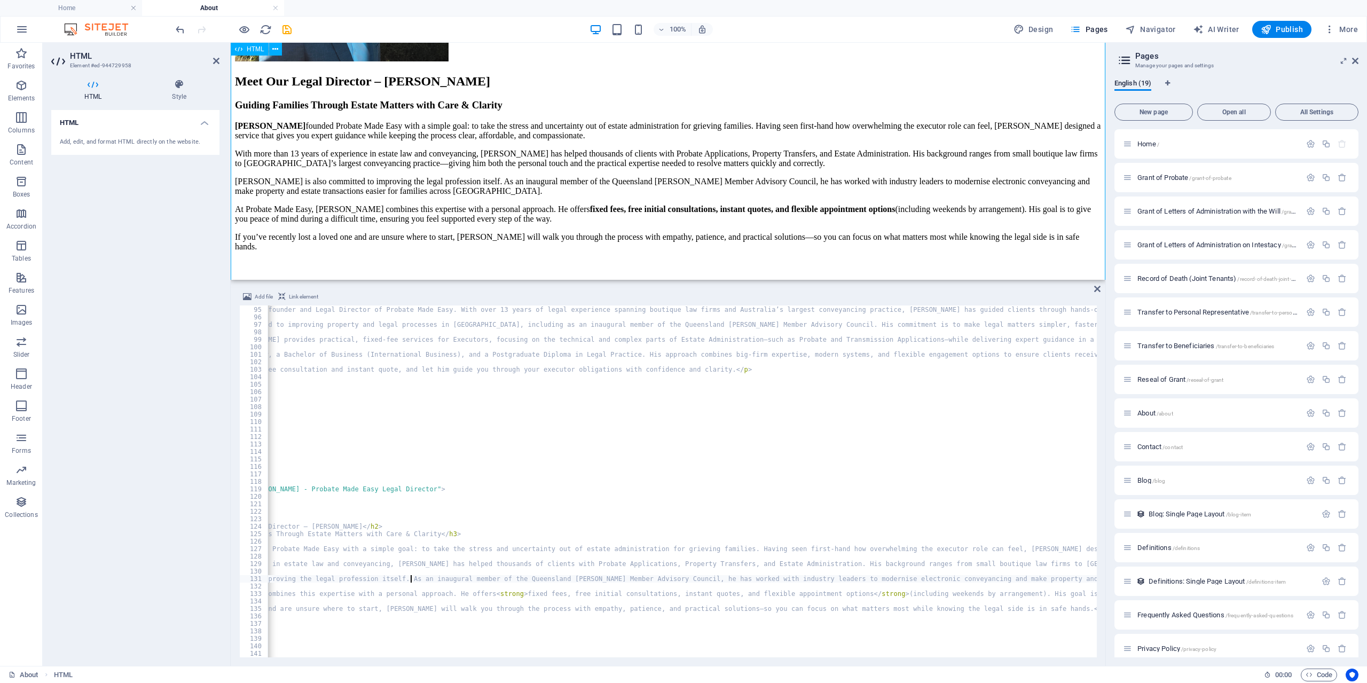
click at [1097, 285] on icon at bounding box center [1097, 289] width 6 height 9
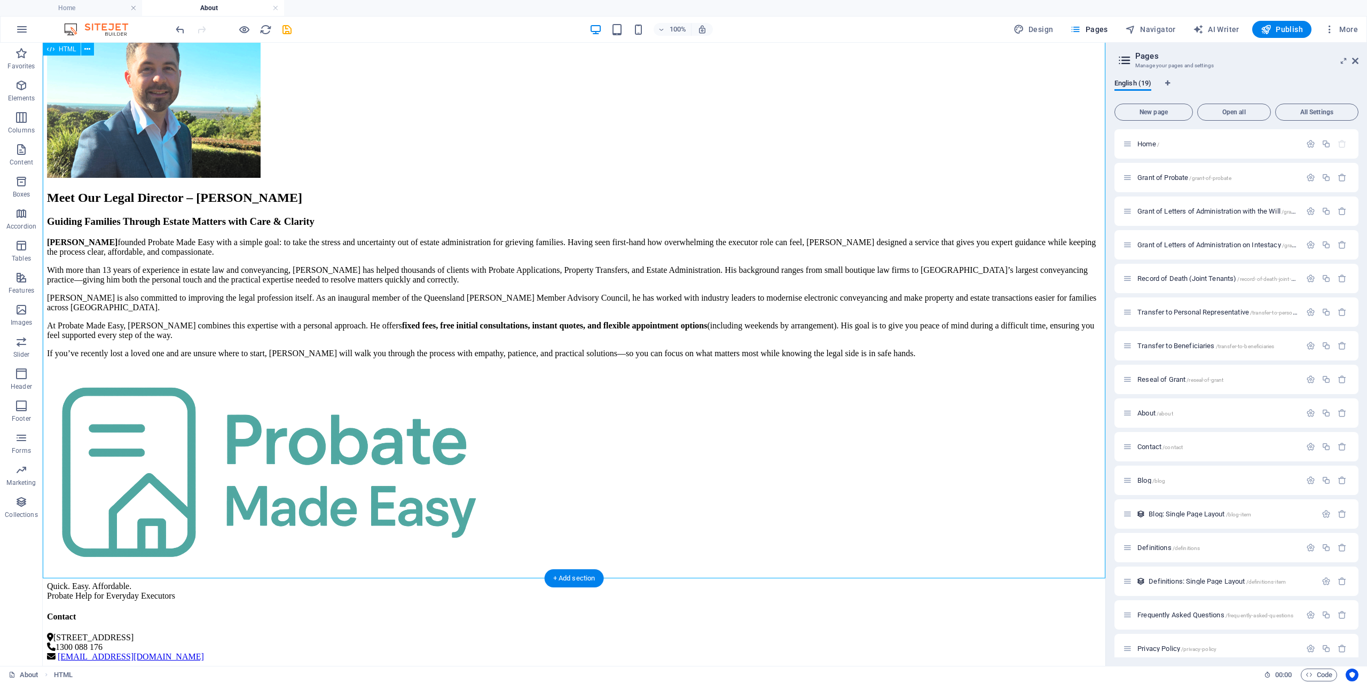
scroll to position [1478, 0]
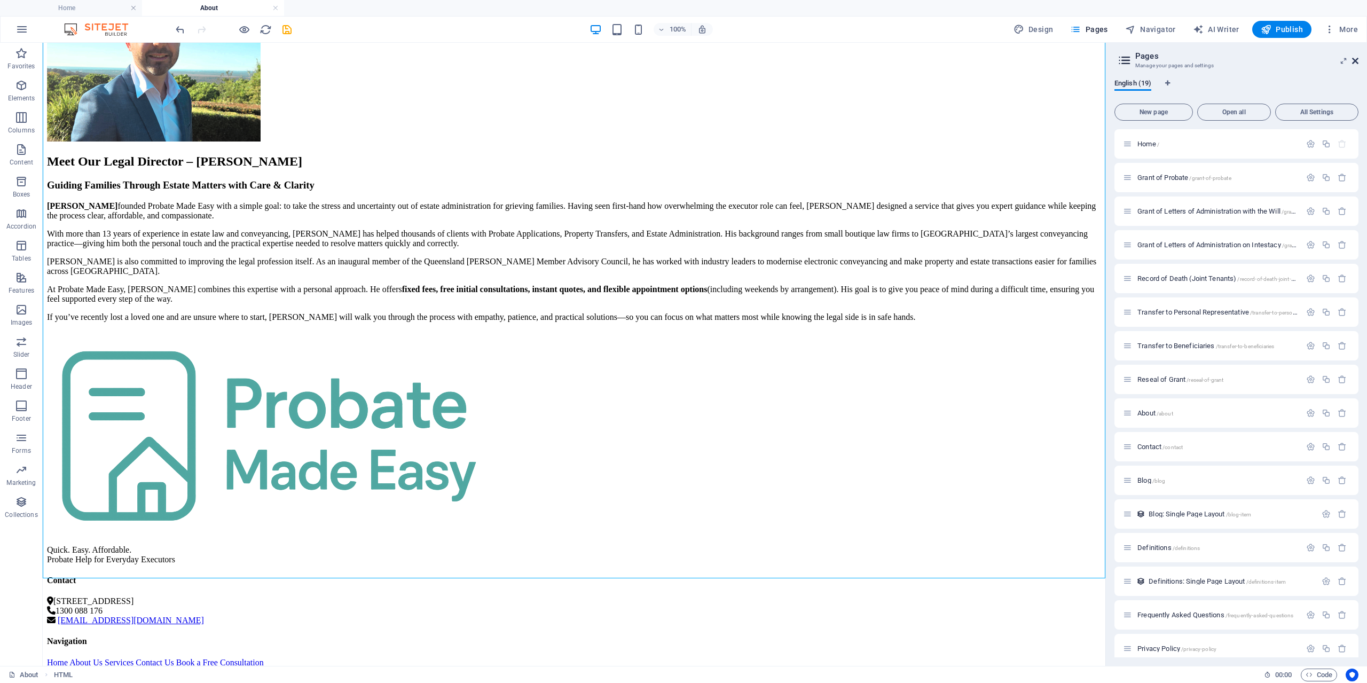
drag, startPoint x: 1355, startPoint y: 62, endPoint x: 1297, endPoint y: 26, distance: 68.6
click at [1355, 62] on icon at bounding box center [1355, 61] width 6 height 9
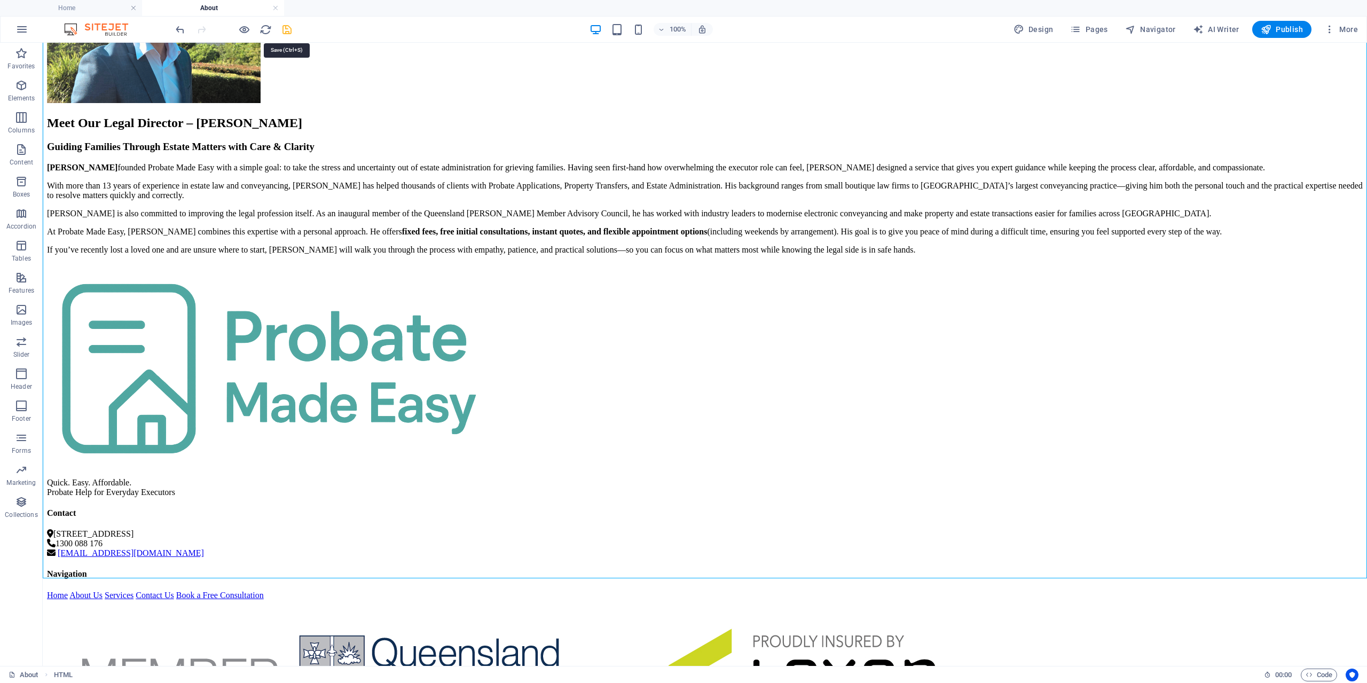
click at [286, 33] on icon "save" at bounding box center [287, 30] width 12 height 12
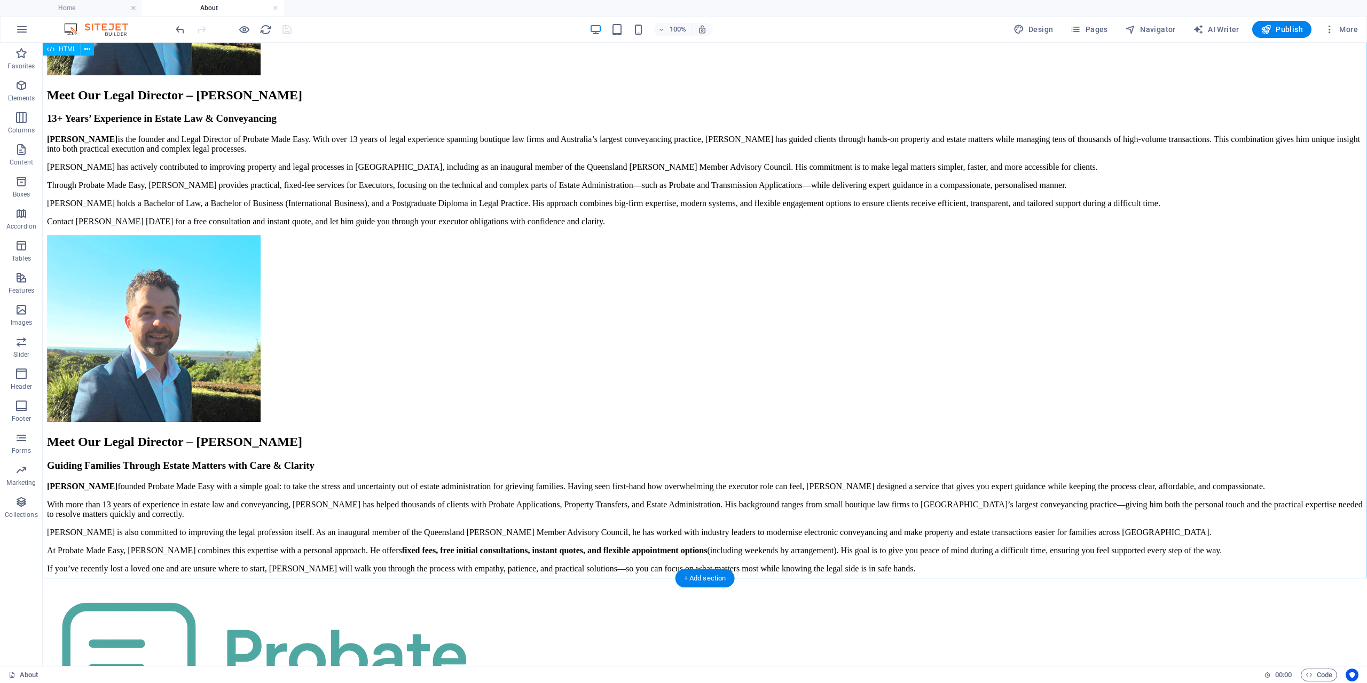
scroll to position [988, 0]
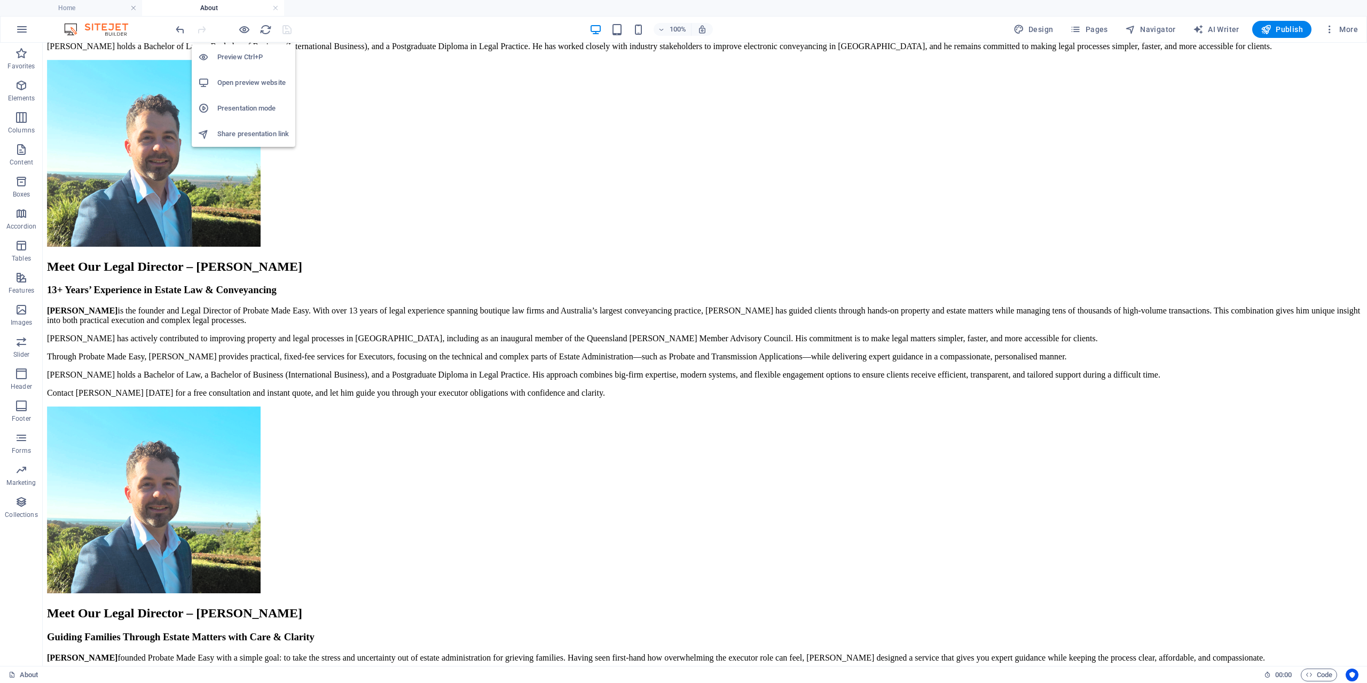
click at [249, 81] on h6 "Open preview website" at bounding box center [253, 82] width 72 height 13
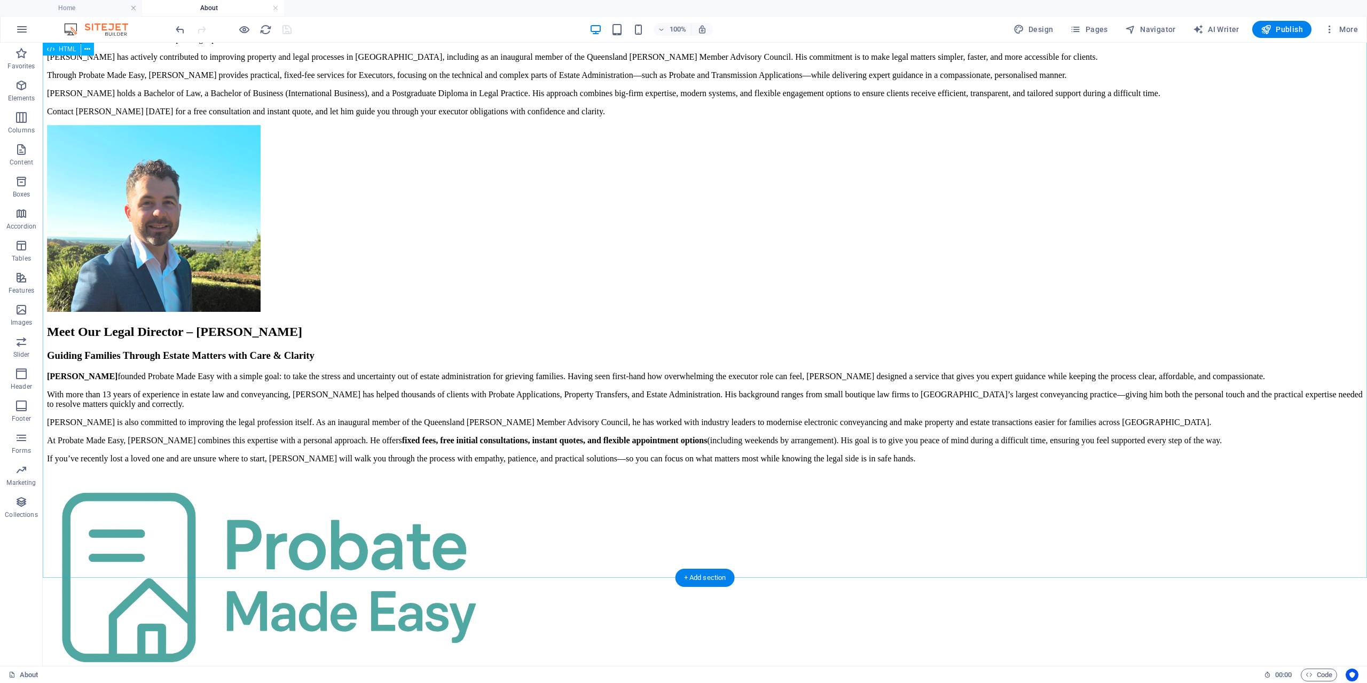
scroll to position [1097, 0]
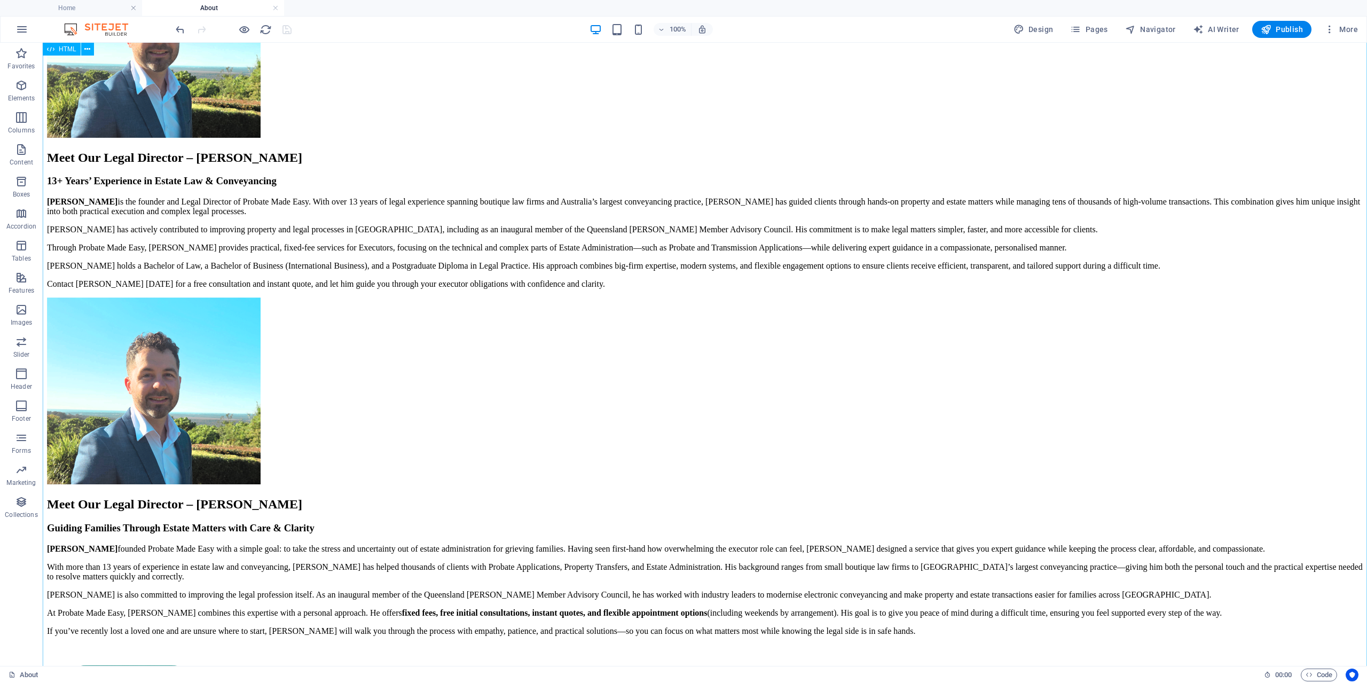
click at [91, 54] on button at bounding box center [87, 49] width 13 height 13
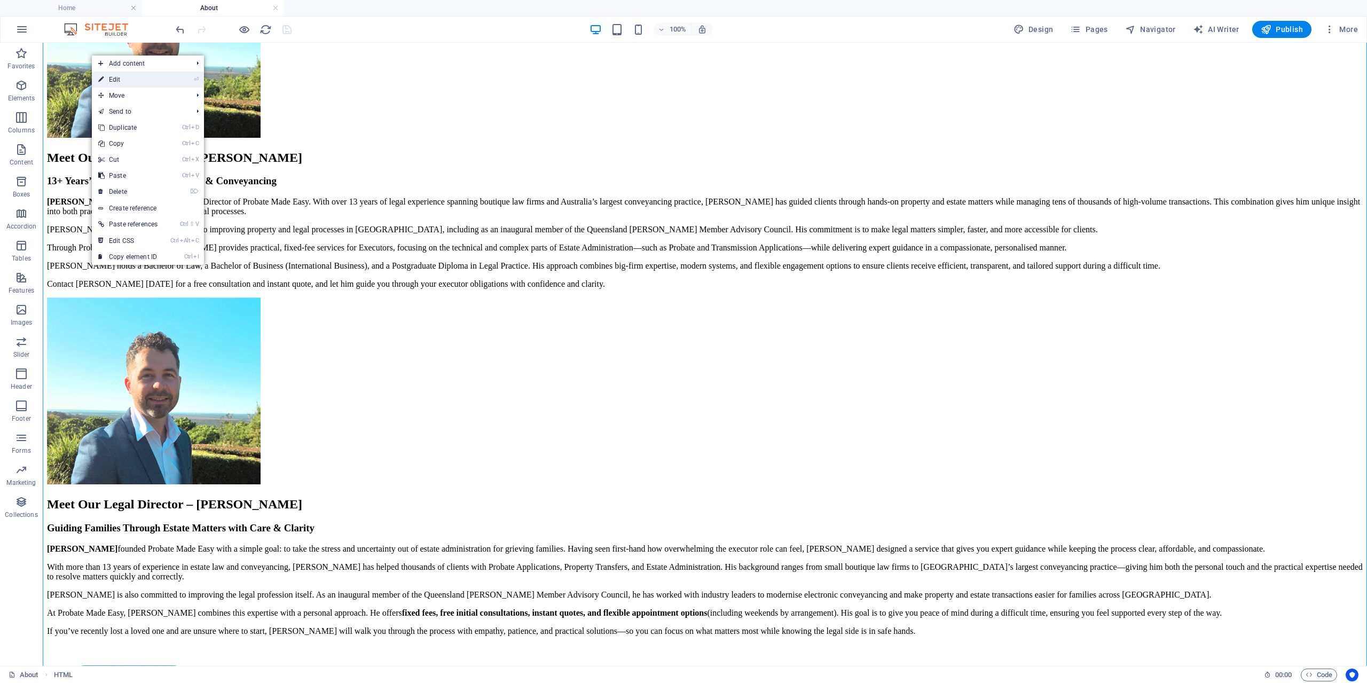
drag, startPoint x: 106, startPoint y: 77, endPoint x: 34, endPoint y: 125, distance: 86.8
click at [106, 77] on link "⏎ Edit" at bounding box center [128, 80] width 72 height 16
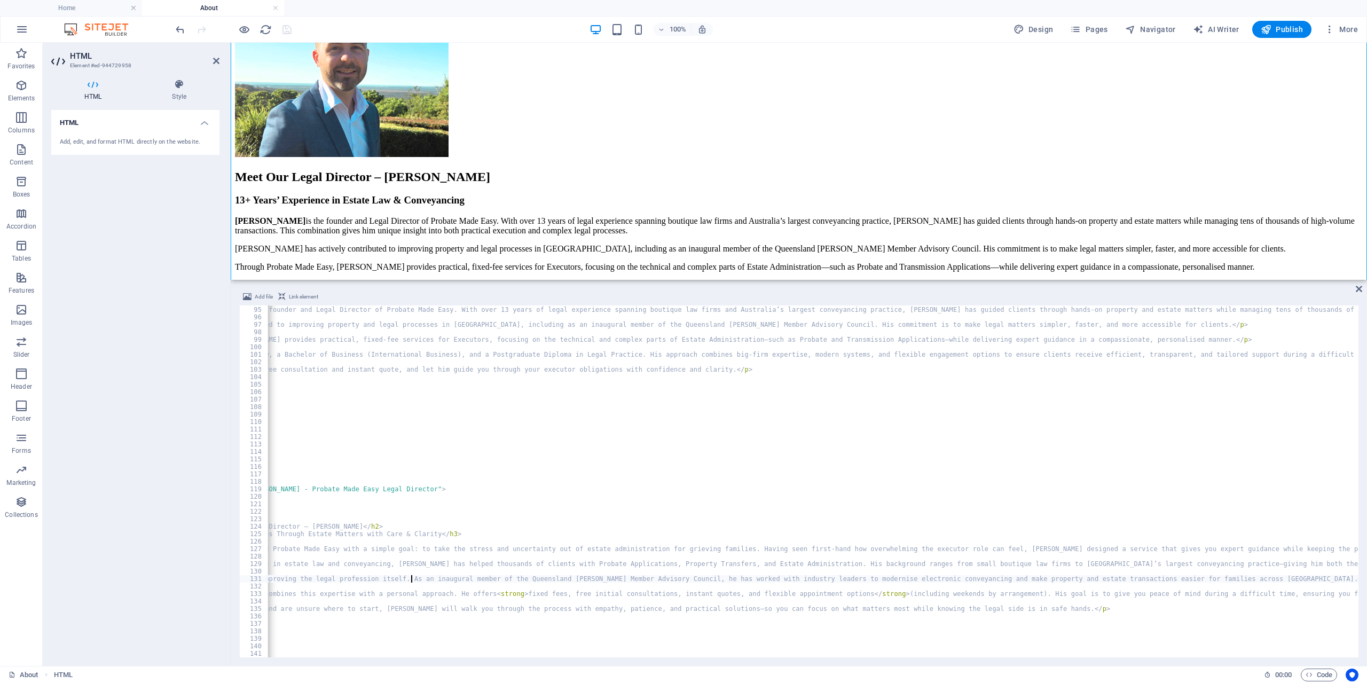
scroll to position [0, 191]
click at [1122, 562] on div "< p > < strong > [PERSON_NAME] </ strong > is the founder and Legal Director of…" at bounding box center [883, 482] width 1612 height 367
click at [1172, 577] on div "< p > < strong > [PERSON_NAME] </ strong > is the founder and Legal Director of…" at bounding box center [883, 482] width 1612 height 367
click at [1122, 565] on div "< p > < strong > [PERSON_NAME] </ strong > is the founder and Legal Director of…" at bounding box center [883, 482] width 1612 height 367
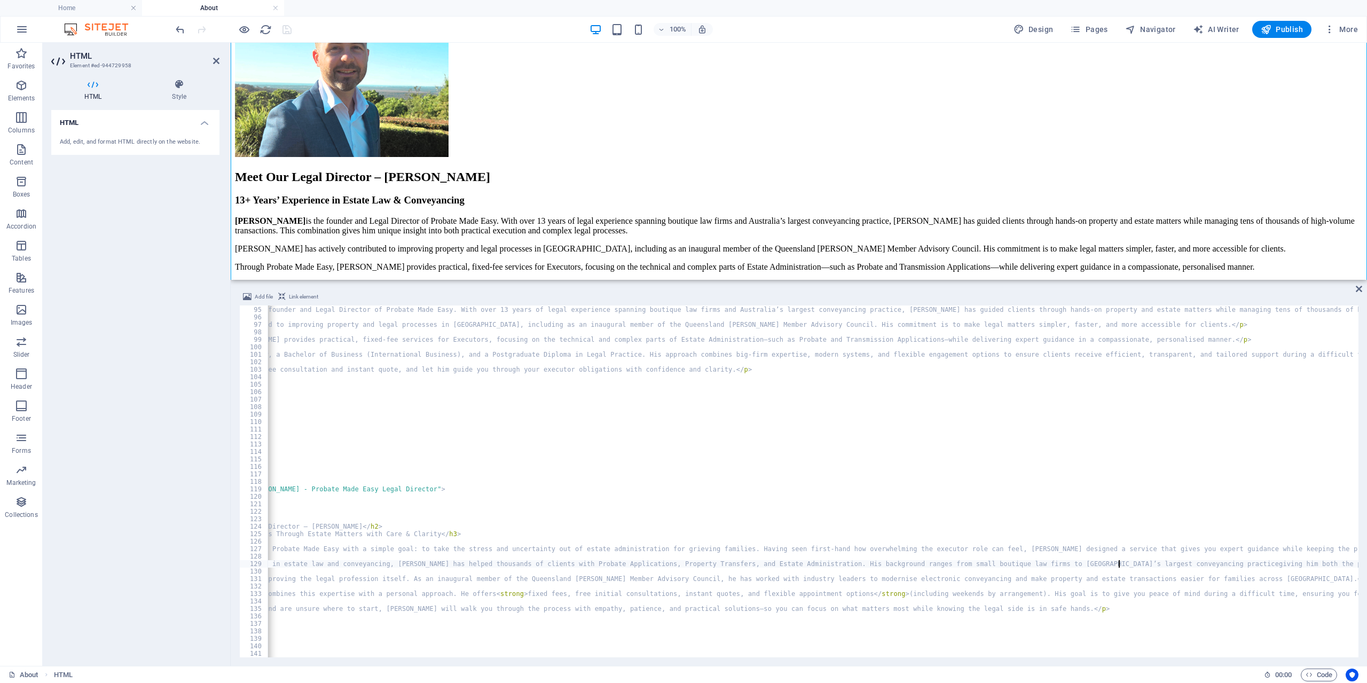
type textarea "<p>With more than 13 years of experience in estate law and conveyancing, [PERSO…"
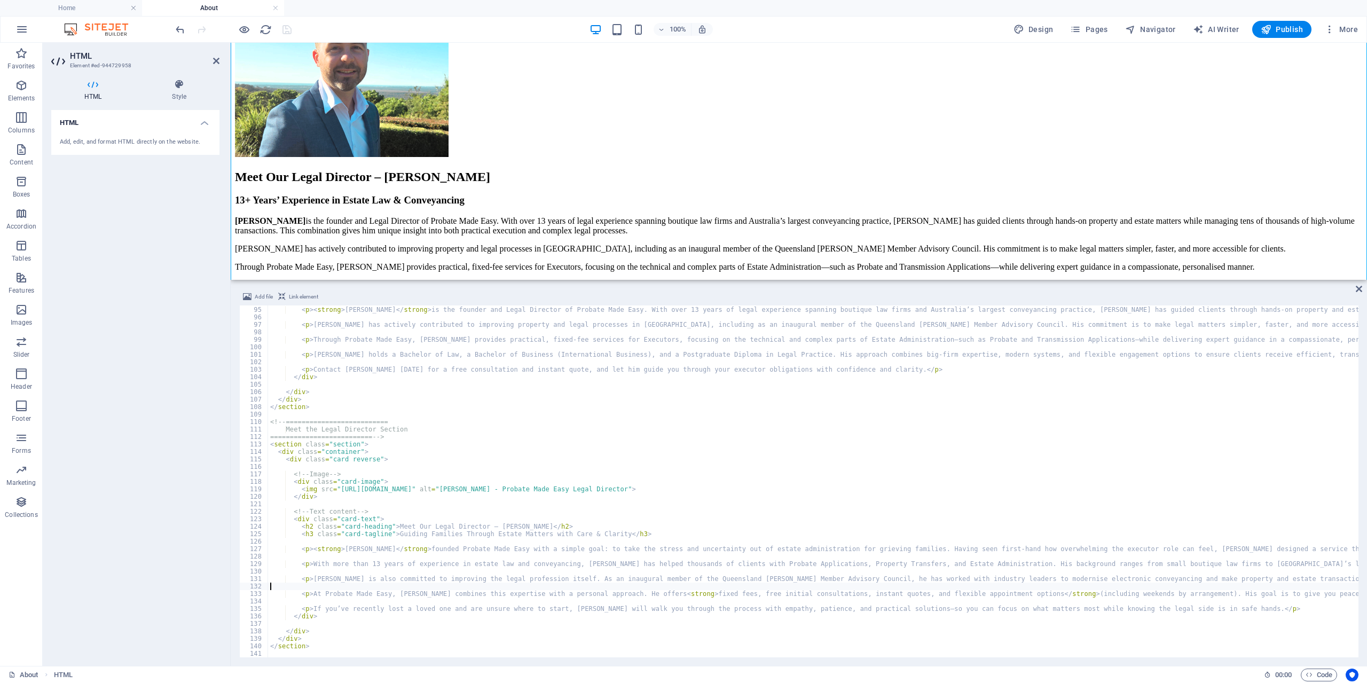
click at [1019, 587] on div "< p > < strong > [PERSON_NAME] </ strong > is the founder and Legal Director of…" at bounding box center [1074, 482] width 1612 height 367
click at [849, 597] on div "< p > < strong > [PERSON_NAME] </ strong > is the founder and Legal Director of…" at bounding box center [1074, 482] width 1612 height 367
type textarea "<p>At Probate Made Easy, [PERSON_NAME] combines this expertise with a personal …"
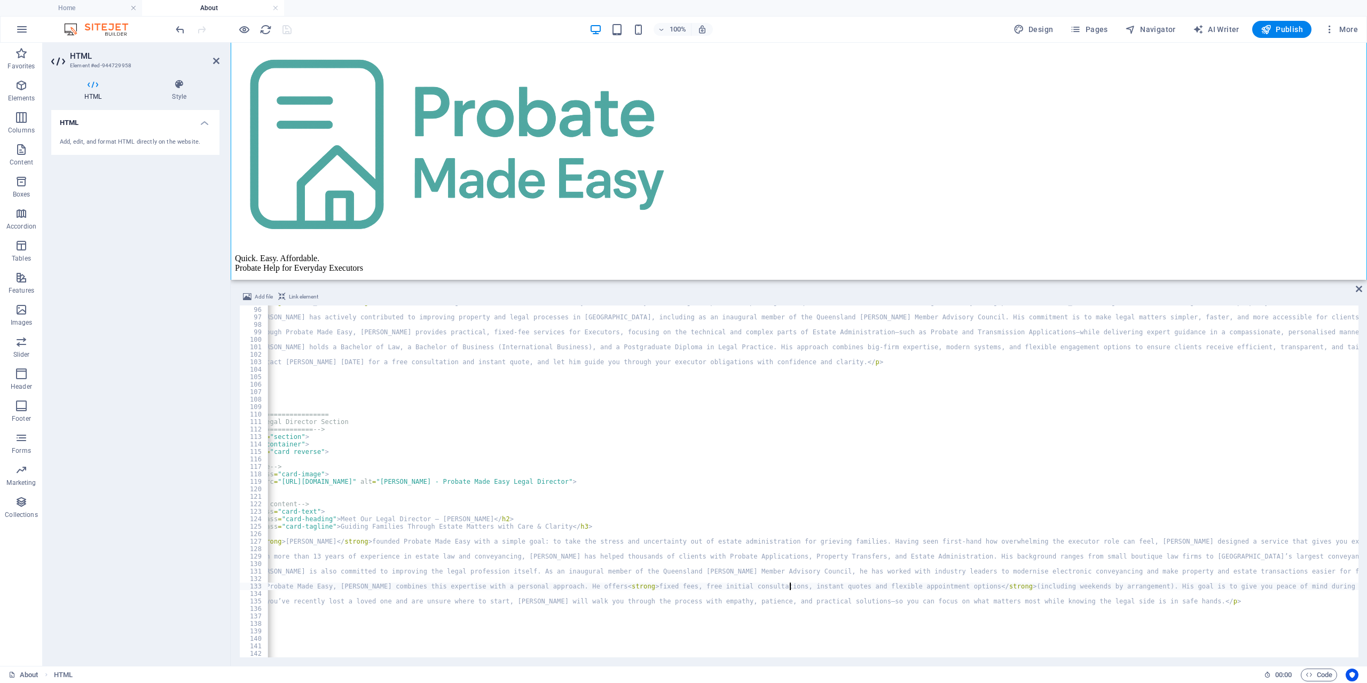
scroll to position [0, 0]
click at [818, 406] on div "< p > < strong > [PERSON_NAME] </ strong > is the founder and Legal Director of…" at bounding box center [1015, 482] width 1612 height 367
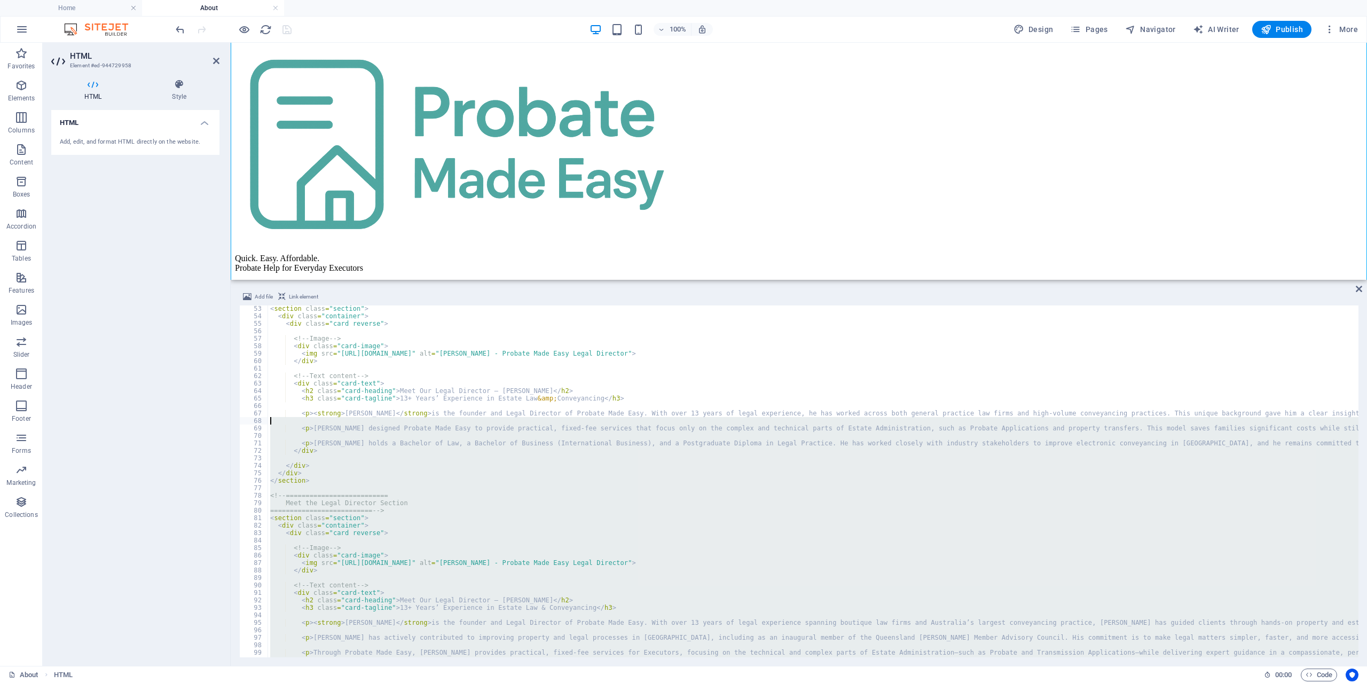
scroll to position [325, 0]
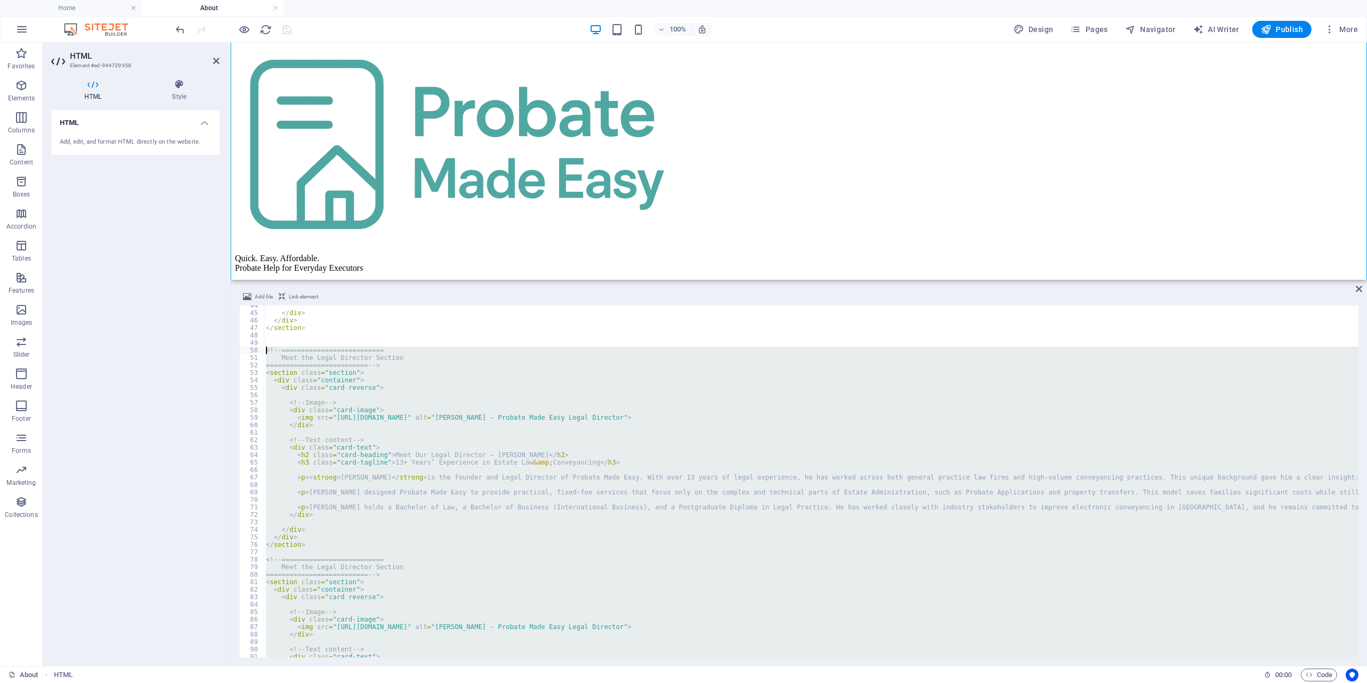
drag, startPoint x: 316, startPoint y: 402, endPoint x: 265, endPoint y: 350, distance: 72.9
click at [265, 350] on div "</ div > </ div > </ section > <!-- ========================== Meet the Legal D…" at bounding box center [1070, 485] width 1612 height 367
type textarea "<!-- ========================== Meet the Legal Director Section"
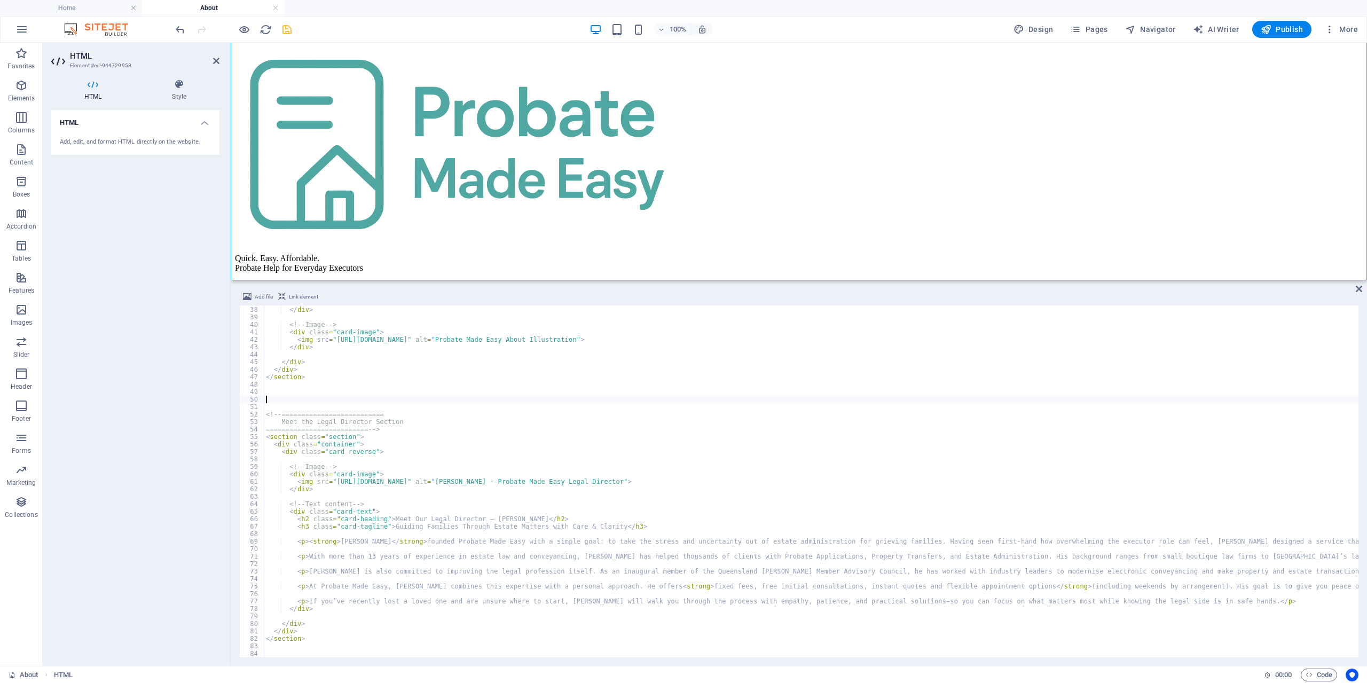
scroll to position [1193, 0]
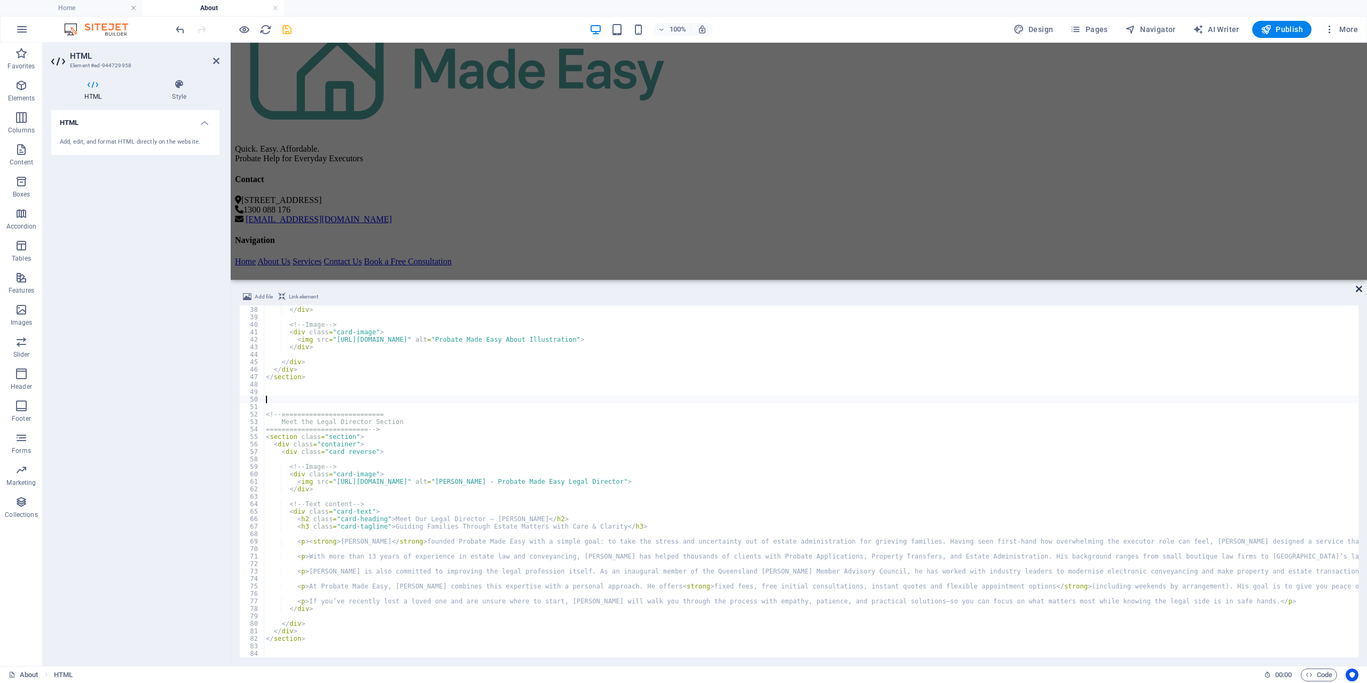
click at [1359, 293] on icon at bounding box center [1359, 289] width 6 height 9
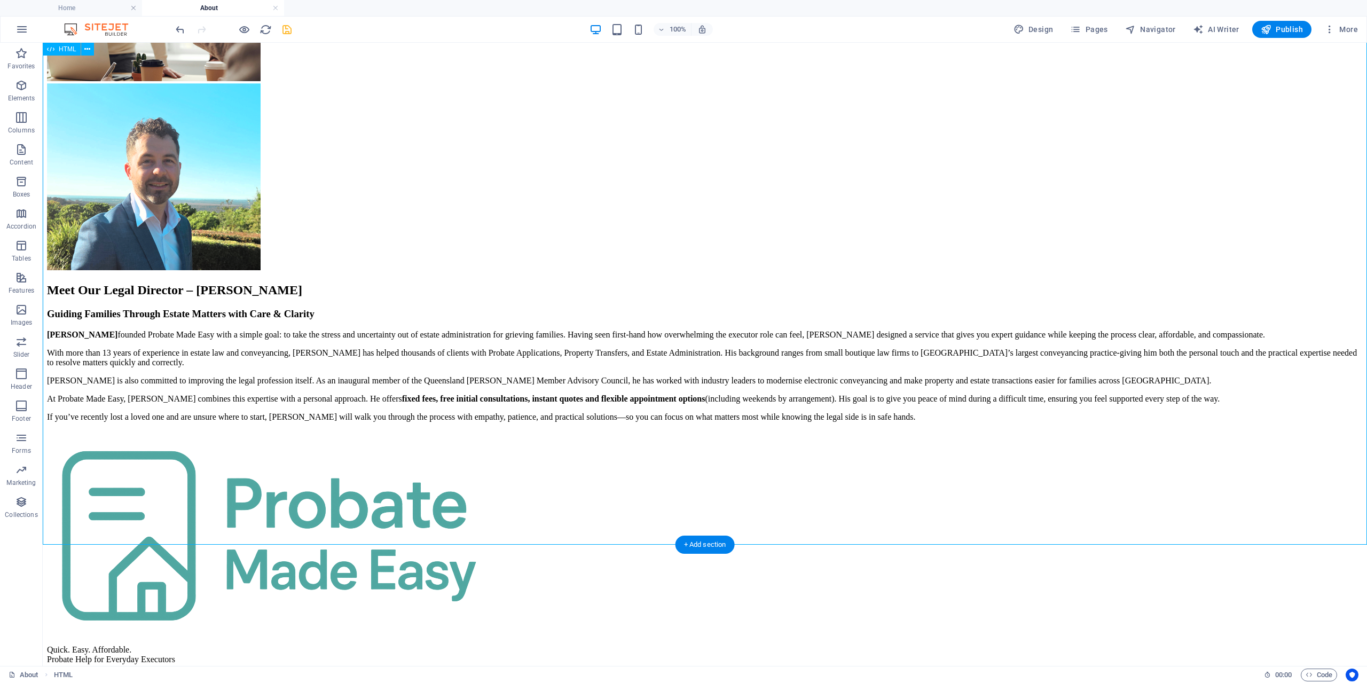
scroll to position [665, 0]
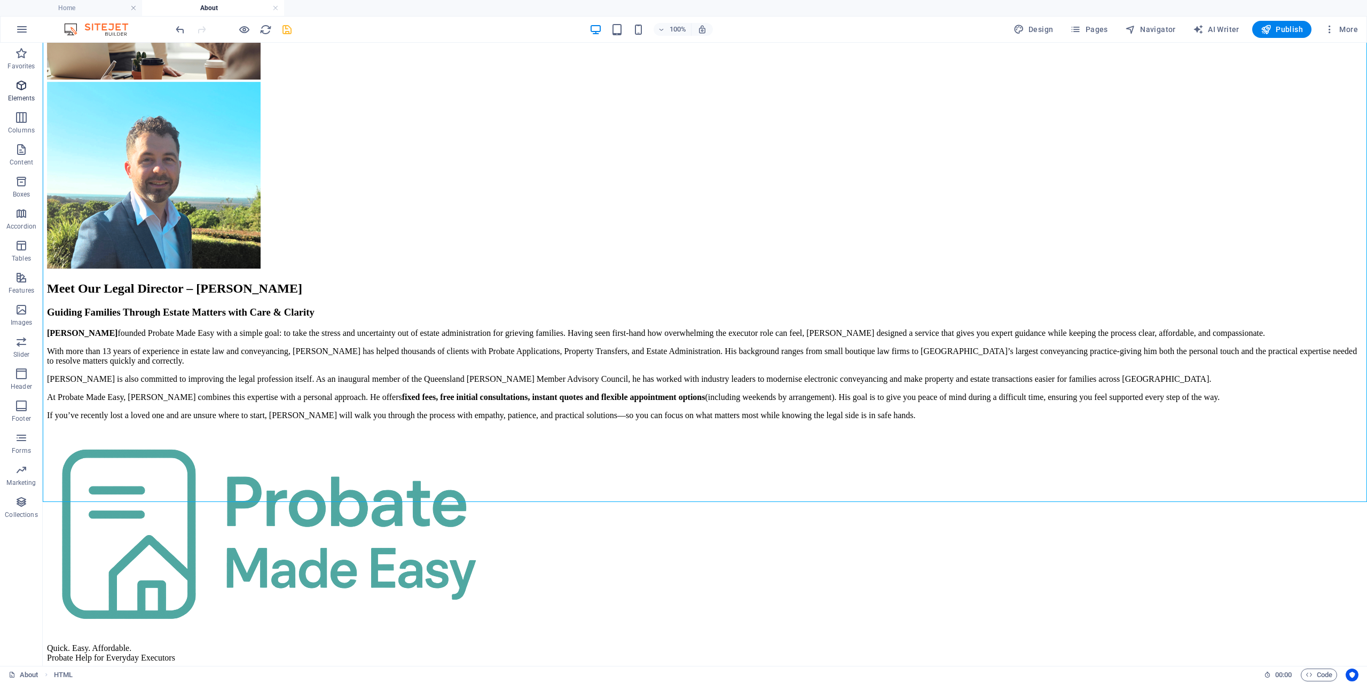
click at [25, 89] on icon "button" at bounding box center [21, 85] width 13 height 13
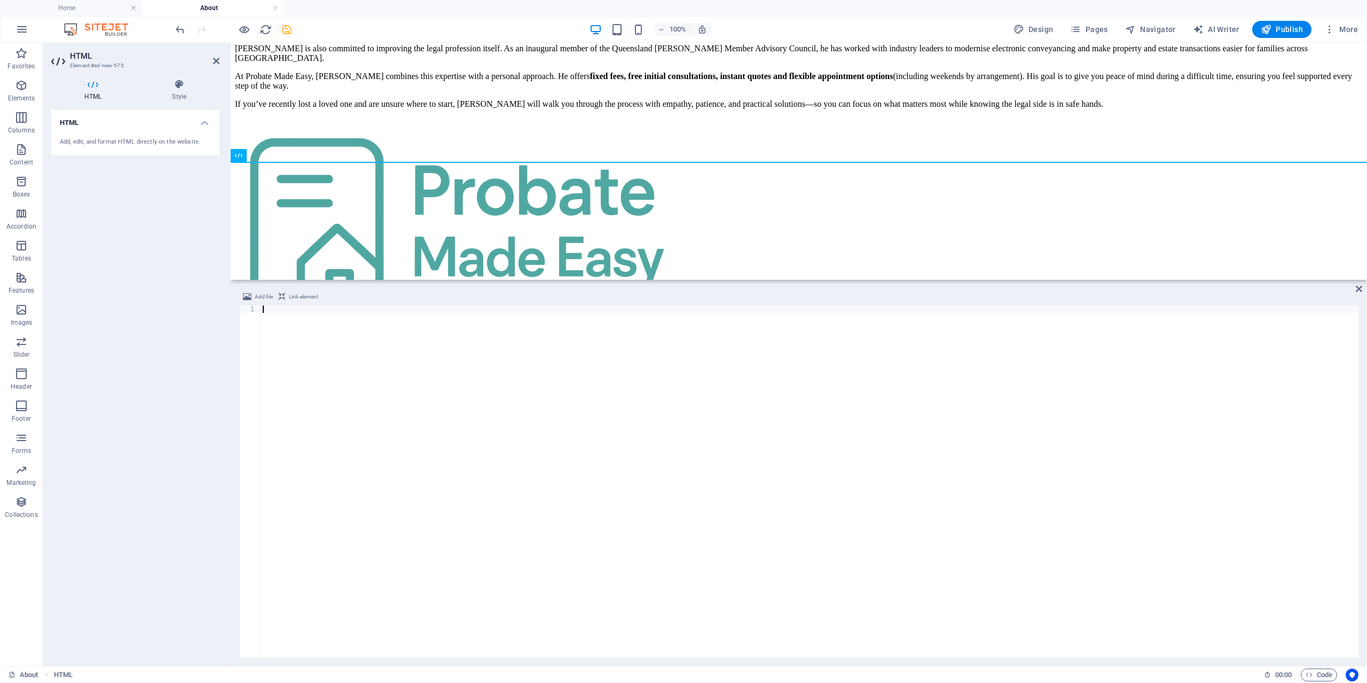
scroll to position [1006, 0]
type textarea "</section>"
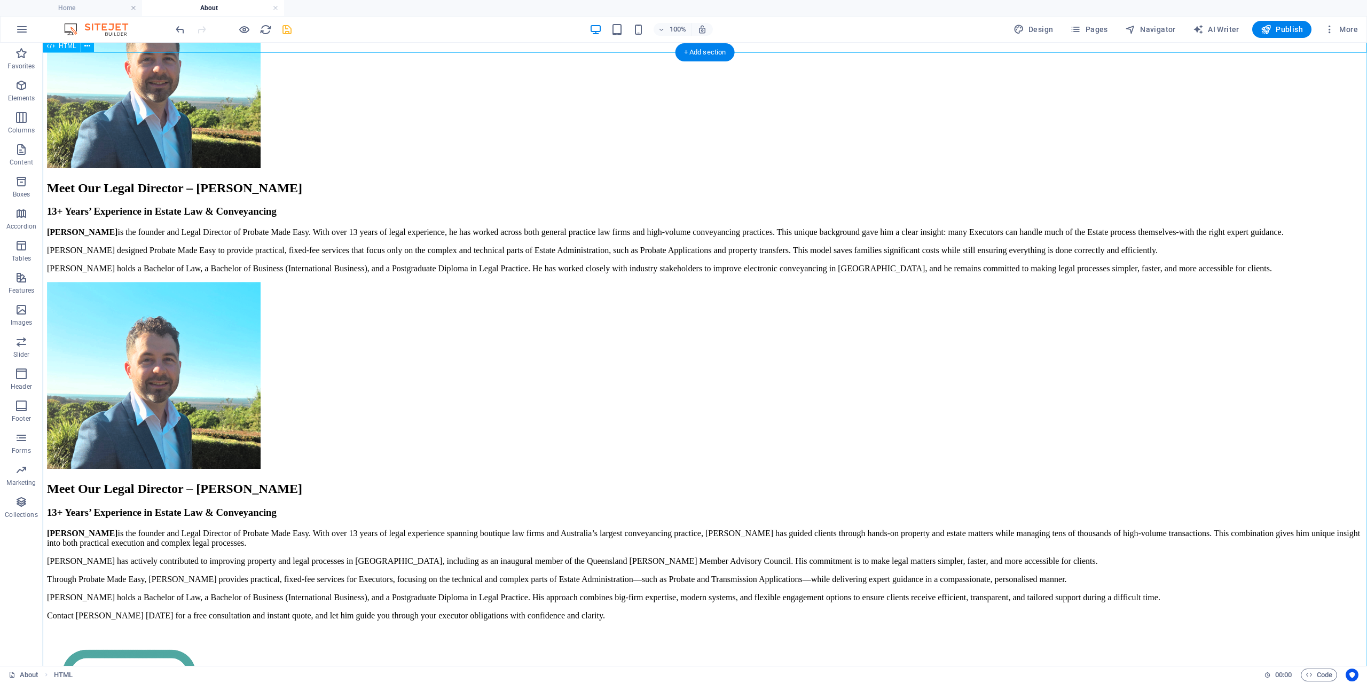
scroll to position [951, 0]
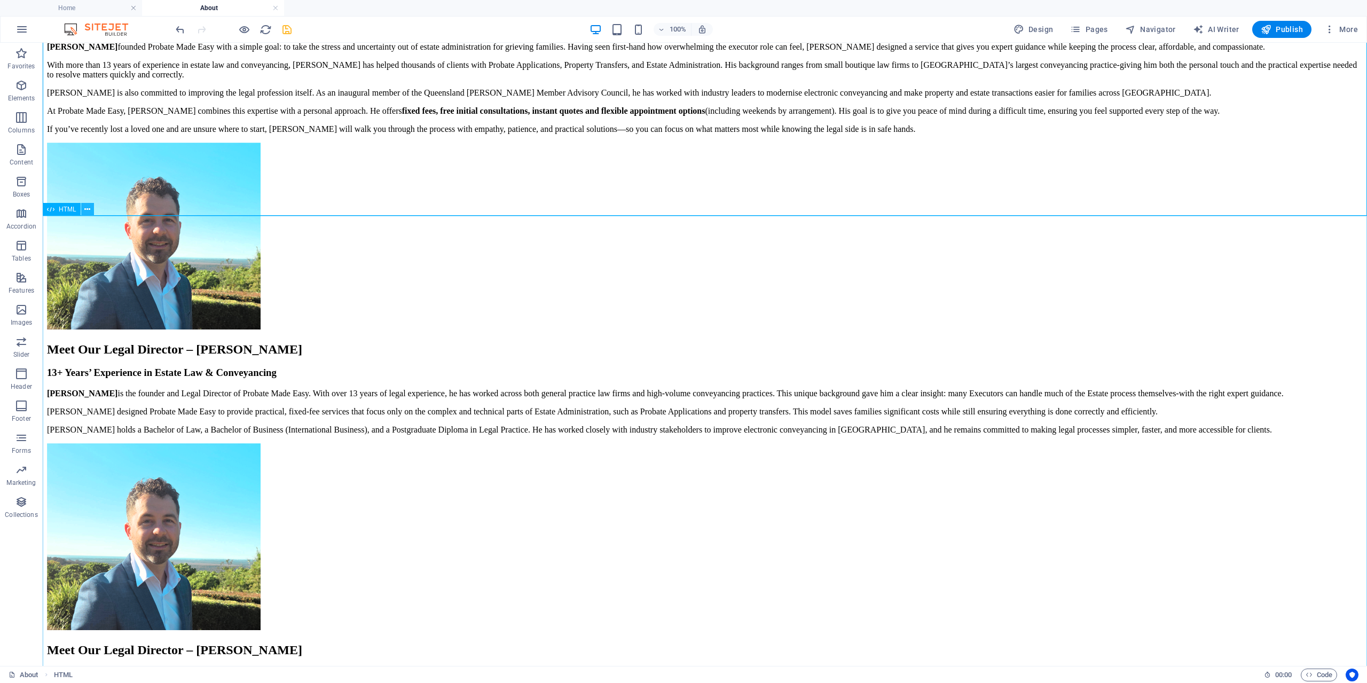
click at [88, 208] on icon at bounding box center [87, 209] width 6 height 11
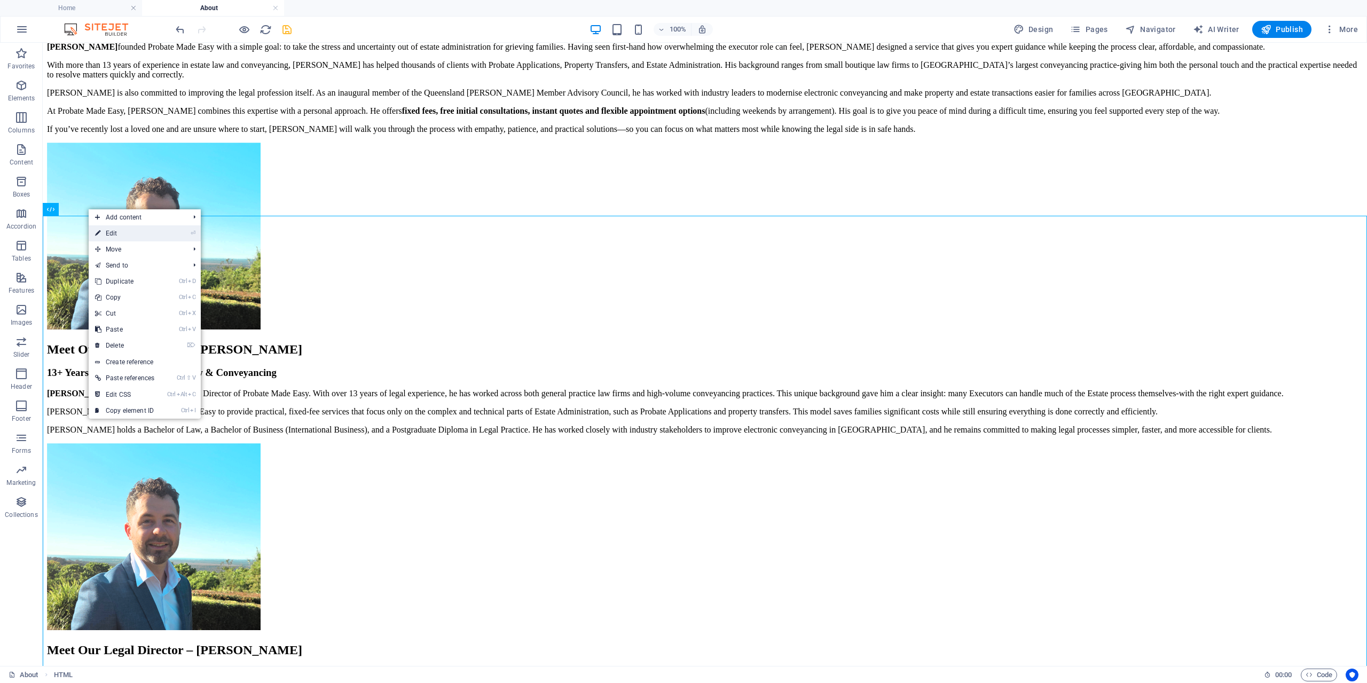
click at [127, 236] on link "⏎ Edit" at bounding box center [125, 233] width 72 height 16
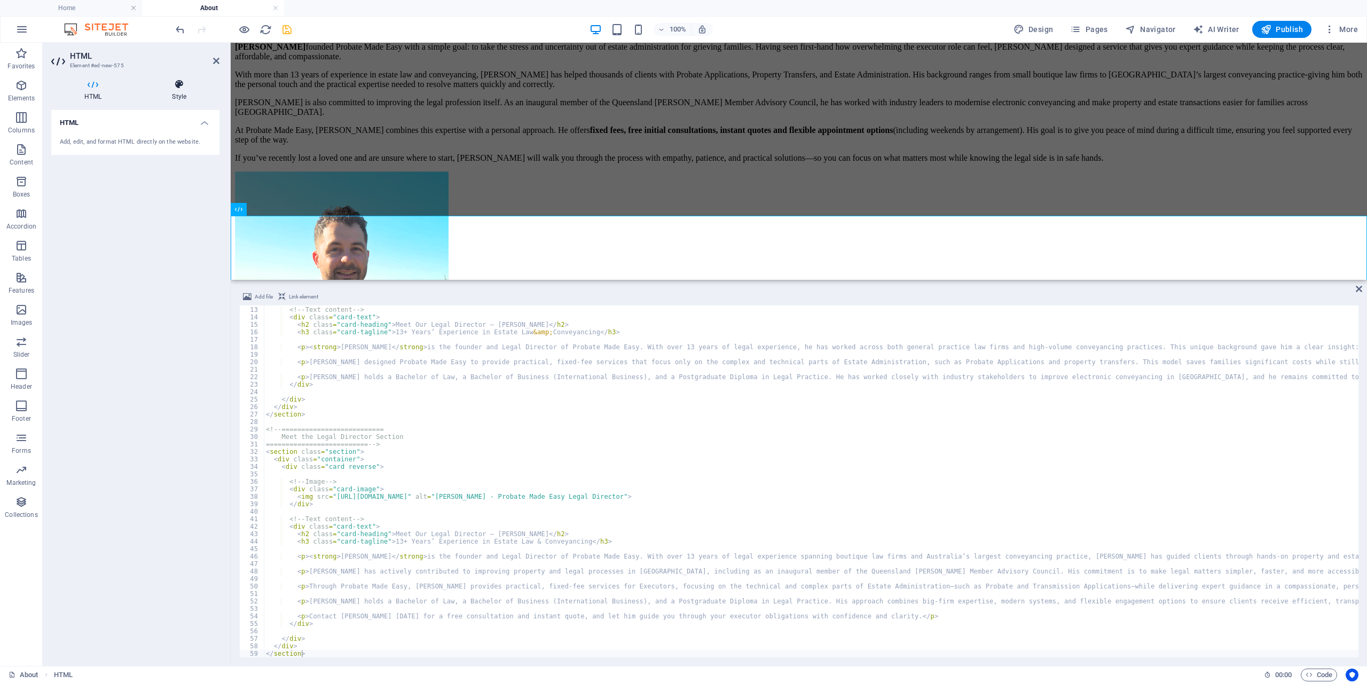
click at [175, 92] on h4 "Style" at bounding box center [179, 90] width 81 height 22
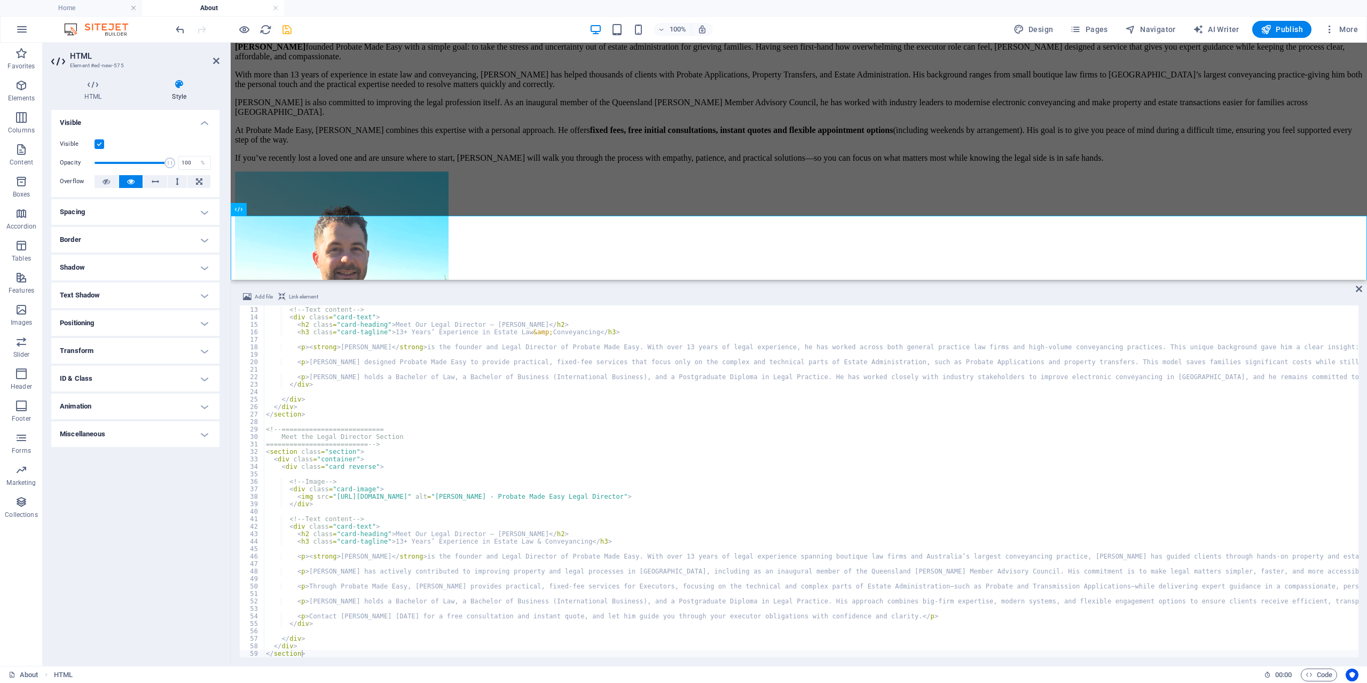
click at [98, 143] on label at bounding box center [100, 144] width 10 height 10
click at [0, 0] on input "Visible" at bounding box center [0, 0] width 0 height 0
drag, startPoint x: 214, startPoint y: 60, endPoint x: 269, endPoint y: 56, distance: 54.7
click at [214, 60] on icon at bounding box center [216, 61] width 6 height 9
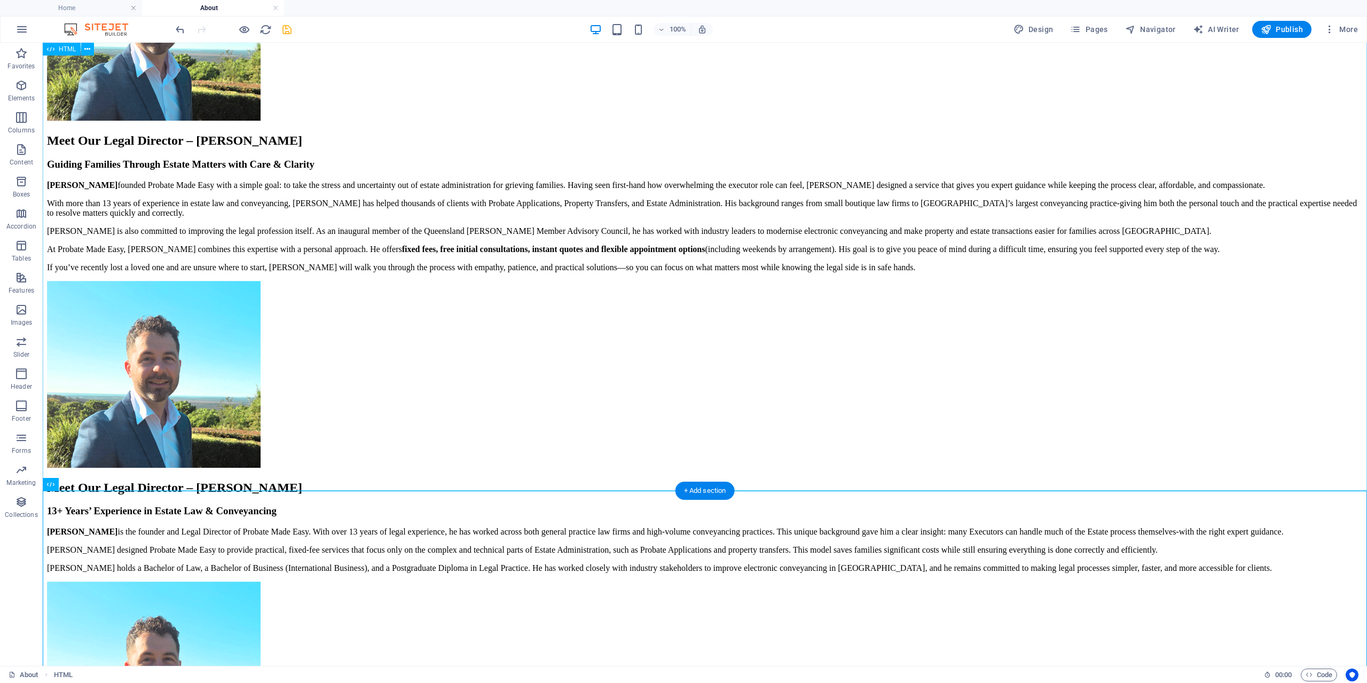
scroll to position [661, 0]
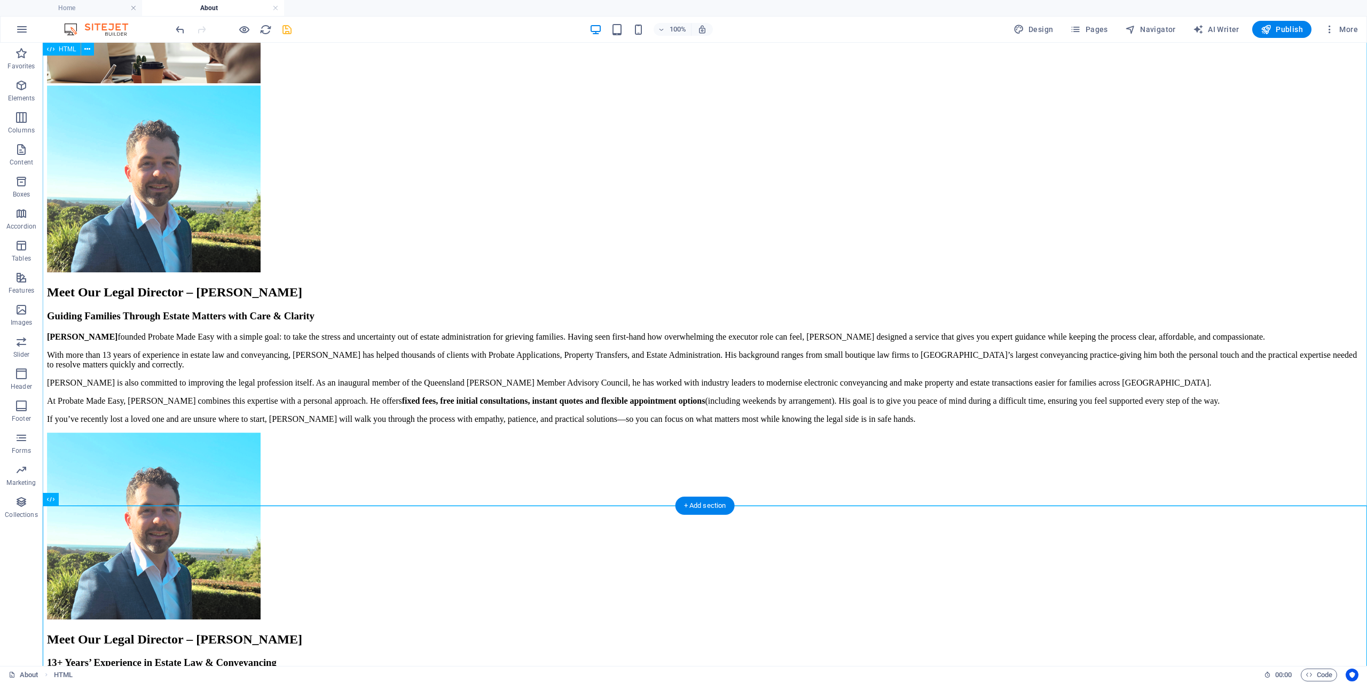
click at [382, 261] on div "Probate Made Easy Quick, easy, and affordable Probate services in [GEOGRAPHIC_D…" at bounding box center [705, 74] width 1316 height 699
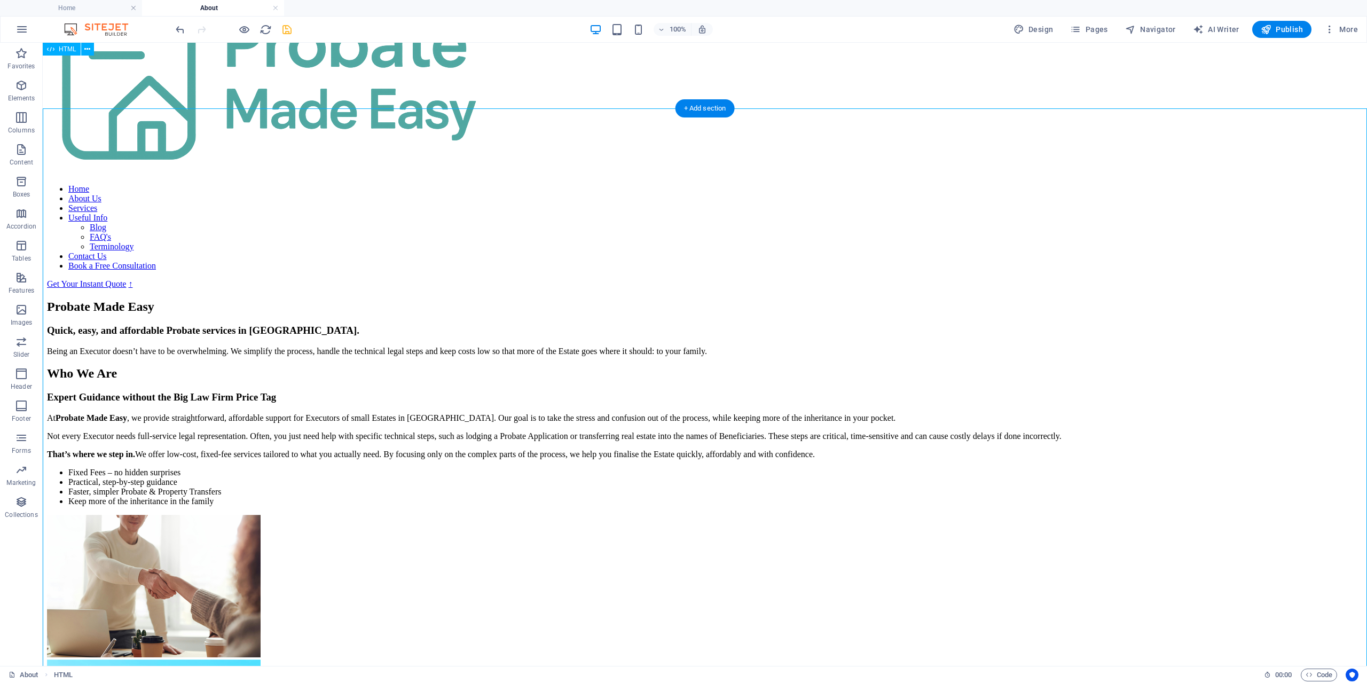
scroll to position [0, 0]
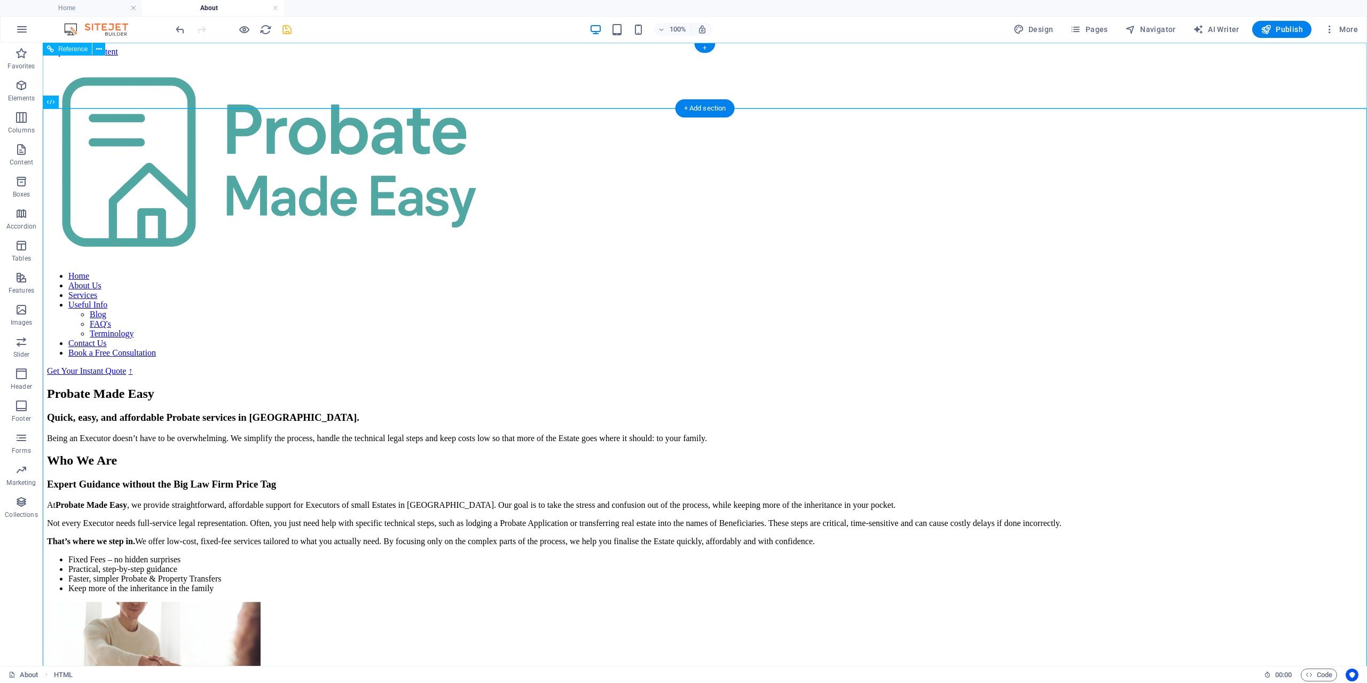
click at [1125, 81] on div "Home About Us Services Useful Info Blog FAQ's Terminology Contact Us Book a Fre…" at bounding box center [705, 216] width 1316 height 319
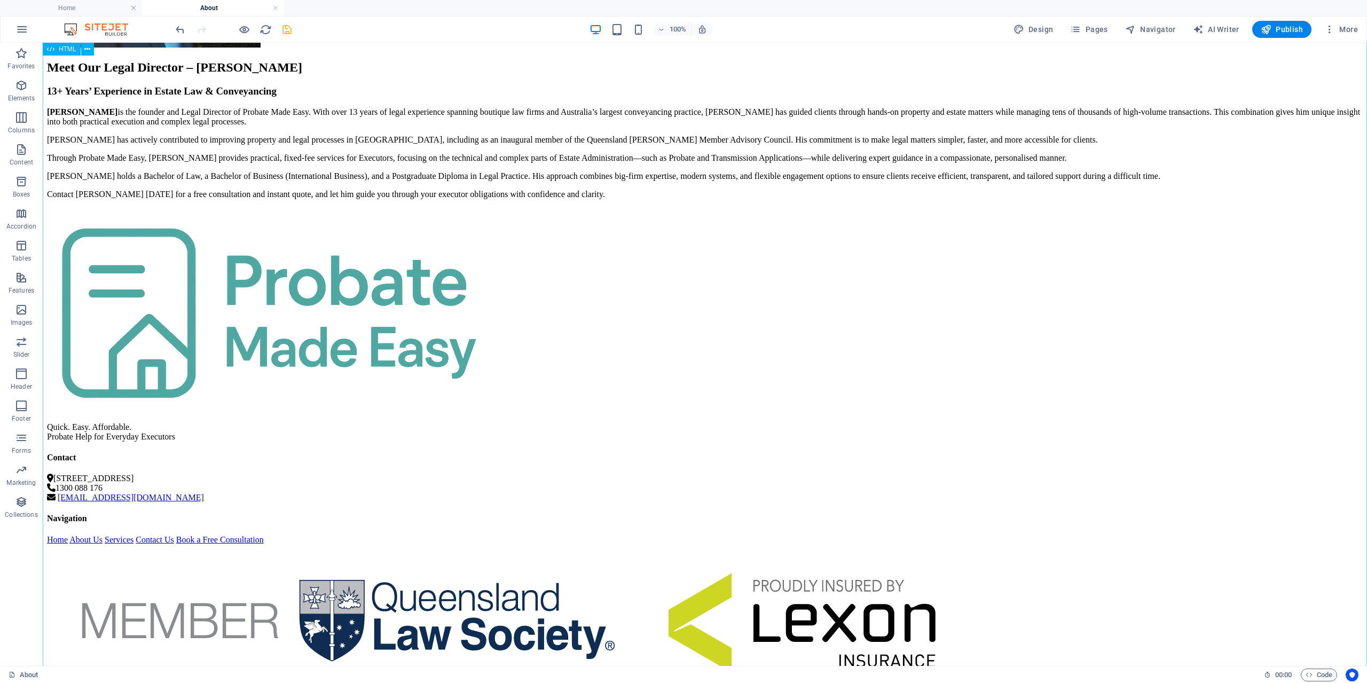
scroll to position [1696, 0]
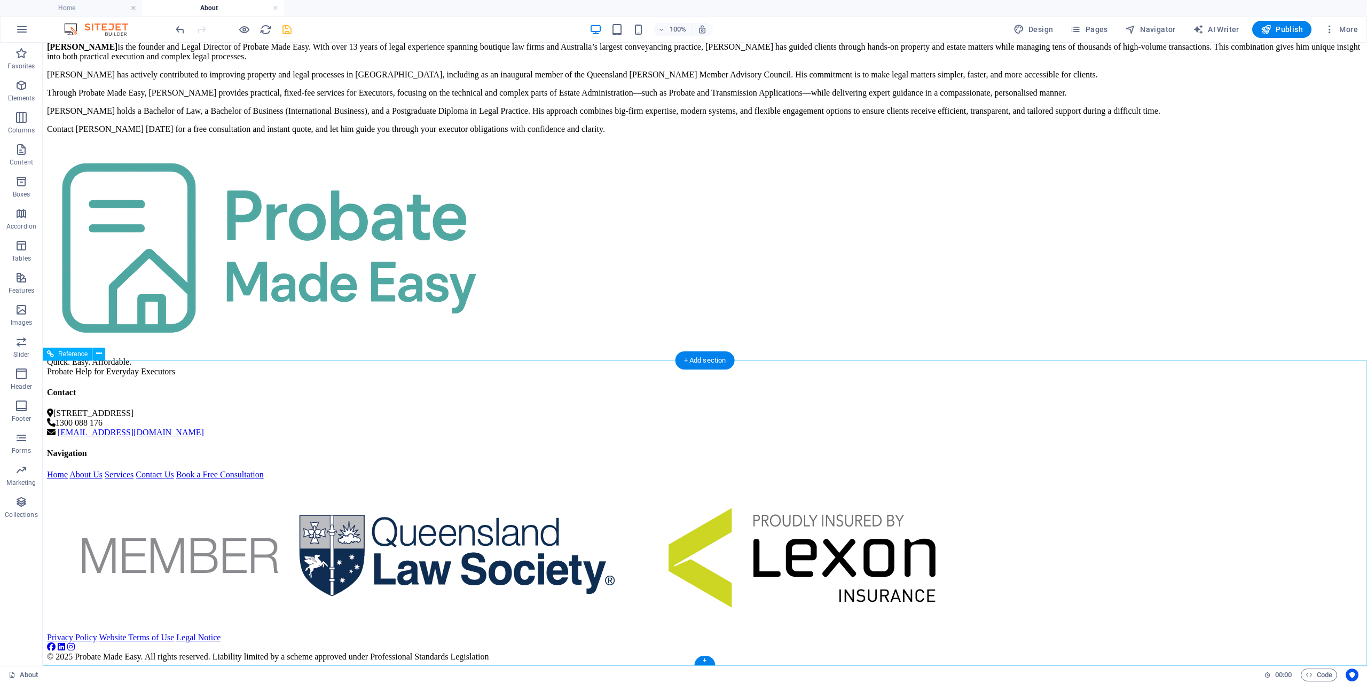
click at [528, 546] on div "Quick. Easy. Affordable. Probate Help for Everyday Executors Contact [STREET_AD…" at bounding box center [705, 402] width 1316 height 519
click at [96, 354] on button at bounding box center [98, 354] width 13 height 13
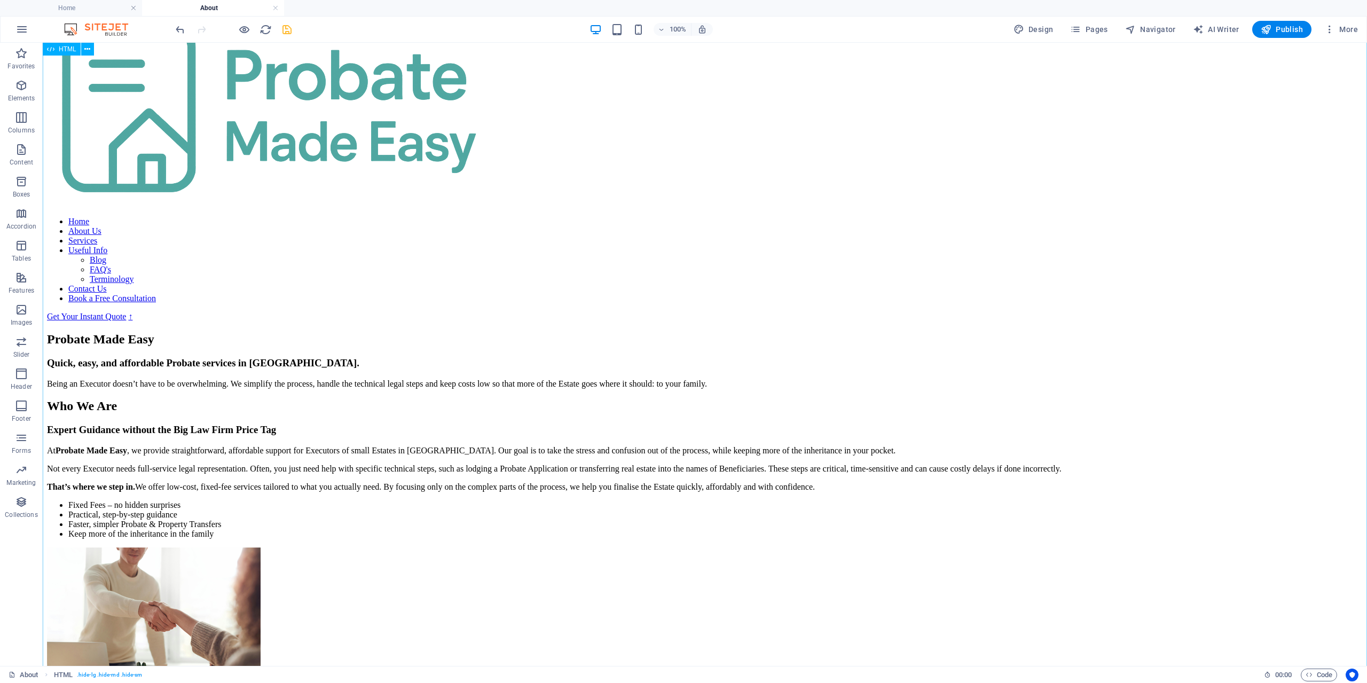
scroll to position [0, 0]
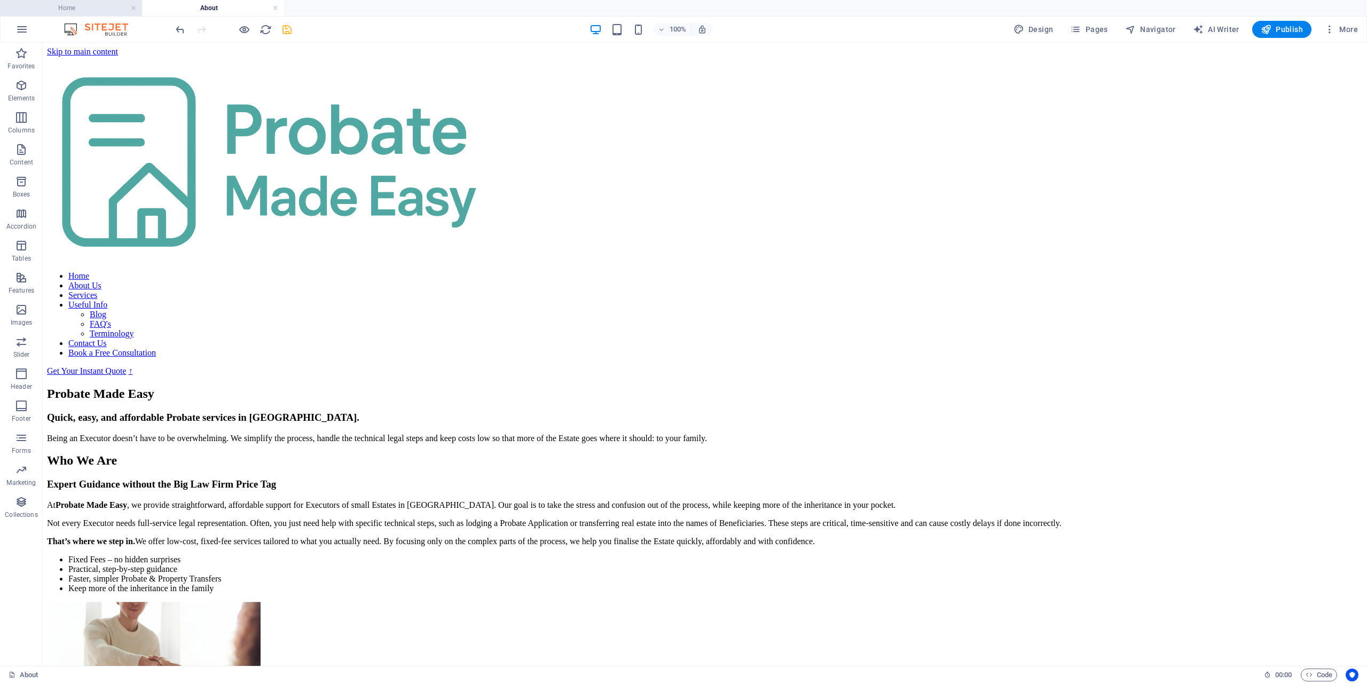
click at [87, 3] on h4 "Home" at bounding box center [71, 8] width 142 height 12
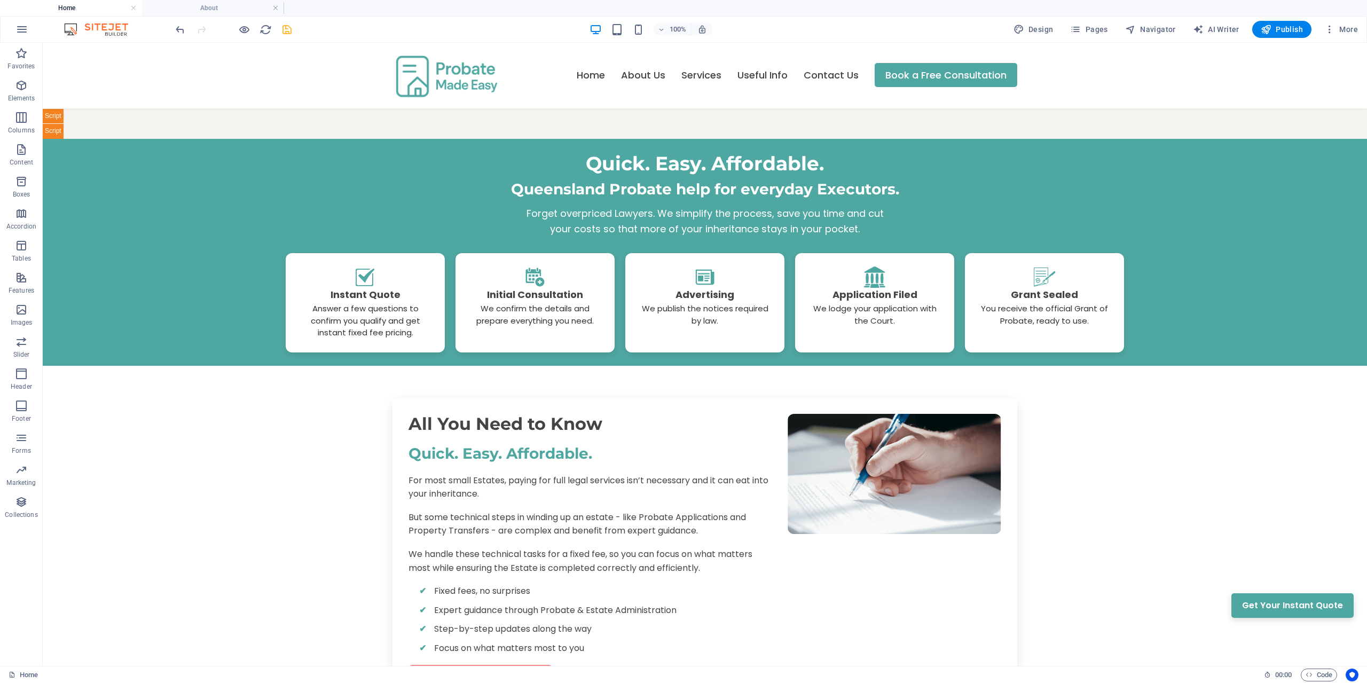
click at [285, 31] on icon "save" at bounding box center [287, 30] width 12 height 12
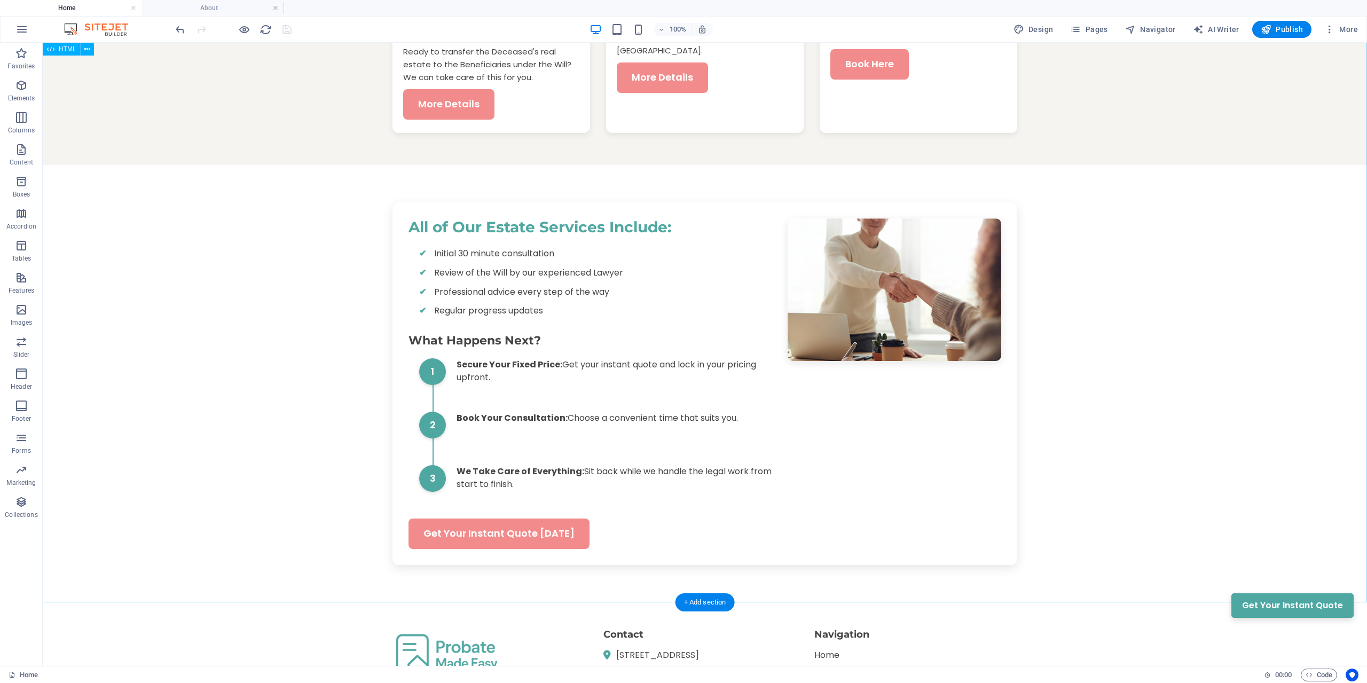
scroll to position [1713, 0]
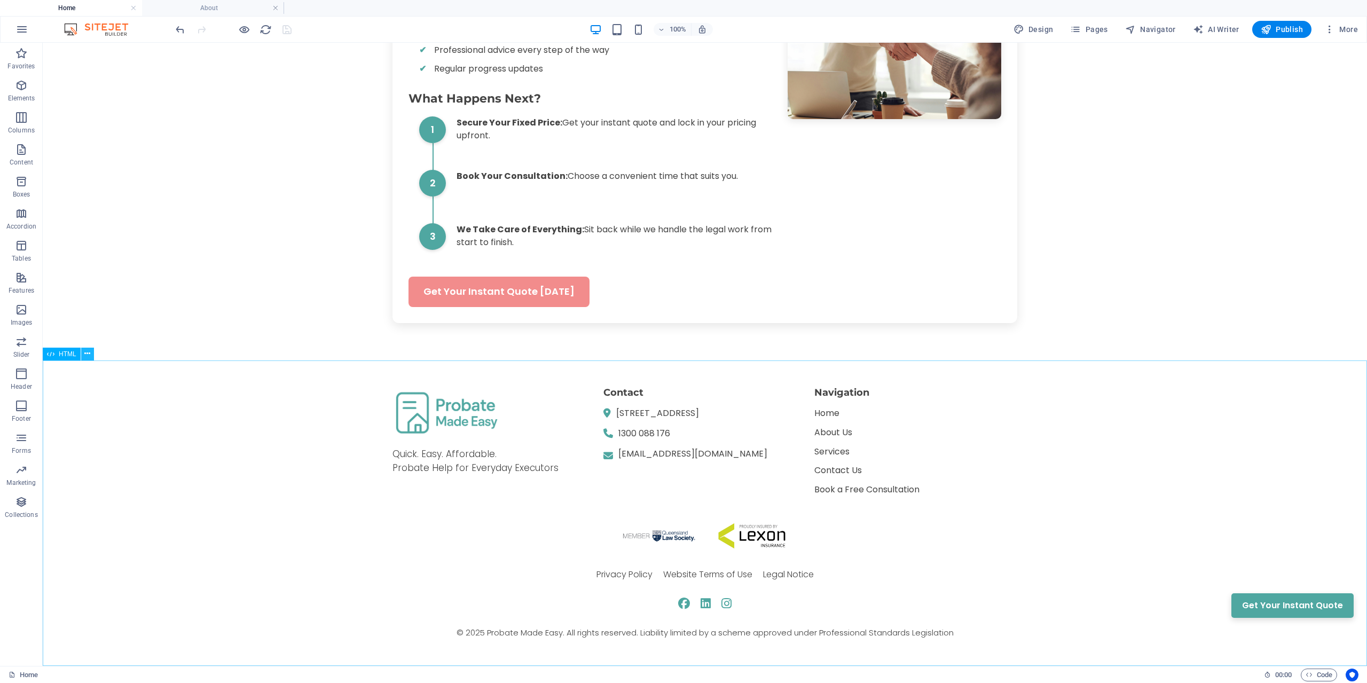
click at [89, 351] on icon at bounding box center [87, 353] width 6 height 11
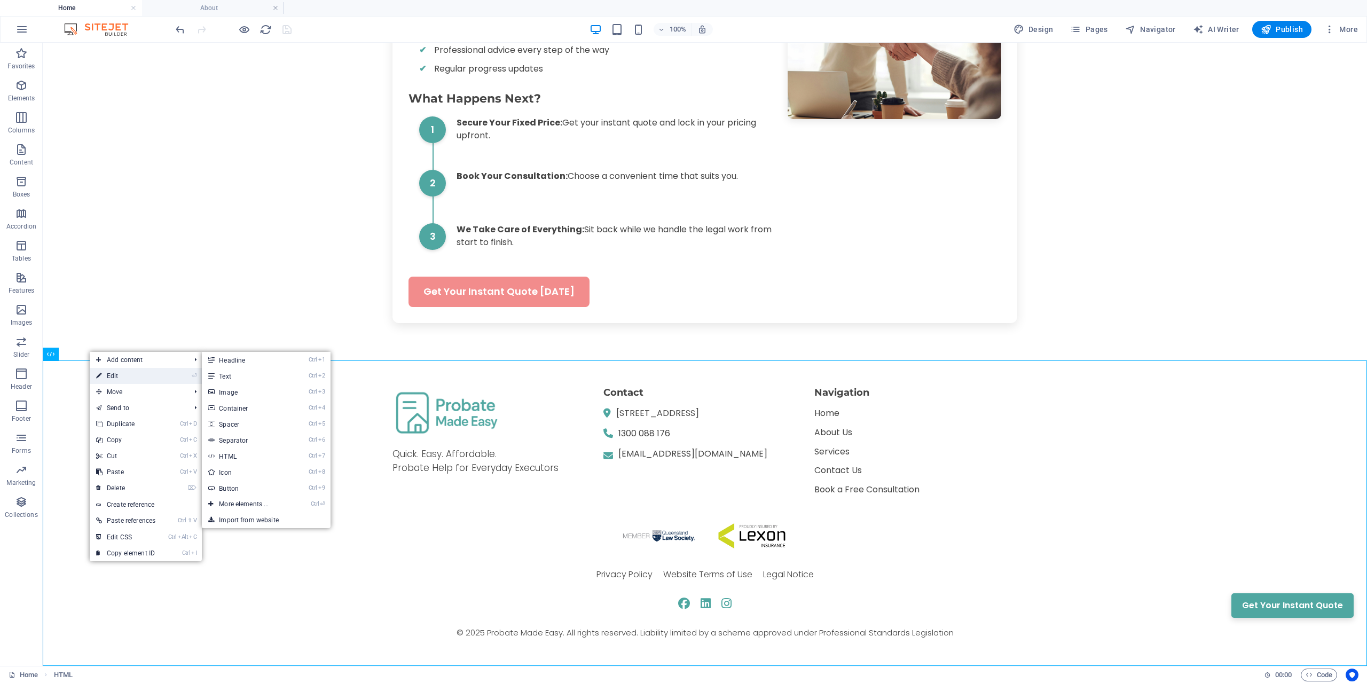
click at [111, 373] on link "⏎ Edit" at bounding box center [126, 376] width 72 height 16
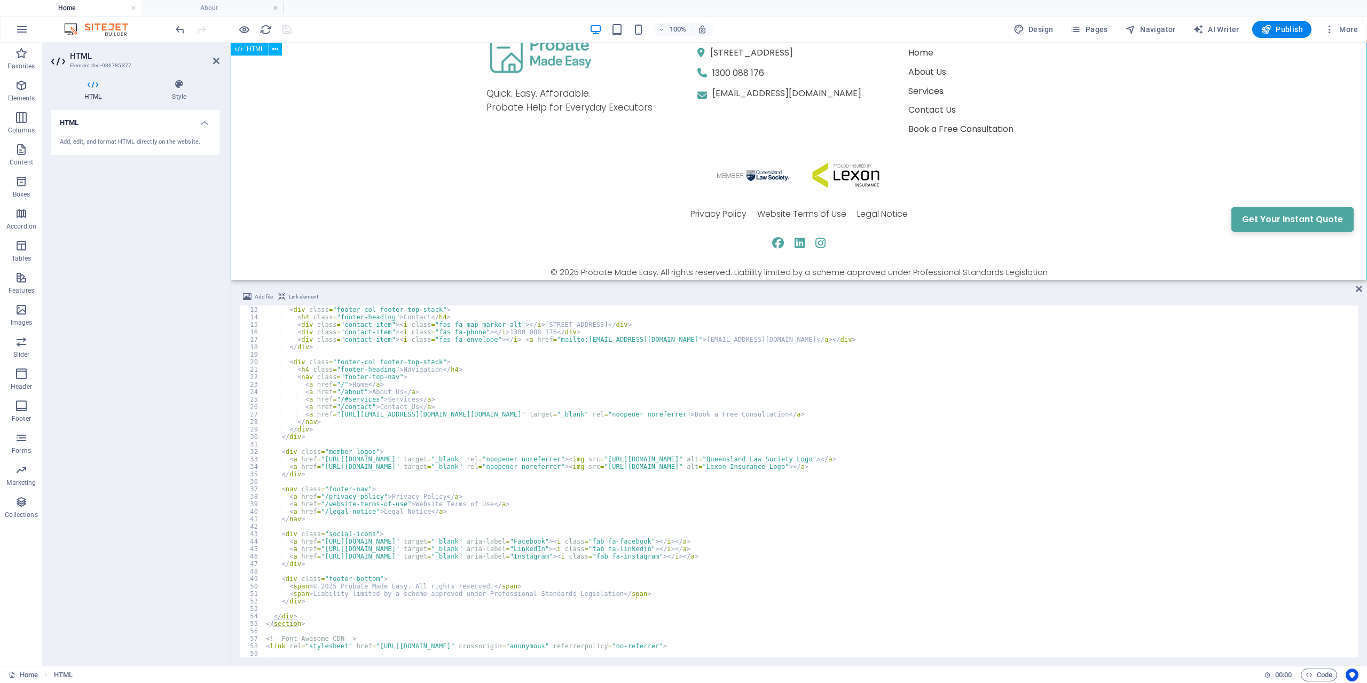
scroll to position [2099, 0]
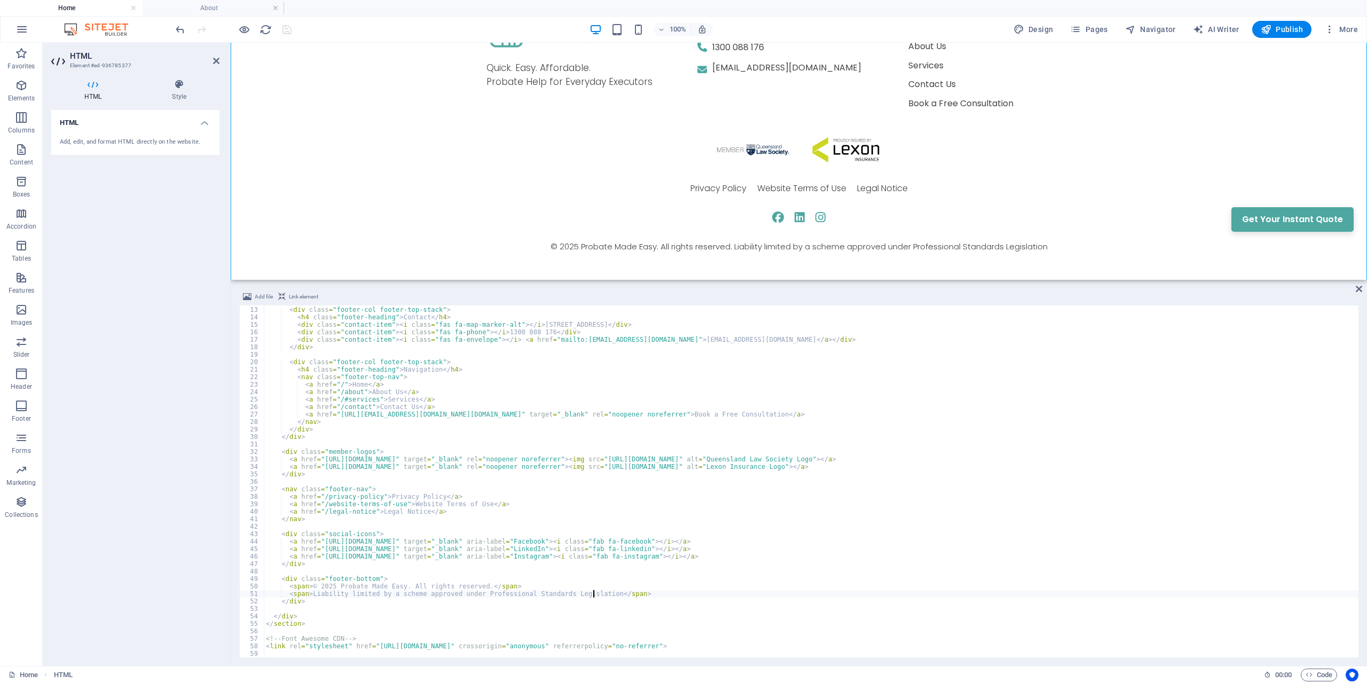
click at [592, 594] on div "< div class = "footer-col footer-top-stack" > < h4 class = "footer-heading" > C…" at bounding box center [811, 482] width 1095 height 367
click at [647, 470] on div "< div class = "footer-col footer-top-stack" > < h4 class = "footer-heading" > C…" at bounding box center [811, 482] width 1095 height 367
drag, startPoint x: 289, startPoint y: 588, endPoint x: 356, endPoint y: 588, distance: 66.8
click at [356, 588] on div "< div class = "footer-col footer-top-stack" > < h4 class = "footer-heading" > C…" at bounding box center [811, 482] width 1095 height 367
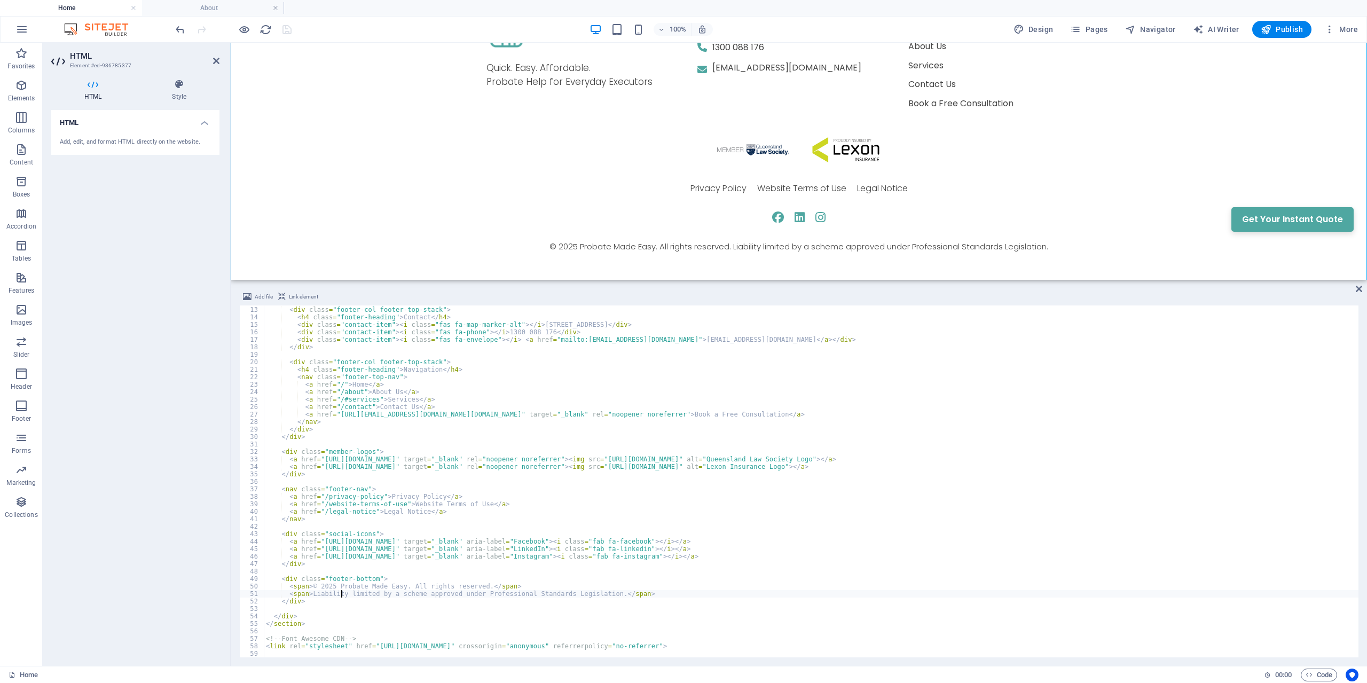
click at [341, 596] on div "< div class = "footer-col footer-top-stack" > < h4 class = "footer-heading" > C…" at bounding box center [811, 482] width 1095 height 367
drag, startPoint x: 289, startPoint y: 592, endPoint x: 623, endPoint y: 593, distance: 334.4
click at [623, 593] on div "< div class = "footer-col footer-top-stack" > < h4 class = "footer-heading" > C…" at bounding box center [811, 482] width 1095 height 367
type textarea "<span>Liability limited by a scheme approved under Professional Standards Legis…"
click at [639, 593] on div "< div class = "footer-col footer-top-stack" > < h4 class = "footer-heading" > C…" at bounding box center [811, 482] width 1095 height 352
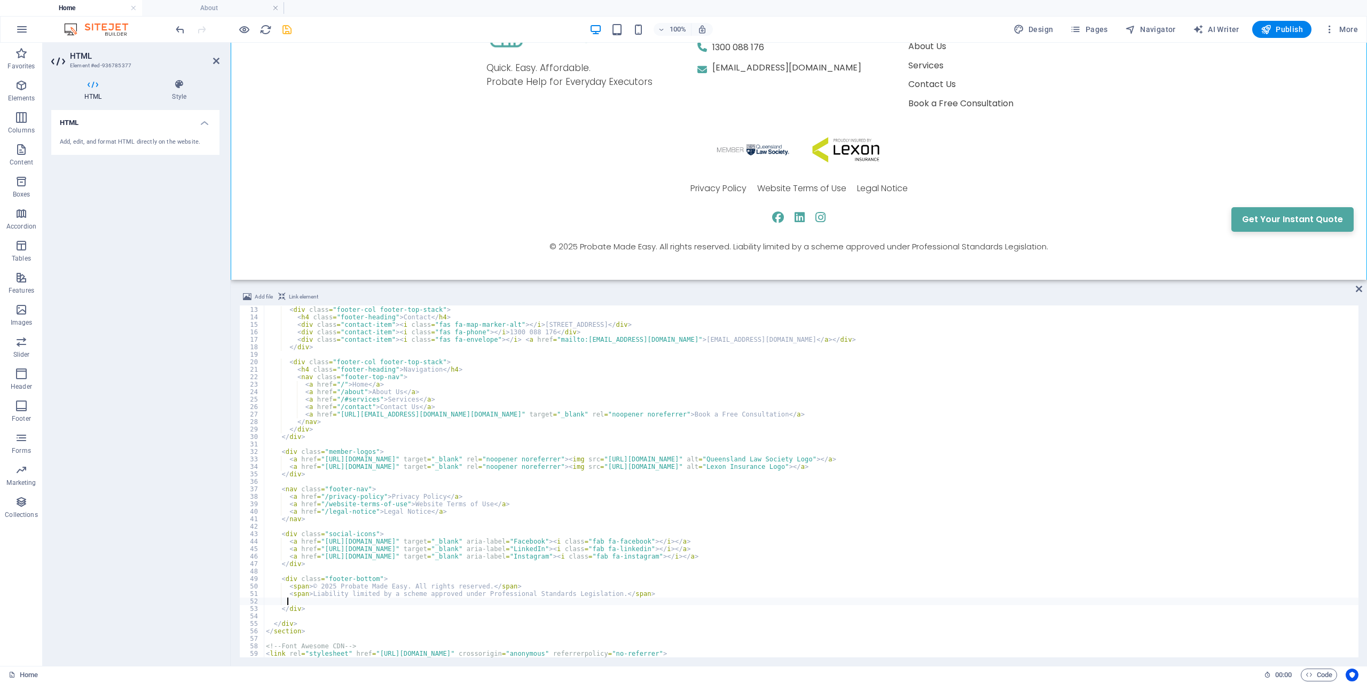
paste textarea "<span>Liability limited by a scheme approved under Professional Standards Legis…"
click at [630, 594] on div "< div class = "footer-col footer-top-stack" > < h4 class = "footer-heading" > C…" at bounding box center [811, 482] width 1095 height 367
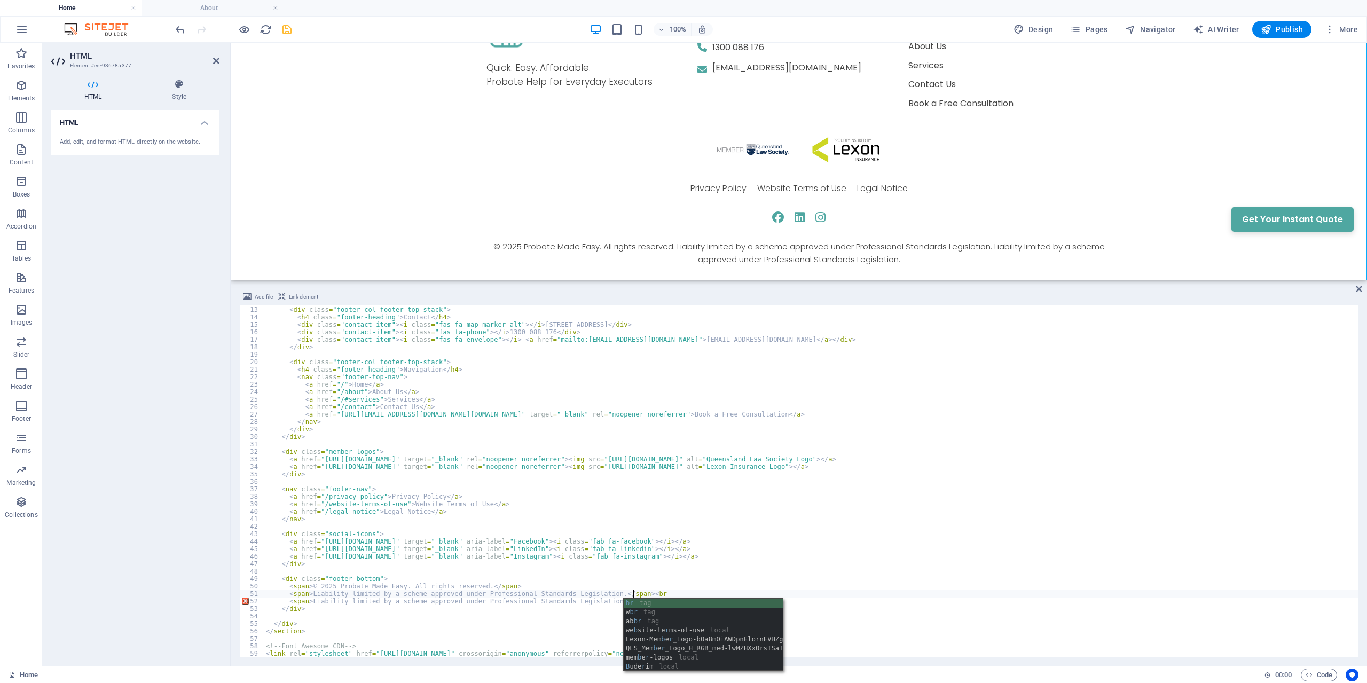
scroll to position [0, 30]
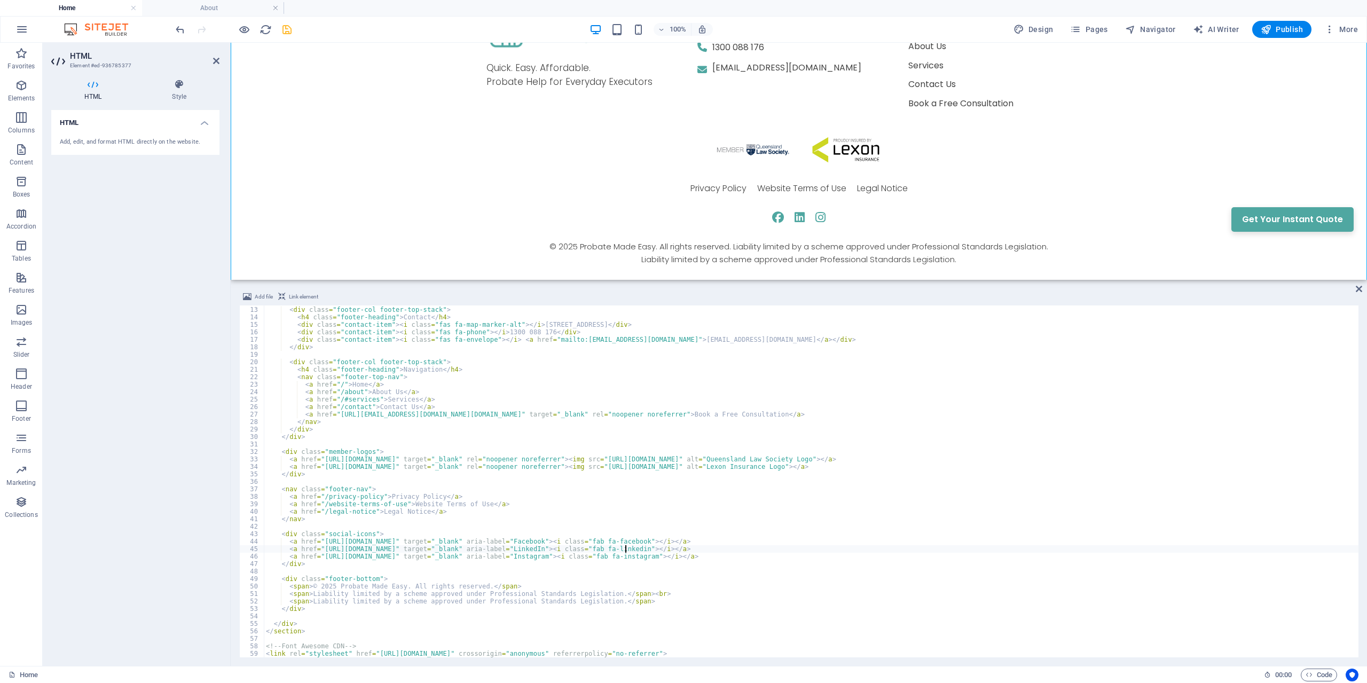
click at [625, 545] on div "< div class = "footer-col footer-top-stack" > < h4 class = "footer-heading" > C…" at bounding box center [811, 482] width 1095 height 367
click at [594, 595] on div "< div class = "footer-col footer-top-stack" > < h4 class = "footer-heading" > C…" at bounding box center [811, 482] width 1095 height 367
drag, startPoint x: 309, startPoint y: 604, endPoint x: 597, endPoint y: 602, distance: 287.9
click at [597, 602] on div "< div class = "footer-col footer-top-stack" > < h4 class = "footer-heading" > C…" at bounding box center [811, 482] width 1095 height 367
paste textarea "Probate Made Easy is a division of Sunshine Coast Property and Estate Lawyer Pt…"
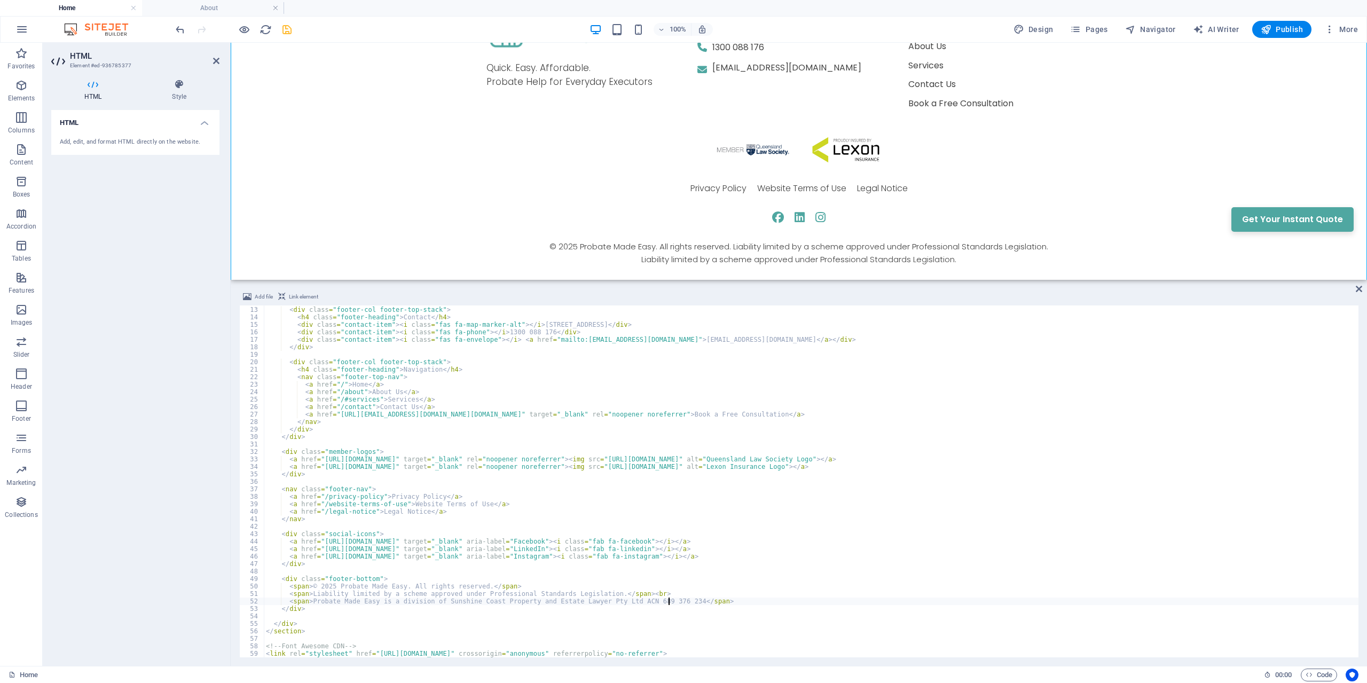
click at [628, 488] on div "< div class = "footer-col footer-top-stack" > < h4 class = "footer-heading" > C…" at bounding box center [811, 482] width 1095 height 367
click at [320, 605] on div "< div class = "footer-col footer-top-stack" > < h4 class = "footer-heading" > C…" at bounding box center [811, 482] width 1095 height 367
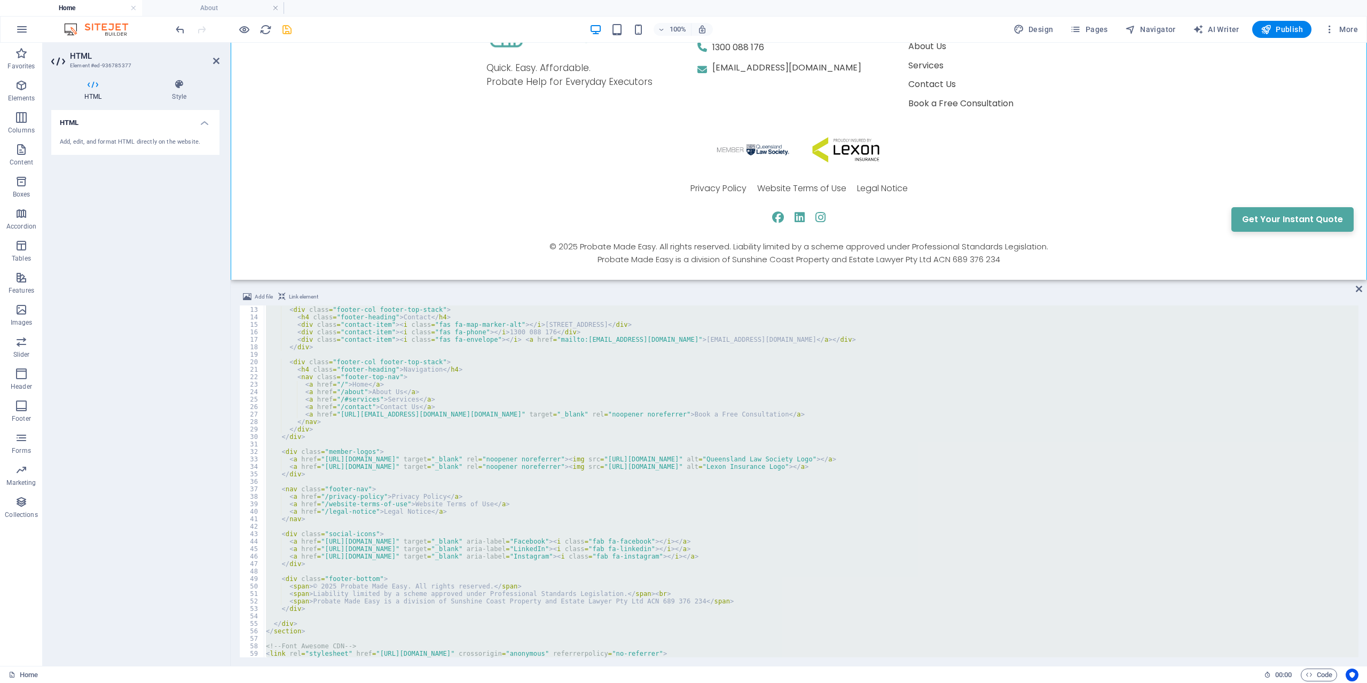
click at [475, 597] on div "< div class = "footer-col footer-top-stack" > < h4 class = "footer-heading" > C…" at bounding box center [811, 482] width 1095 height 352
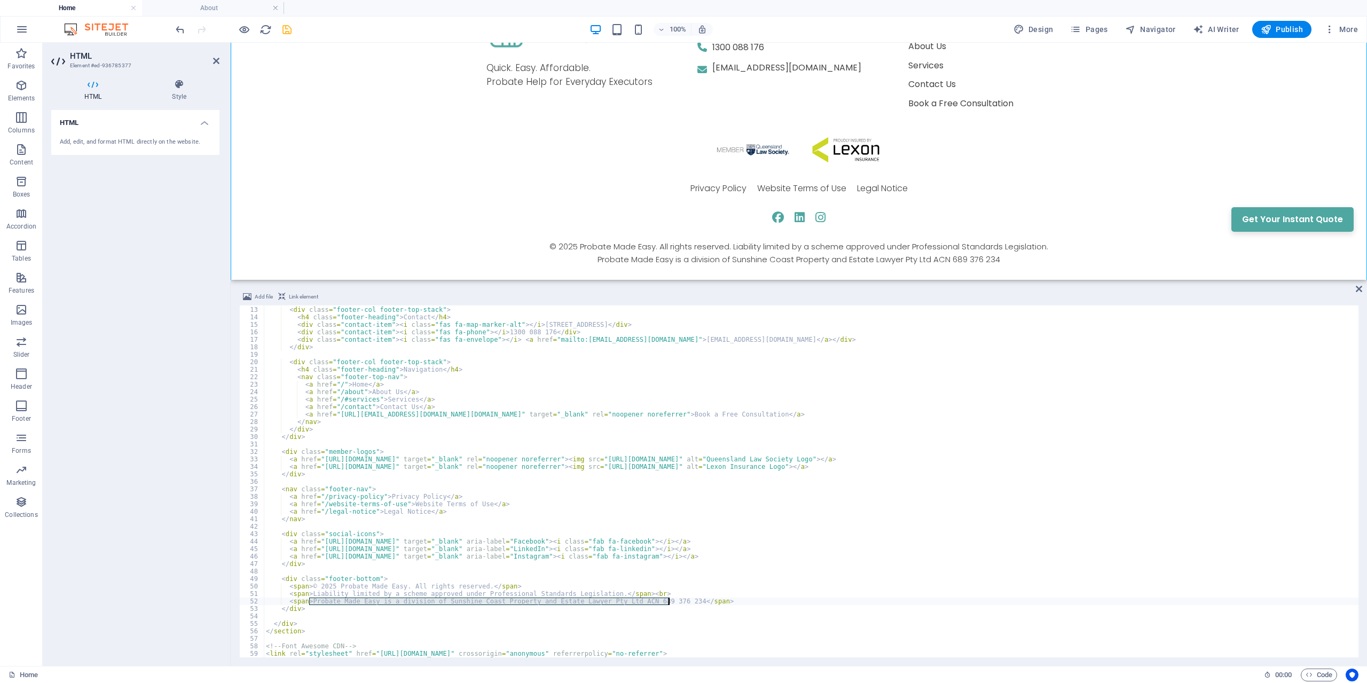
drag, startPoint x: 309, startPoint y: 605, endPoint x: 670, endPoint y: 601, distance: 360.5
click at [669, 601] on div "< div class = "footer-col footer-top-stack" > < h4 class = "footer-heading" > C…" at bounding box center [811, 482] width 1095 height 367
click at [416, 467] on div "< div class = "footer-col footer-top-stack" > < h4 class = "footer-heading" > C…" at bounding box center [811, 482] width 1095 height 367
type textarea "<span>Liability limited by a scheme approved under Professional Standards Legis…"
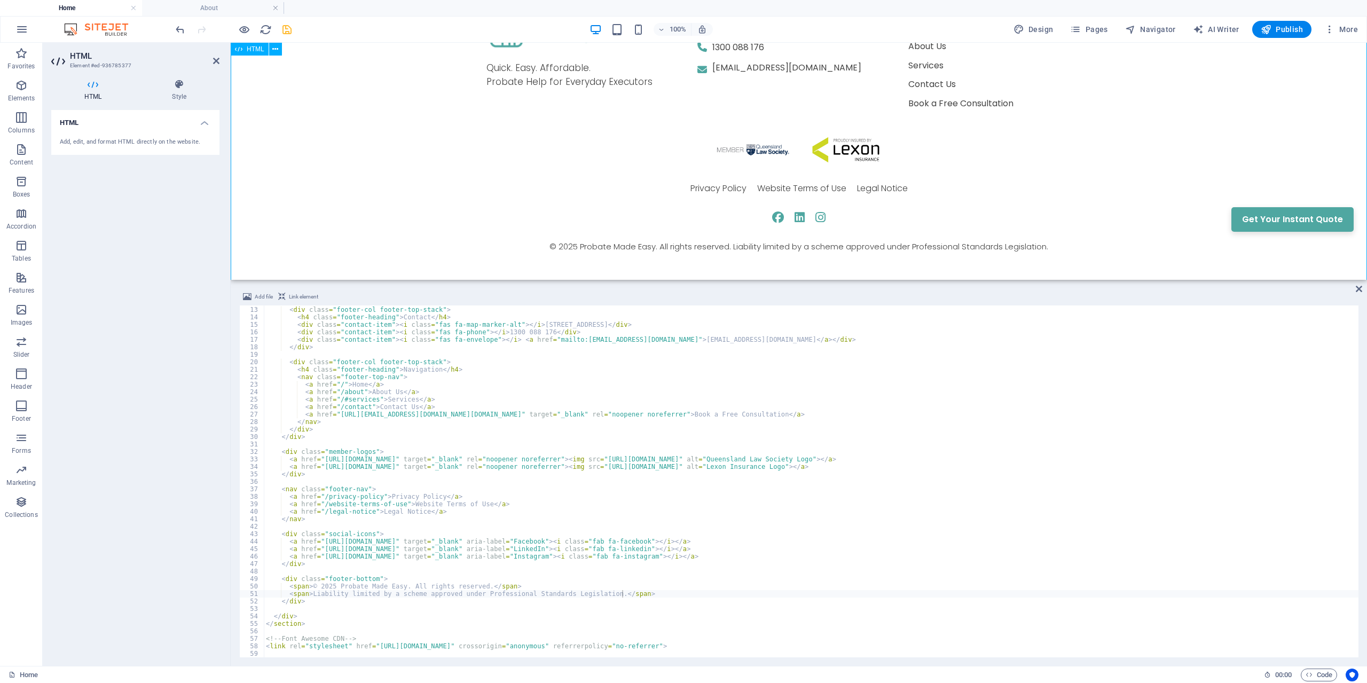
click at [1069, 179] on div "Quick. Easy. Affordable. Probate Help for Everyday Executors Contact [STREET_AD…" at bounding box center [799, 127] width 1137 height 306
click at [1362, 287] on icon at bounding box center [1359, 289] width 6 height 9
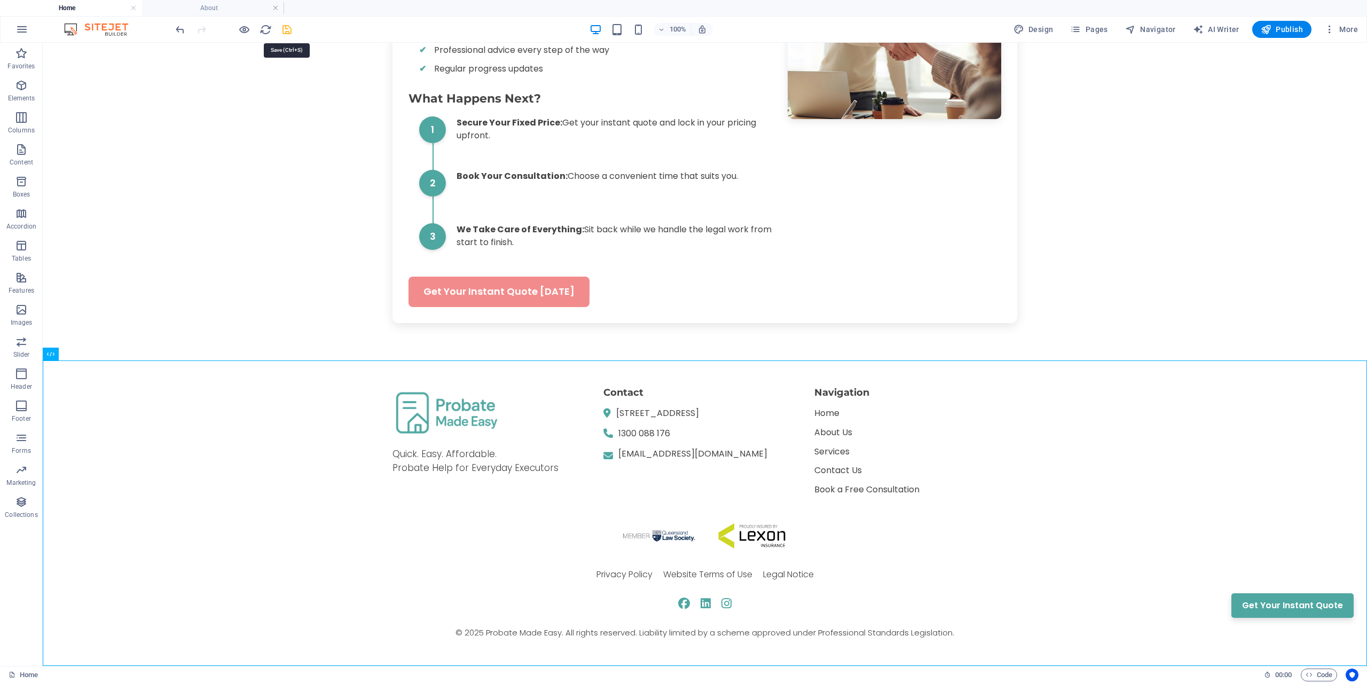
click at [284, 32] on icon "save" at bounding box center [287, 30] width 12 height 12
click at [89, 356] on icon at bounding box center [87, 353] width 6 height 11
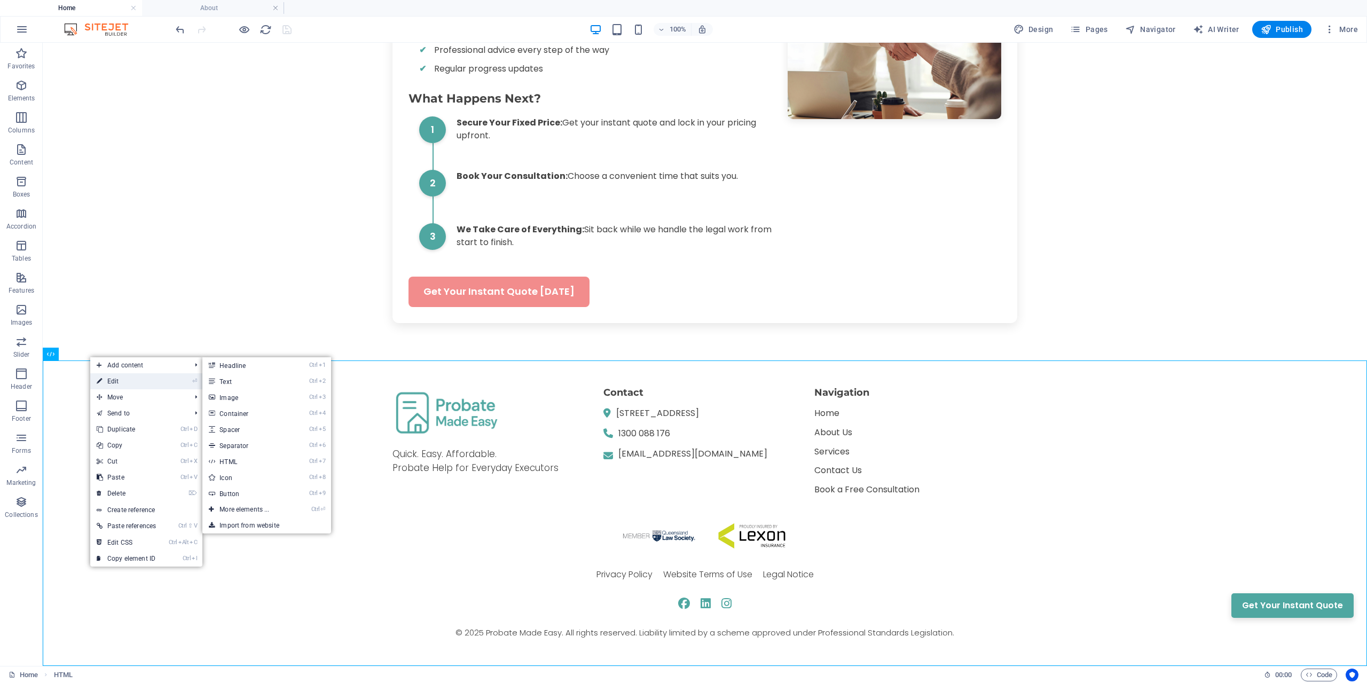
click at [115, 375] on link "⏎ Edit" at bounding box center [126, 381] width 72 height 16
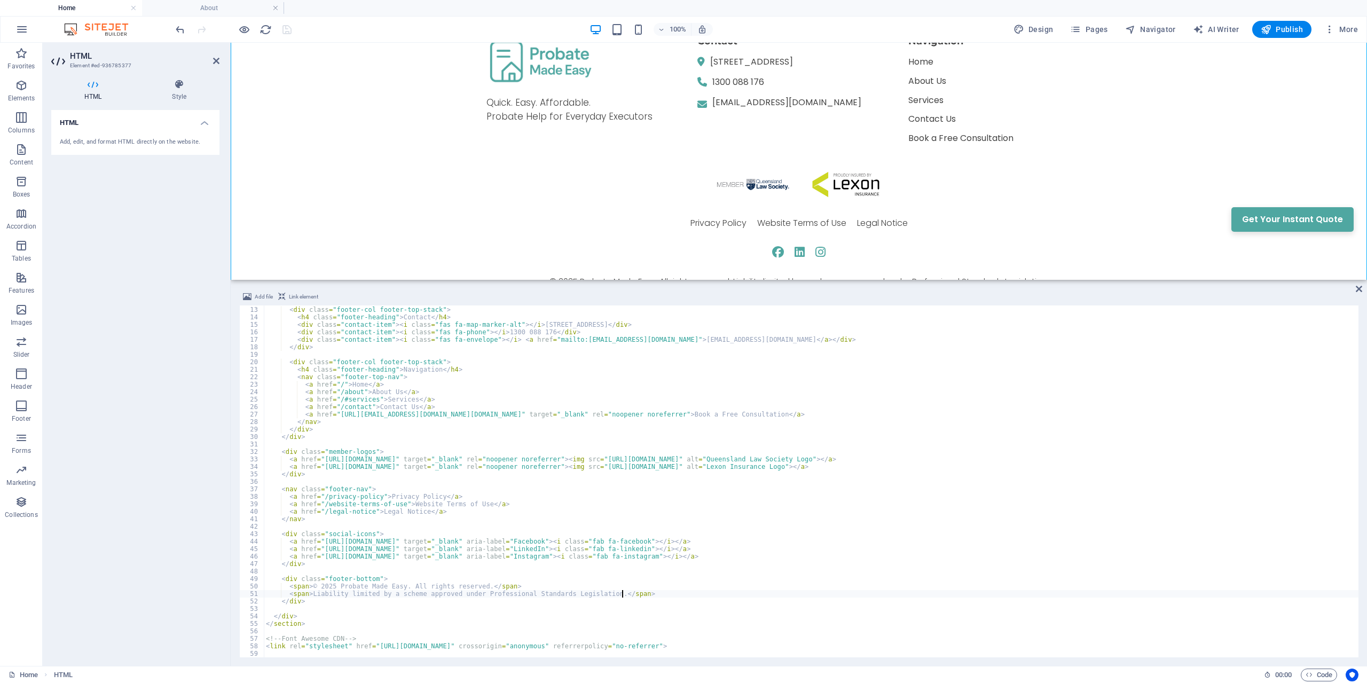
scroll to position [2065, 0]
click at [511, 494] on div "< div class = "footer-col footer-top-stack" > < h4 class = "footer-heading" > C…" at bounding box center [811, 482] width 1095 height 367
type textarea "<link rel="stylesheet" href="[URL][DOMAIN_NAME]" crossorigin="anonymous" referr…"
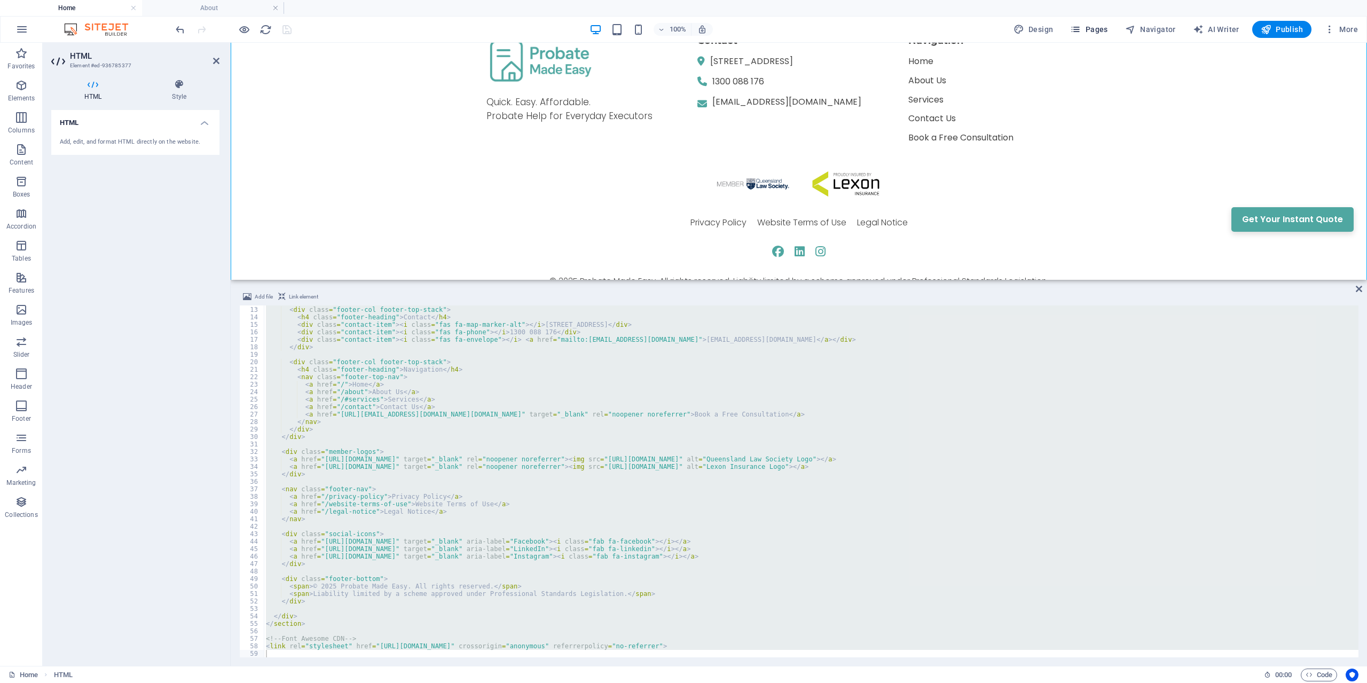
click at [1093, 32] on span "Pages" at bounding box center [1088, 29] width 37 height 11
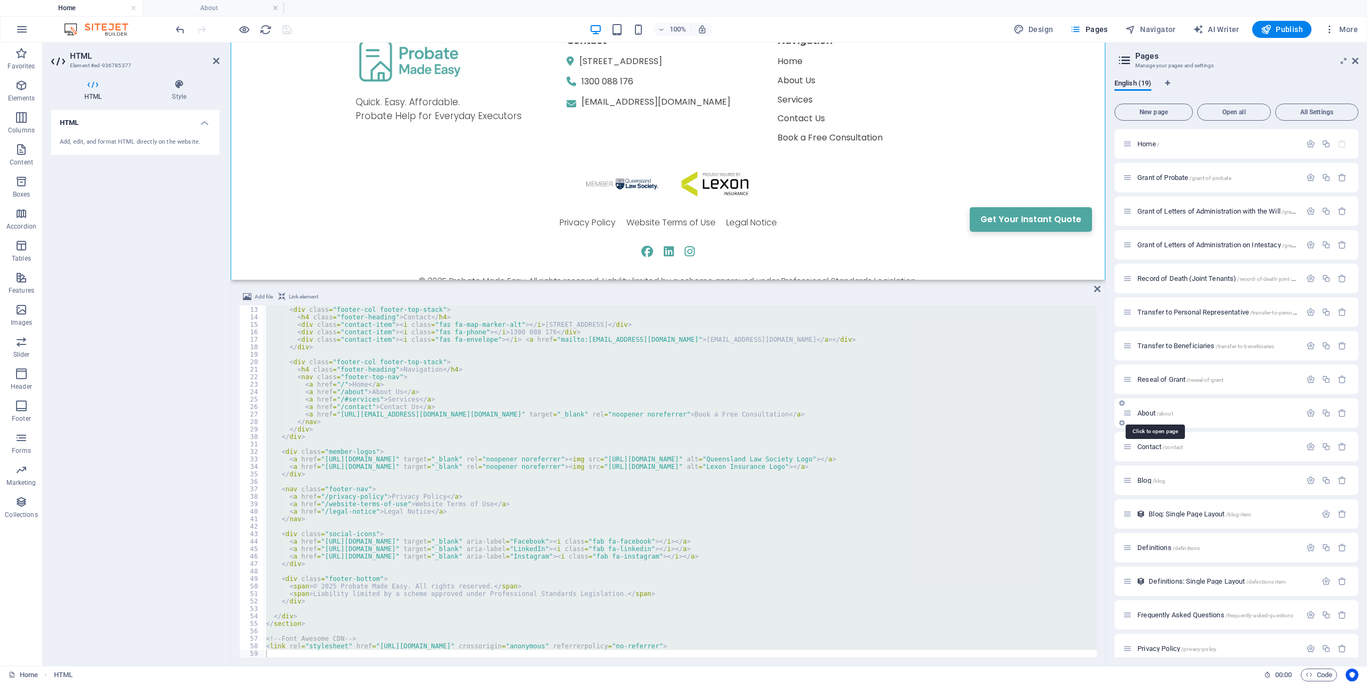
click at [1155, 415] on span "About /about" at bounding box center [1156, 413] width 36 height 8
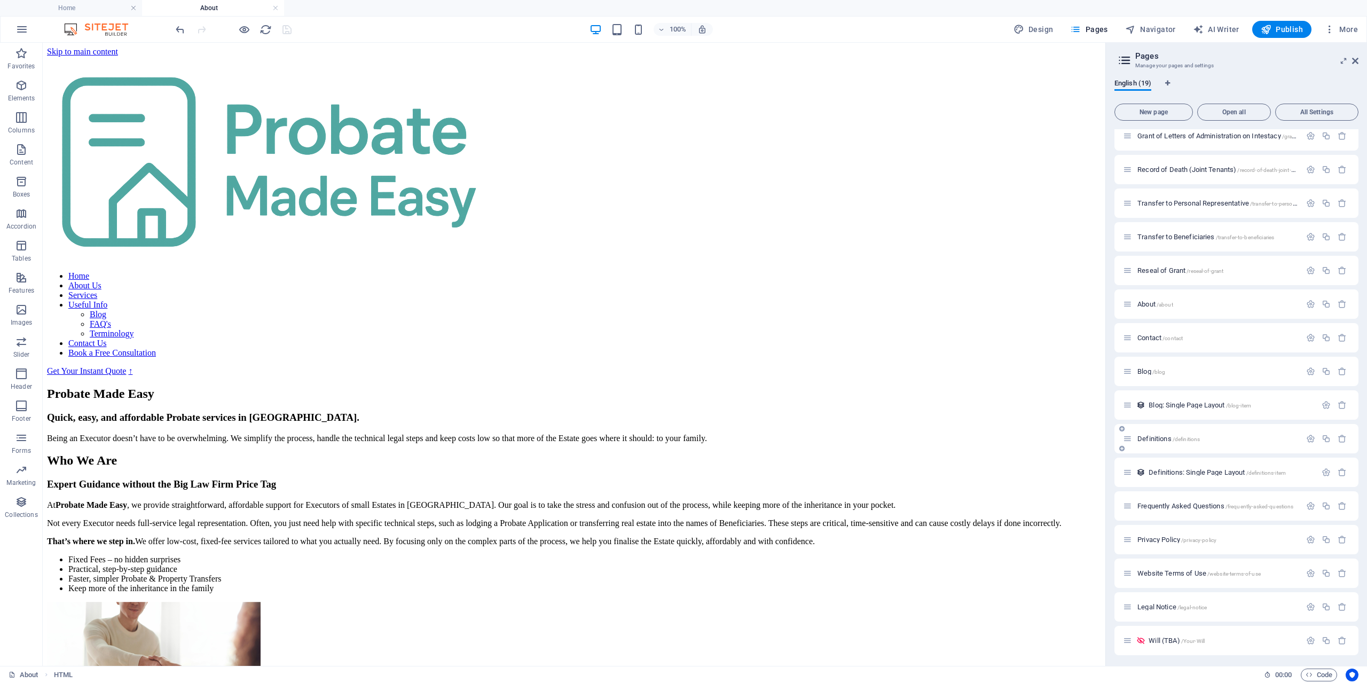
scroll to position [111, 0]
click at [1157, 601] on span "Legal Notice /legal-notice" at bounding box center [1172, 605] width 69 height 8
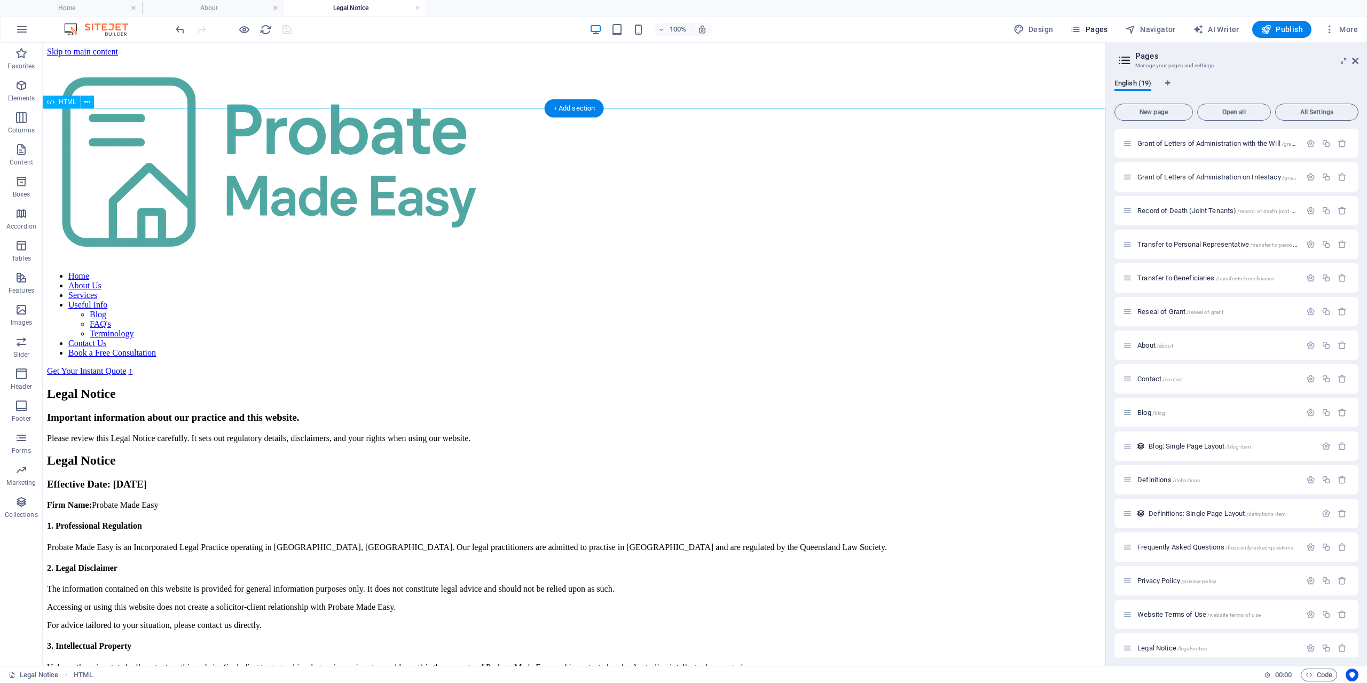
scroll to position [0, 0]
click at [124, 387] on div "Legal Notice Important information about our practice and this website. Please …" at bounding box center [574, 611] width 1054 height 448
click at [87, 104] on icon at bounding box center [87, 102] width 6 height 11
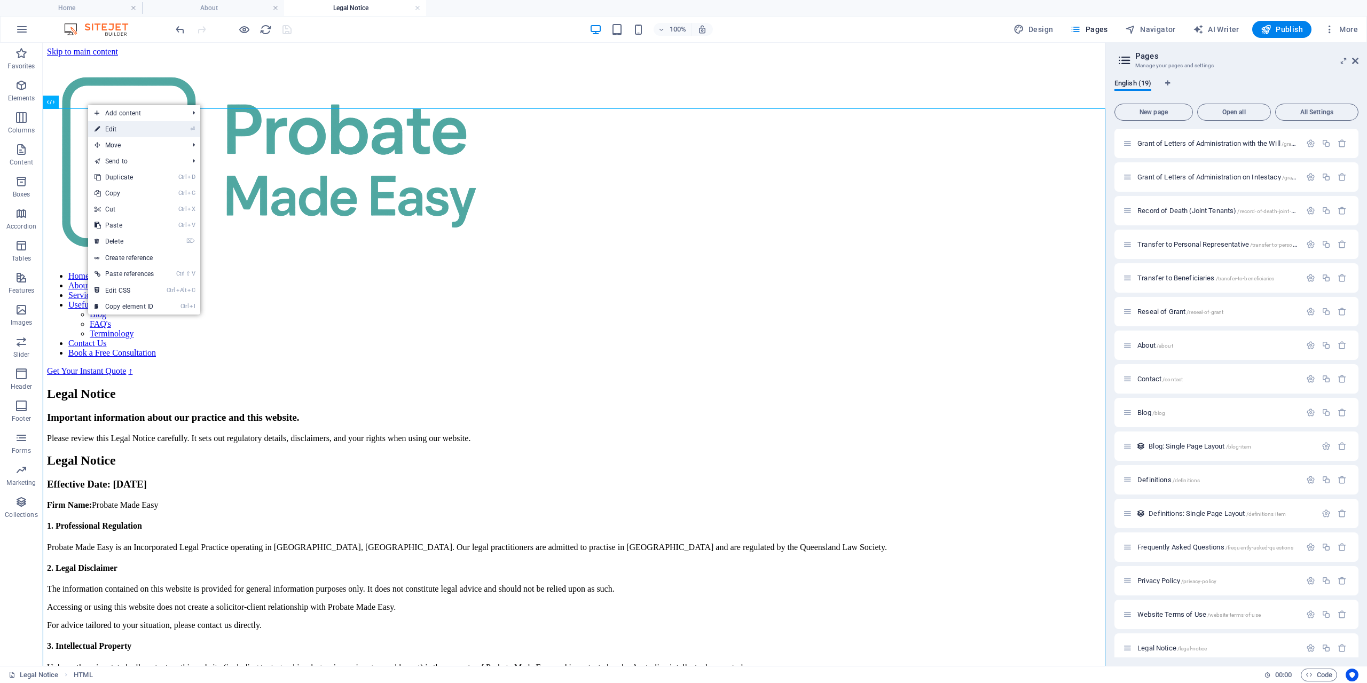
click at [110, 126] on link "⏎ Edit" at bounding box center [124, 129] width 72 height 16
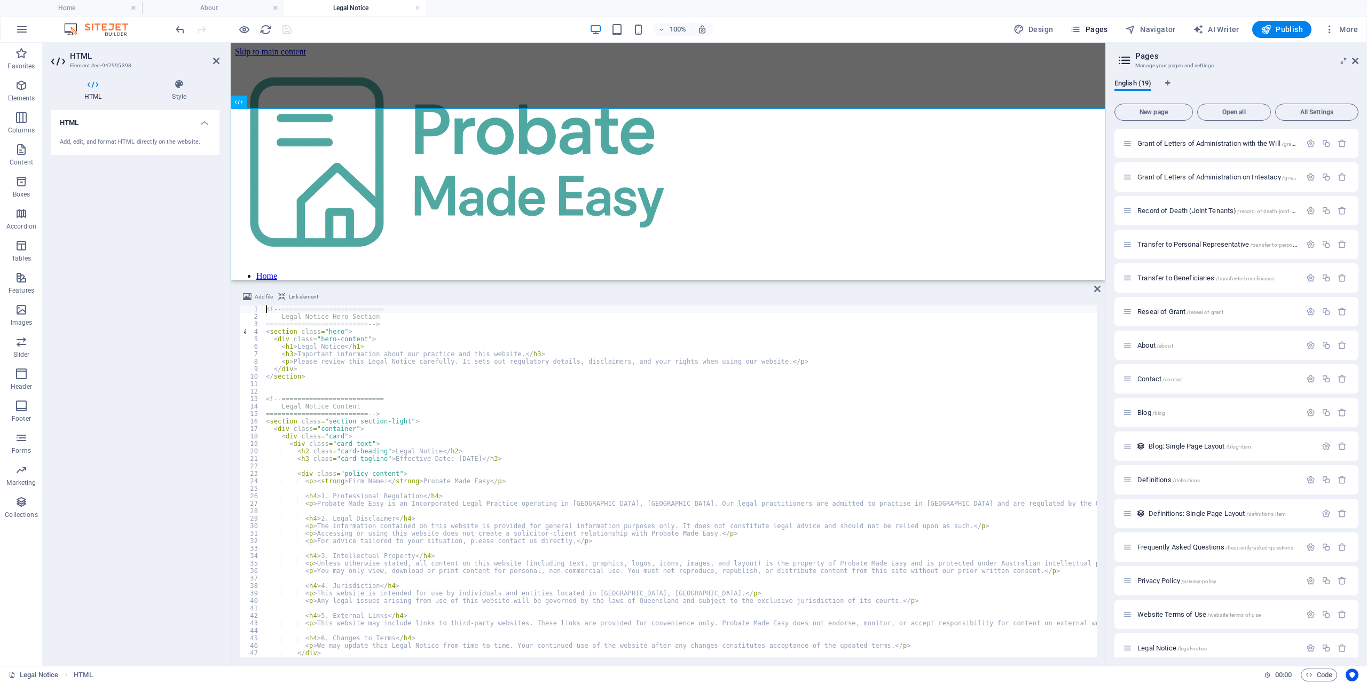
click at [389, 502] on div "<!-- ========================== Legal Notice Hero Section =====================…" at bounding box center [680, 489] width 833 height 367
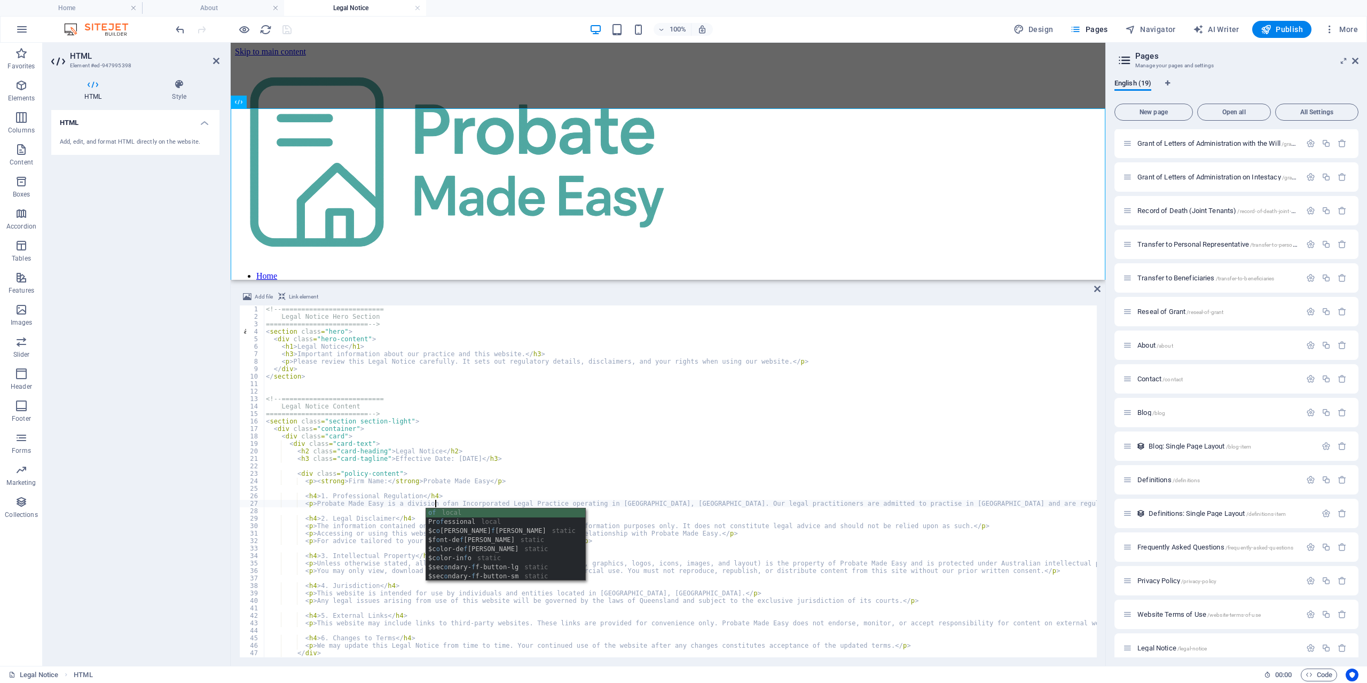
scroll to position [0, 14]
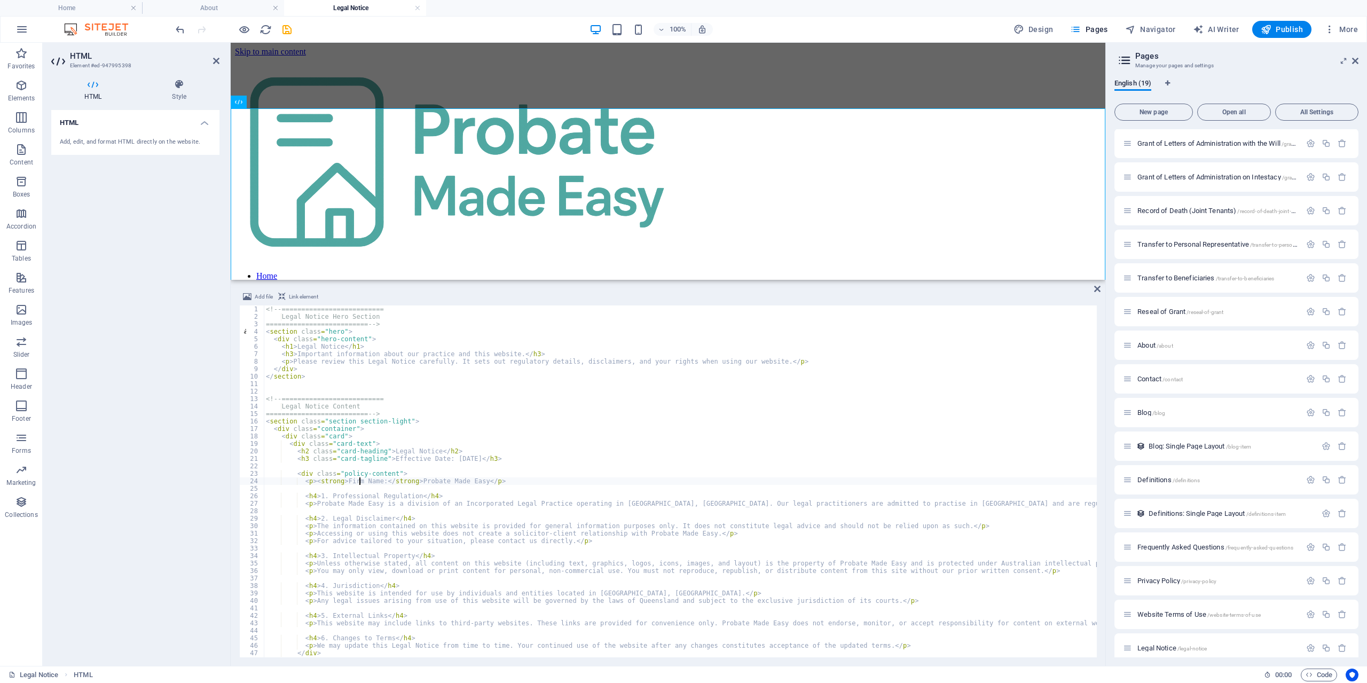
click at [358, 479] on div "<!-- ========================== Legal Notice Hero Section =====================…" at bounding box center [680, 489] width 833 height 367
click at [436, 502] on div "<!-- ========================== Legal Notice Hero Section =====================…" at bounding box center [680, 489] width 833 height 367
paste textarea
drag, startPoint x: 440, startPoint y: 503, endPoint x: 583, endPoint y: 508, distance: 143.8
click at [564, 502] on div "<!-- ========================== Legal Notice Hero Section =====================…" at bounding box center [680, 489] width 833 height 367
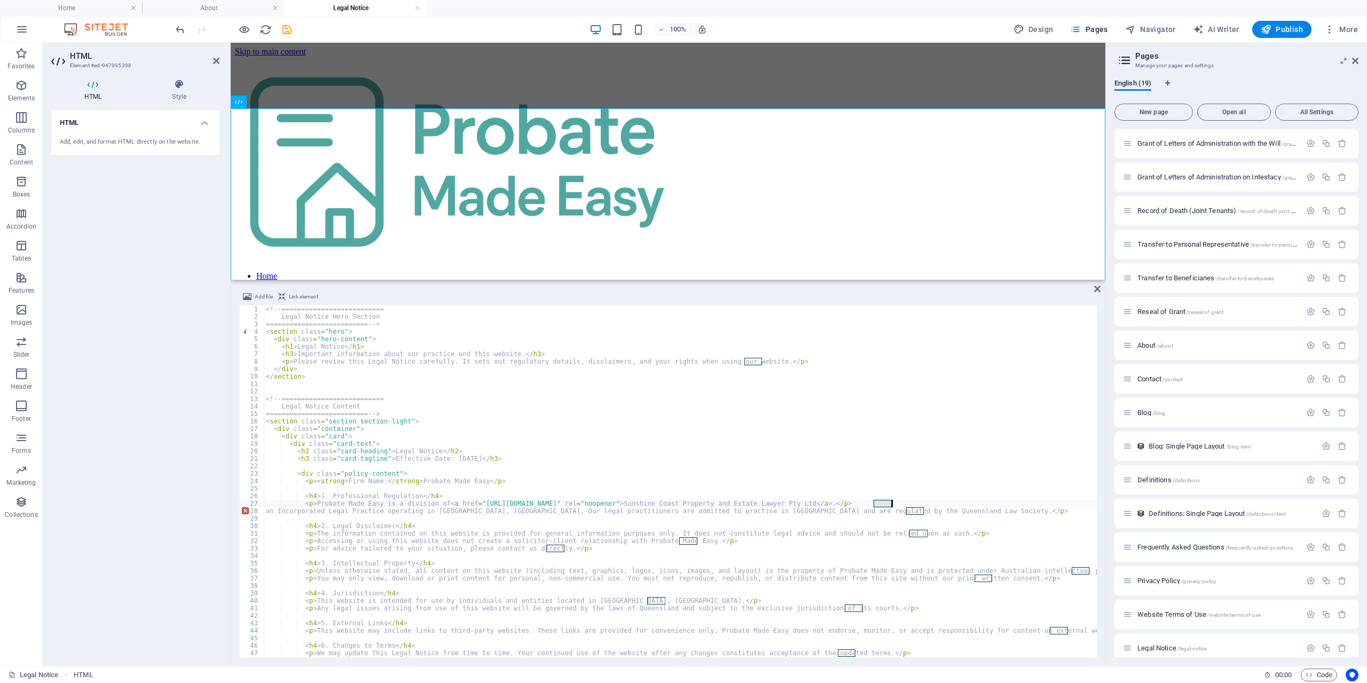
drag, startPoint x: 874, startPoint y: 504, endPoint x: 892, endPoint y: 504, distance: 18.2
click at [892, 504] on div "<!-- ========================== Legal Notice Hero Section =====================…" at bounding box center [680, 489] width 833 height 367
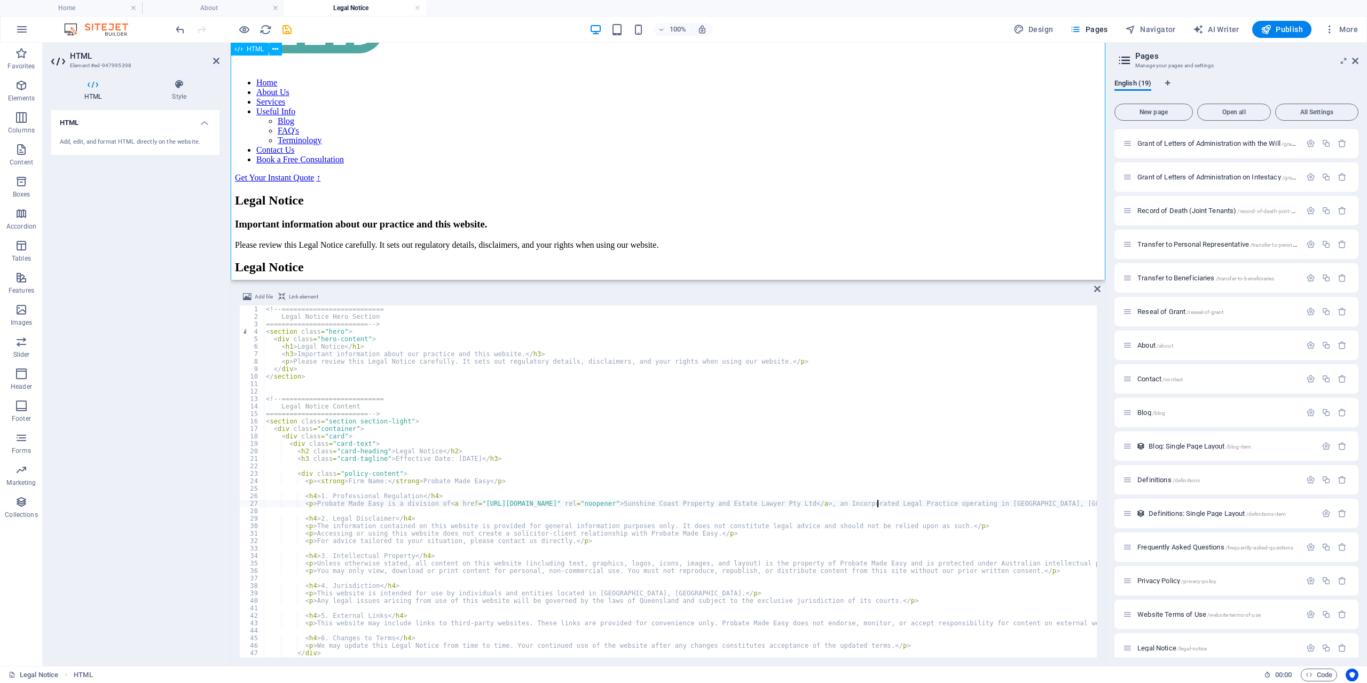
scroll to position [218, 0]
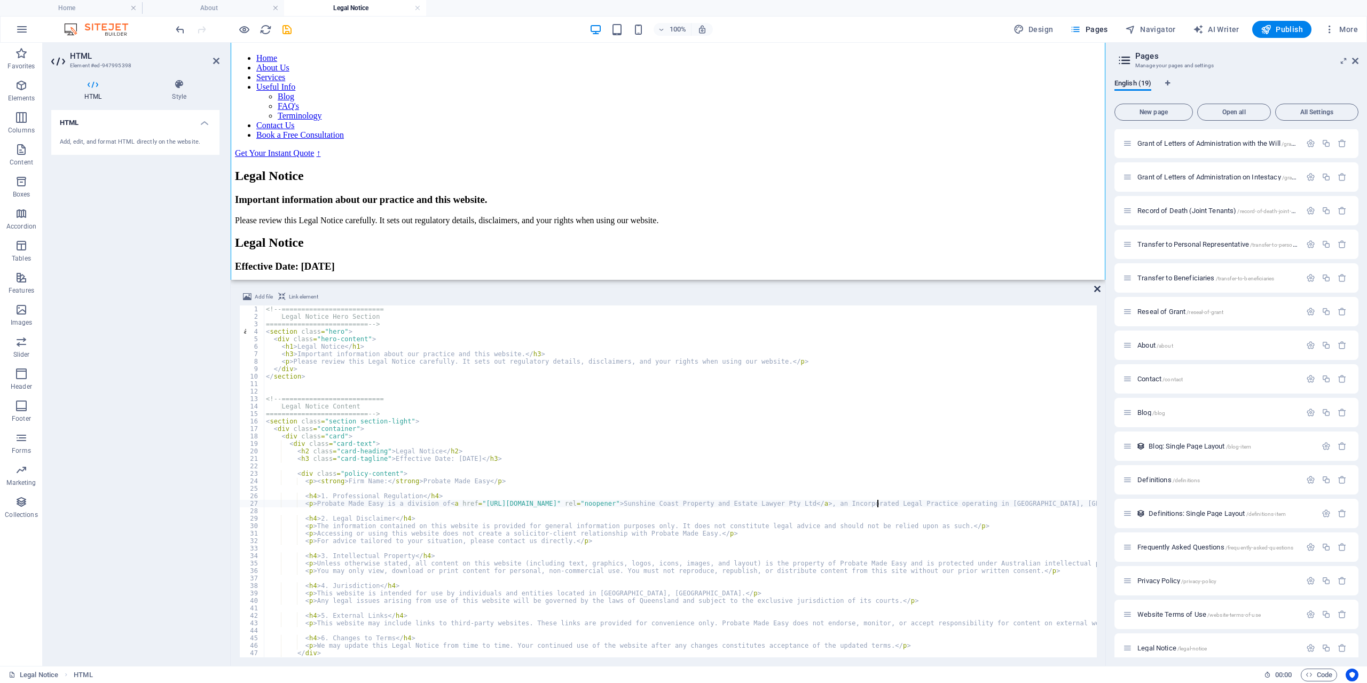
type textarea "<p>Probate Made Easy is a division of <a href="[URL][DOMAIN_NAME]" rel="noopene…"
click at [1098, 286] on icon at bounding box center [1097, 289] width 6 height 9
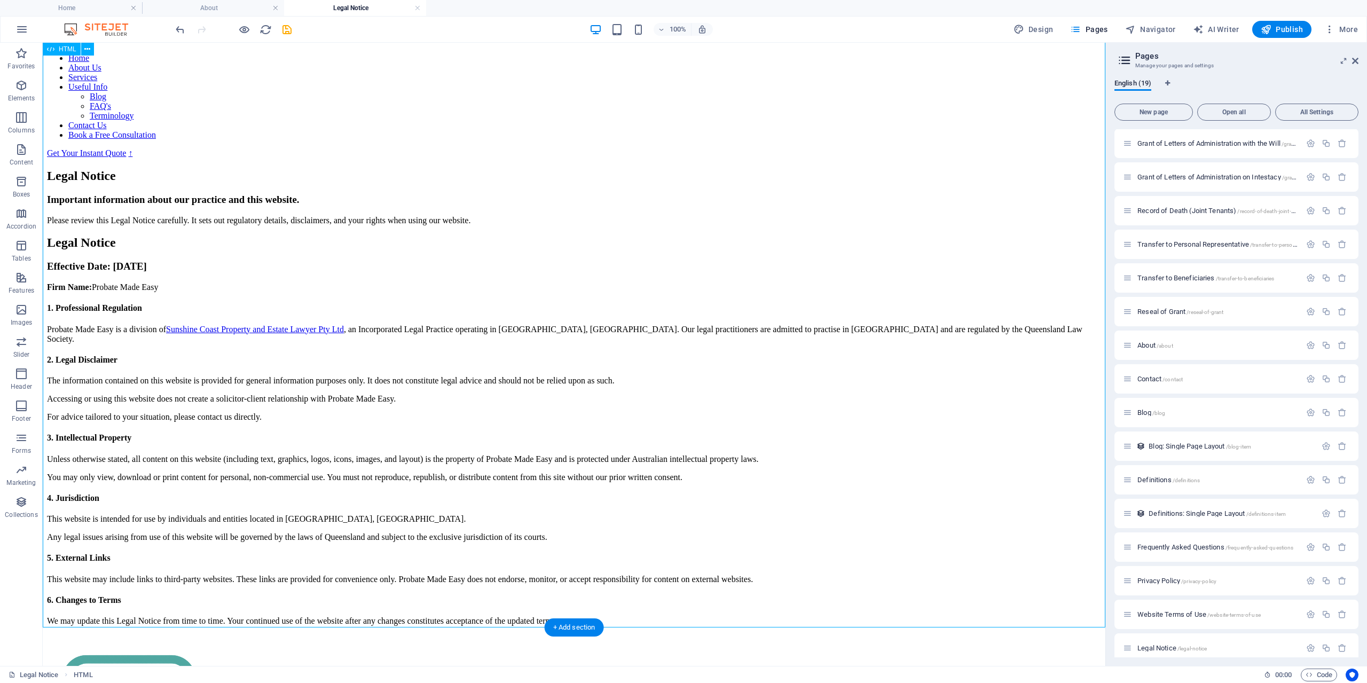
click at [750, 307] on div "Legal Notice Important information about our practice and this website. Please …" at bounding box center [574, 397] width 1054 height 457
click at [288, 27] on icon "save" at bounding box center [287, 30] width 12 height 12
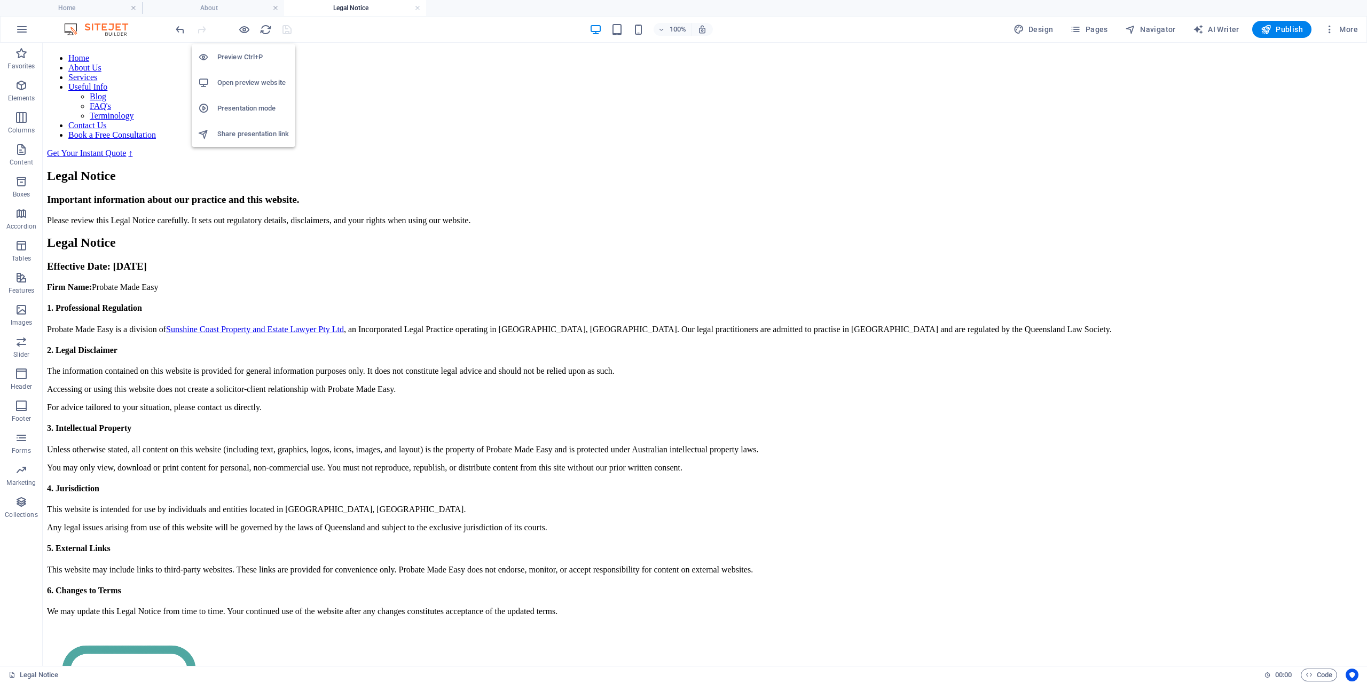
click at [248, 82] on h6 "Open preview website" at bounding box center [253, 82] width 72 height 13
click at [210, 6] on h4 "About" at bounding box center [213, 8] width 142 height 12
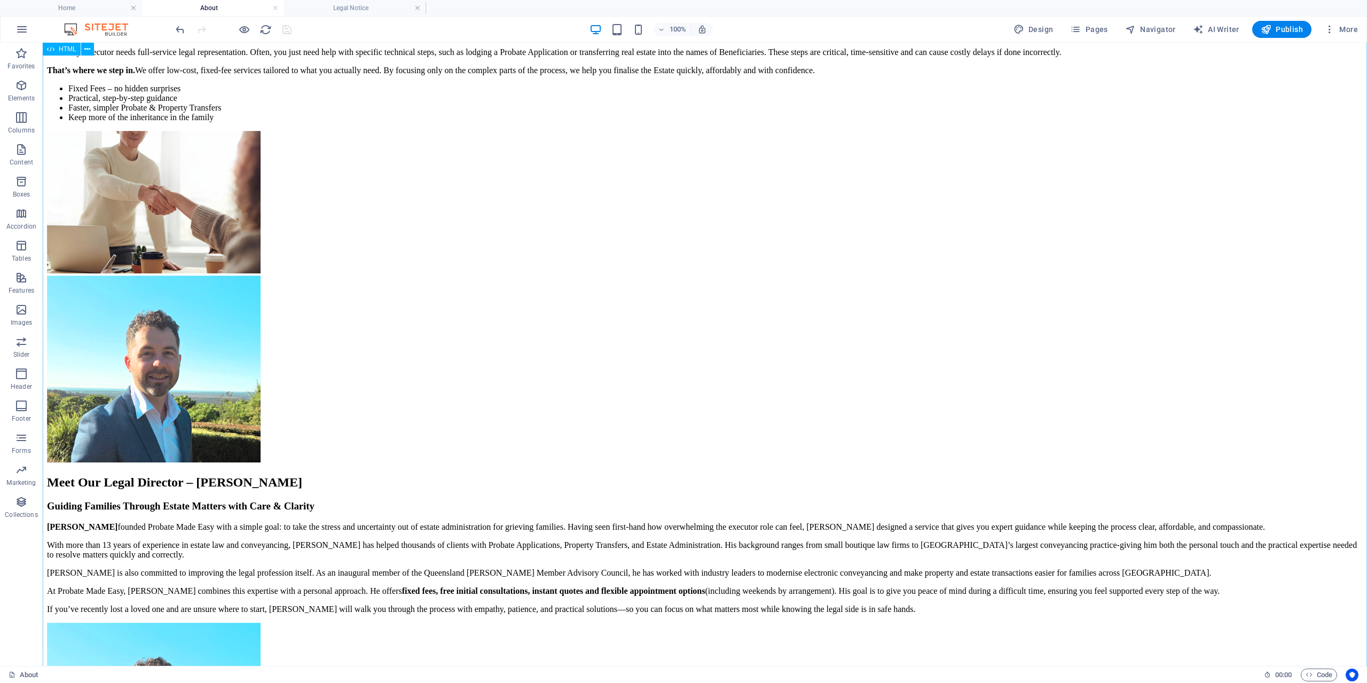
scroll to position [545, 0]
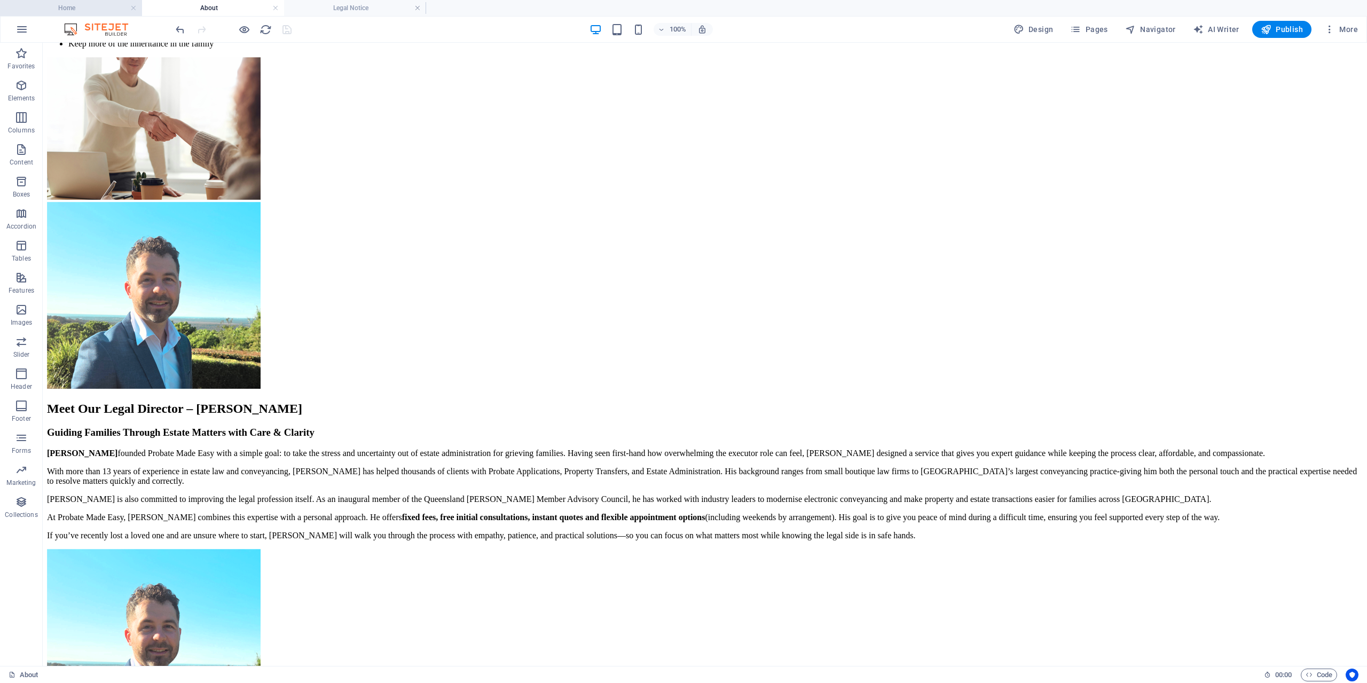
drag, startPoint x: 100, startPoint y: 10, endPoint x: 168, endPoint y: 29, distance: 71.0
click at [100, 10] on h4 "Home" at bounding box center [71, 8] width 142 height 12
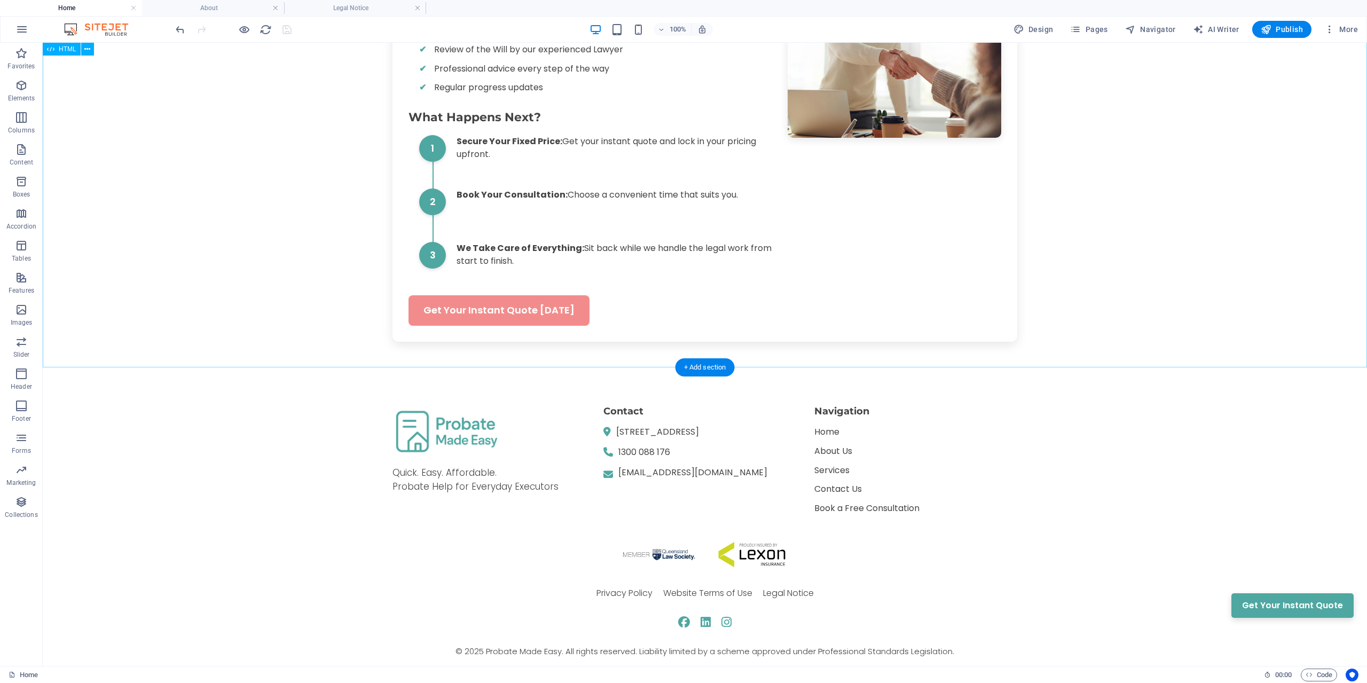
scroll to position [1704, 0]
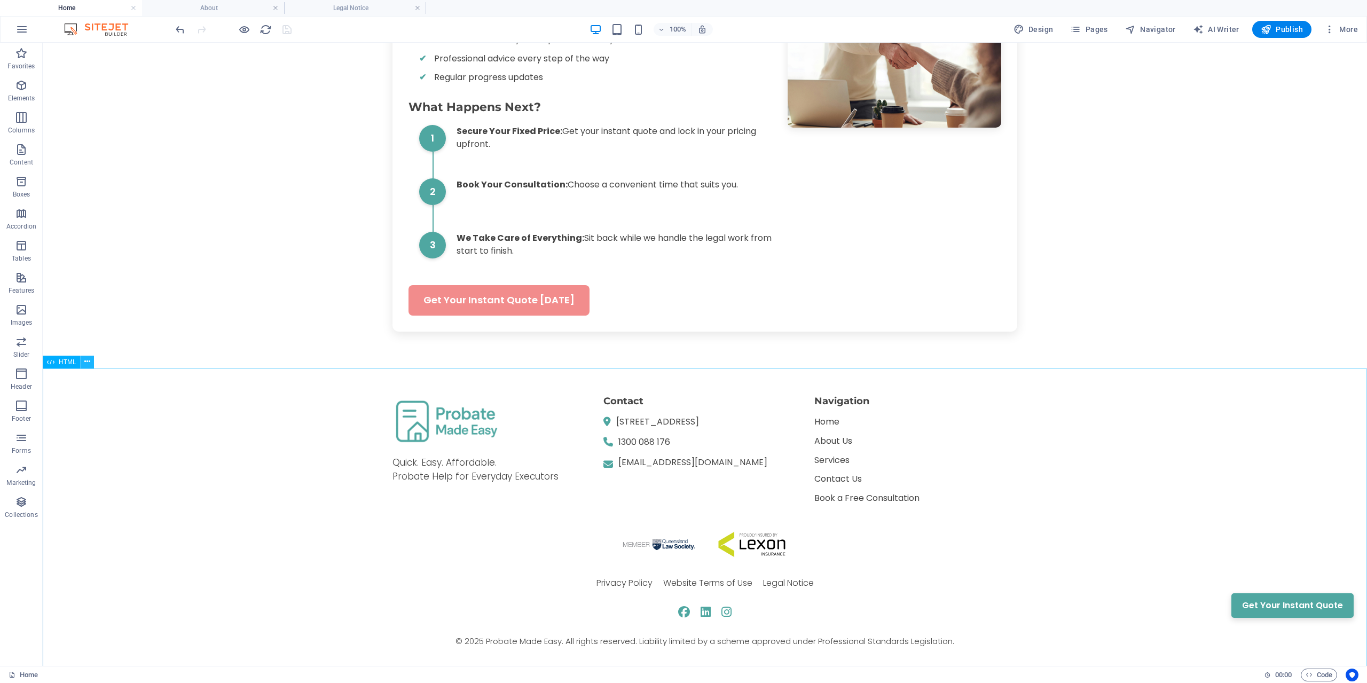
click at [91, 364] on button at bounding box center [87, 362] width 13 height 13
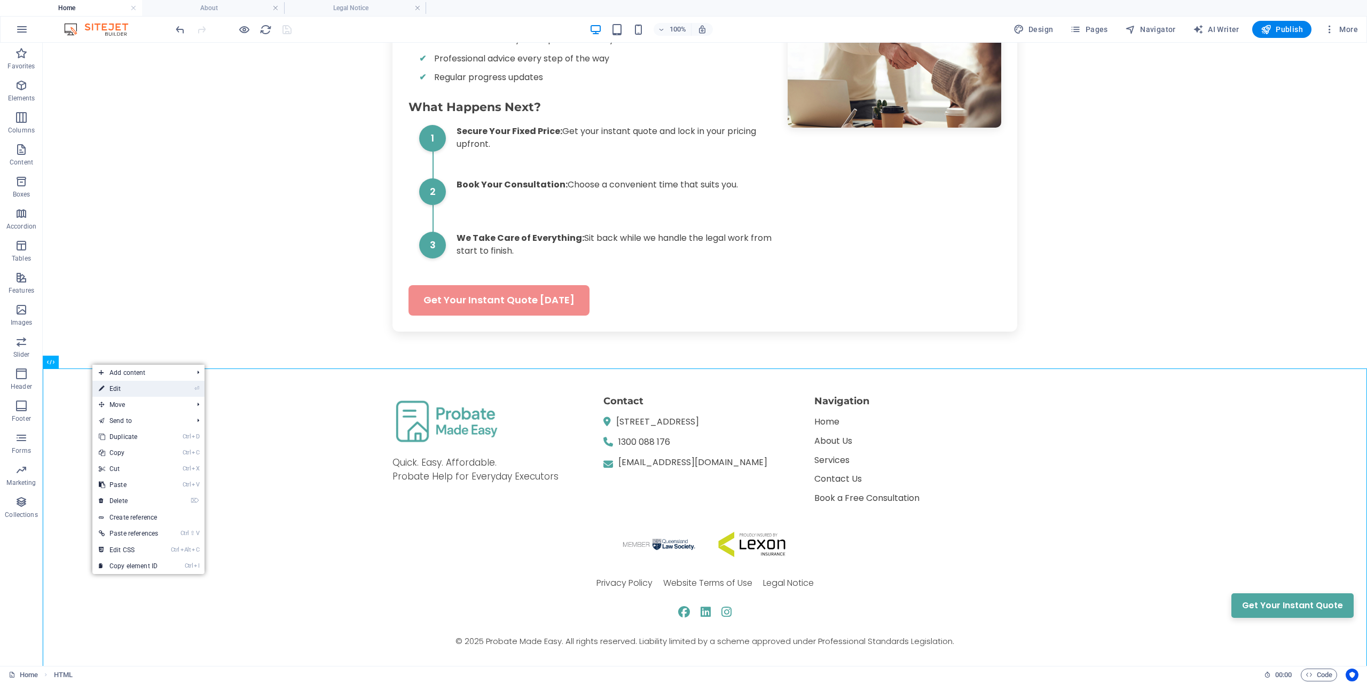
drag, startPoint x: 118, startPoint y: 381, endPoint x: 119, endPoint y: 388, distance: 7.0
click at [119, 388] on ul "Add content Ctrl 1 Headline Ctrl 2 Text Ctrl 3 Image Ctrl 4 Container Ctrl 5 Sp…" at bounding box center [148, 469] width 112 height 209
click at [119, 388] on link "⏎ Edit" at bounding box center [128, 389] width 72 height 16
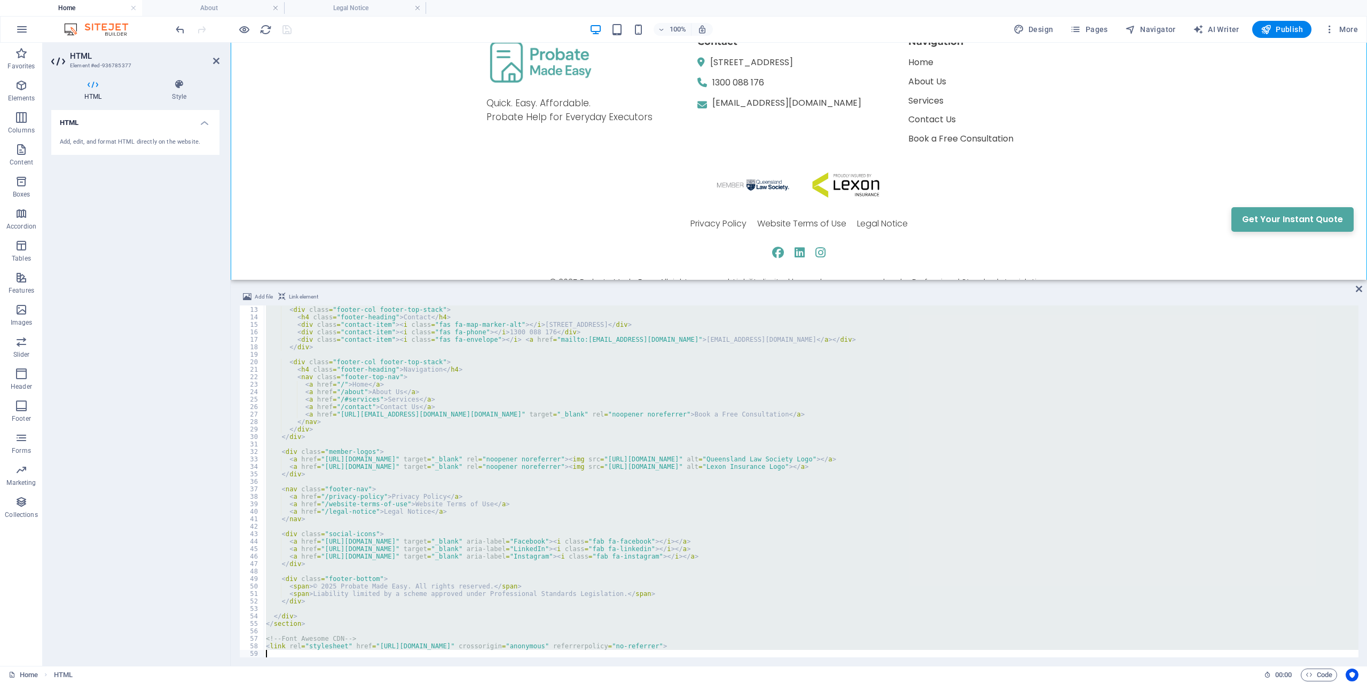
scroll to position [2064, 0]
click at [624, 592] on div "< div class = "footer-col footer-top-stack" > < h4 class = "footer-heading" > C…" at bounding box center [811, 482] width 1095 height 352
type textarea "<span>Liability limited by a scheme approved under Professional Standards Legis…"
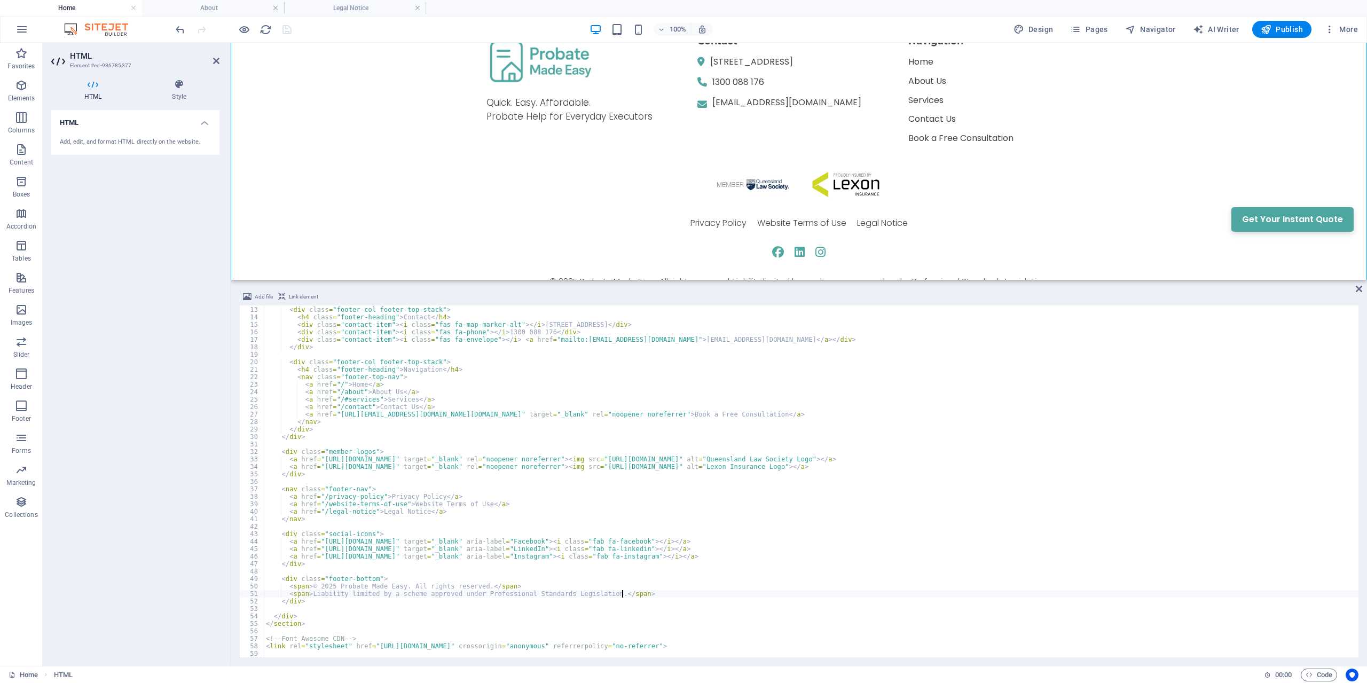
scroll to position [89, 0]
paste textarea "</span>"
click at [422, 602] on div "< div class = "footer-col footer-top-stack" > < h4 class = "footer-heading" > C…" at bounding box center [811, 482] width 1095 height 367
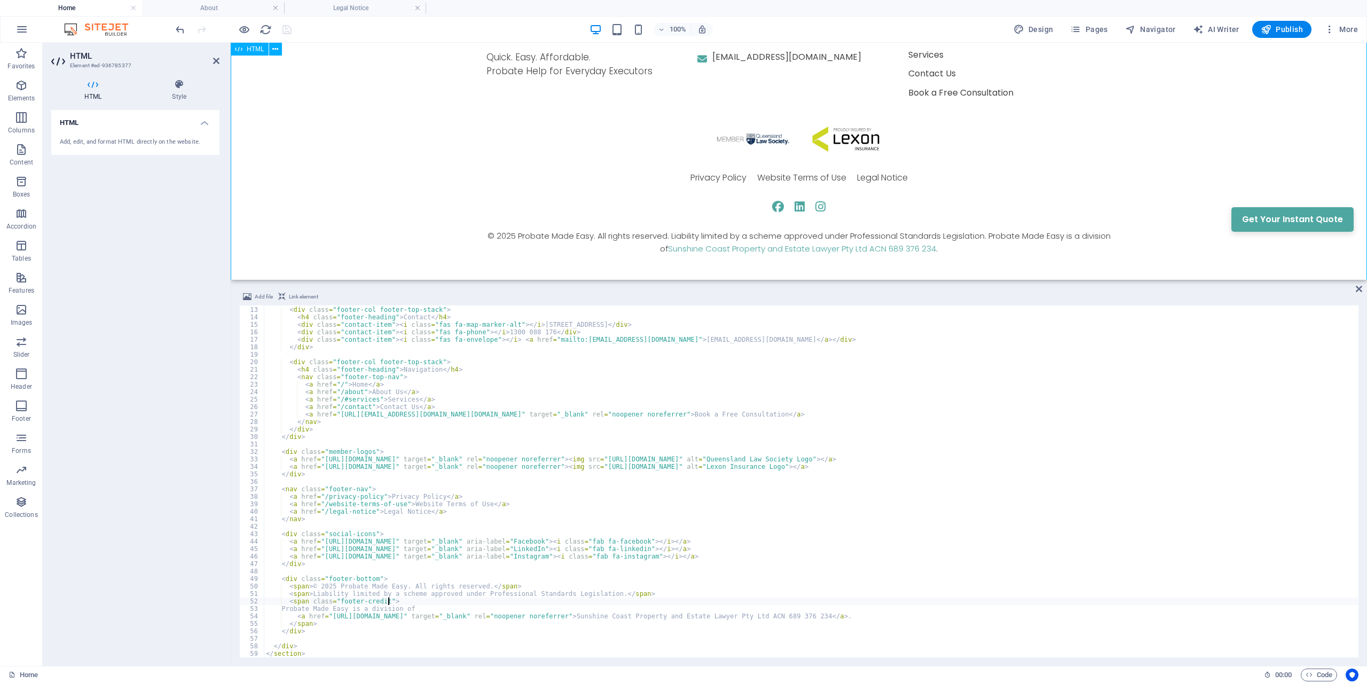
scroll to position [2112, 0]
click at [364, 586] on div "< div class = "footer-col footer-top-stack" > < h4 class = "footer-heading" > C…" at bounding box center [811, 482] width 1095 height 367
type textarea "<span>© 2025 Probate Made Easy. All rights reserved.</span>"
click at [1328, 673] on span "Code" at bounding box center [1319, 675] width 27 height 13
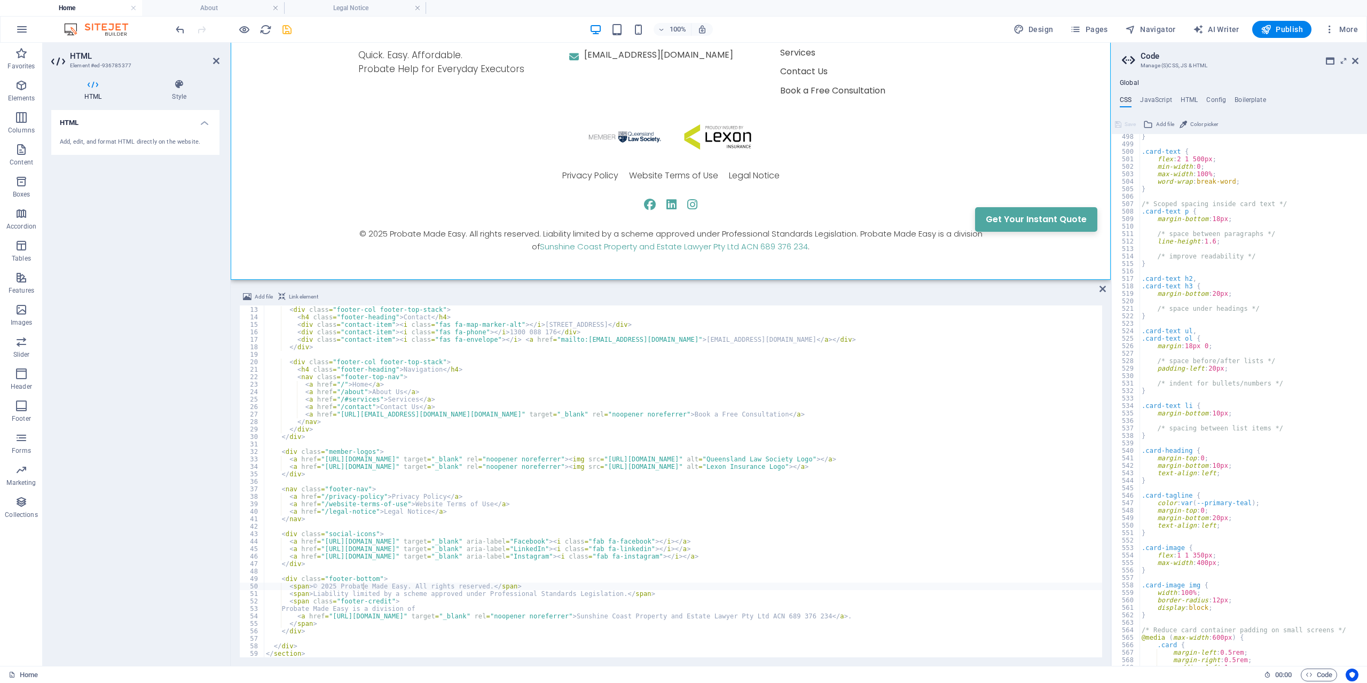
scroll to position [3717, 0]
type textarea "margin-top: 0;"
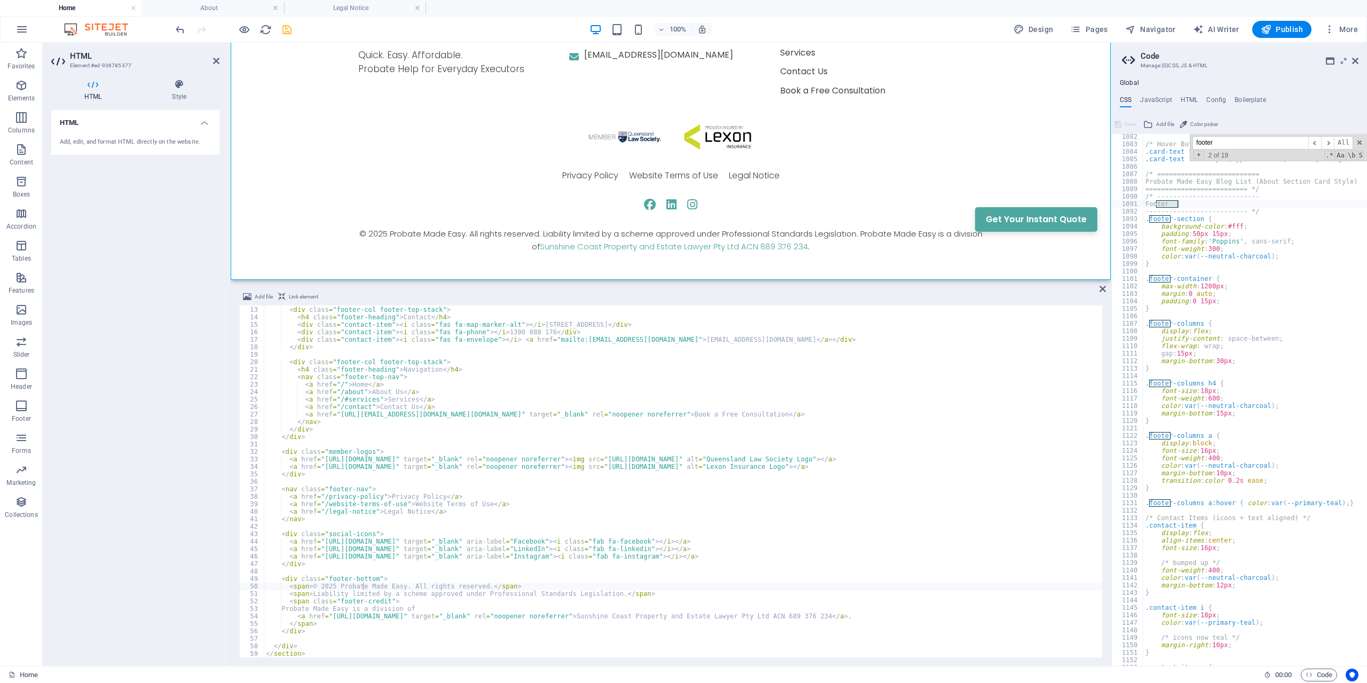
scroll to position [8212, 0]
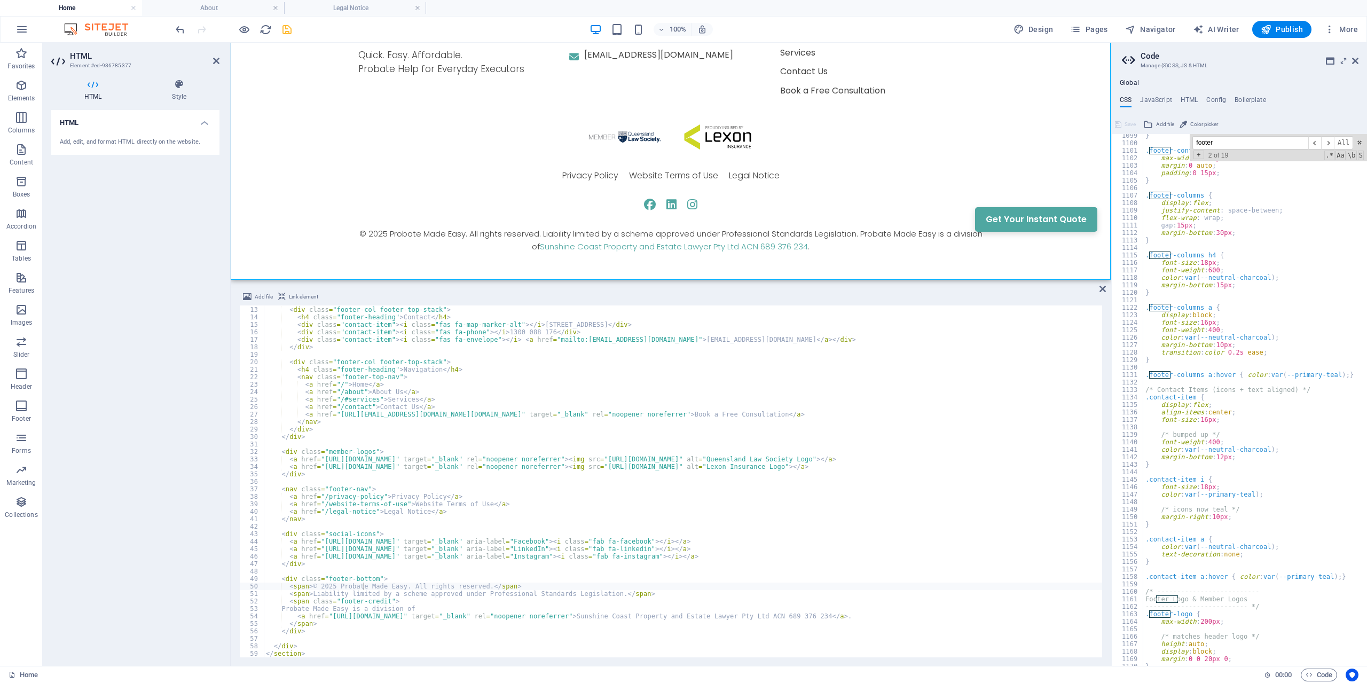
type input "footer"
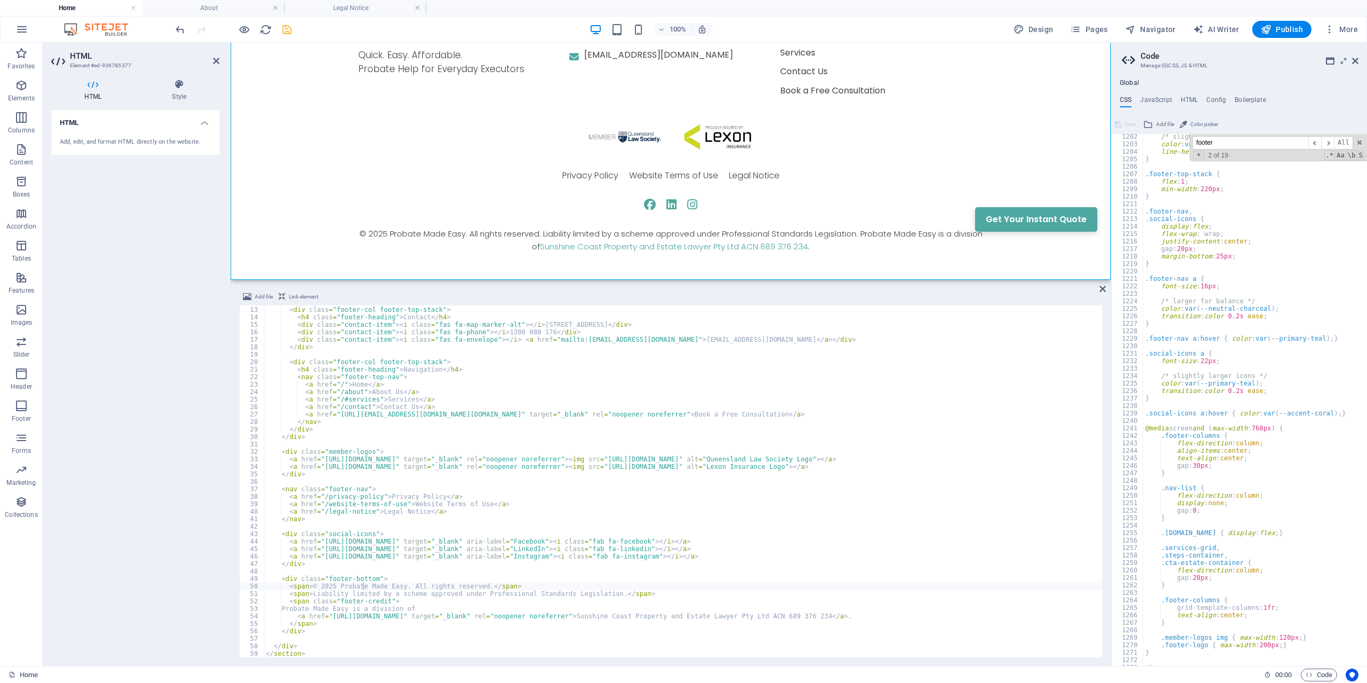
scroll to position [8853, 0]
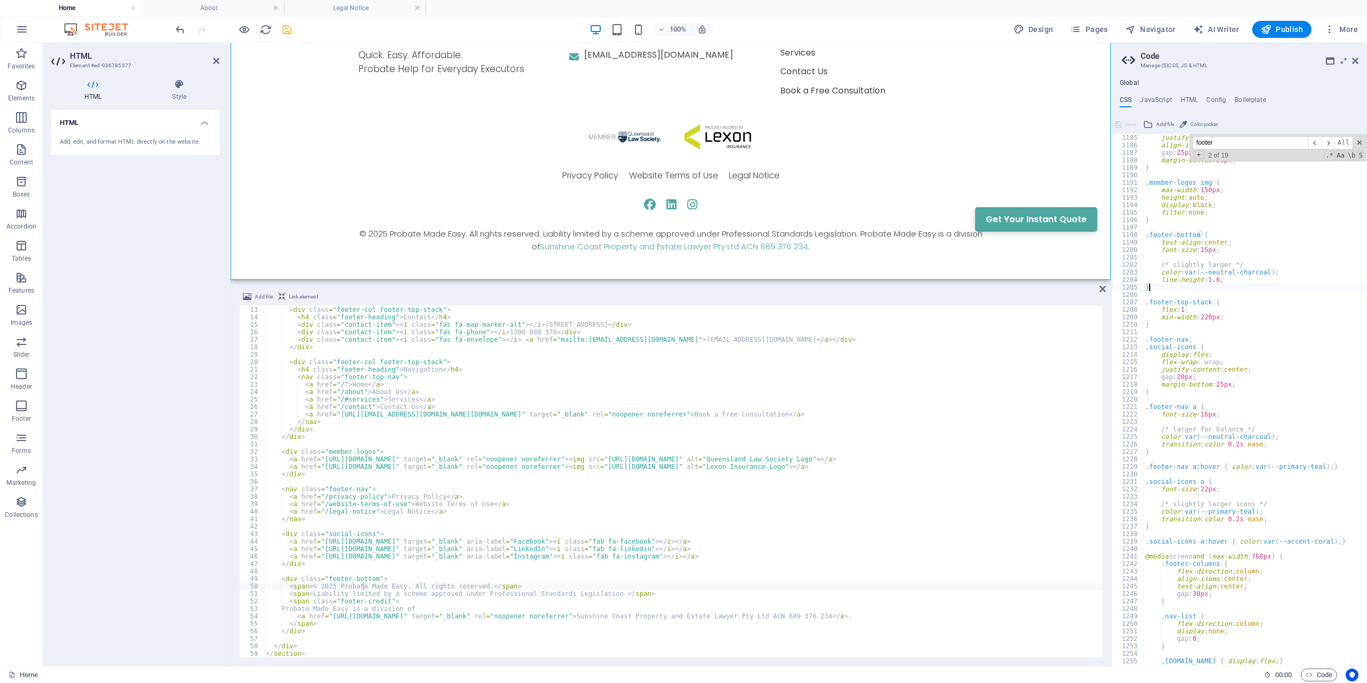
type textarea "}"
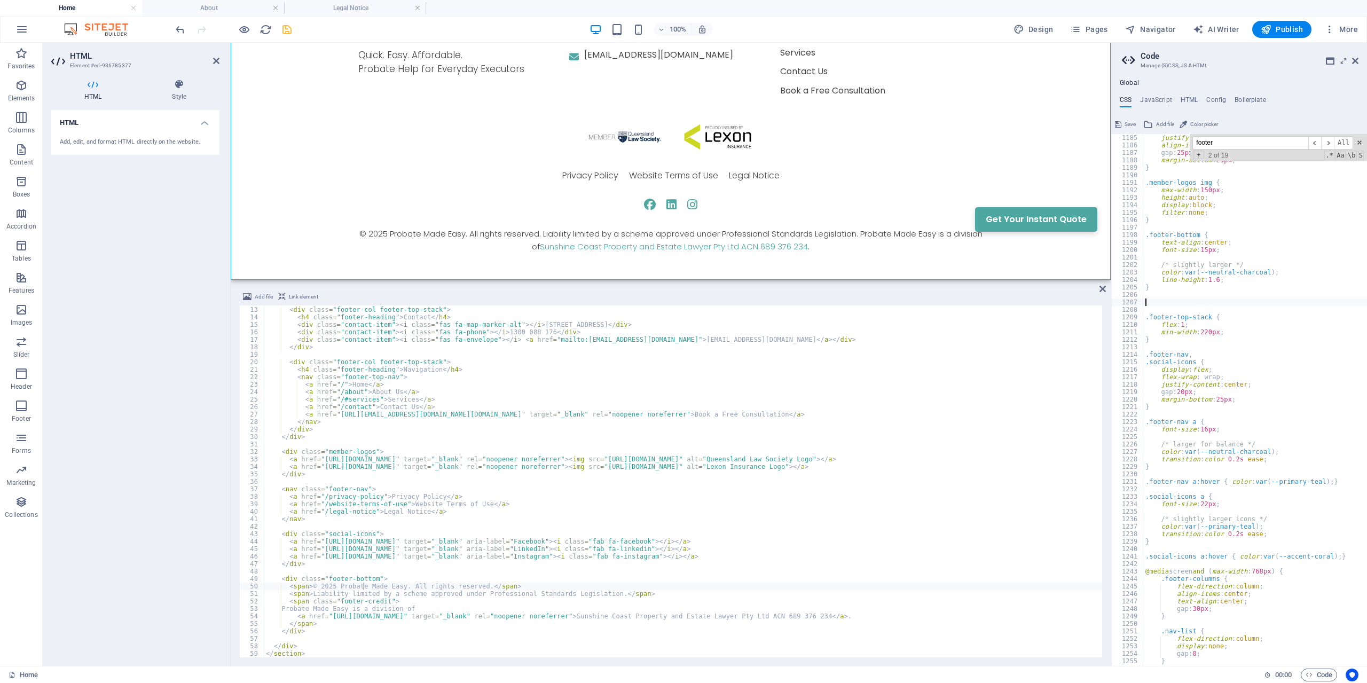
paste textarea "}"
type textarea "}"
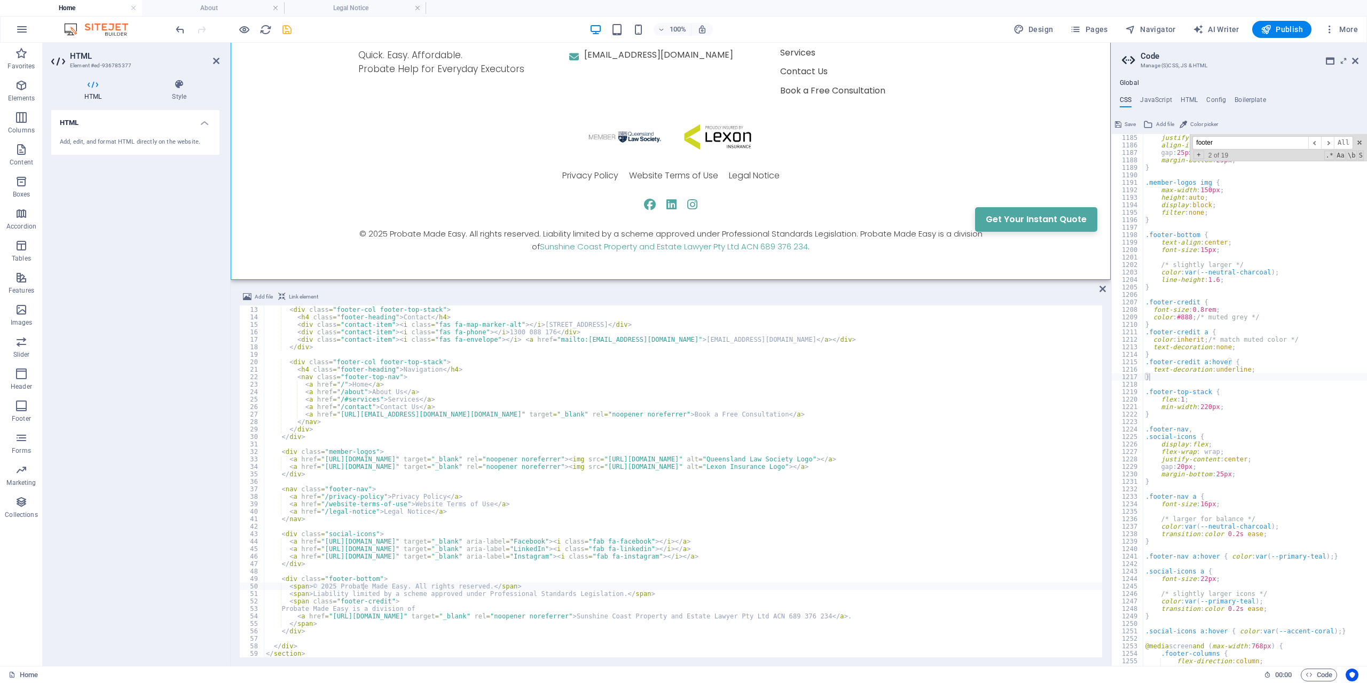
drag, startPoint x: 1126, startPoint y: 124, endPoint x: 1069, endPoint y: 119, distance: 56.8
click at [1126, 124] on span "Save" at bounding box center [1130, 124] width 11 height 13
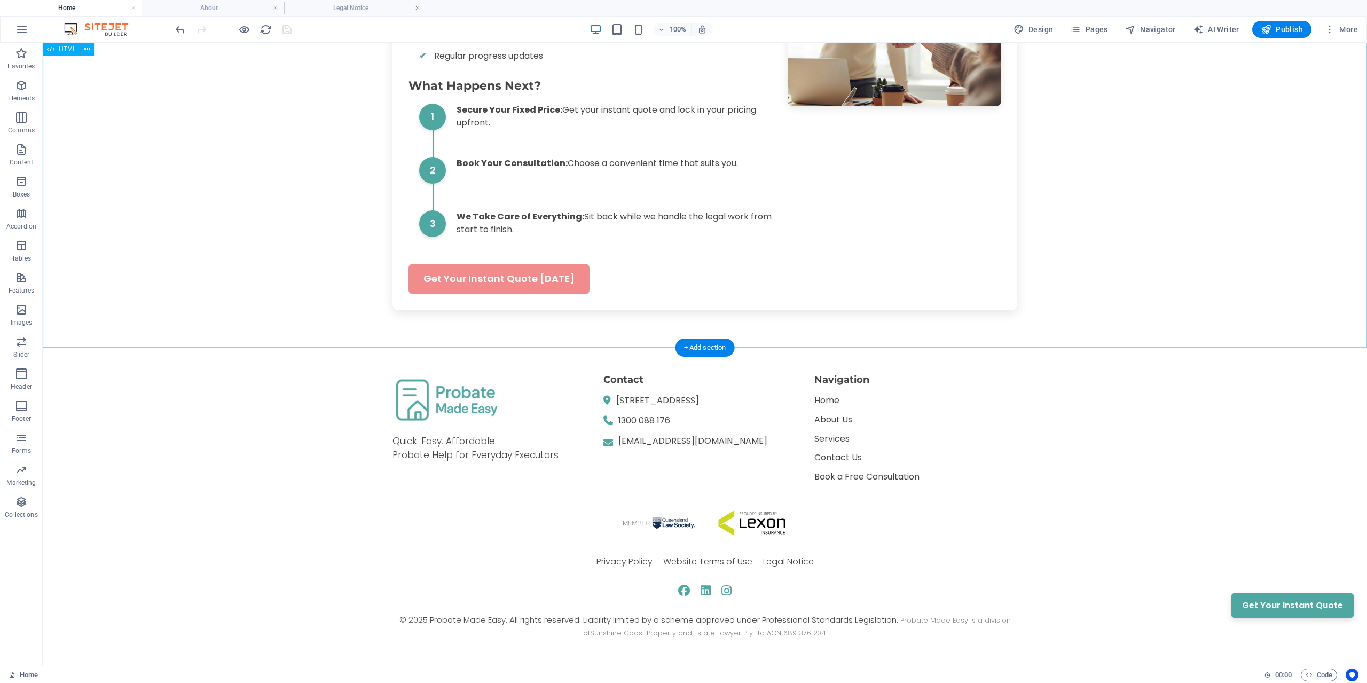
click at [85, 356] on div "Quick. Easy. Affordable. Probate Help for Everyday Executors Contact [STREET_AD…" at bounding box center [705, 507] width 1325 height 319
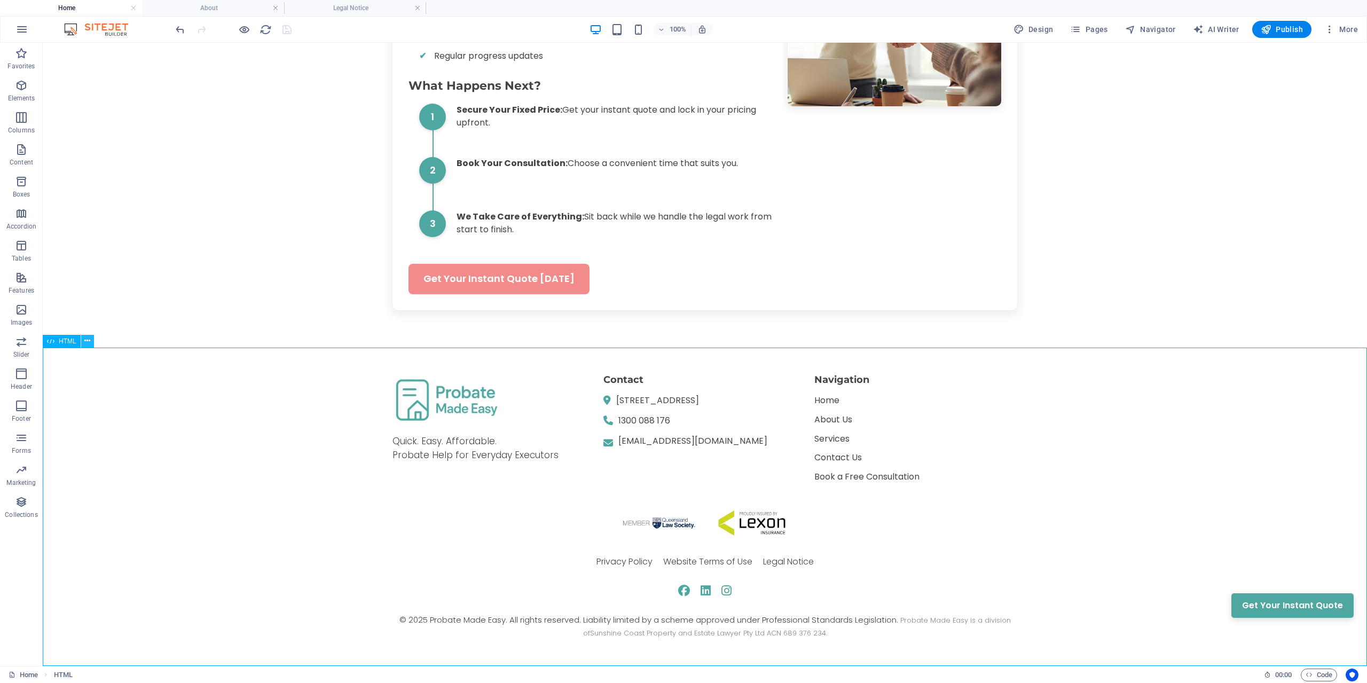
click at [87, 341] on icon at bounding box center [87, 340] width 6 height 11
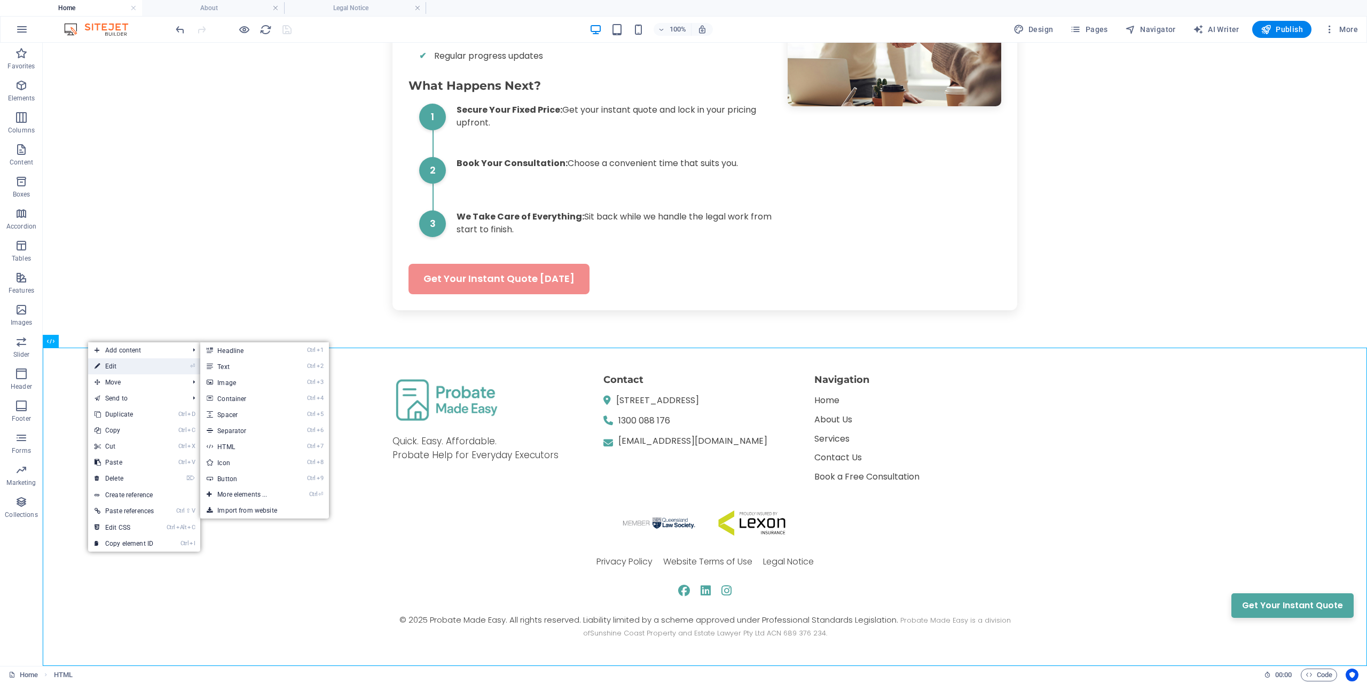
click at [110, 361] on link "⏎ Edit" at bounding box center [124, 366] width 72 height 16
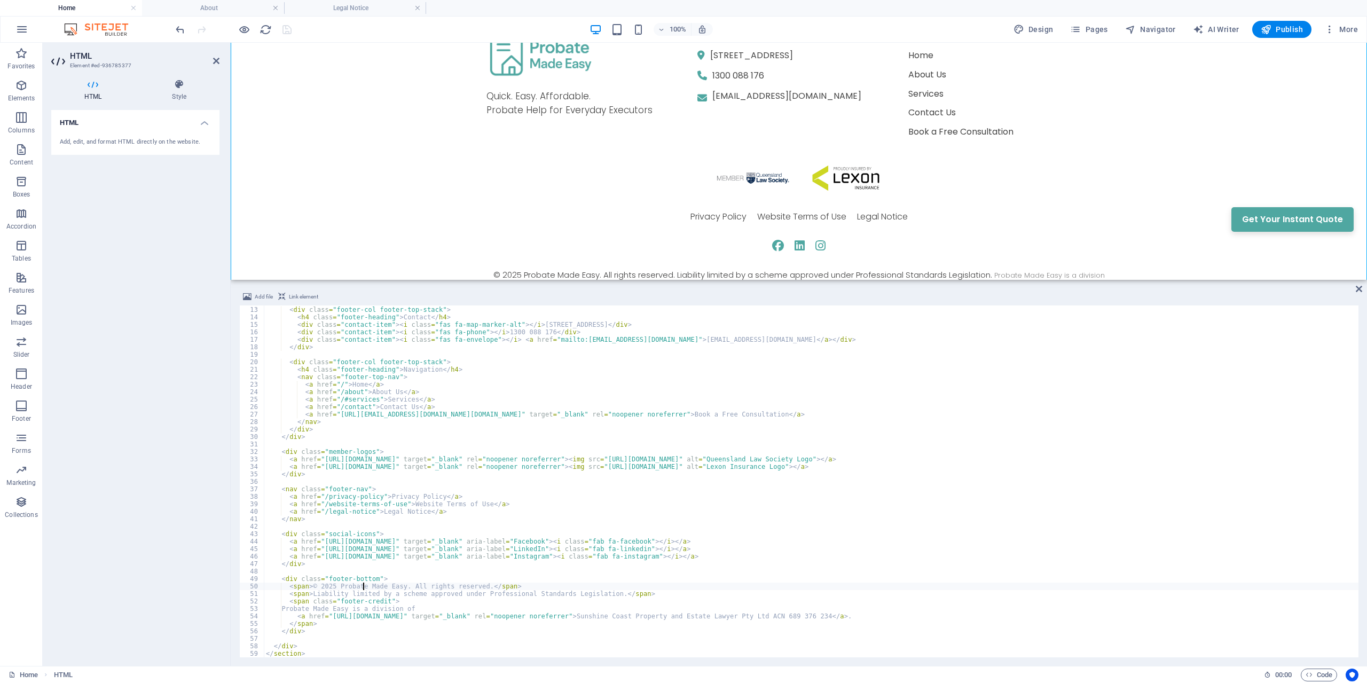
scroll to position [2071, 0]
click at [628, 594] on div "< div class = "footer-col footer-top-stack" > < h4 class = "footer-heading" > C…" at bounding box center [811, 482] width 1095 height 367
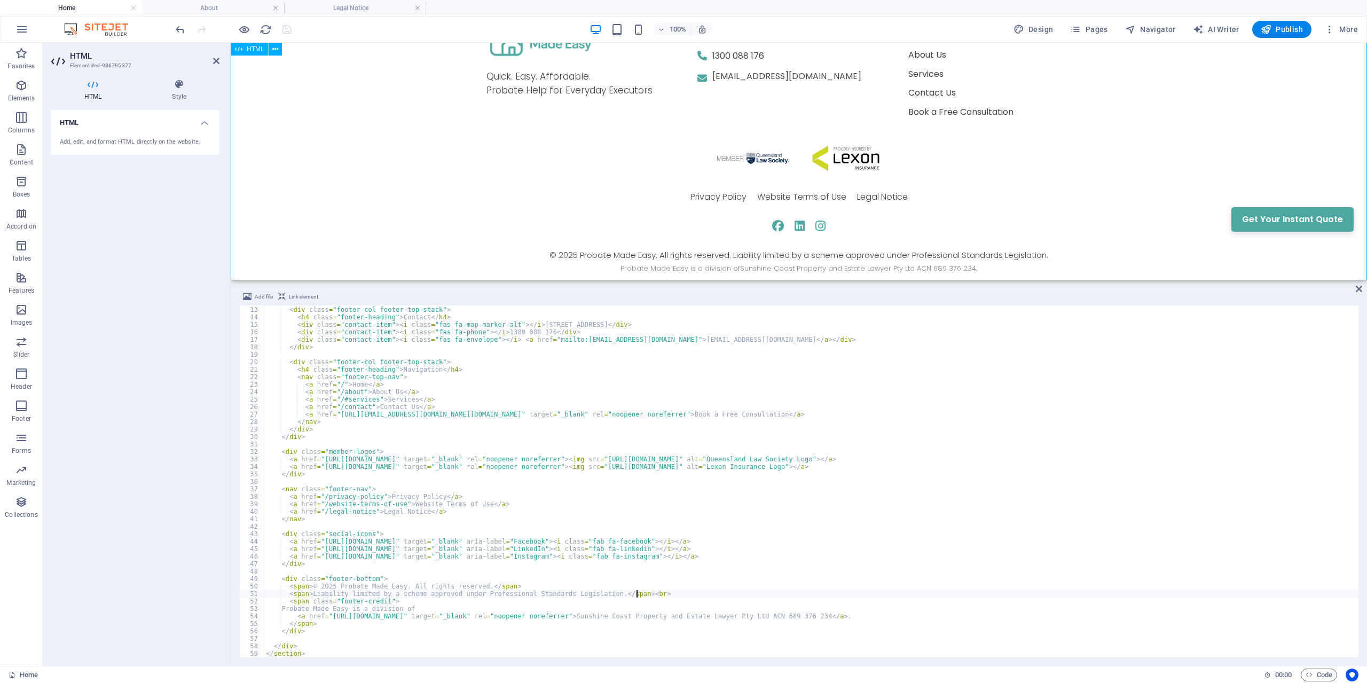
scroll to position [2112, 0]
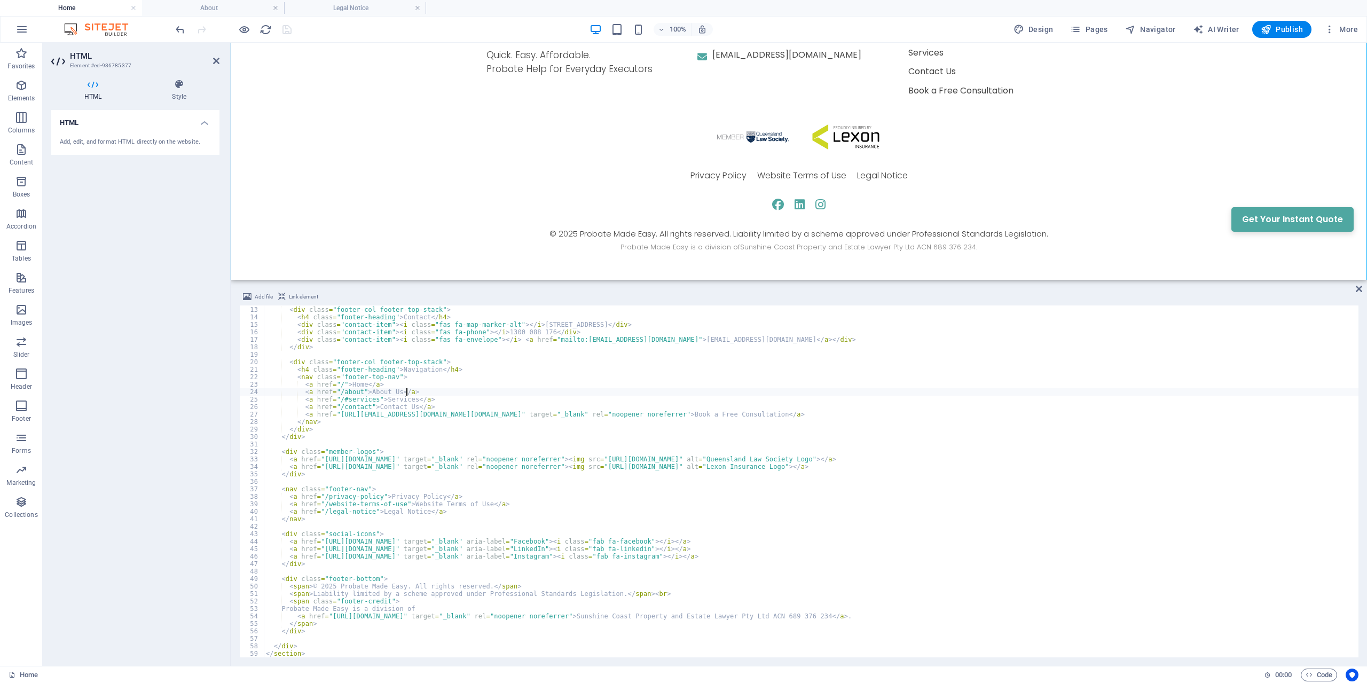
click at [716, 395] on div "< div class = "footer-col footer-top-stack" > < h4 class = "footer-heading" > C…" at bounding box center [811, 482] width 1095 height 367
type textarea "<a href="/about">About Us</a>"
click at [1357, 289] on icon at bounding box center [1359, 289] width 6 height 9
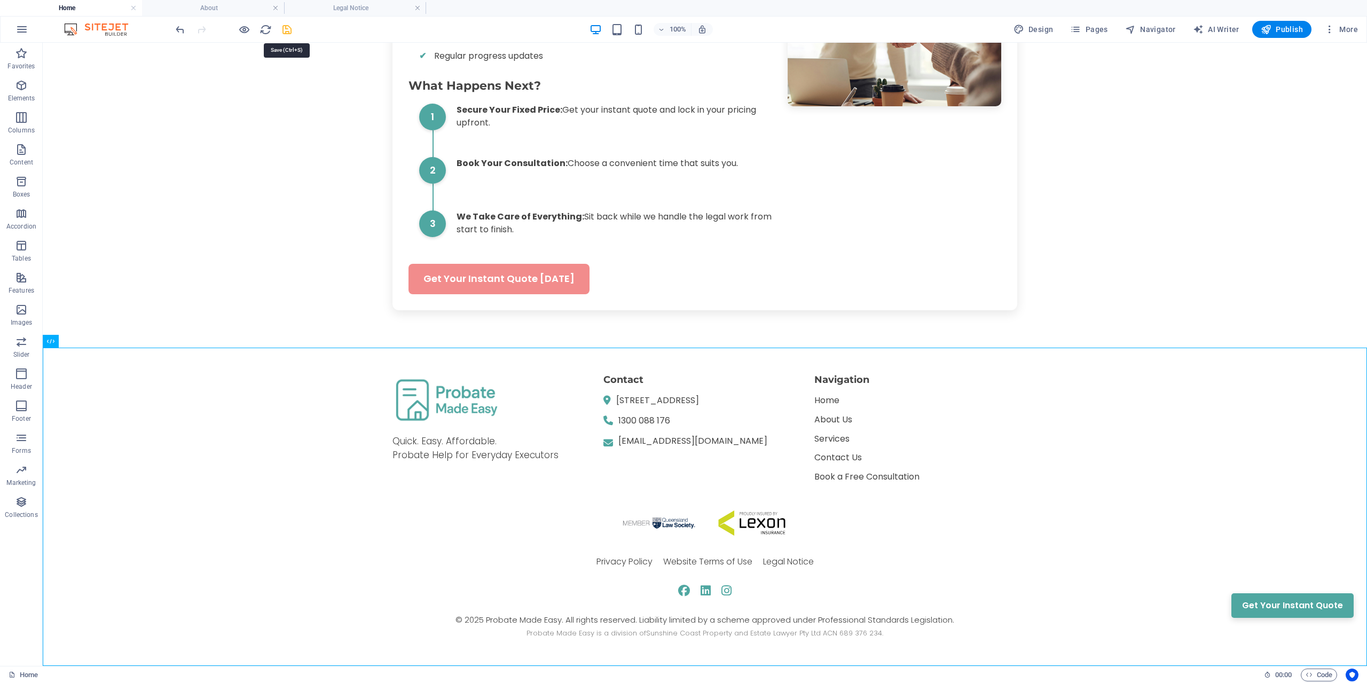
click at [284, 28] on icon "save" at bounding box center [287, 30] width 12 height 12
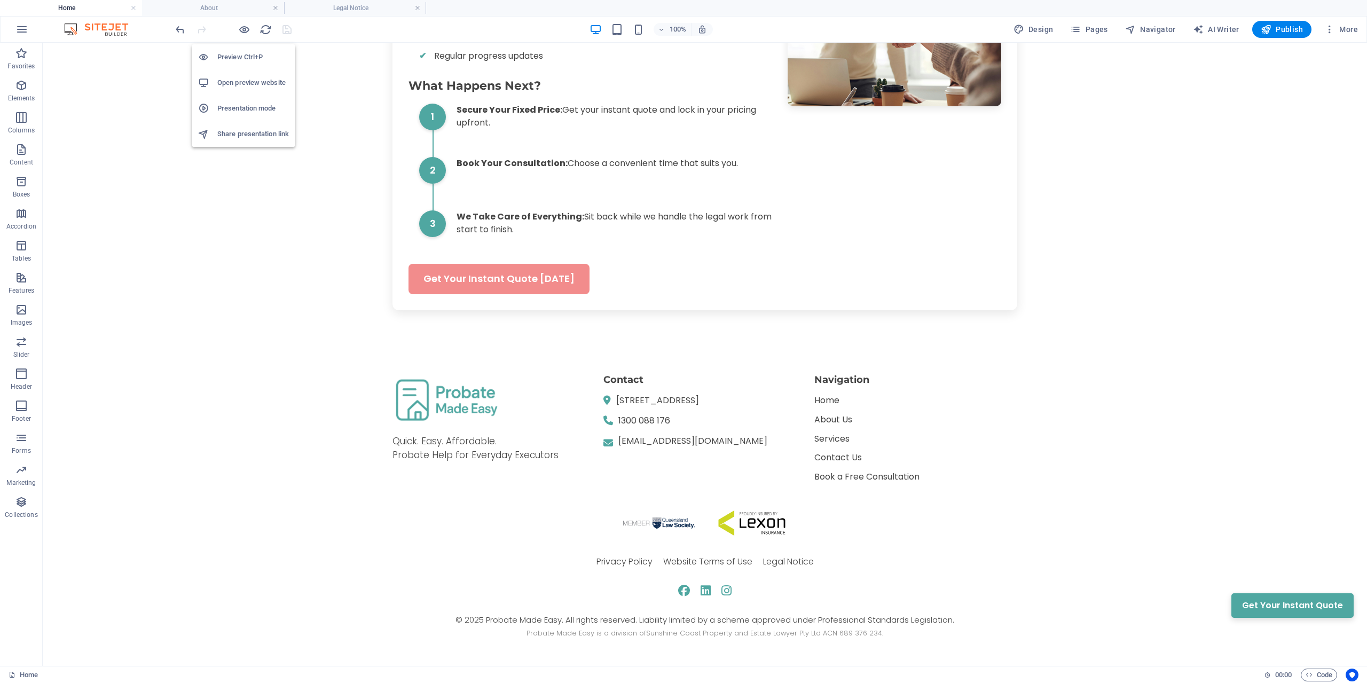
click at [249, 82] on h6 "Open preview website" at bounding box center [253, 82] width 72 height 13
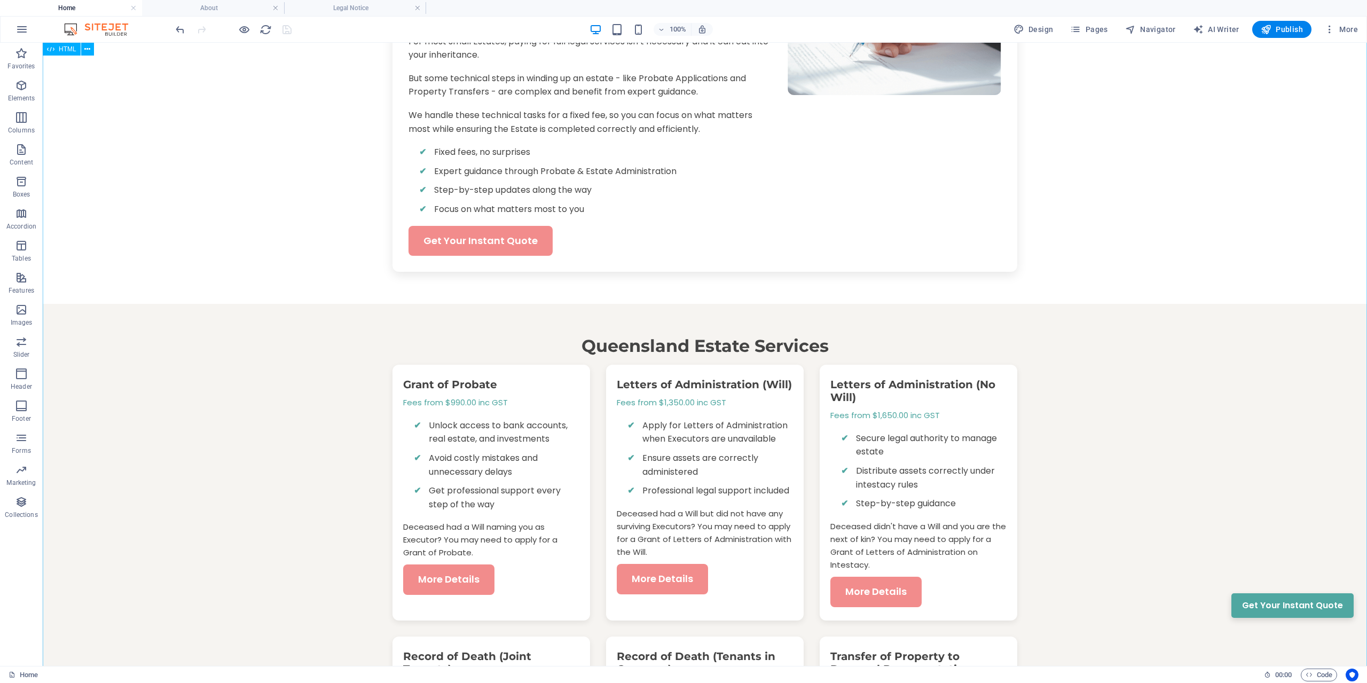
scroll to position [309, 0]
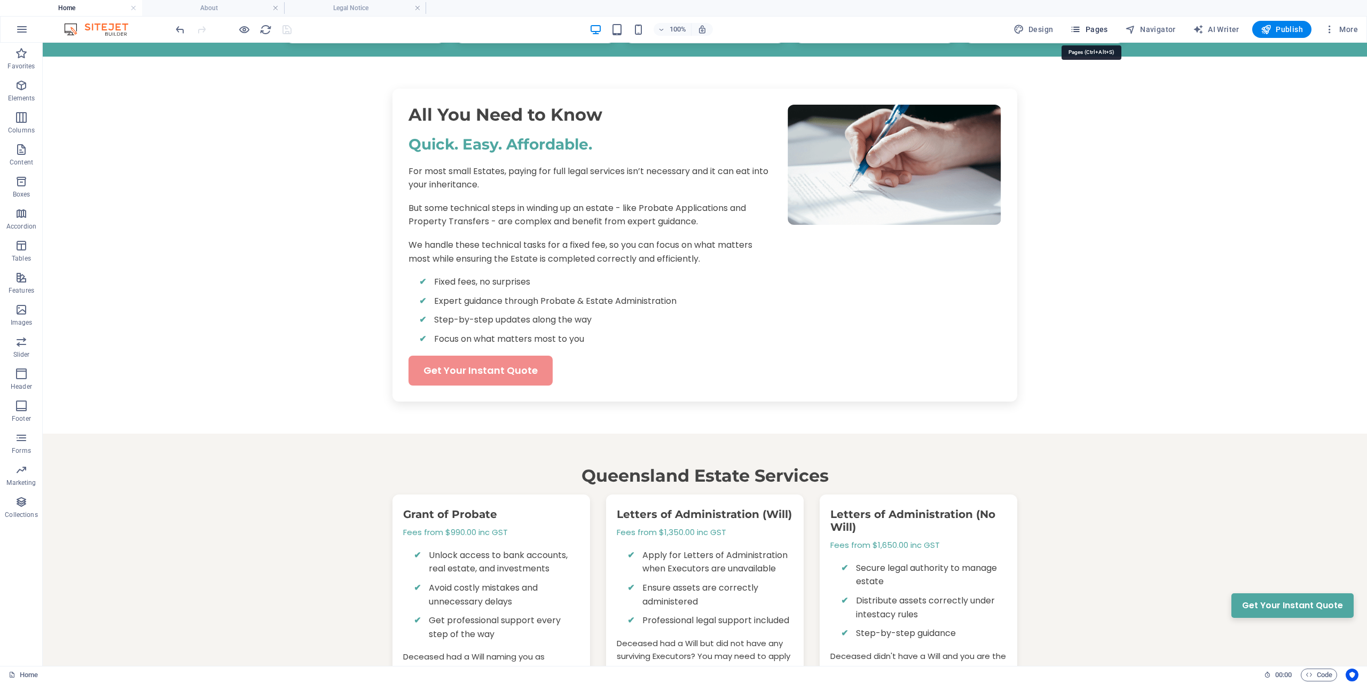
click at [1093, 29] on span "Pages" at bounding box center [1088, 29] width 37 height 11
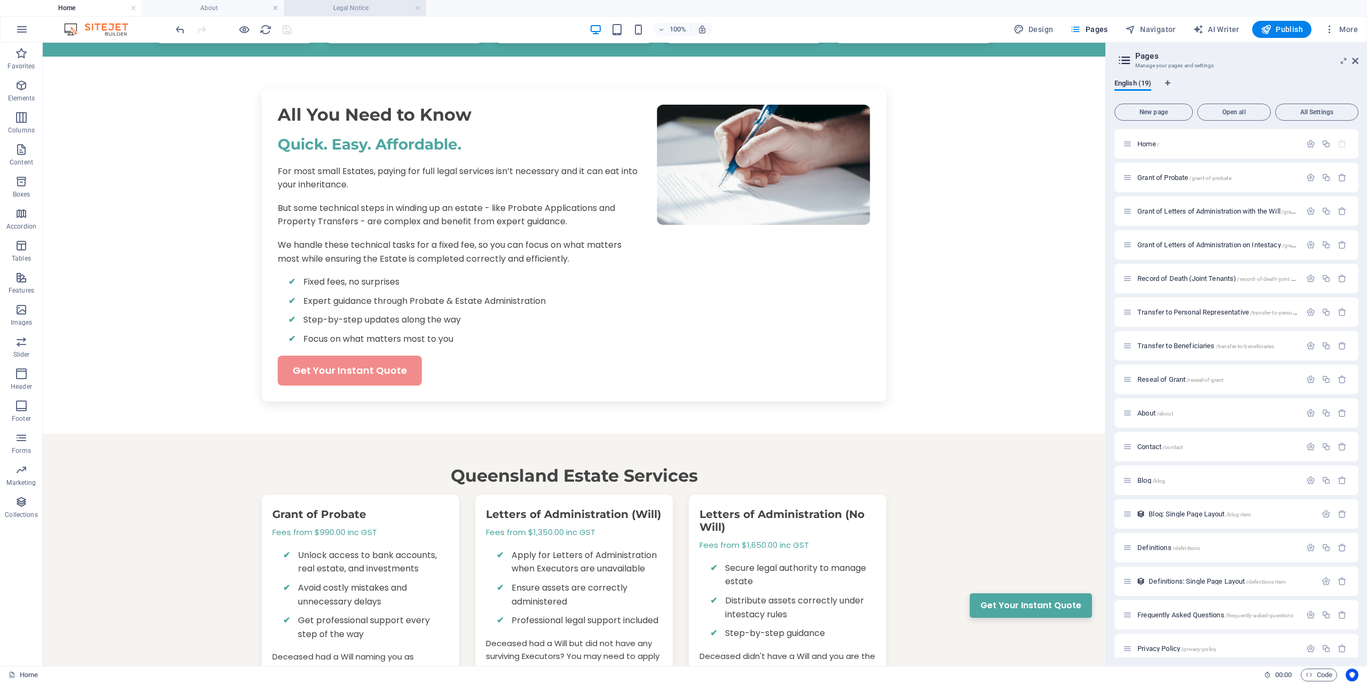
click at [346, 10] on h4 "Legal Notice" at bounding box center [355, 8] width 142 height 12
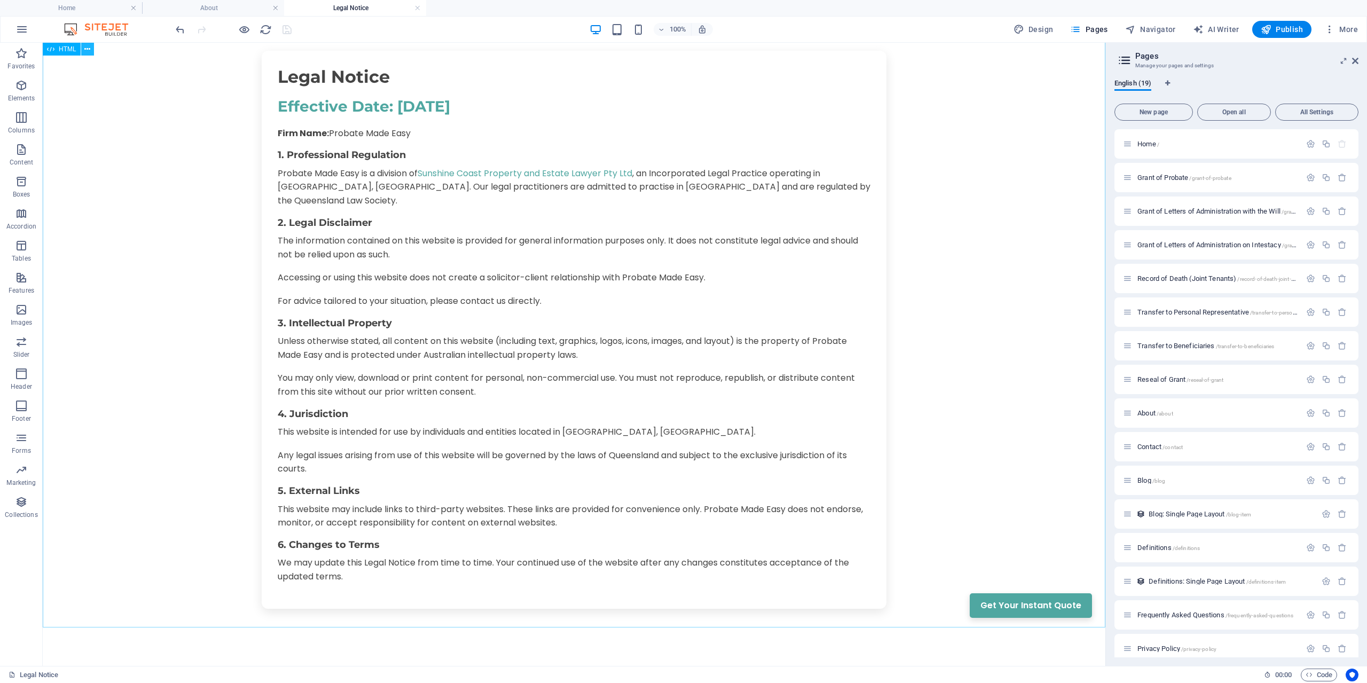
click at [88, 49] on icon at bounding box center [87, 49] width 6 height 11
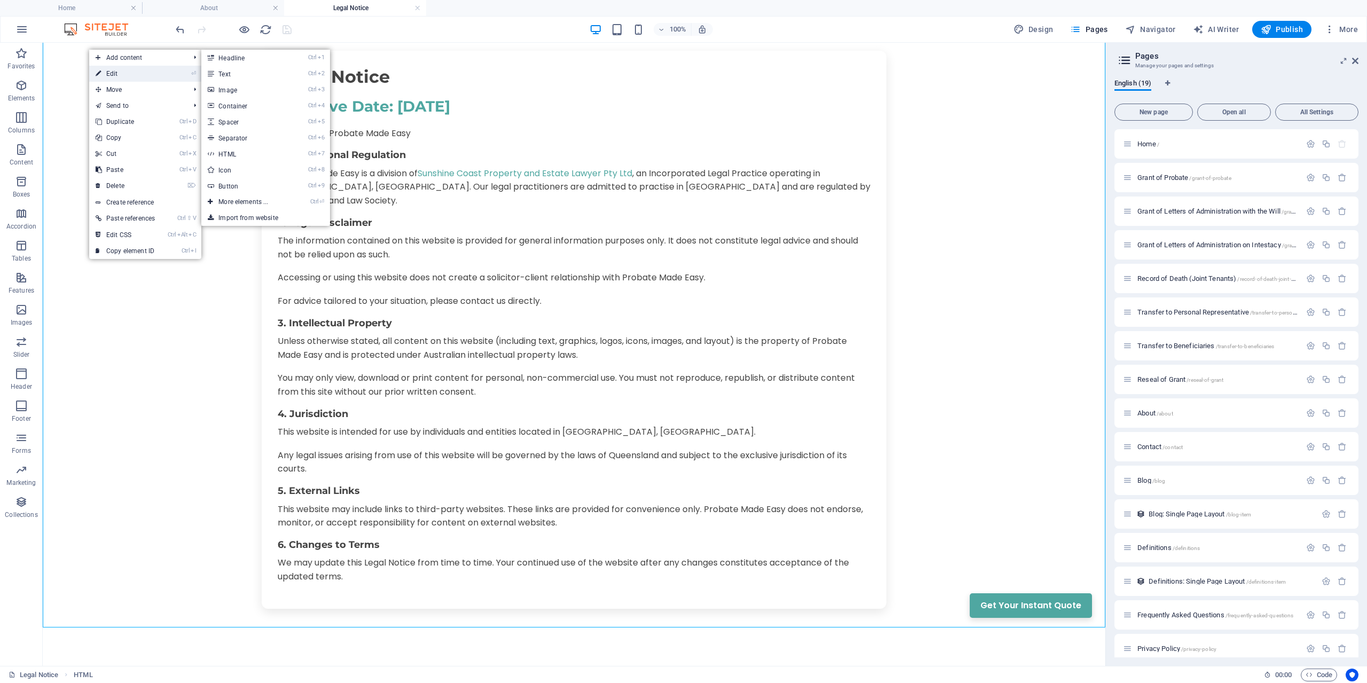
click at [109, 71] on link "⏎ Edit" at bounding box center [125, 74] width 72 height 16
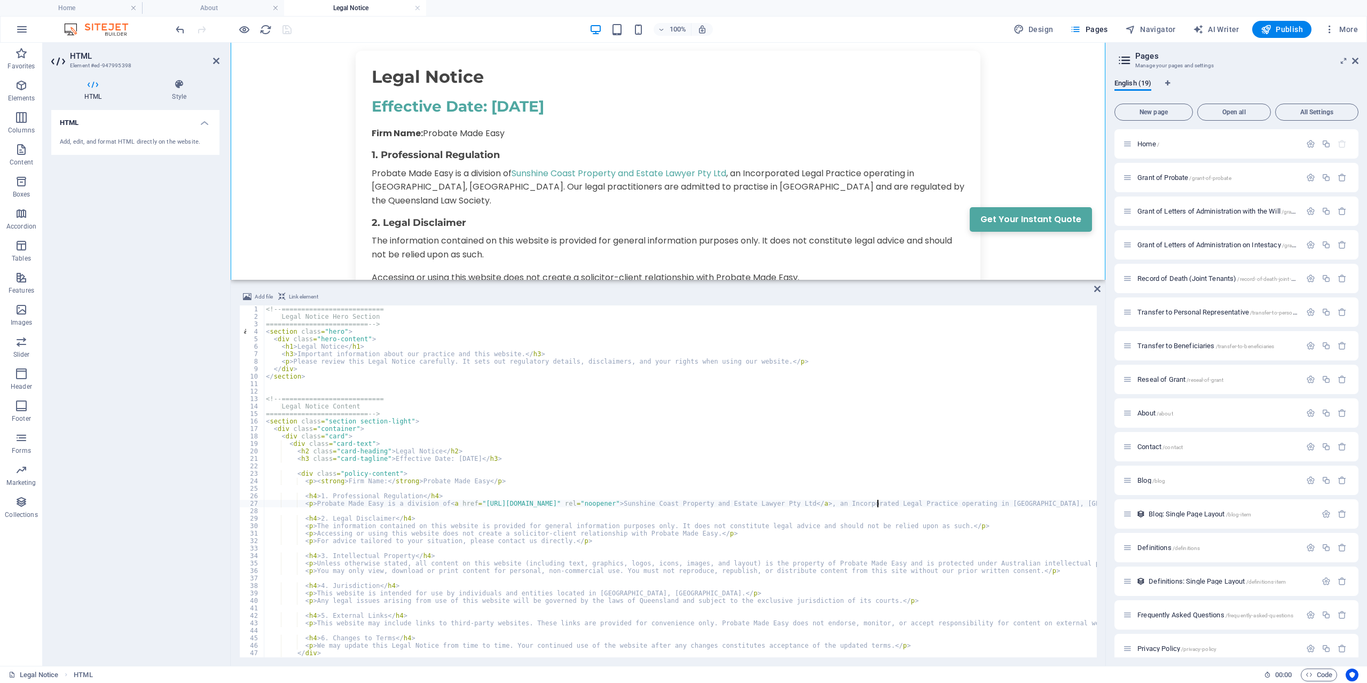
scroll to position [37, 0]
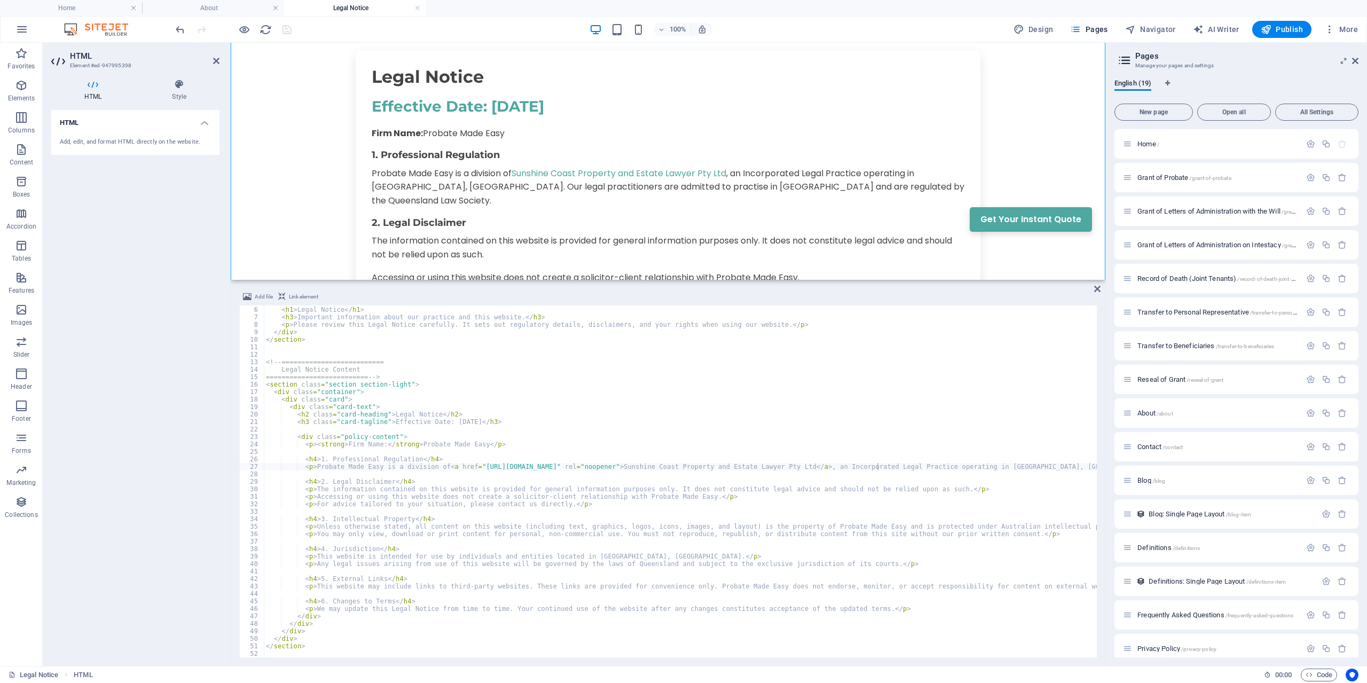
click at [585, 431] on div "< div class = "hero-content" > < h1 > Legal Notice </ h1 > < h3 > Important inf…" at bounding box center [901, 482] width 1274 height 367
drag, startPoint x: 440, startPoint y: 466, endPoint x: 874, endPoint y: 468, distance: 434.2
click at [874, 468] on div "< div class = "hero-content" > < h1 > Legal Notice </ h1 > < h3 > Important inf…" at bounding box center [901, 482] width 1274 height 367
paste textarea "target="_blank" rel="noopener noreferrer">Sunshine Coast Property and Estate La…"
type textarea "<p>Probate Made Easy is a division of <a href="[URL][DOMAIN_NAME]" target="_bla…"
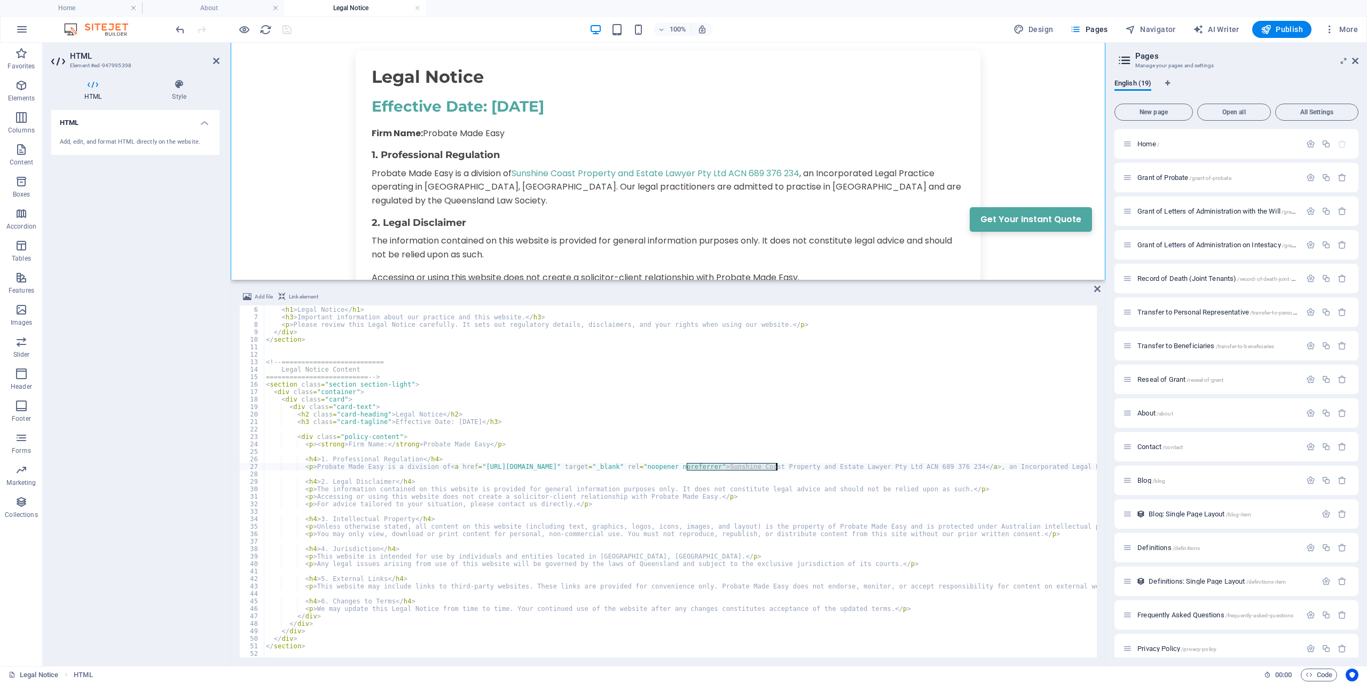
drag, startPoint x: 687, startPoint y: 467, endPoint x: 776, endPoint y: 468, distance: 88.7
click at [776, 468] on div "< div class = "hero-content" > < h1 > Legal Notice </ h1 > < h3 > Important inf…" at bounding box center [978, 482] width 1429 height 367
click at [388, 510] on div "< div class = "hero-content" > < h1 > Legal Notice </ h1 > < h3 > Important inf…" at bounding box center [978, 482] width 1429 height 367
click at [284, 26] on icon "save" at bounding box center [287, 30] width 12 height 12
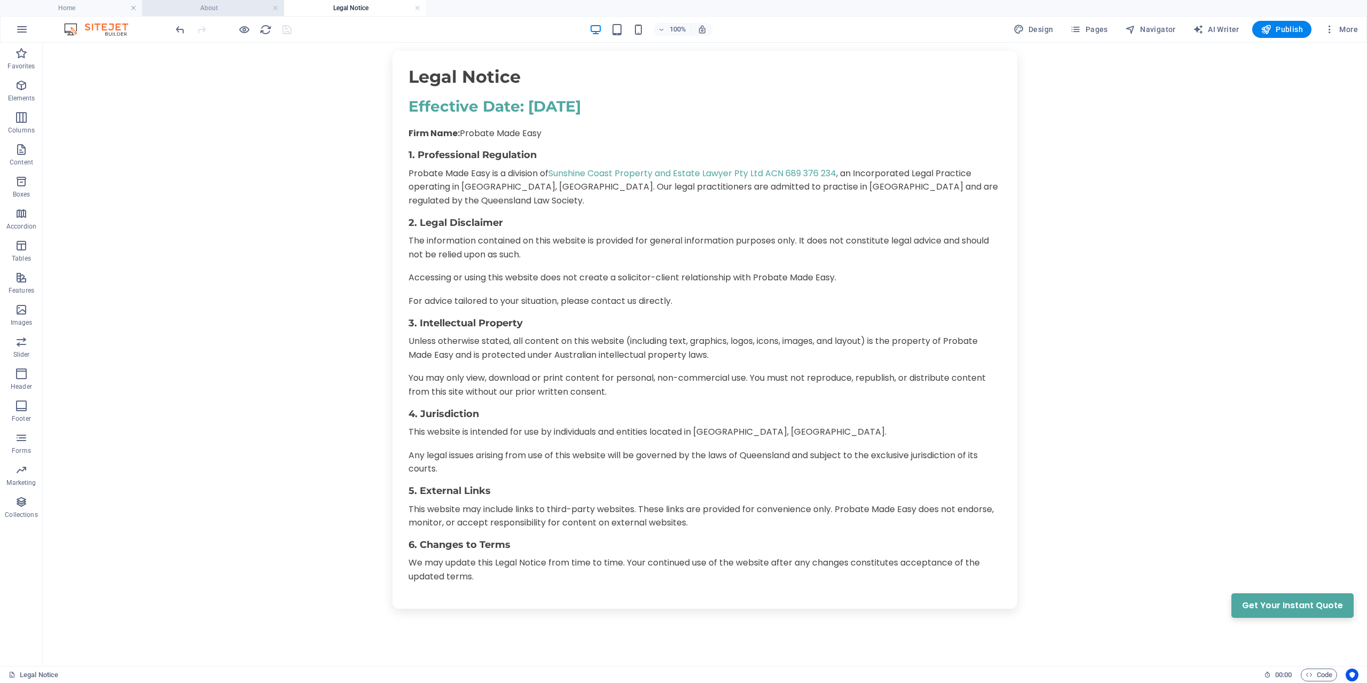
click at [230, 7] on h4 "About" at bounding box center [213, 8] width 142 height 12
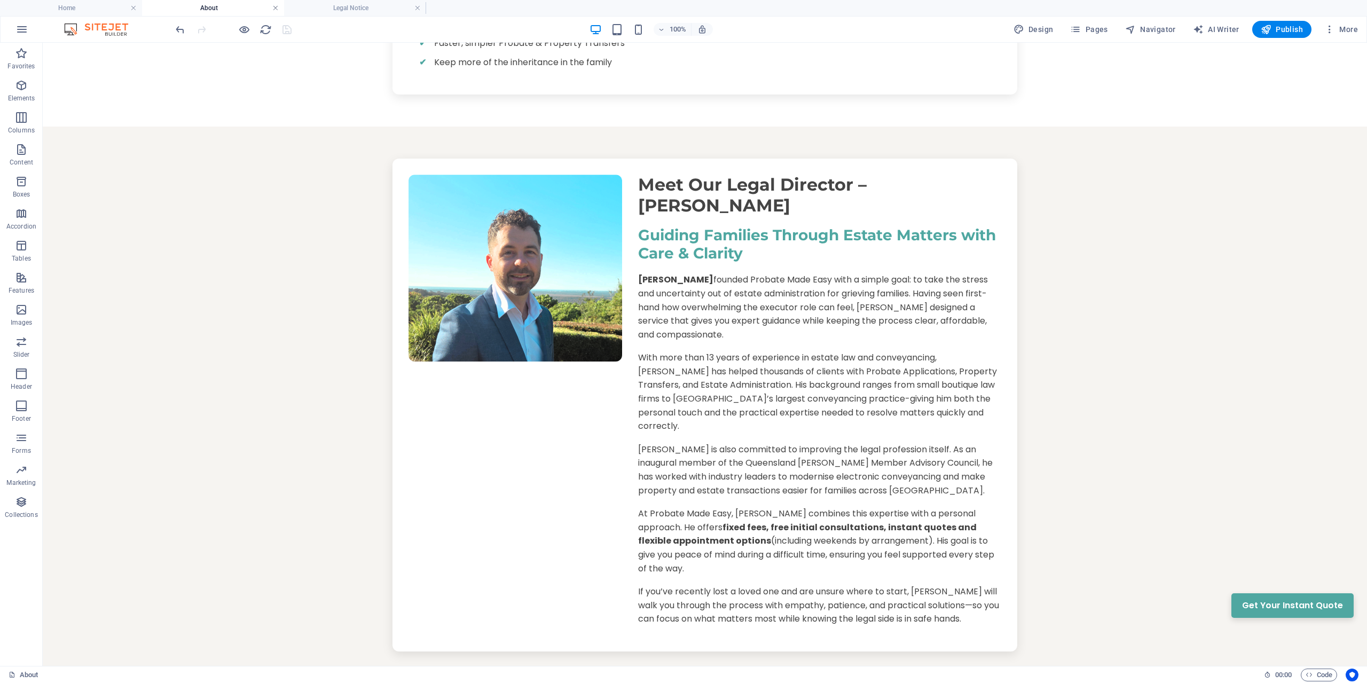
click at [278, 7] on link at bounding box center [275, 8] width 6 height 10
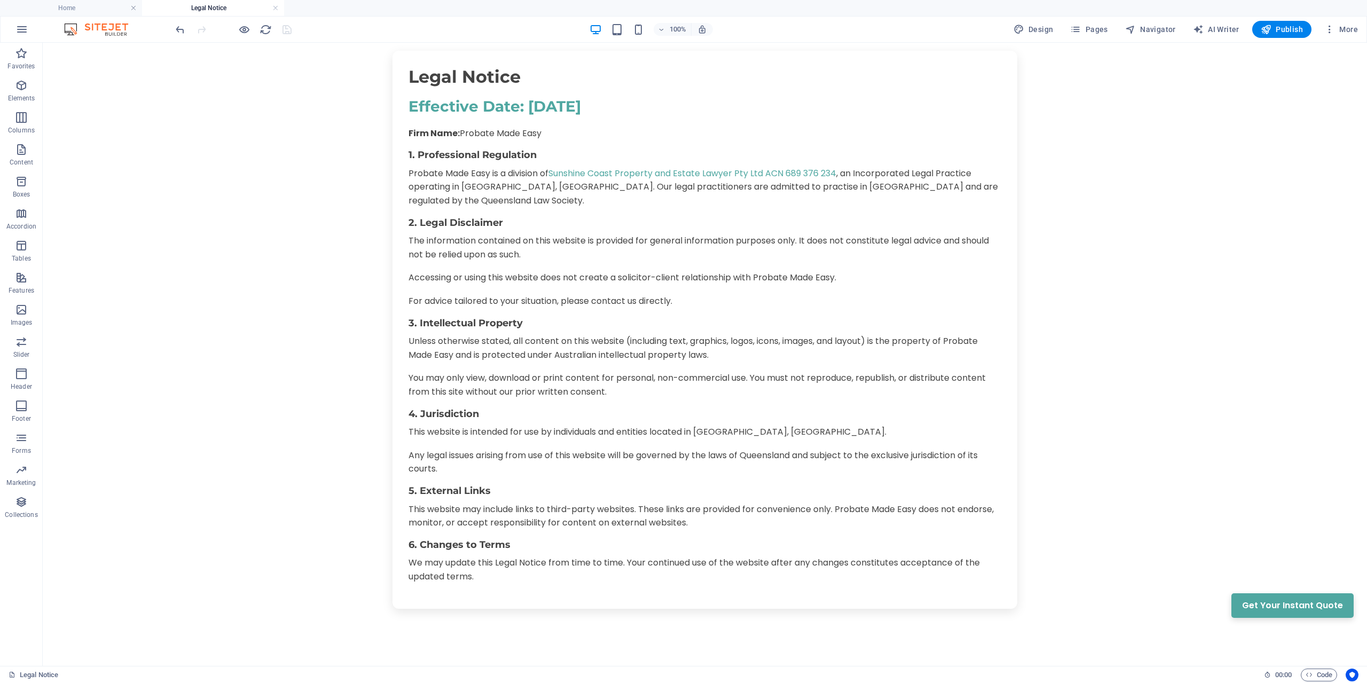
click at [278, 7] on link at bounding box center [275, 8] width 6 height 10
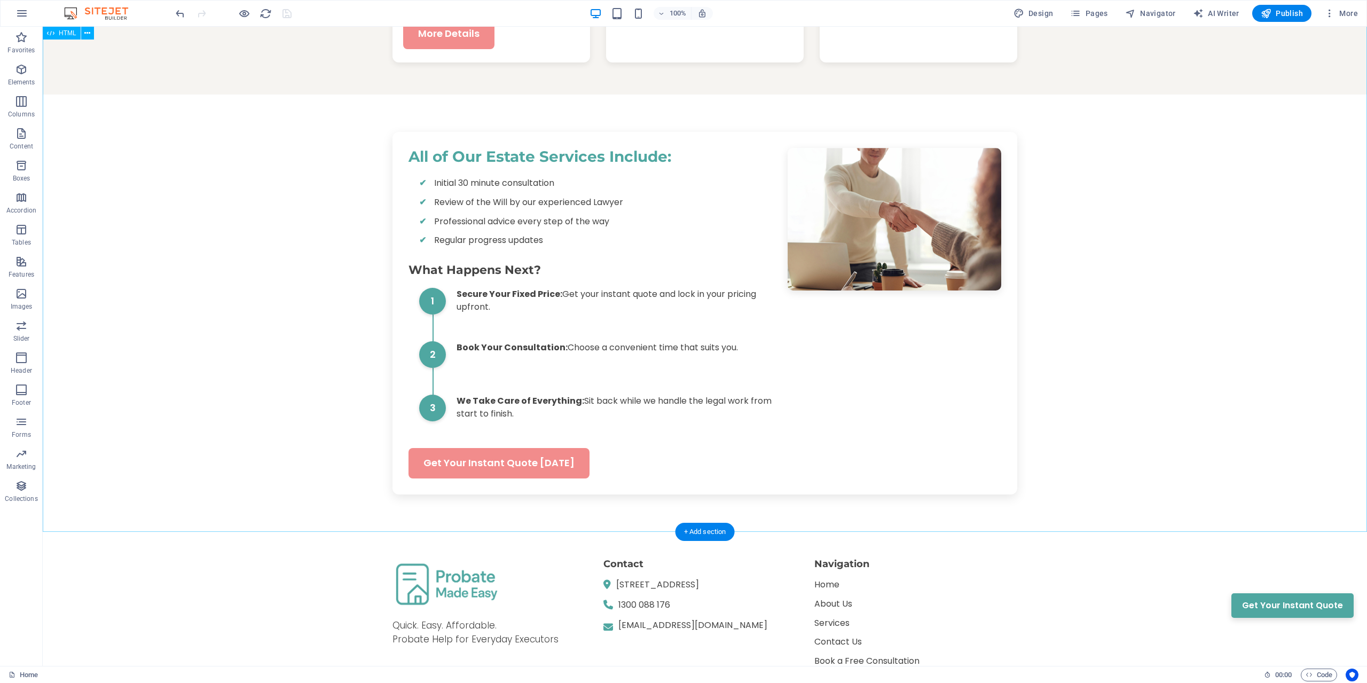
scroll to position [1710, 0]
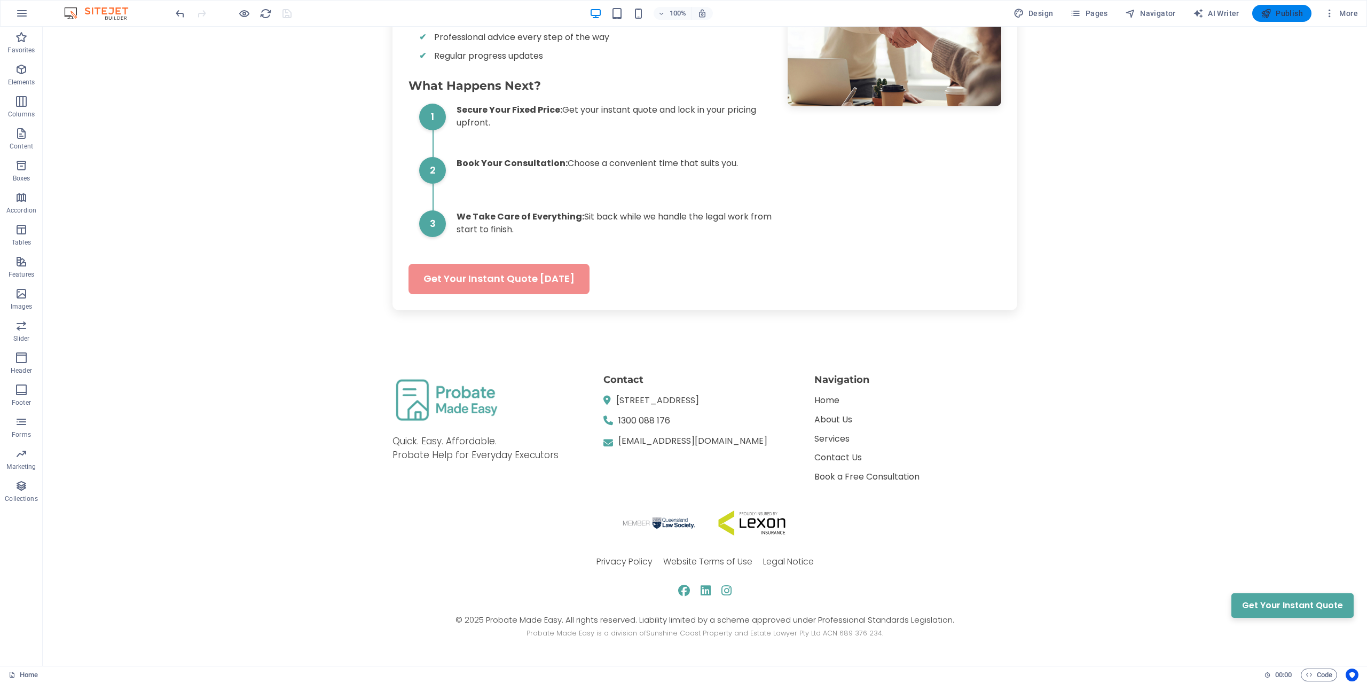
click at [1286, 10] on span "Publish" at bounding box center [1282, 13] width 42 height 11
